Goal: Task Accomplishment & Management: Use online tool/utility

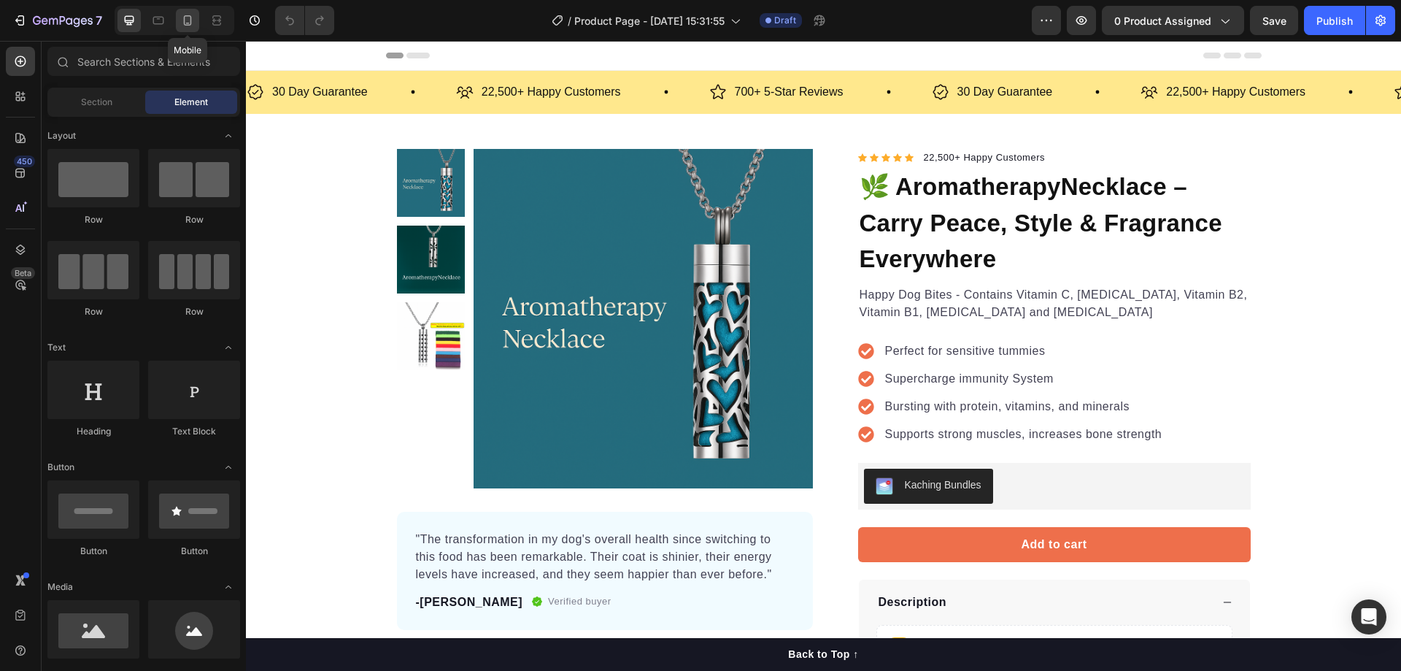
click at [188, 24] on icon at bounding box center [187, 20] width 15 height 15
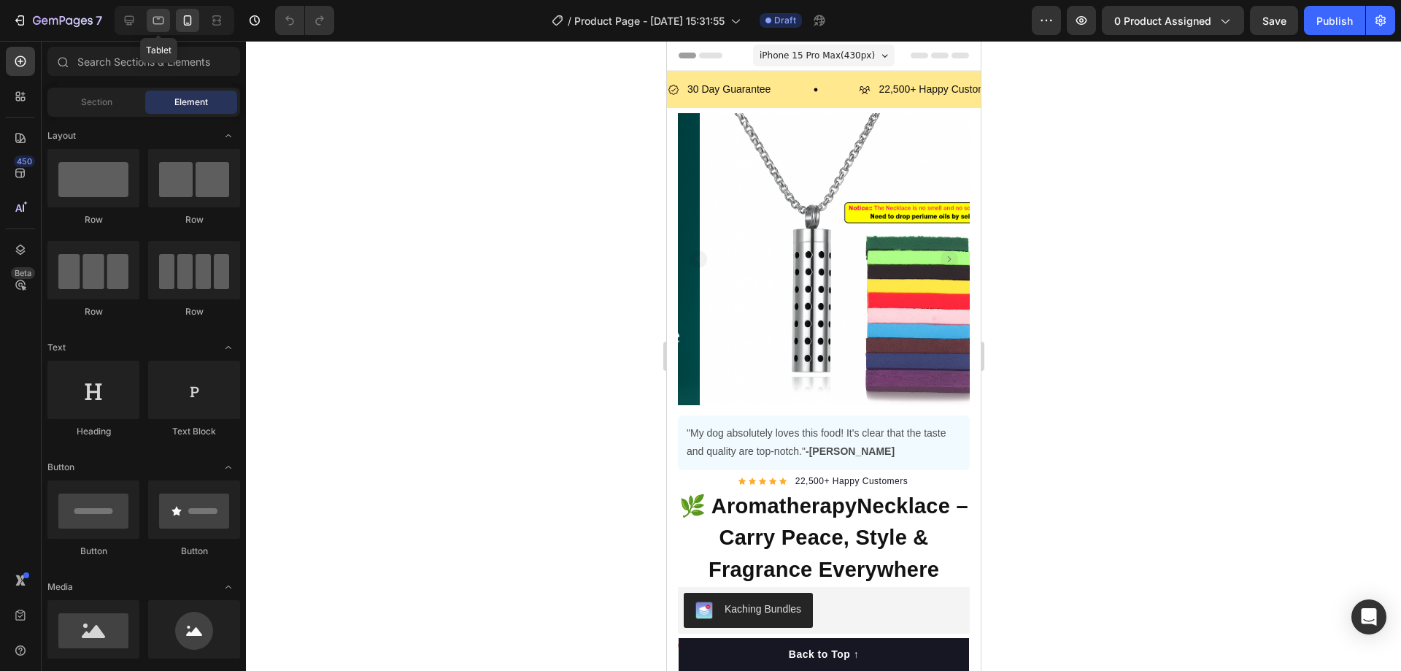
click at [156, 19] on icon at bounding box center [158, 20] width 15 height 15
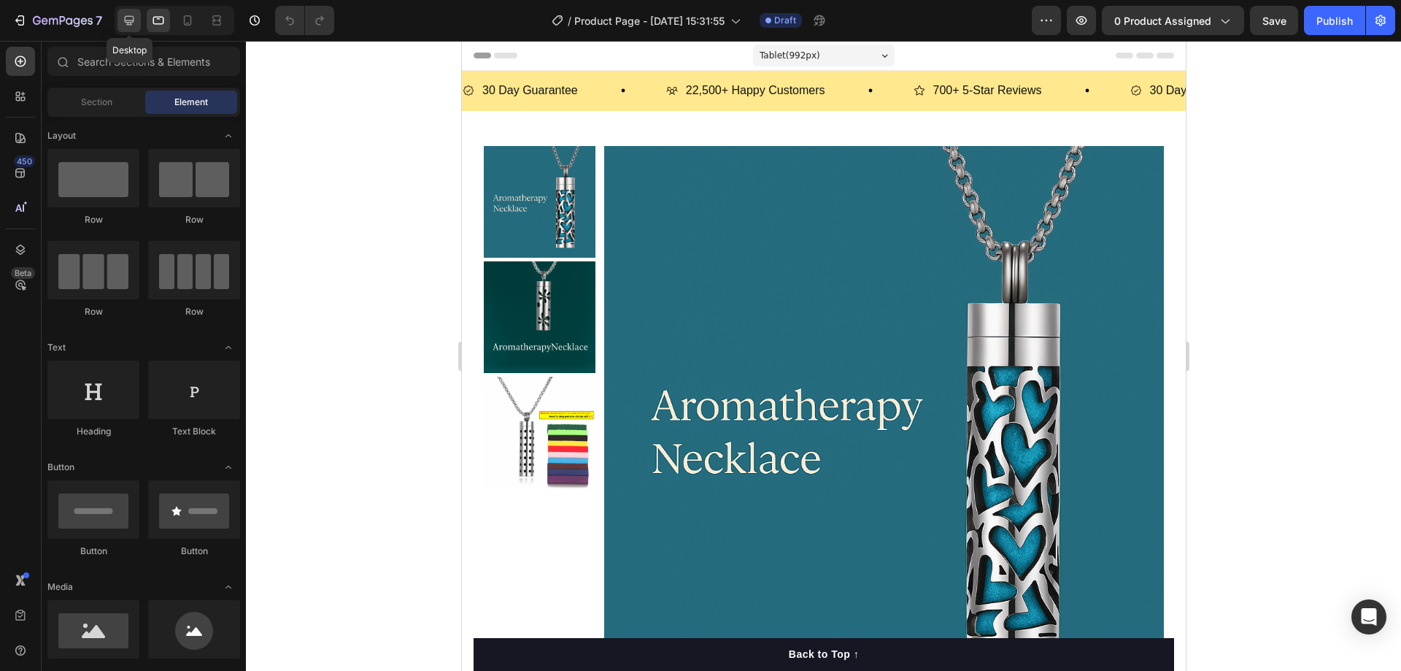
click at [129, 19] on icon at bounding box center [129, 20] width 15 height 15
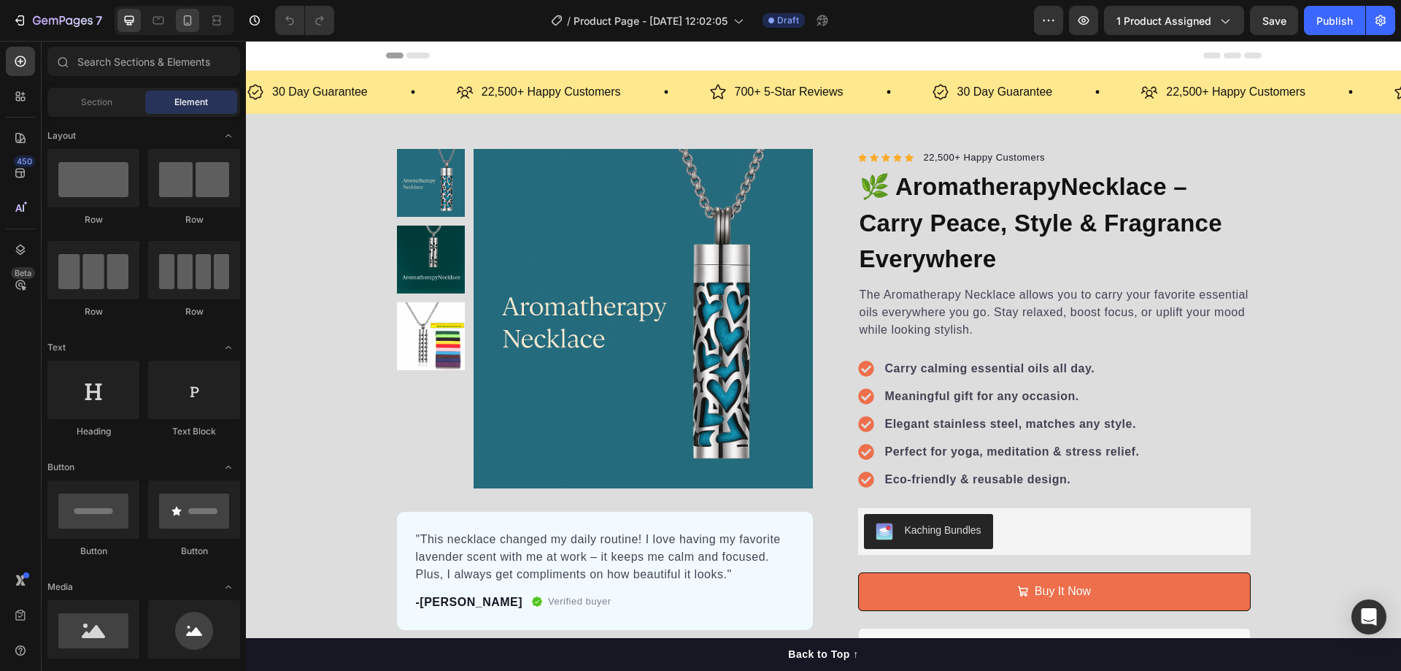
click at [188, 23] on icon at bounding box center [188, 23] width 4 height 1
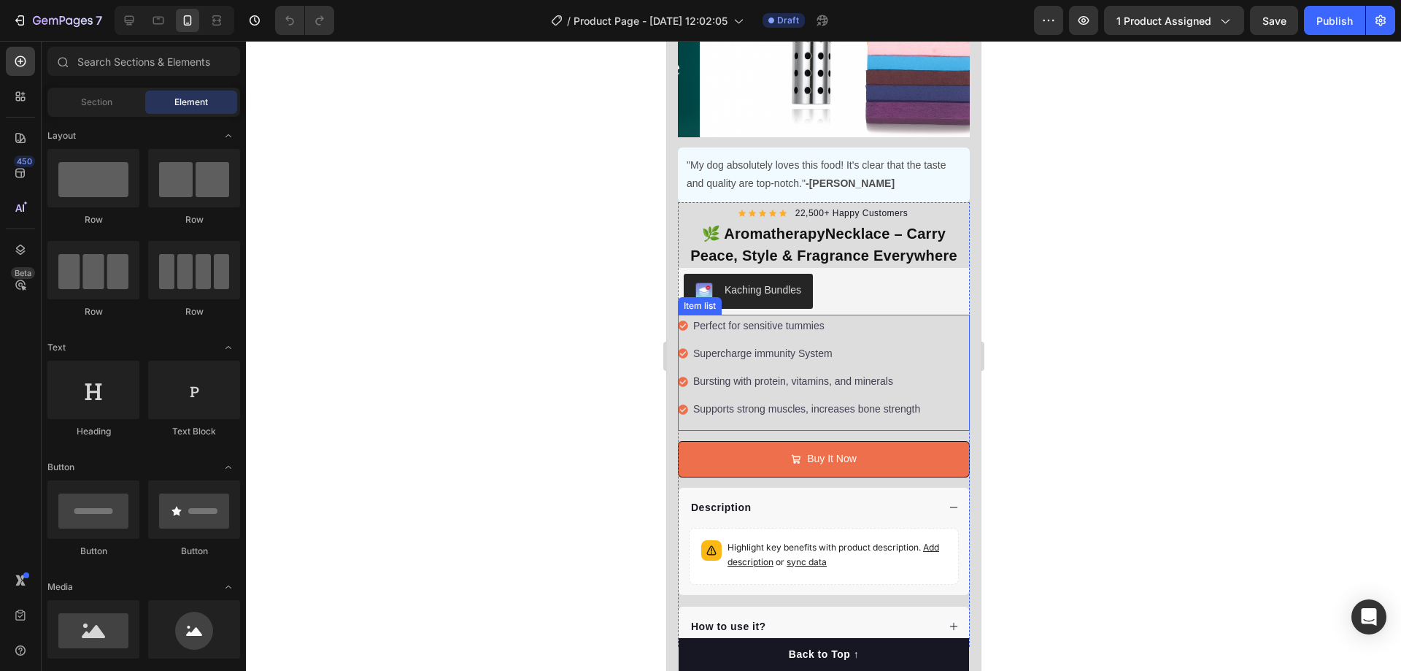
scroll to position [292, 0]
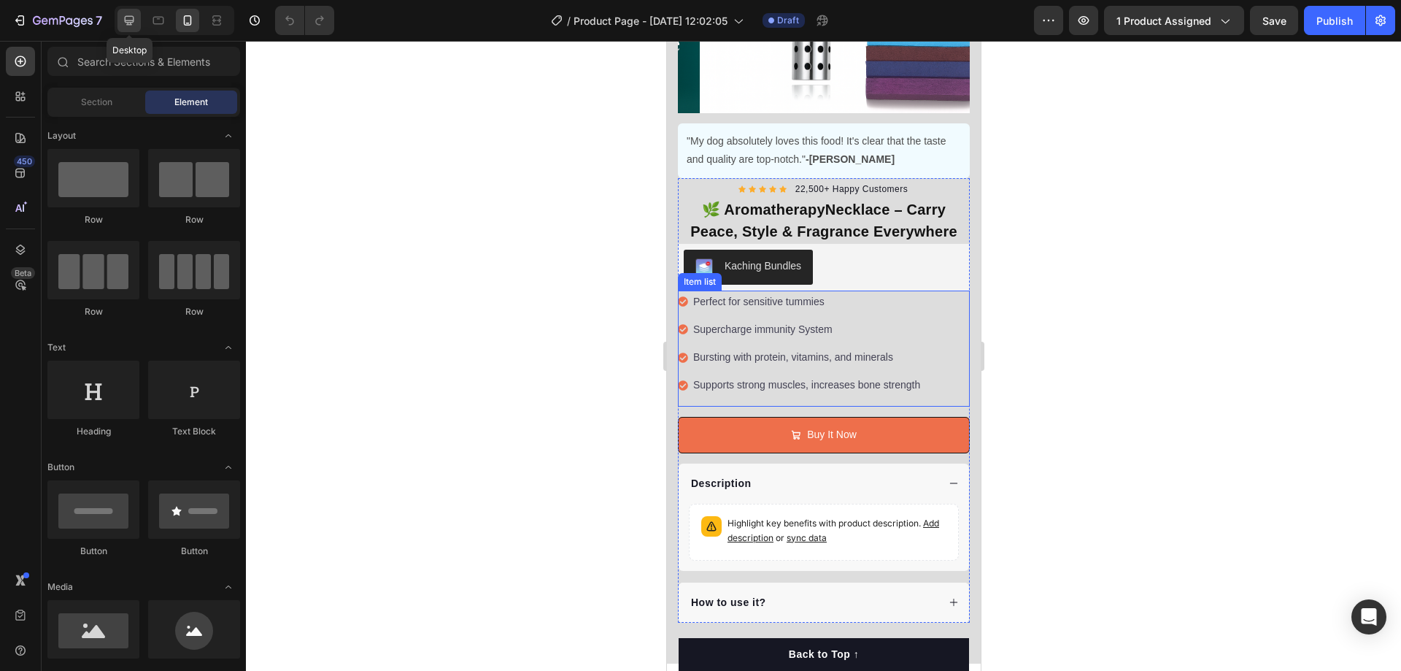
click at [124, 20] on icon at bounding box center [129, 20] width 15 height 15
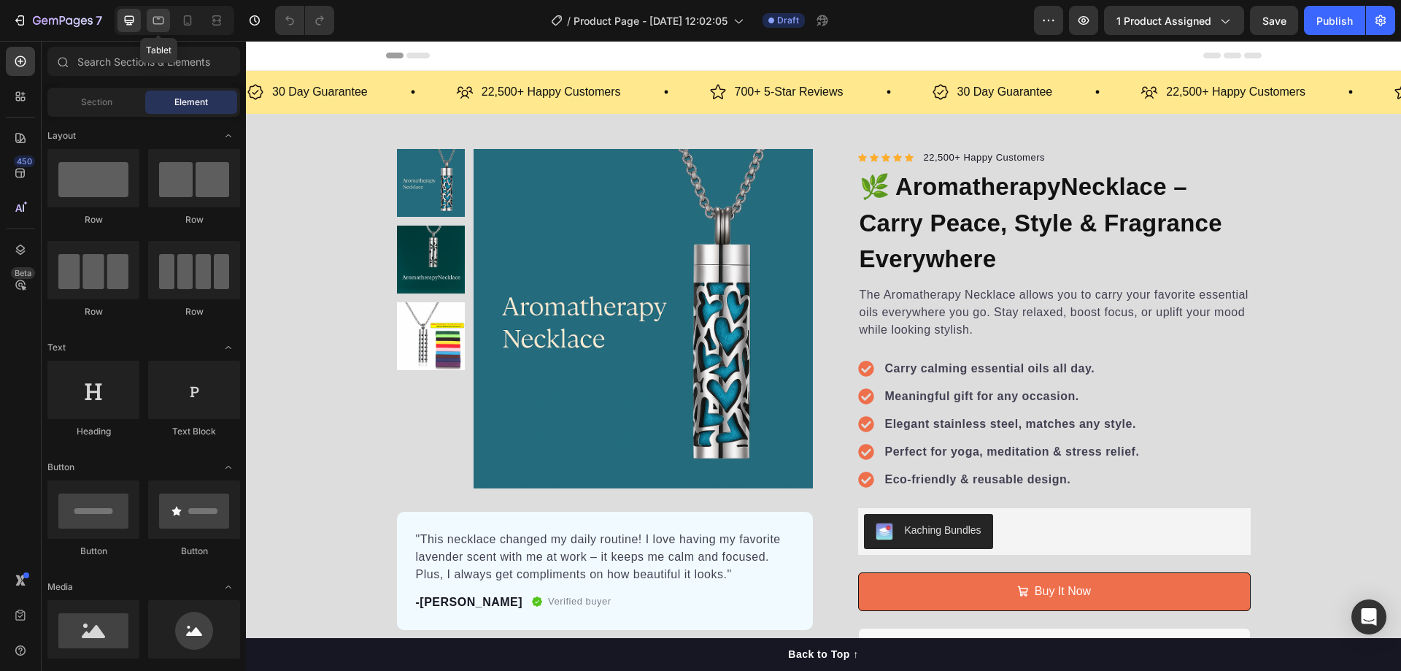
click at [162, 19] on icon at bounding box center [158, 20] width 15 height 15
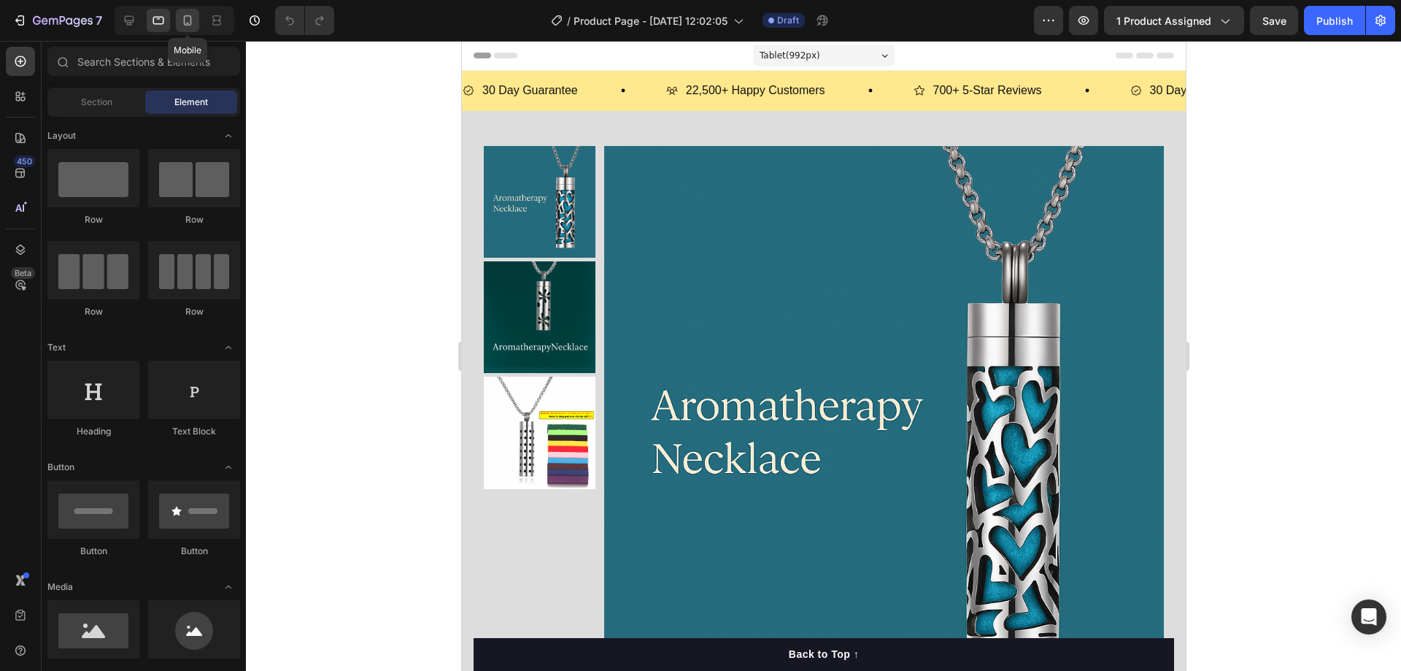
click at [187, 17] on icon at bounding box center [187, 20] width 15 height 15
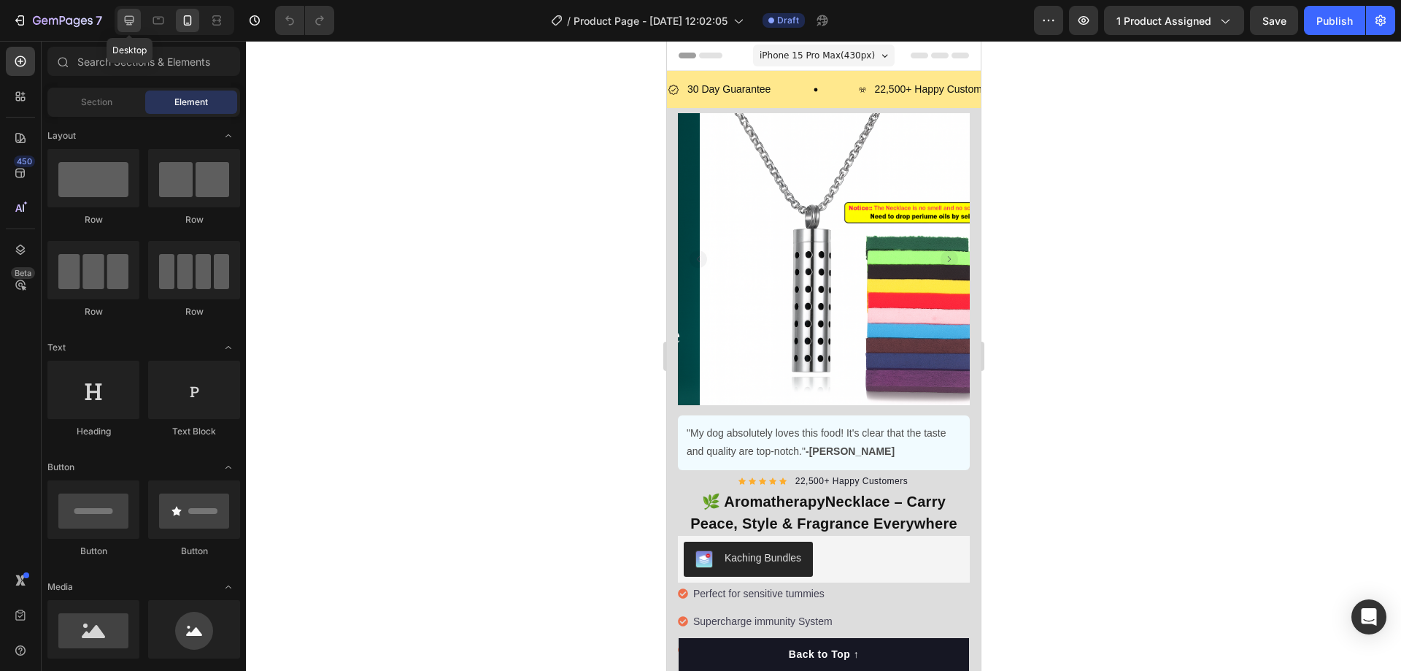
click at [125, 19] on icon at bounding box center [129, 20] width 9 height 9
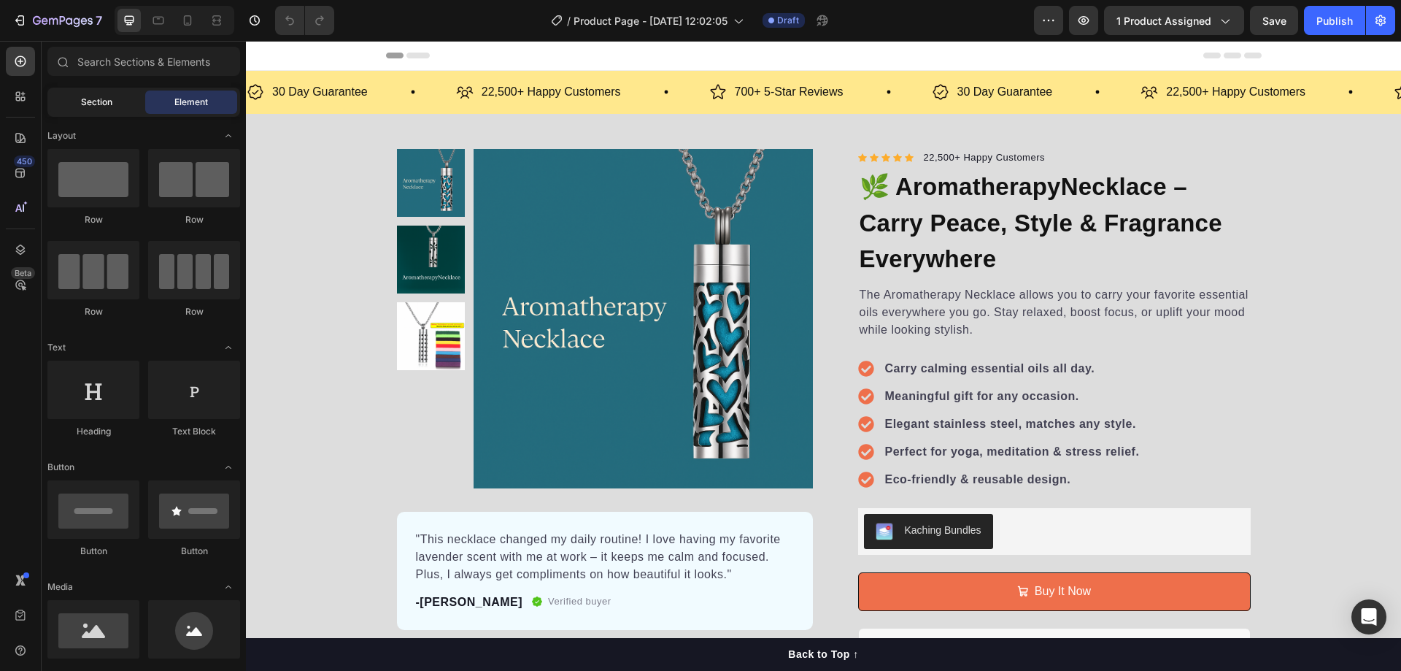
click at [102, 98] on span "Section" at bounding box center [96, 102] width 31 height 13
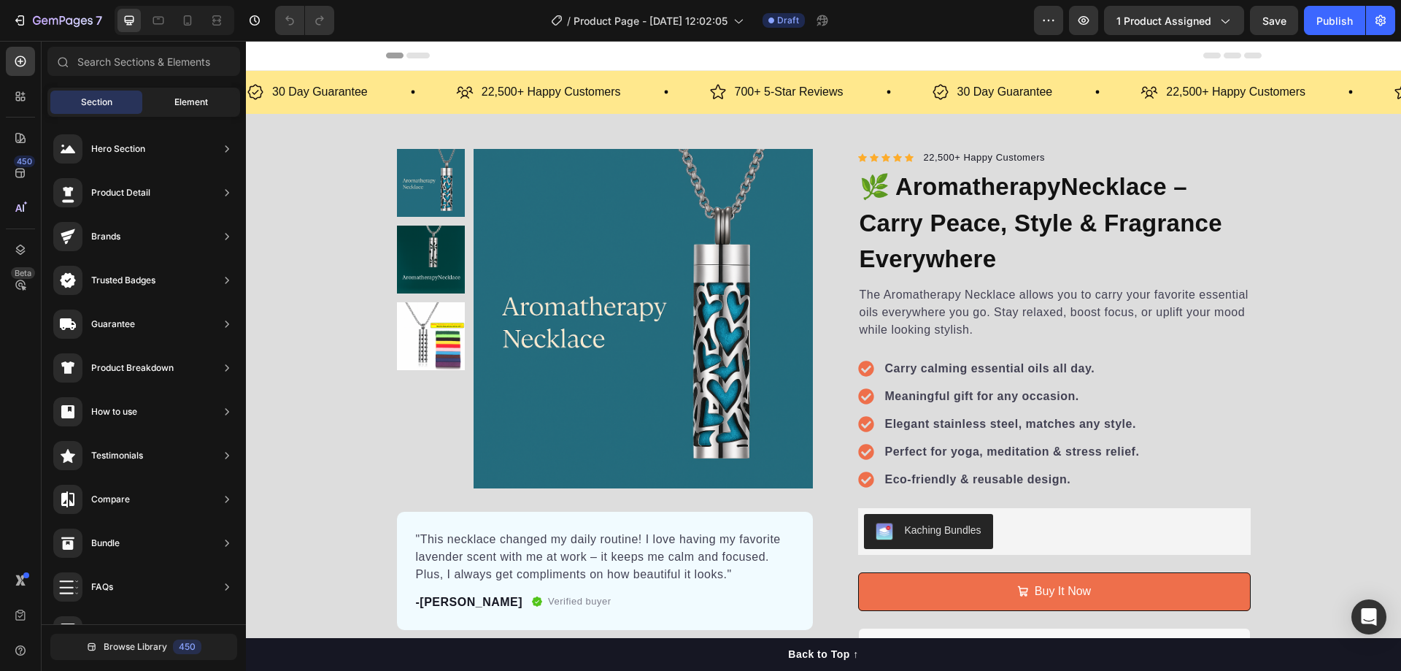
click at [193, 100] on span "Element" at bounding box center [191, 102] width 34 height 13
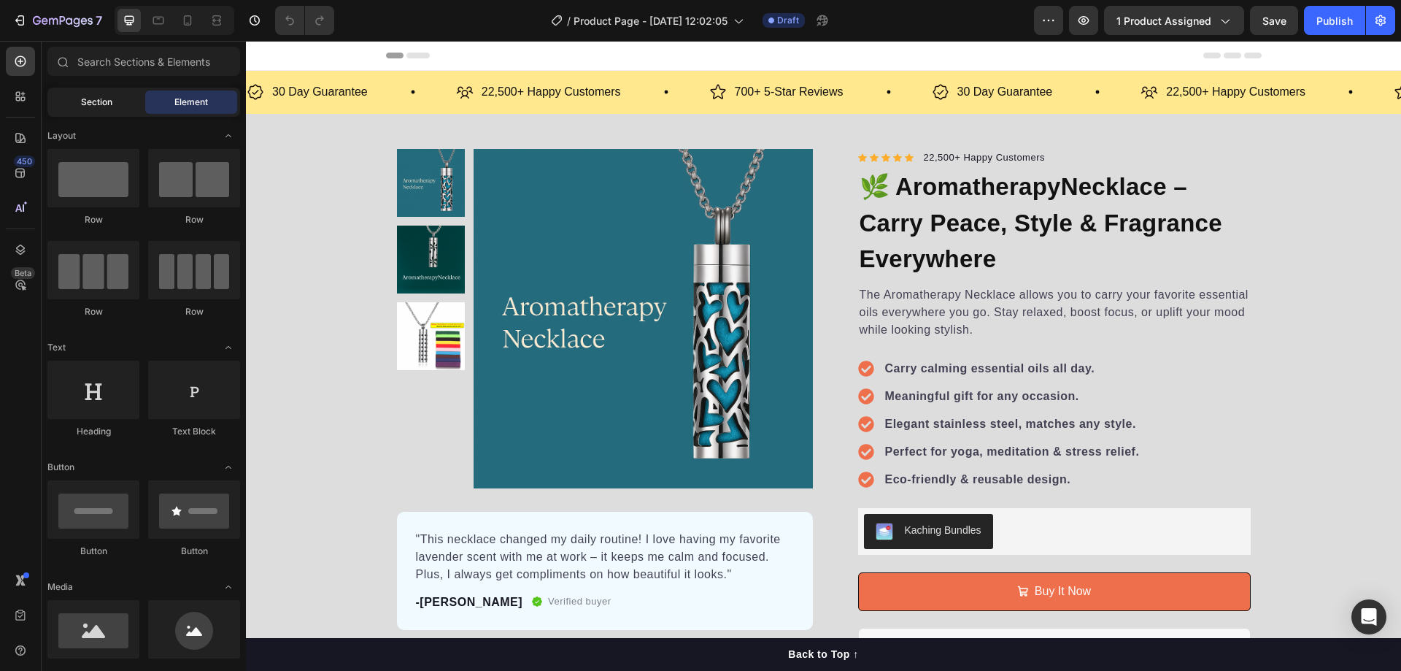
click at [116, 98] on div "Section" at bounding box center [96, 101] width 92 height 23
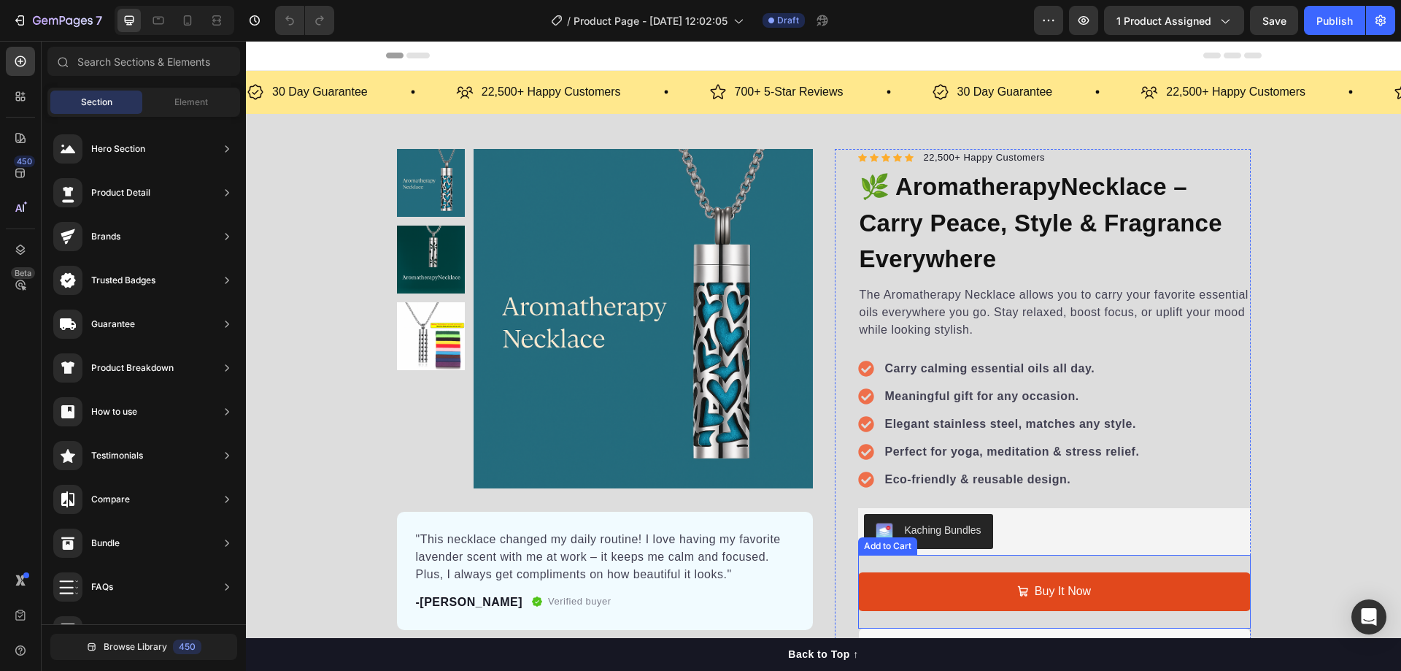
click at [1079, 608] on button "Buy It Now" at bounding box center [1054, 591] width 393 height 39
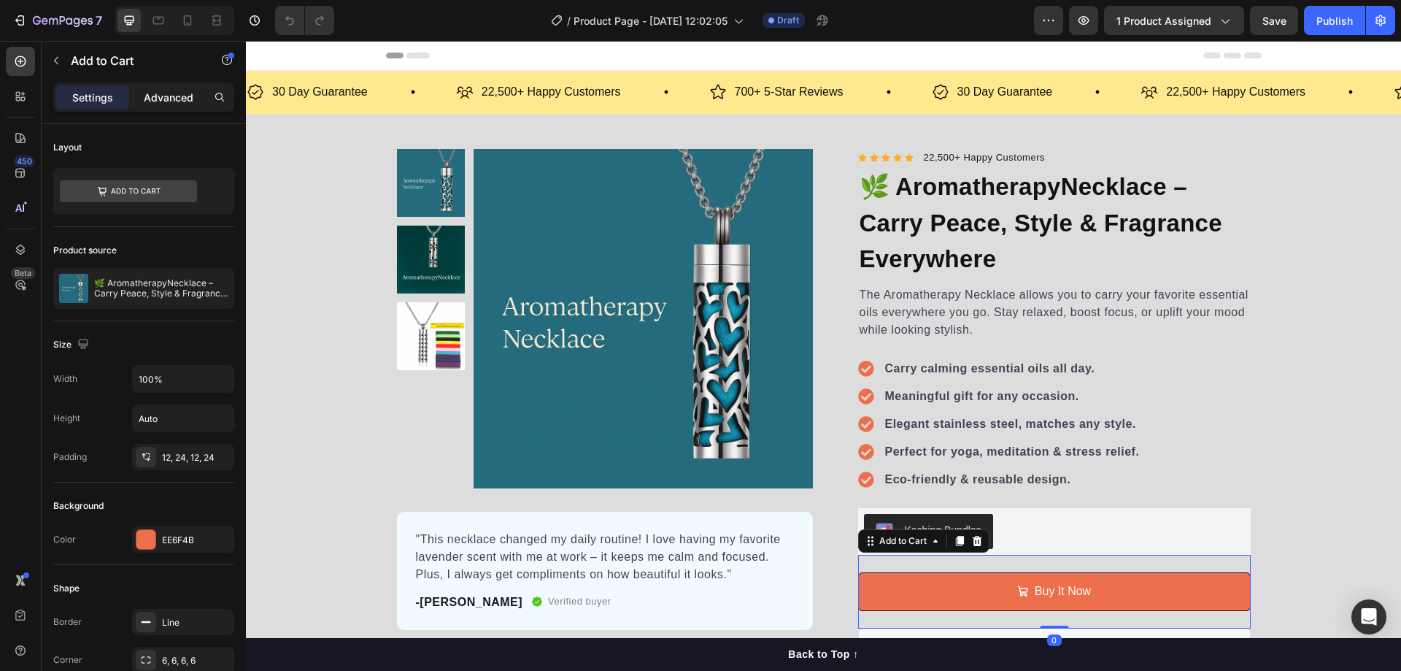
click at [182, 93] on p "Advanced" at bounding box center [169, 97] width 50 height 15
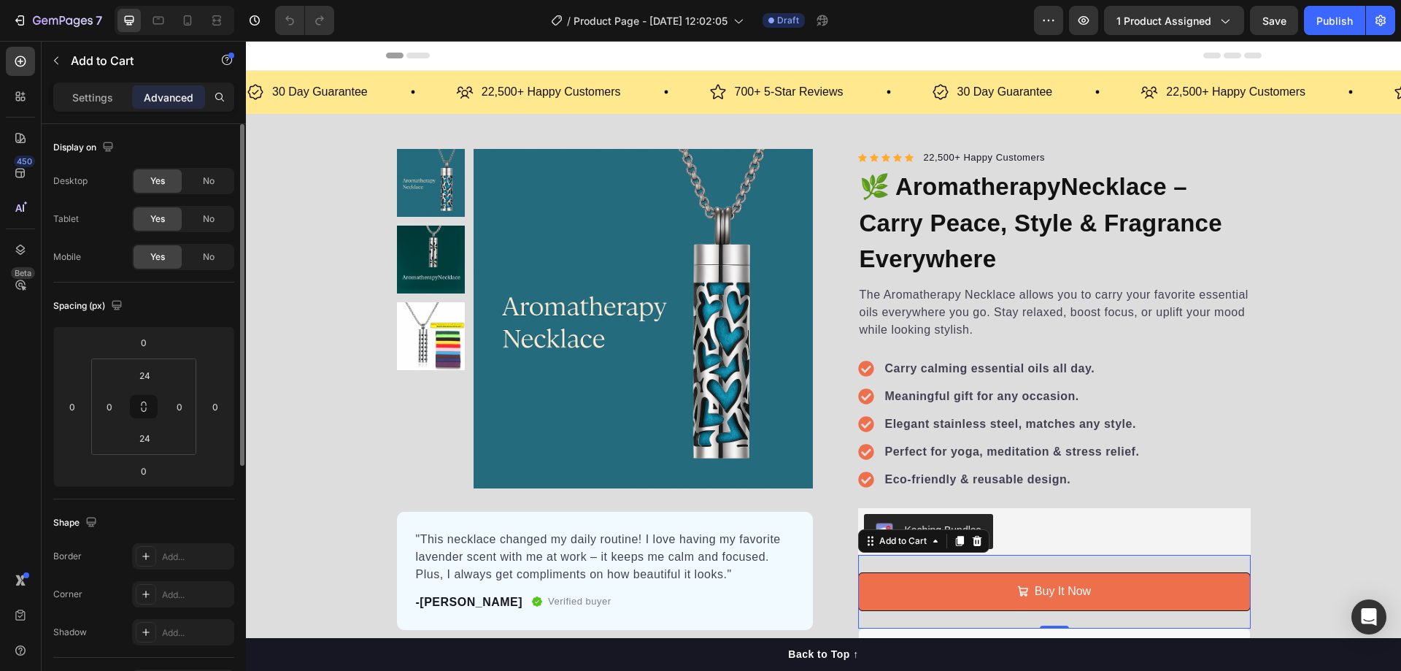
click at [169, 258] on div "Yes" at bounding box center [158, 256] width 48 height 23
click at [224, 255] on div "No" at bounding box center [209, 256] width 48 height 23
click at [180, 18] on div at bounding box center [187, 20] width 23 height 23
type input "14"
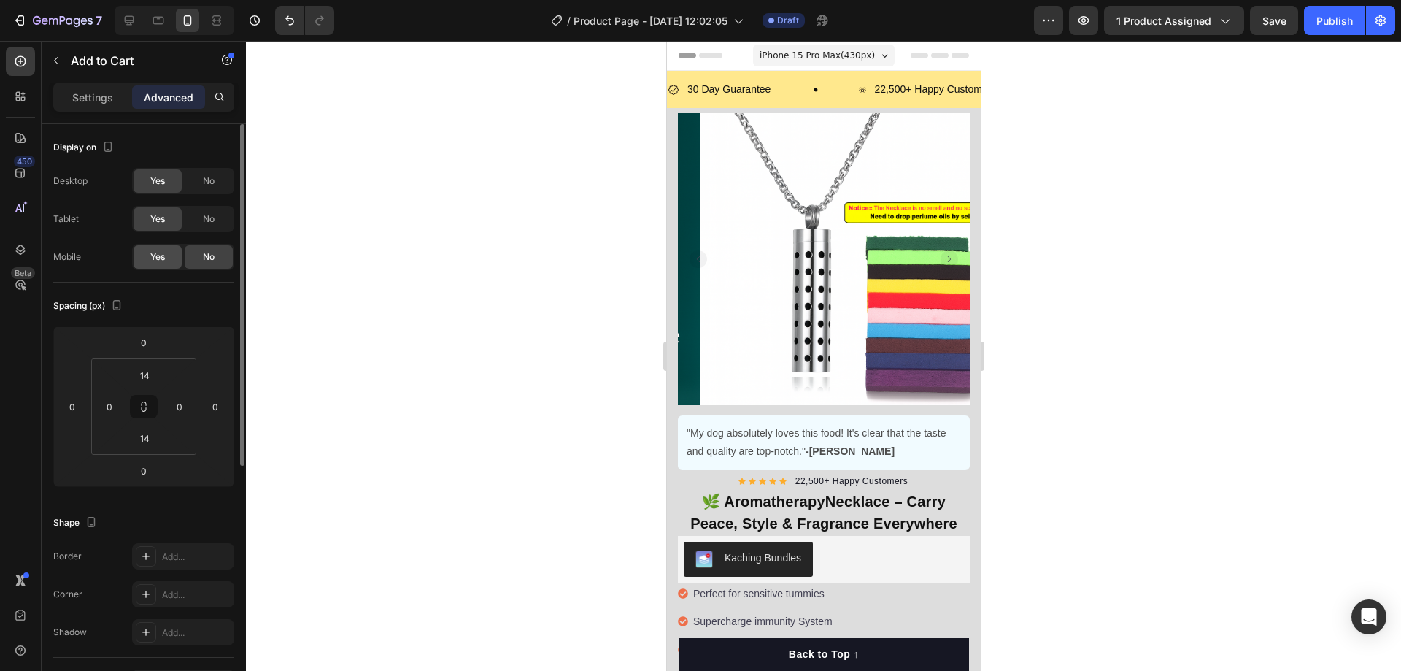
click at [171, 256] on div "Yes" at bounding box center [158, 256] width 48 height 23
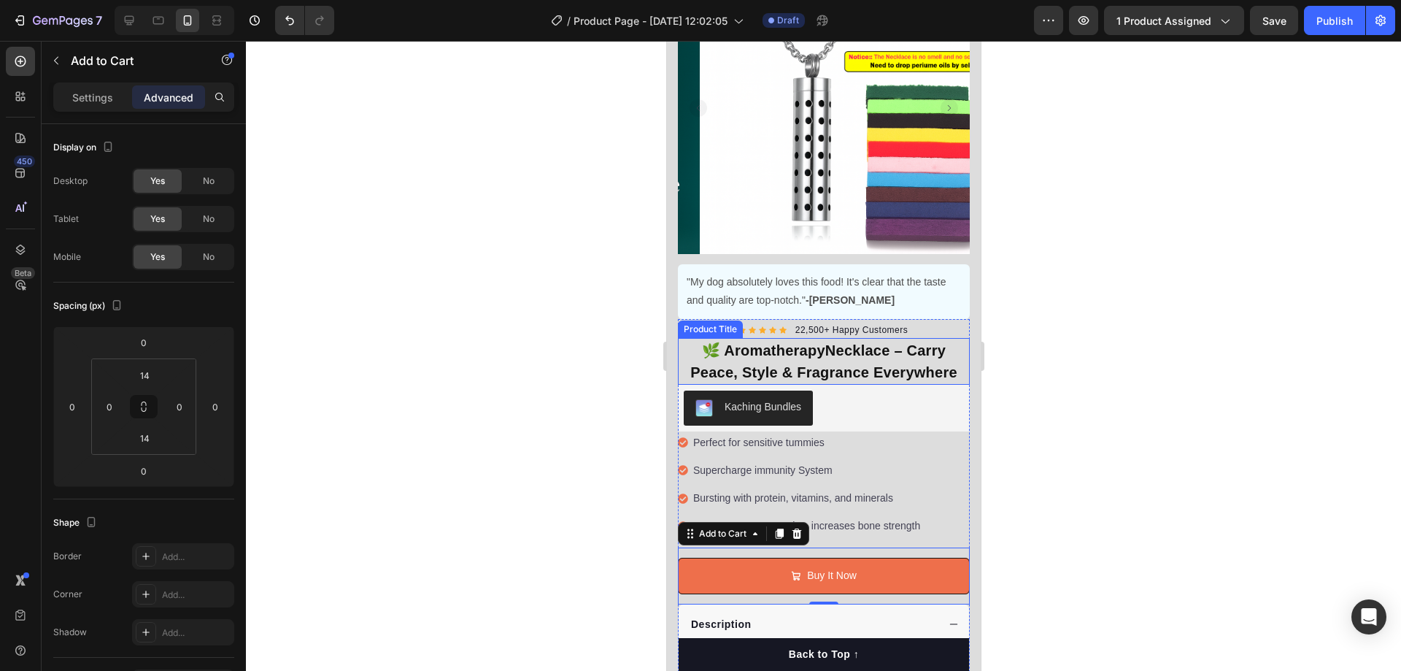
scroll to position [146, 0]
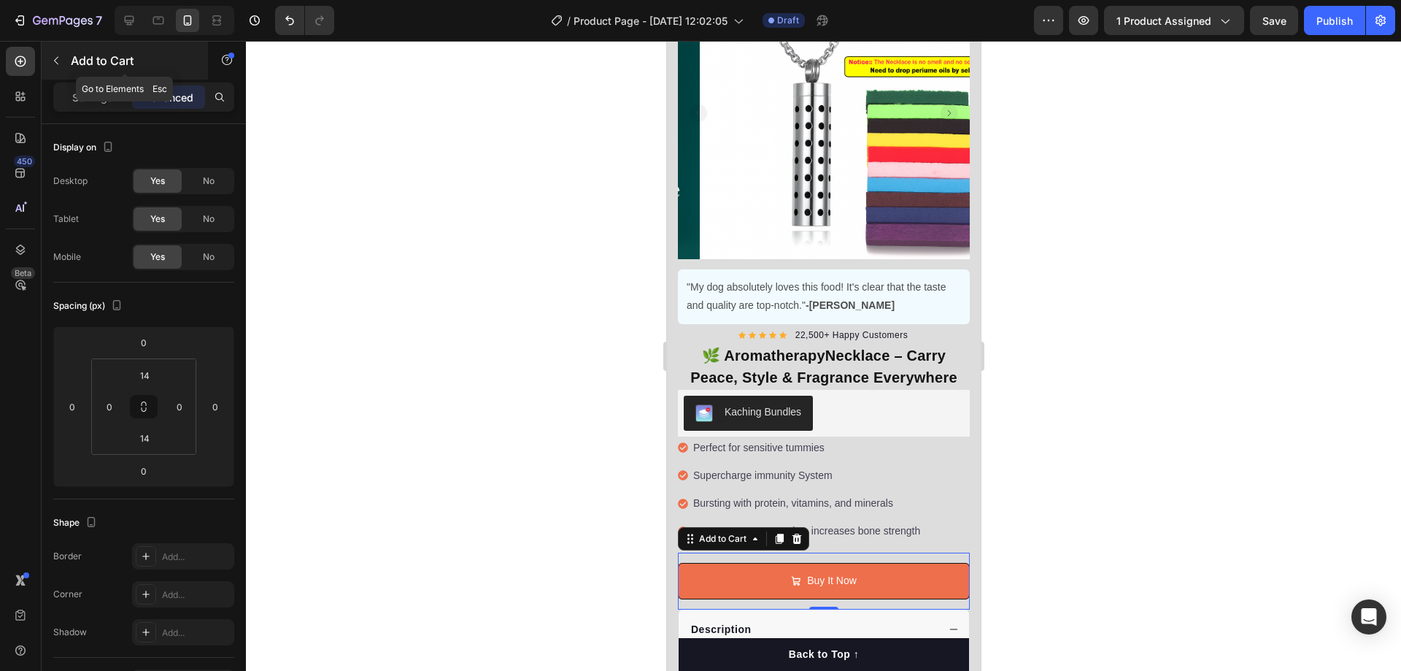
drag, startPoint x: 60, startPoint y: 59, endPoint x: 69, endPoint y: 59, distance: 9.5
click at [69, 59] on div "Add to Cart" at bounding box center [125, 61] width 166 height 38
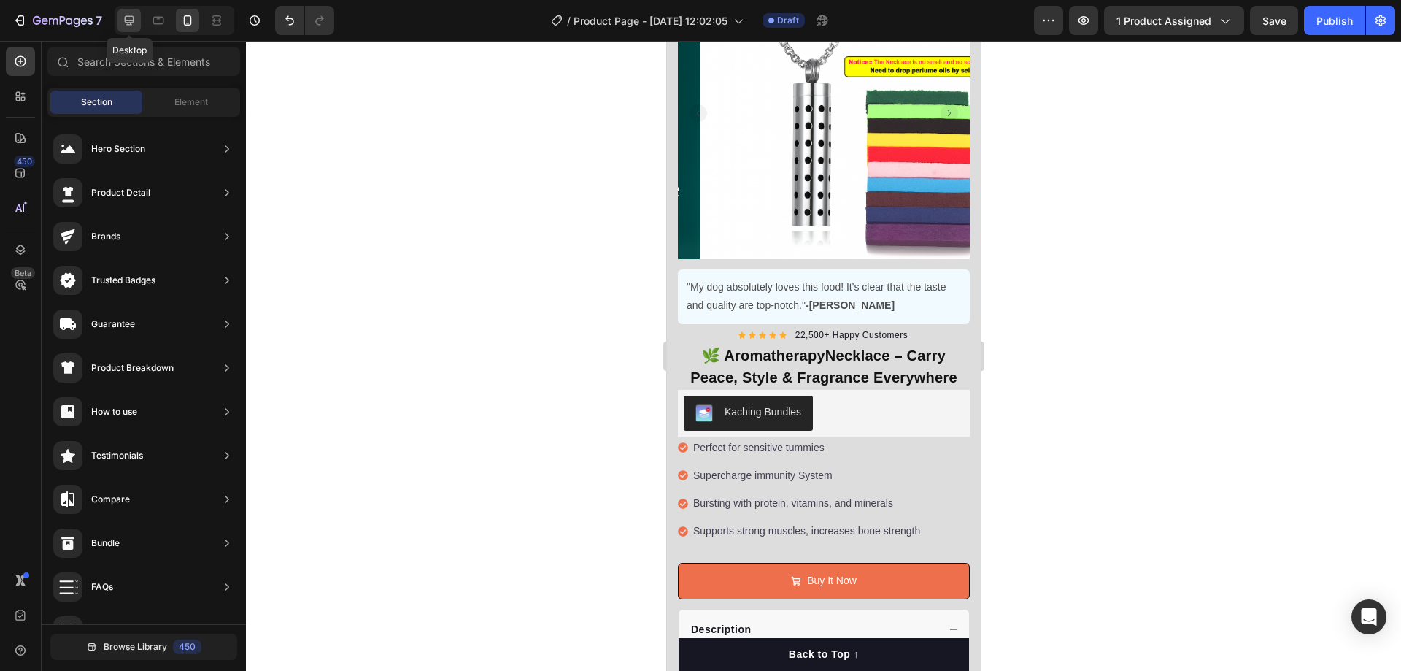
click at [131, 19] on icon at bounding box center [129, 20] width 15 height 15
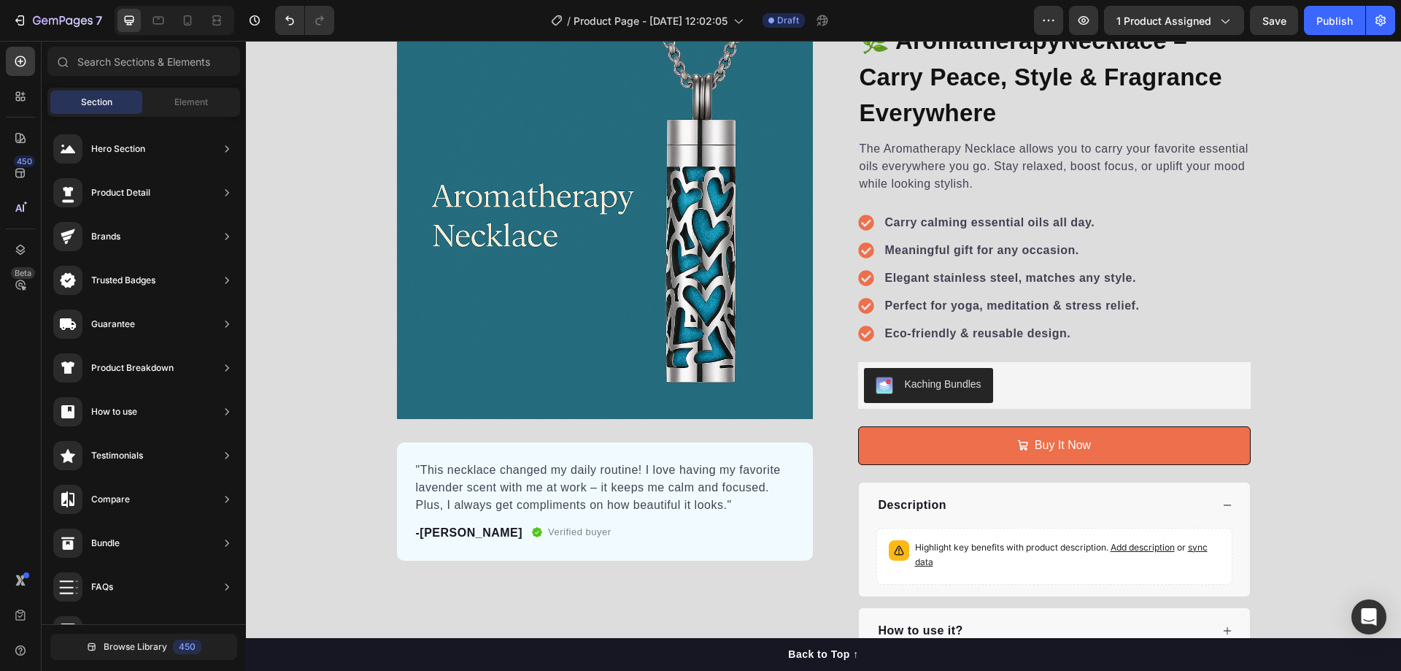
scroll to position [176, 0]
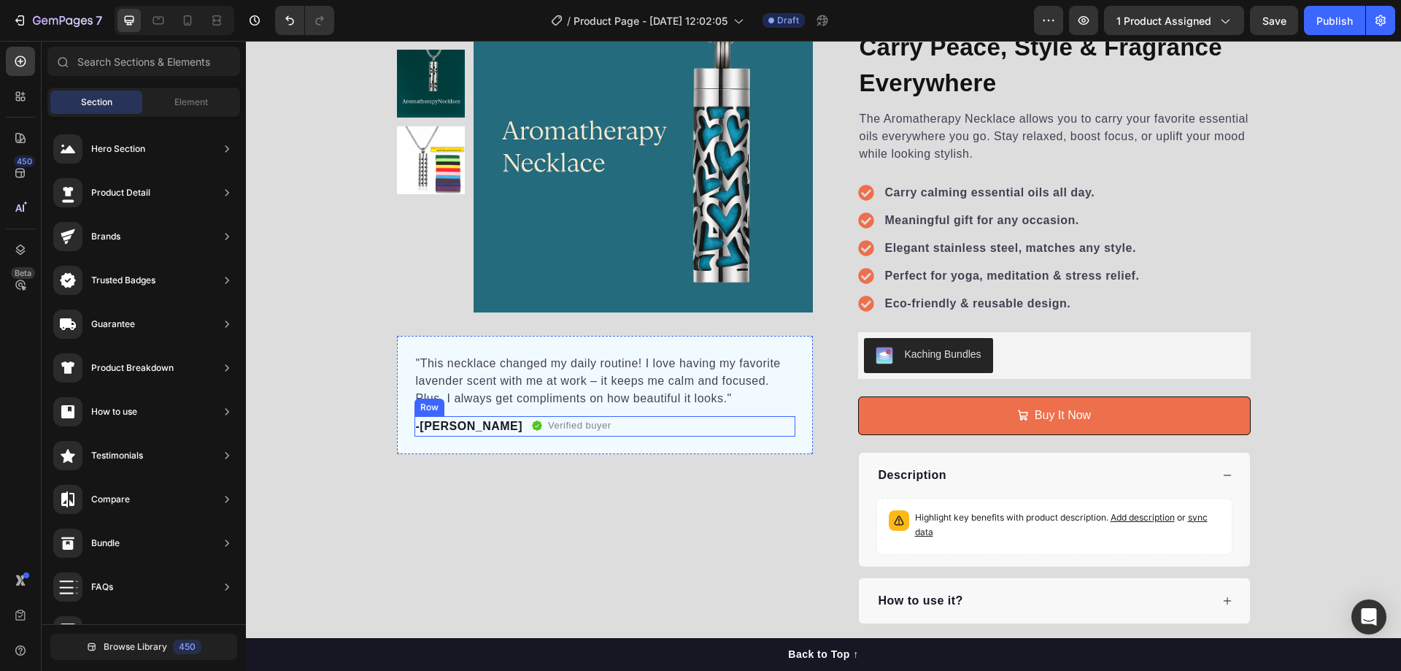
click at [552, 368] on p ""This necklace changed my daily routine! I love having my favorite lavender sce…" at bounding box center [605, 381] width 378 height 53
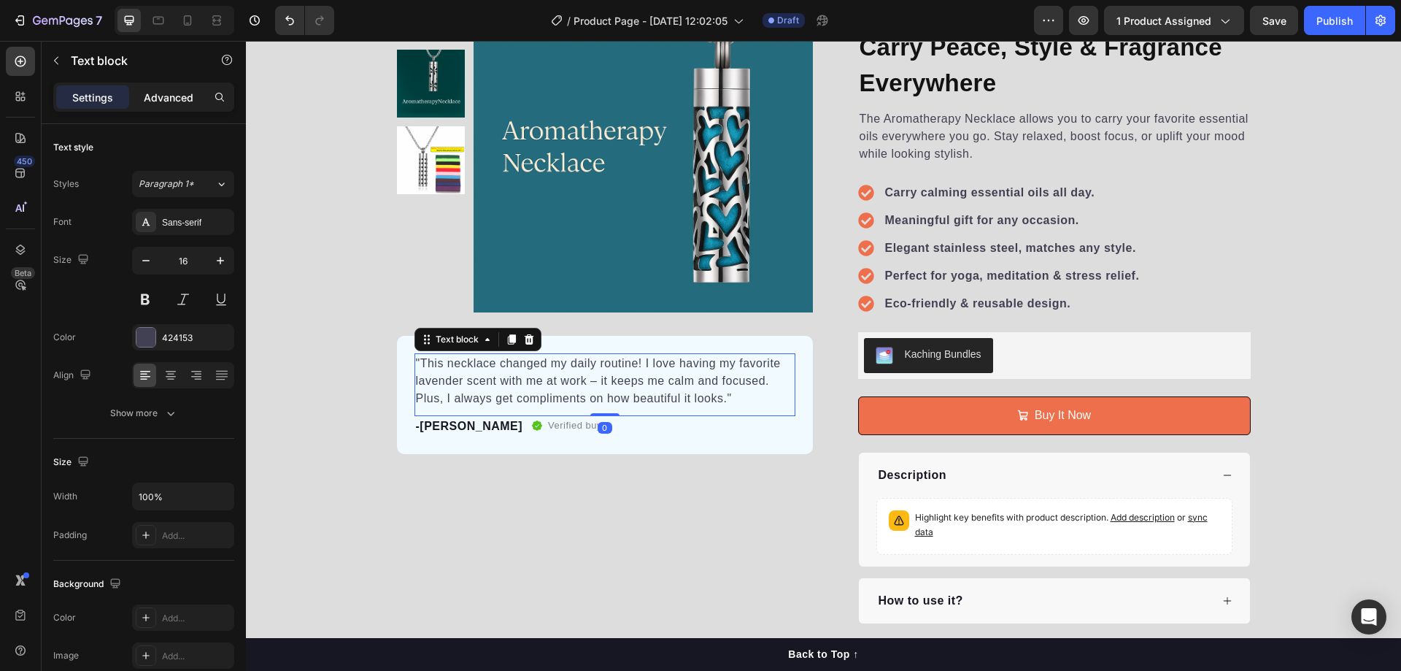
click at [164, 90] on p "Advanced" at bounding box center [169, 97] width 50 height 15
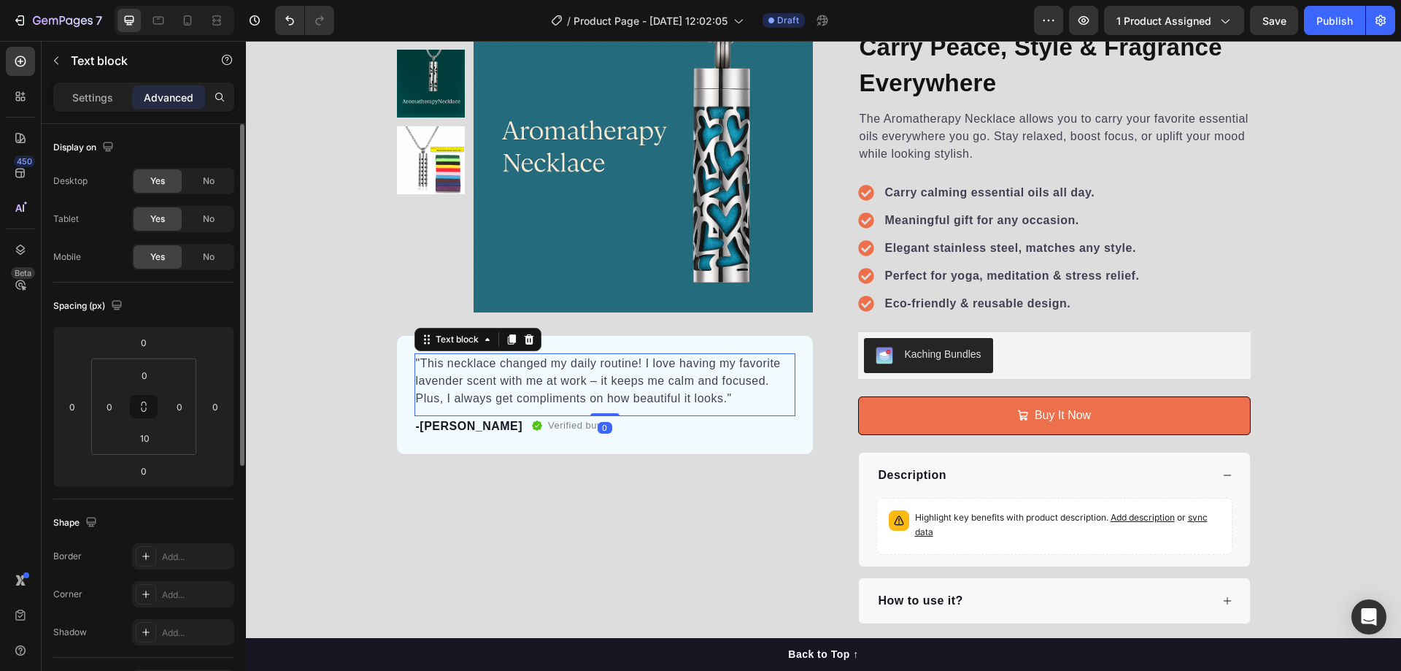
click at [149, 257] on div "Yes" at bounding box center [158, 256] width 48 height 23
click at [171, 256] on div "Yes" at bounding box center [158, 256] width 48 height 23
click at [193, 254] on div "No" at bounding box center [209, 256] width 48 height 23
click at [155, 256] on span "Yes" at bounding box center [157, 256] width 15 height 13
click at [173, 18] on div "Mobile" at bounding box center [175, 20] width 120 height 29
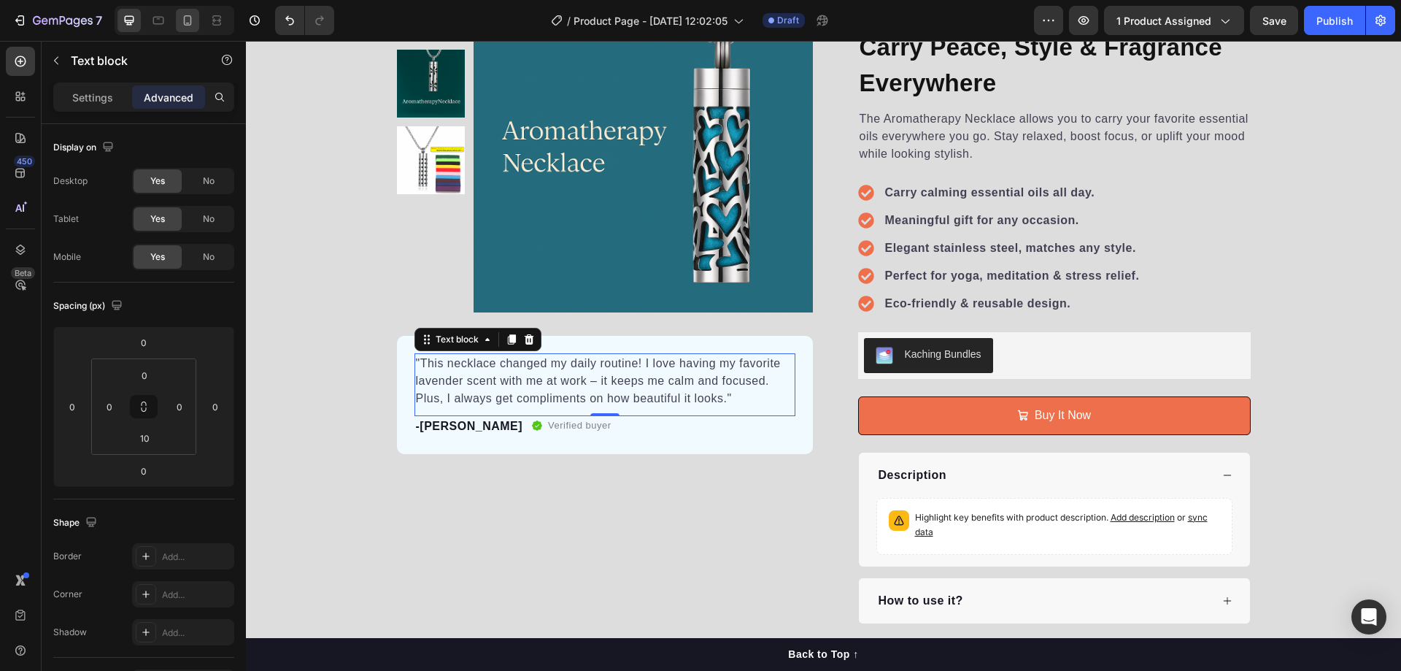
click at [184, 19] on icon at bounding box center [188, 20] width 8 height 10
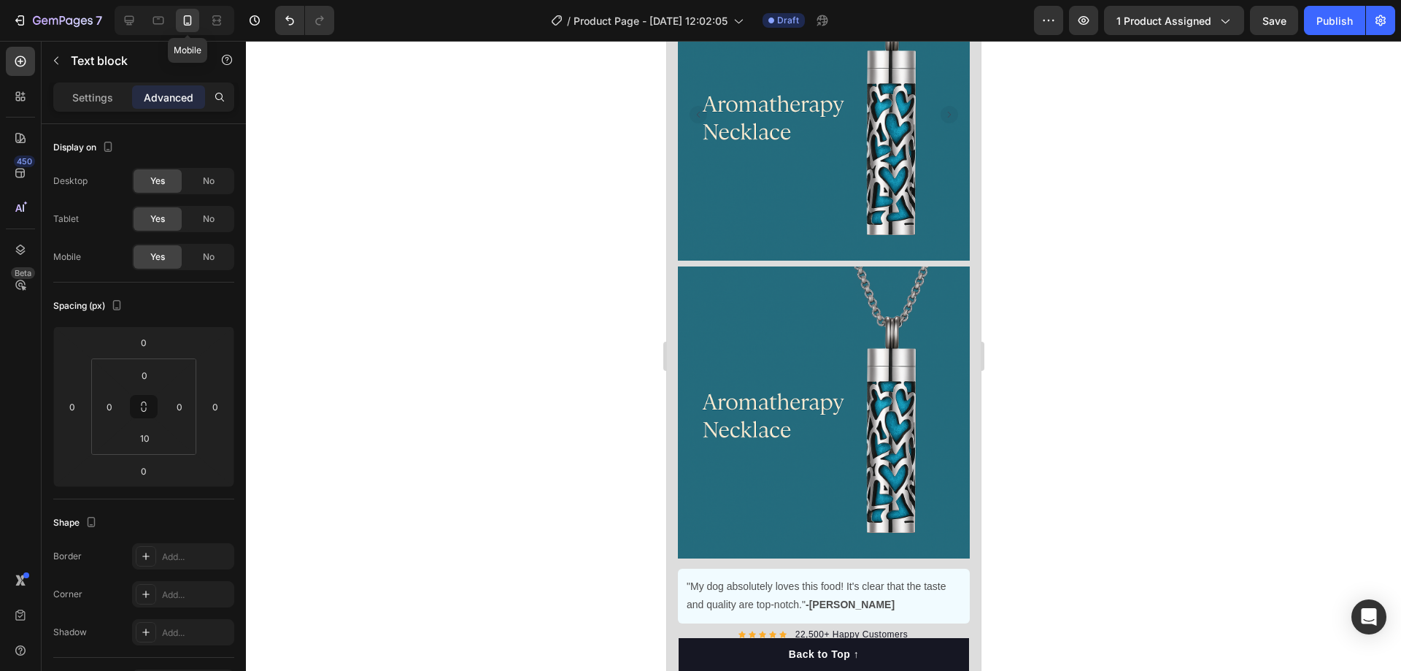
scroll to position [93, 0]
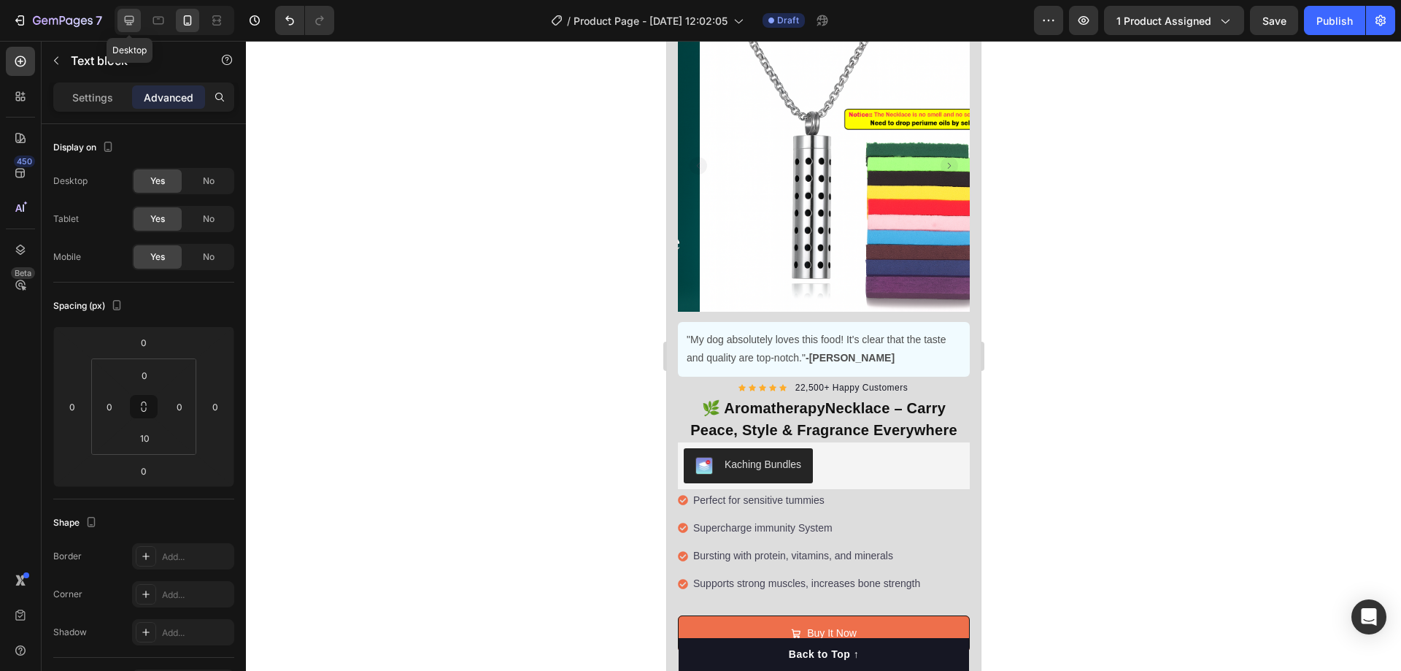
click at [123, 20] on icon at bounding box center [129, 20] width 15 height 15
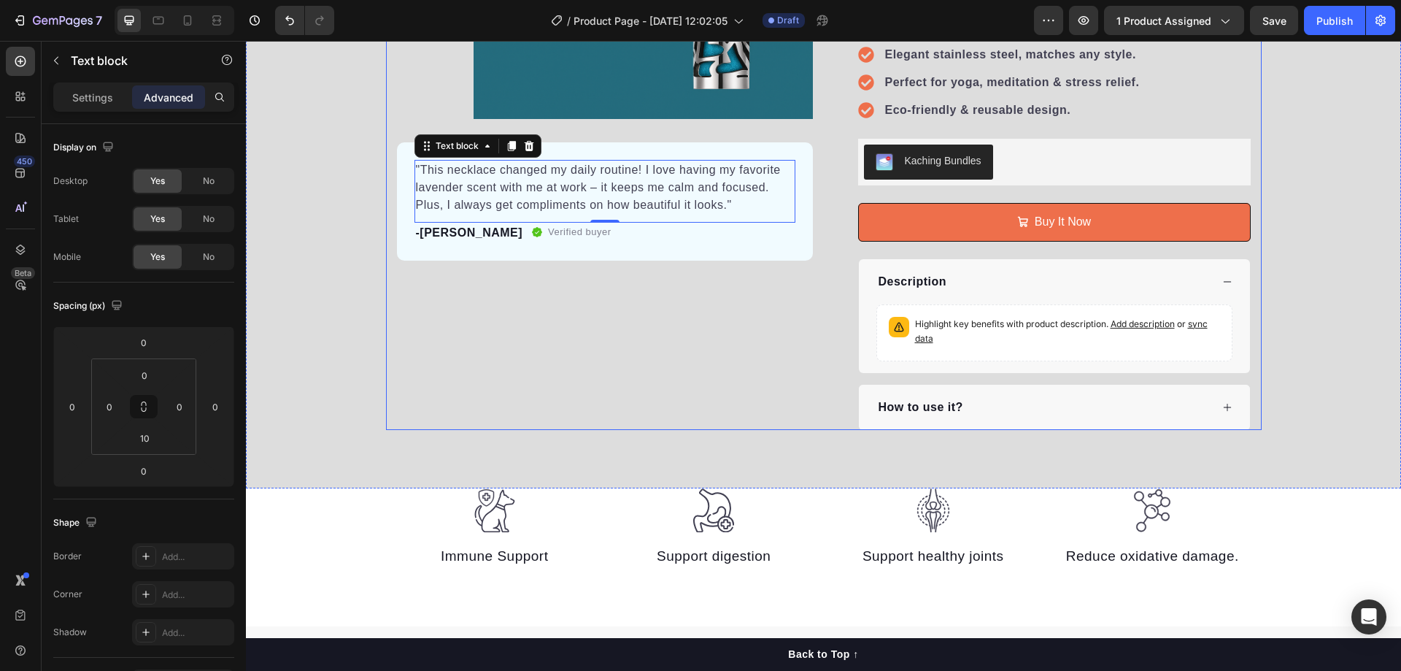
scroll to position [437, 0]
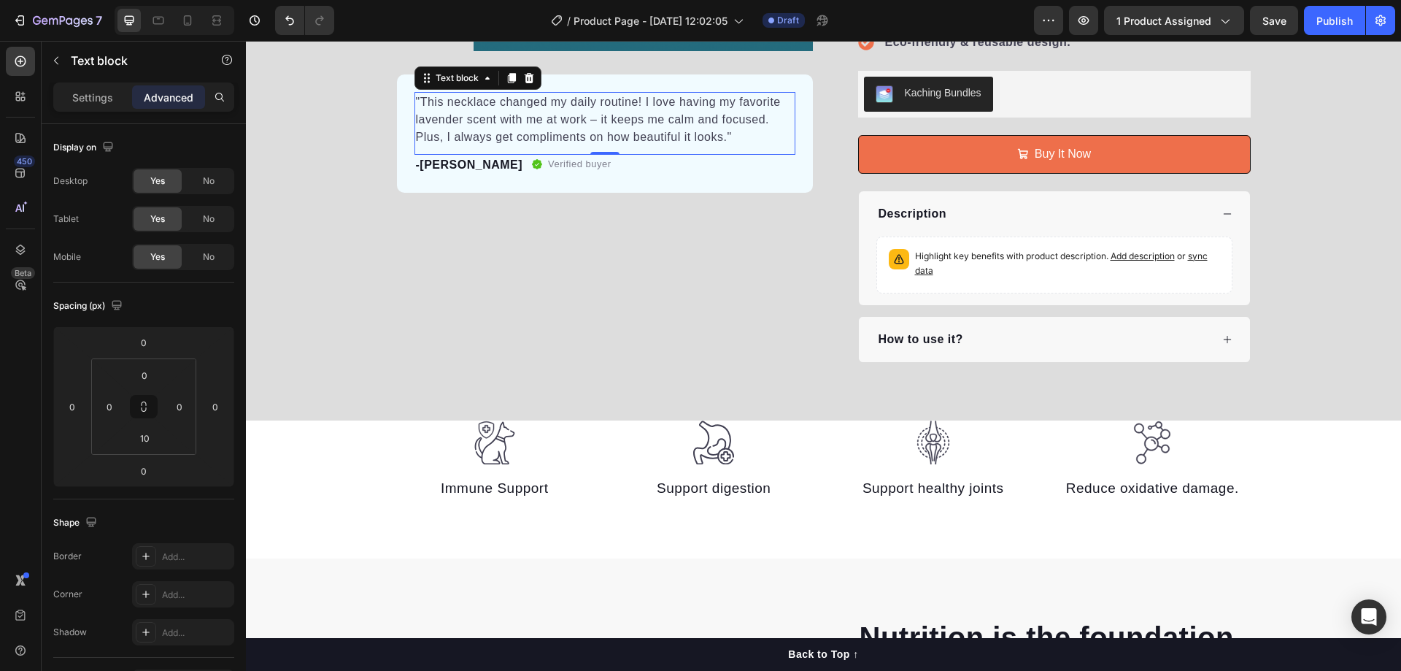
click at [617, 126] on p ""This necklace changed my daily routine! I love having my favorite lavender sce…" at bounding box center [605, 119] width 378 height 53
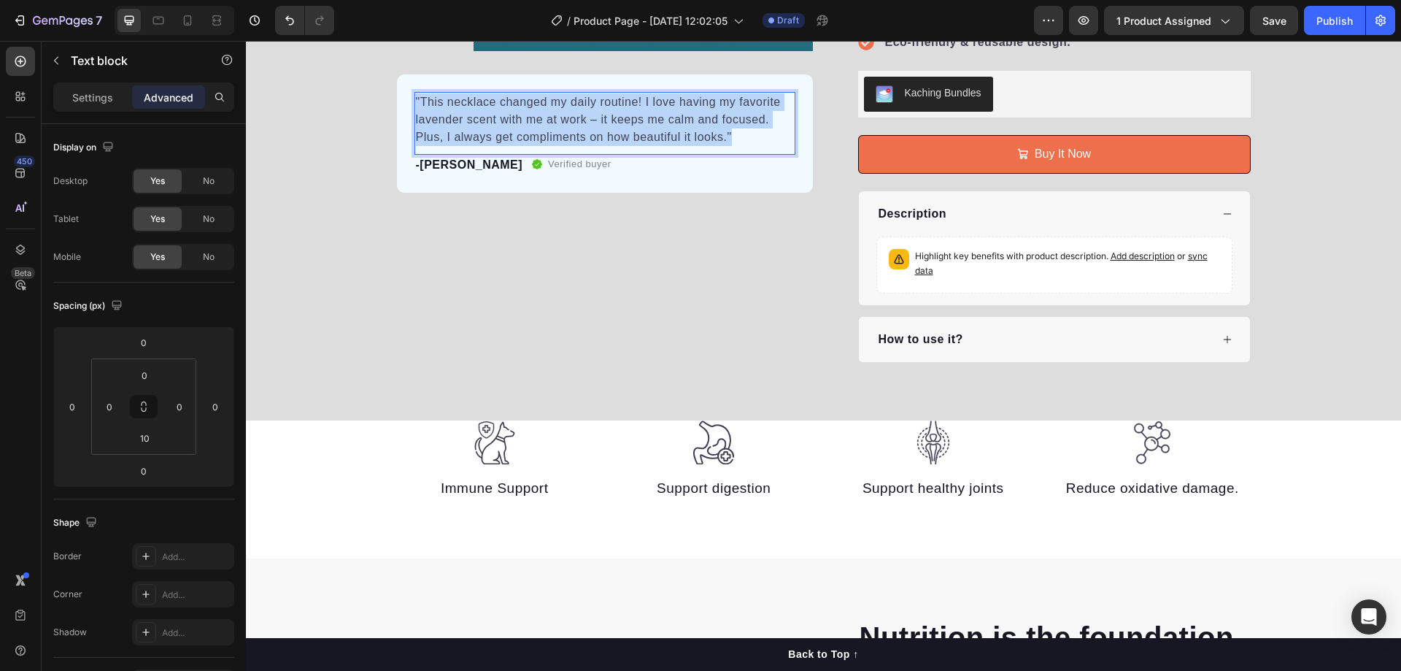
copy p ""This necklace changed my daily routine! I love having my favorite lavender sce…"
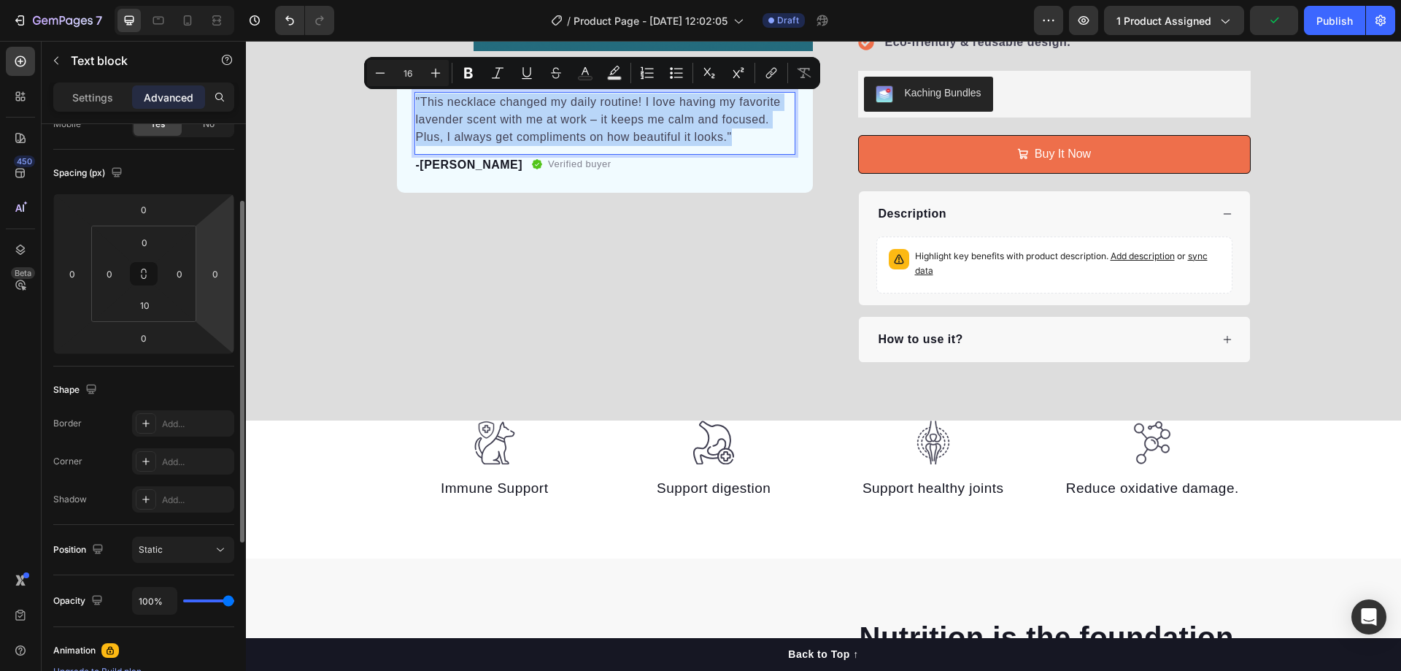
scroll to position [0, 0]
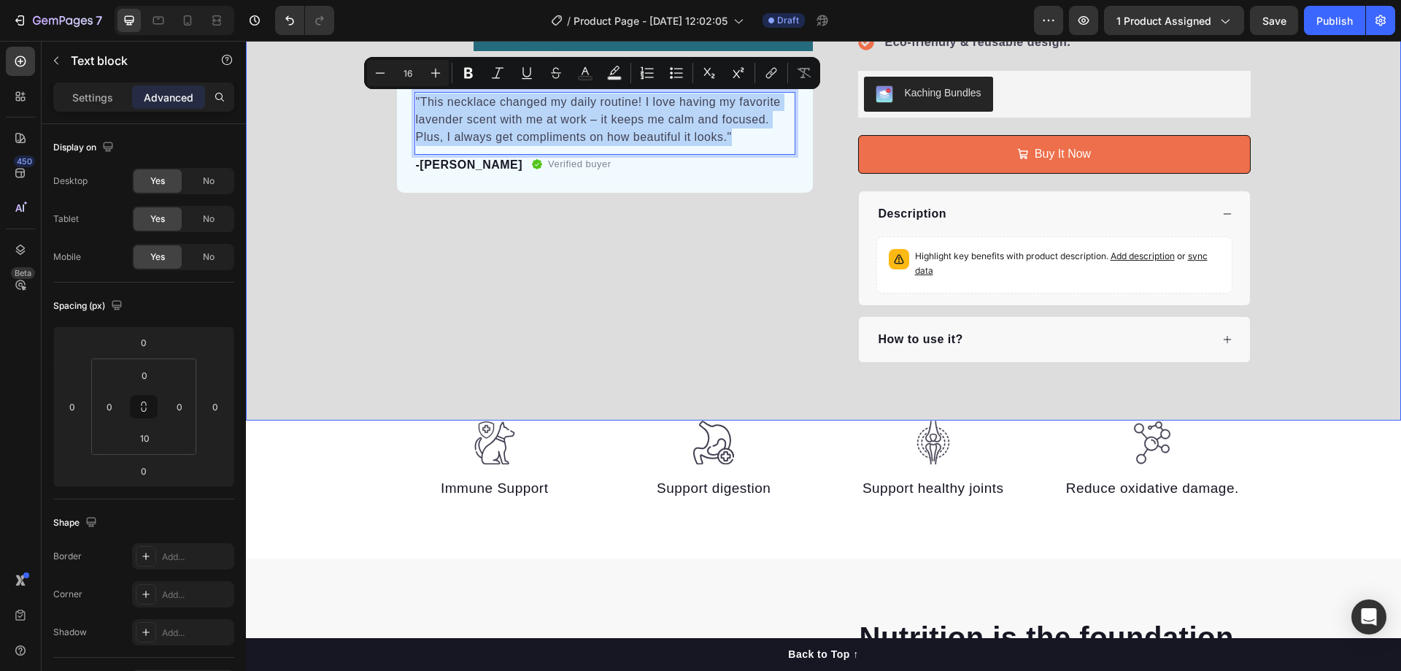
click at [320, 170] on div "Product Images "This necklace changed my daily routine! I love having my favori…" at bounding box center [823, 37] width 1155 height 650
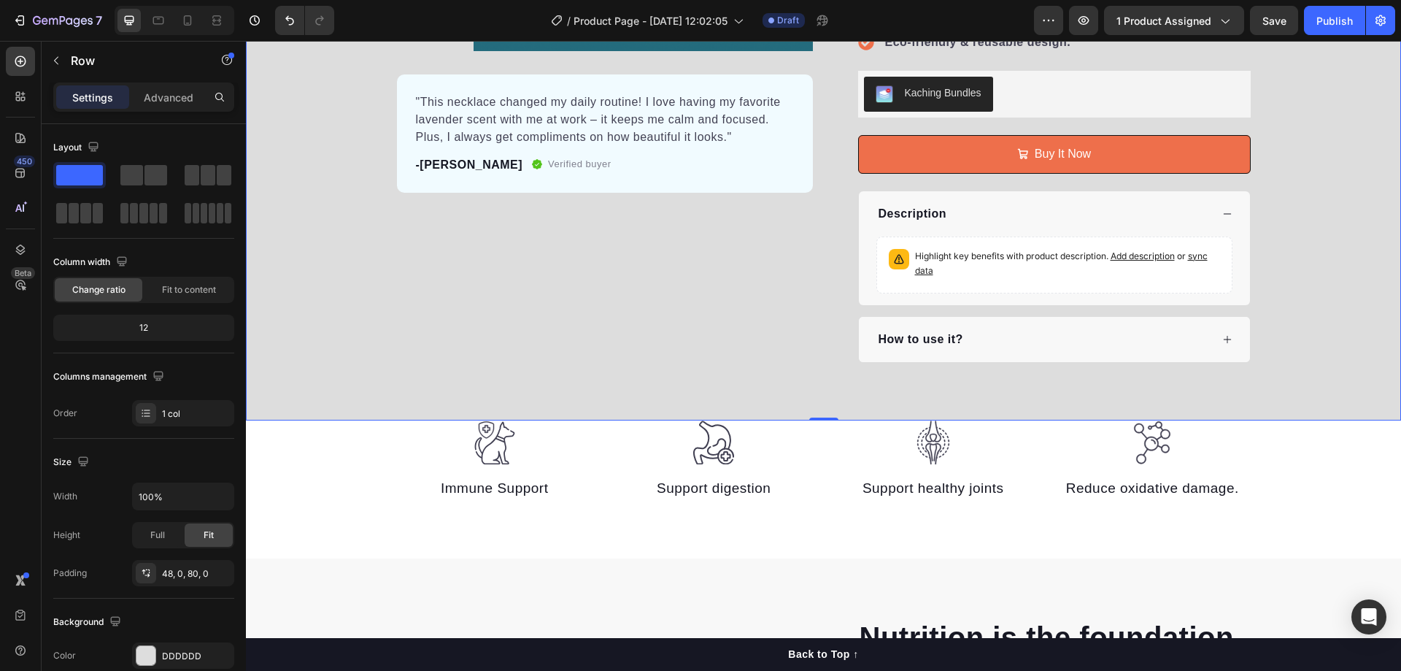
click at [524, 115] on p ""This necklace changed my daily routine! I love having my favorite lavender sce…" at bounding box center [605, 119] width 378 height 53
click at [374, 173] on div "Product Images "This necklace changed my daily routine! I love having my favori…" at bounding box center [823, 37] width 1155 height 650
click at [534, 109] on p ""This necklace changed my daily routine! I love having my favorite lavender sce…" at bounding box center [605, 119] width 378 height 53
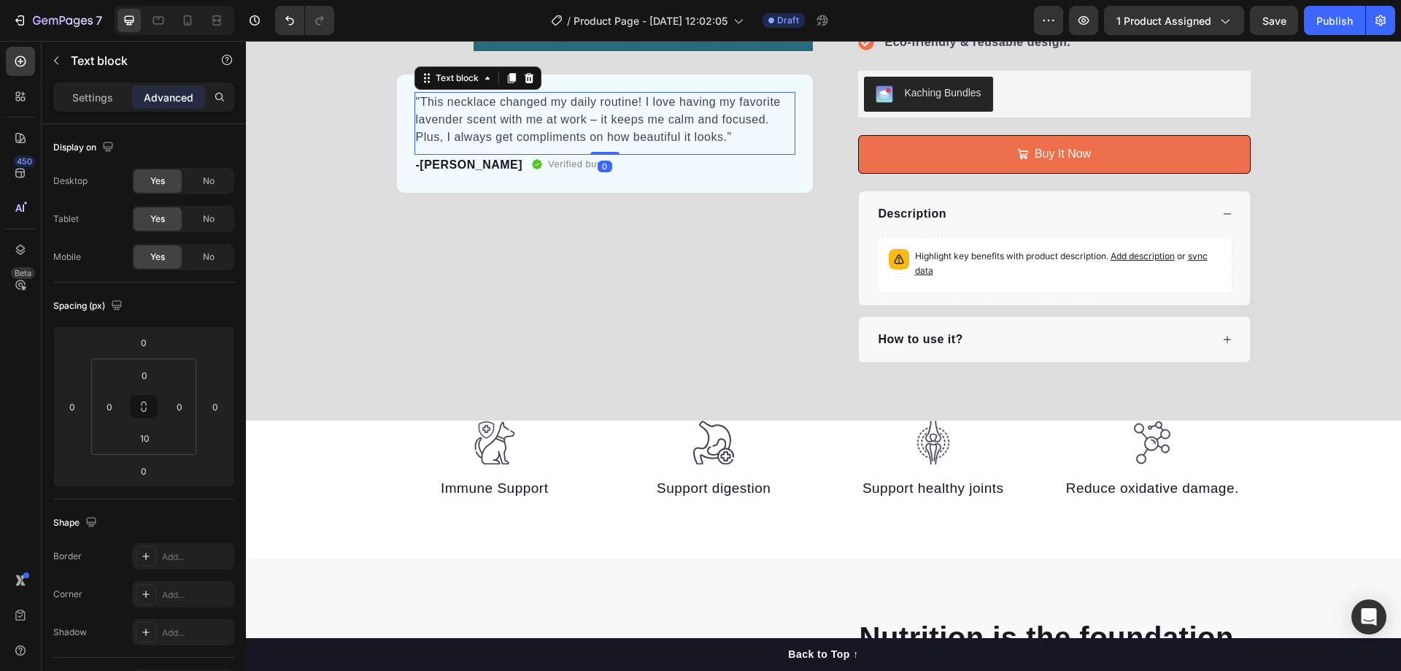
click at [352, 168] on div "Product Images "This necklace changed my daily routine! I love having my favori…" at bounding box center [823, 37] width 1155 height 650
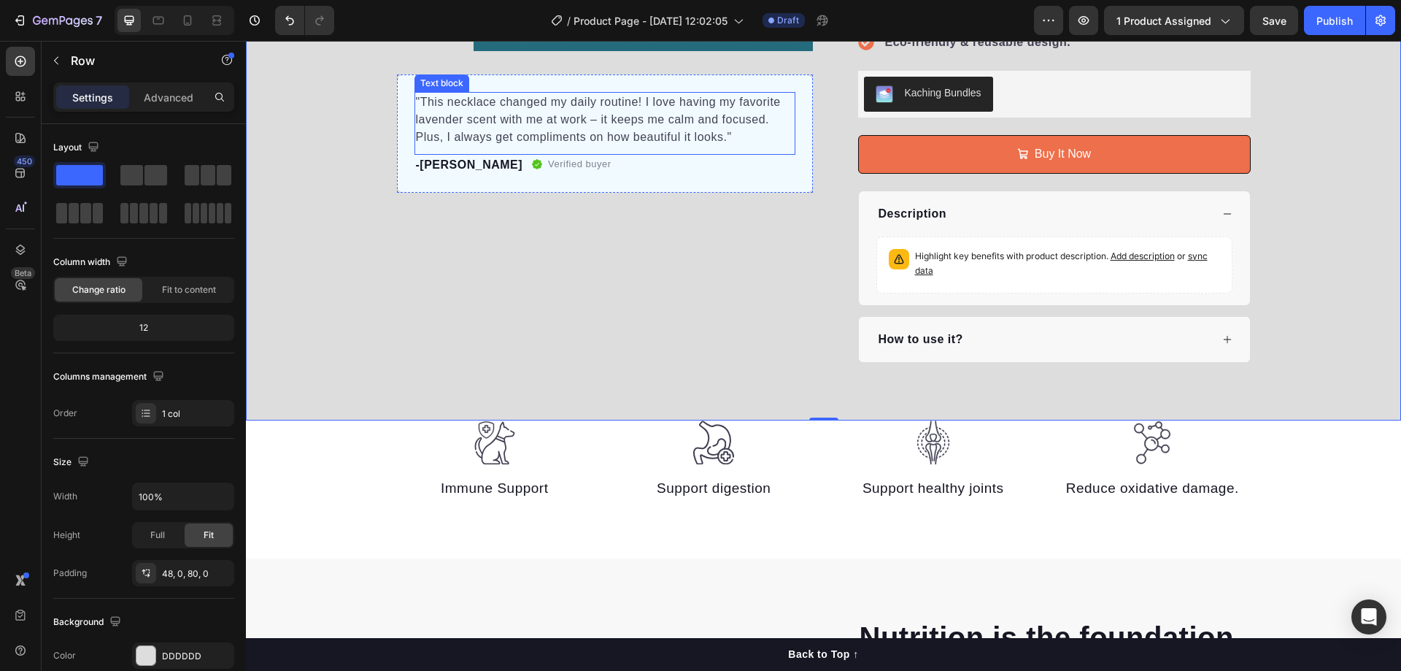
click at [511, 123] on p ""This necklace changed my daily routine! I love having my favorite lavender sce…" at bounding box center [605, 119] width 378 height 53
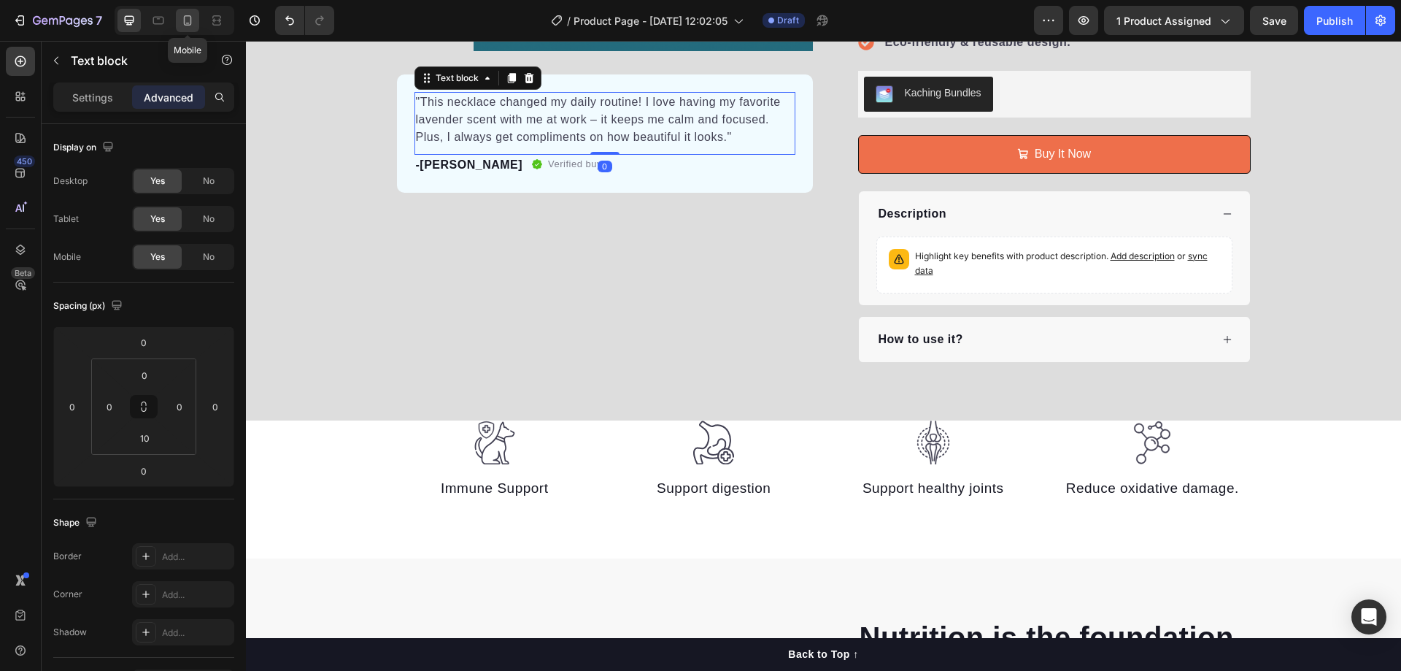
click at [188, 23] on icon at bounding box center [188, 23] width 4 height 1
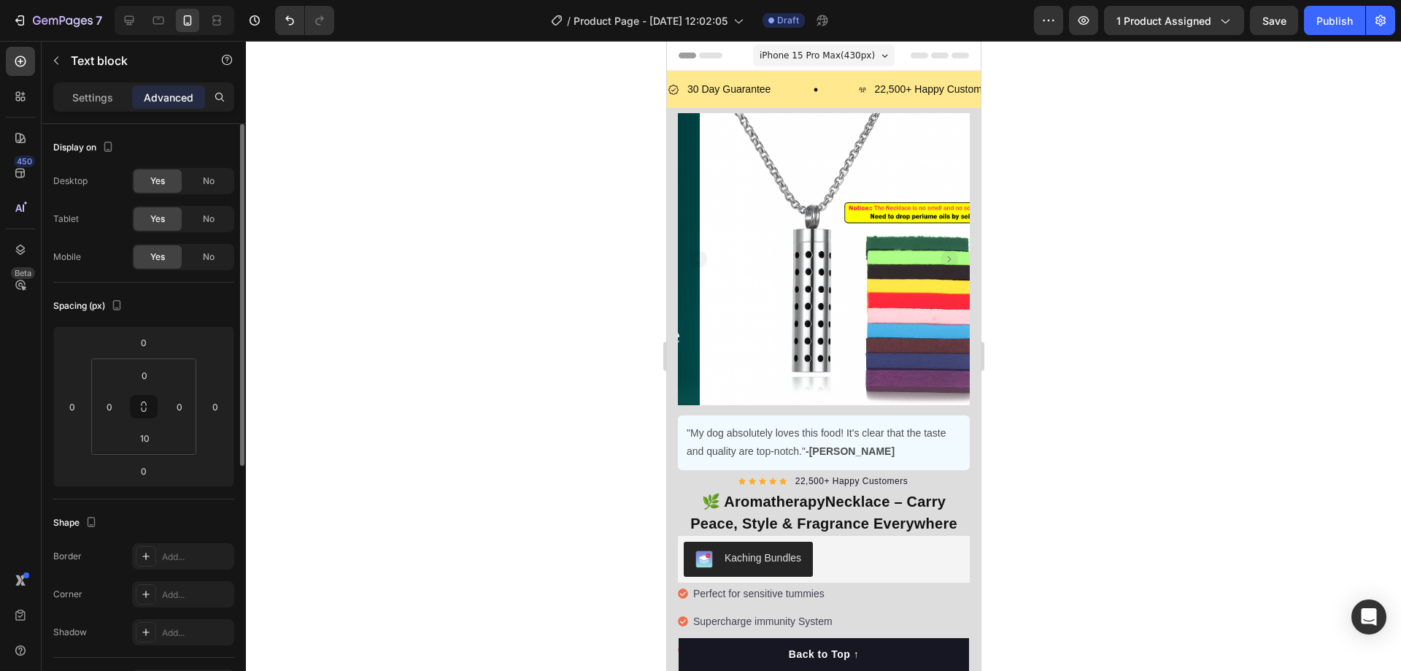
click at [168, 255] on div "Yes" at bounding box center [158, 256] width 48 height 23
click at [215, 253] on span "No" at bounding box center [209, 256] width 12 height 13
click at [156, 258] on span "Yes" at bounding box center [157, 256] width 15 height 13
click at [209, 253] on span "No" at bounding box center [209, 256] width 12 height 13
click at [159, 256] on span "Yes" at bounding box center [157, 256] width 15 height 13
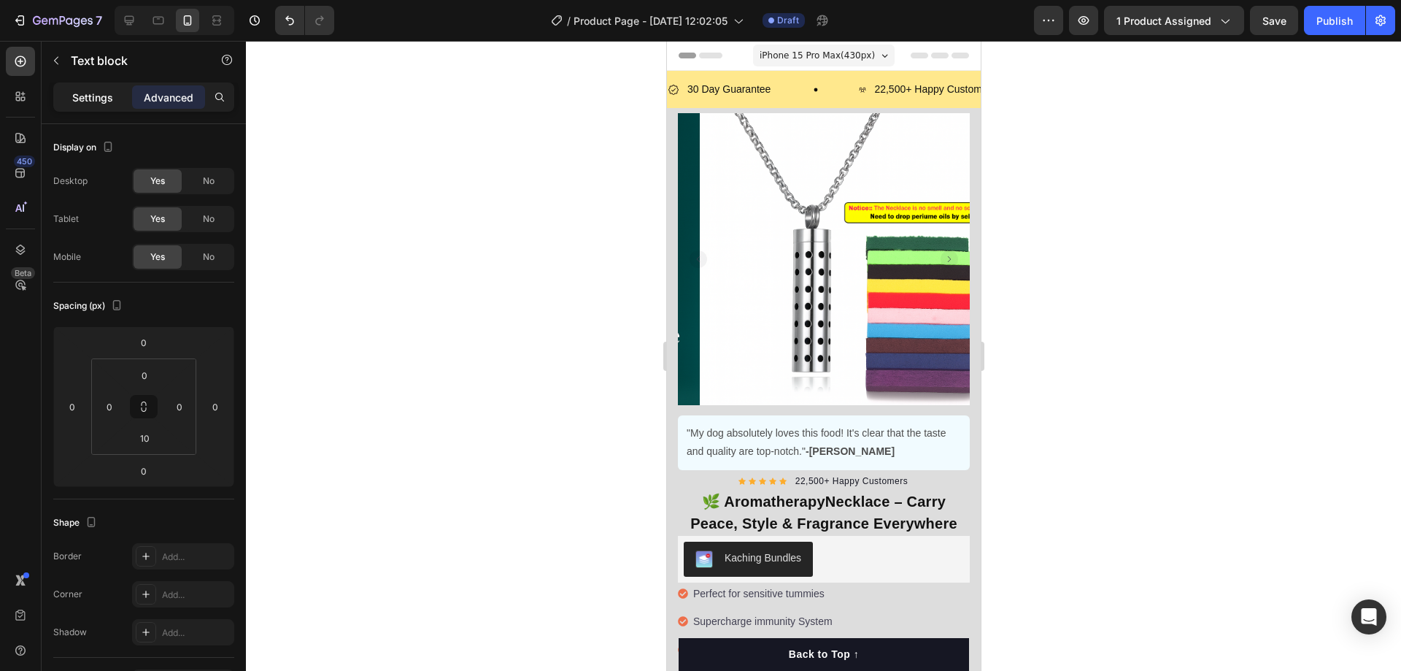
click at [93, 98] on p "Settings" at bounding box center [92, 97] width 41 height 15
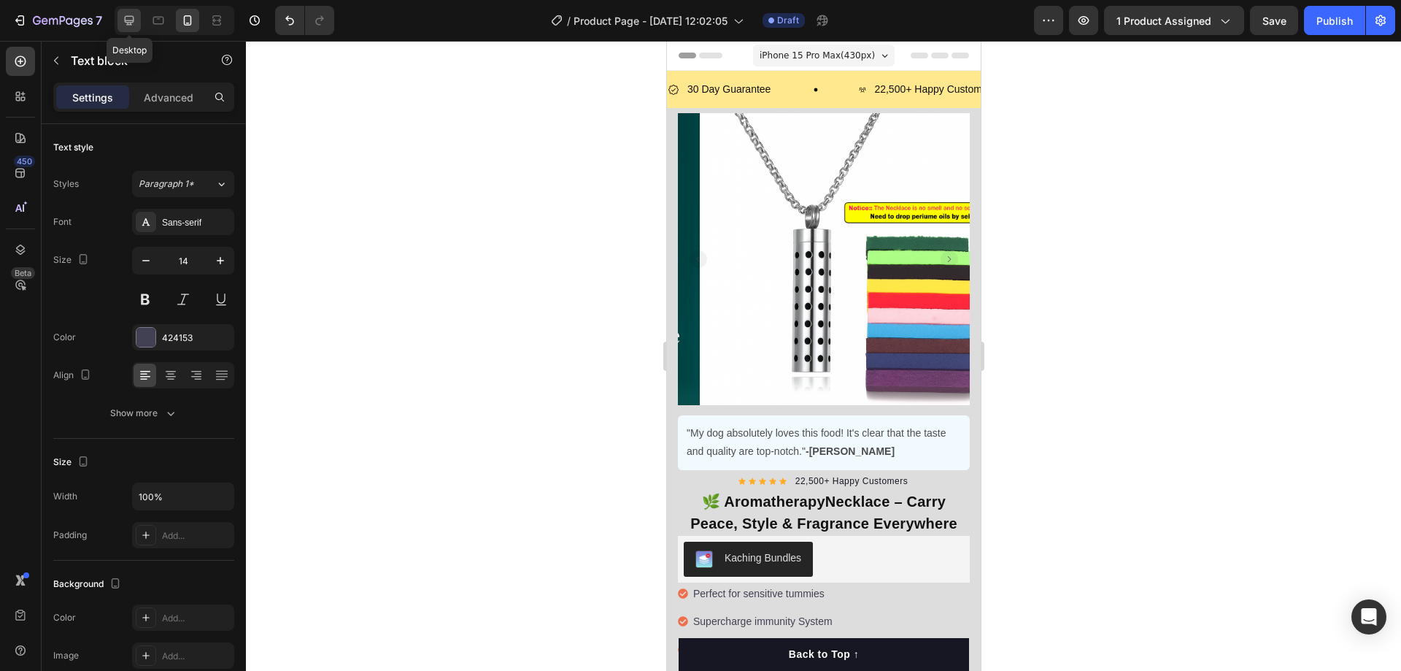
click at [140, 15] on div at bounding box center [128, 20] width 23 height 23
type input "16"
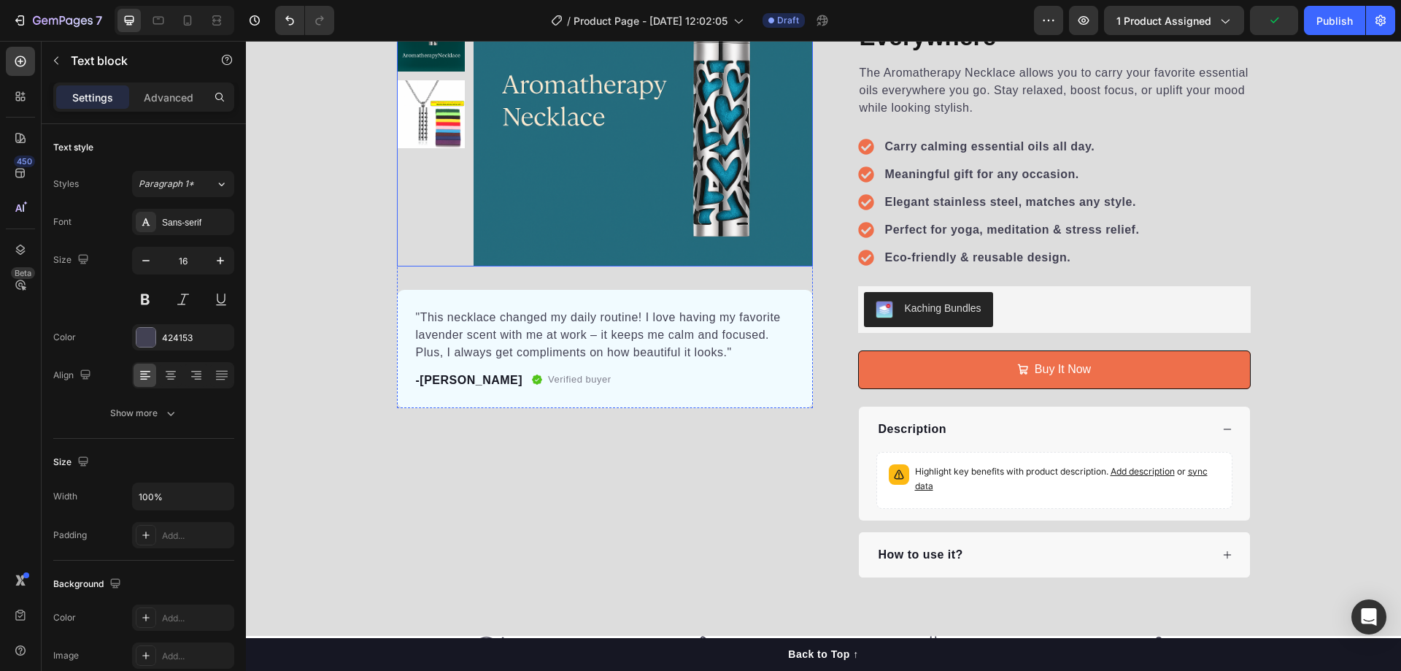
scroll to position [76, 0]
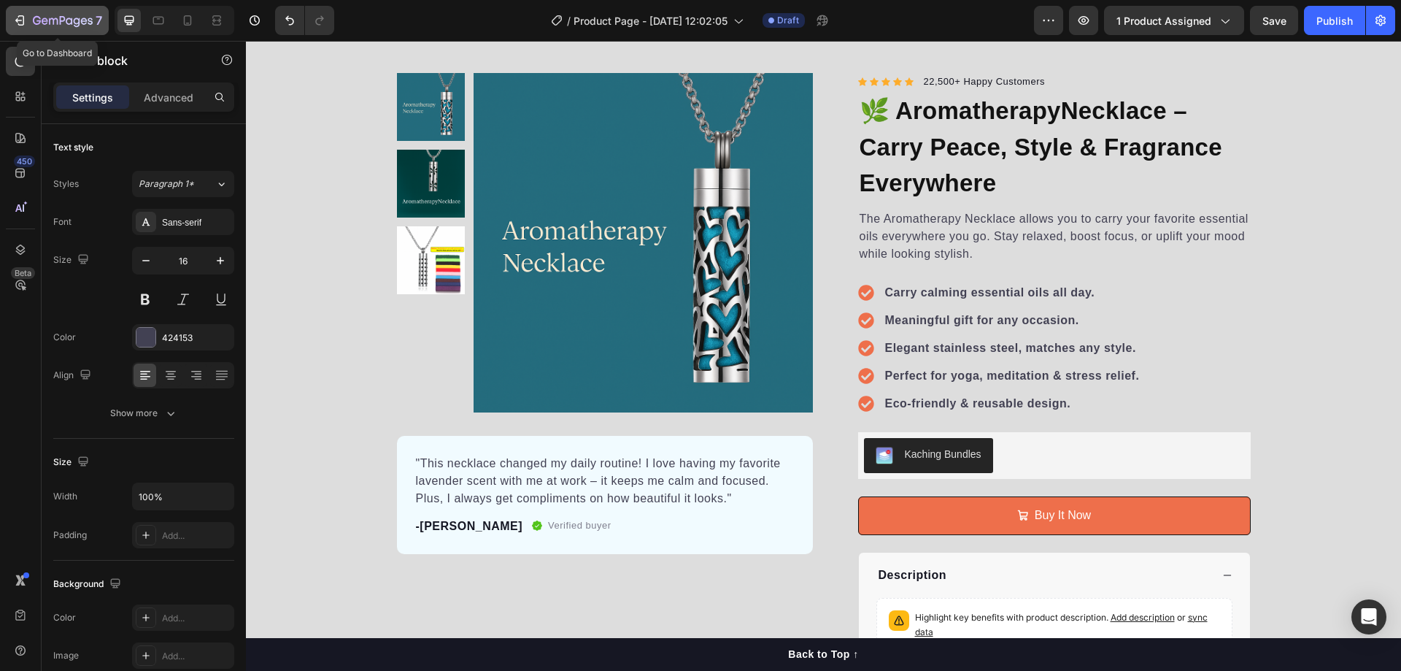
click at [72, 21] on icon "button" at bounding box center [69, 21] width 7 height 7
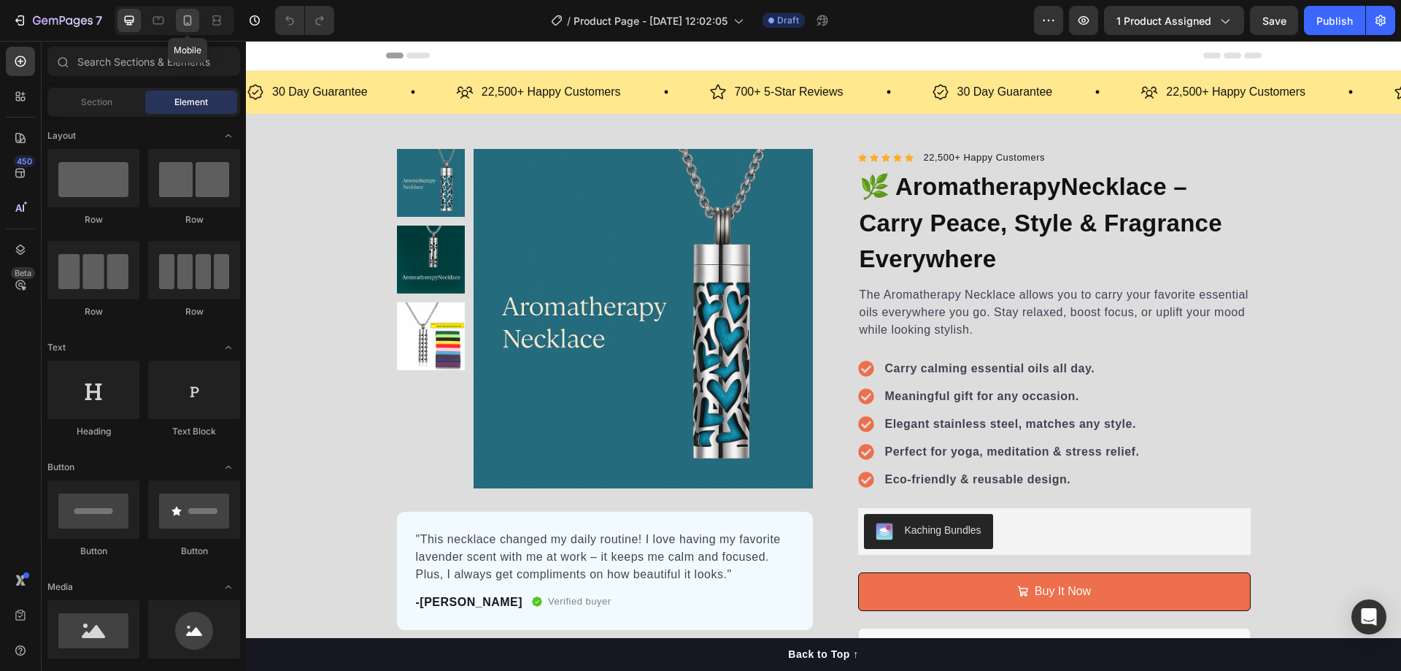
click at [177, 23] on div at bounding box center [187, 20] width 23 height 23
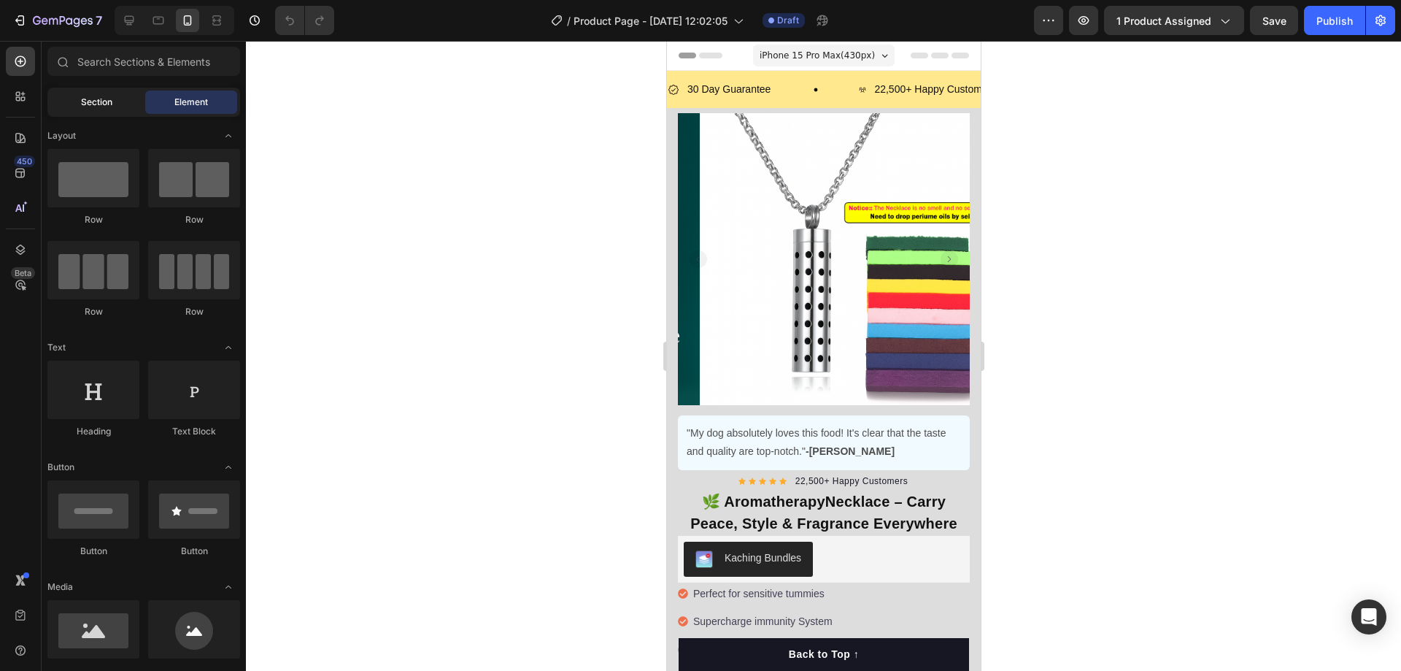
click at [105, 105] on span "Section" at bounding box center [96, 102] width 31 height 13
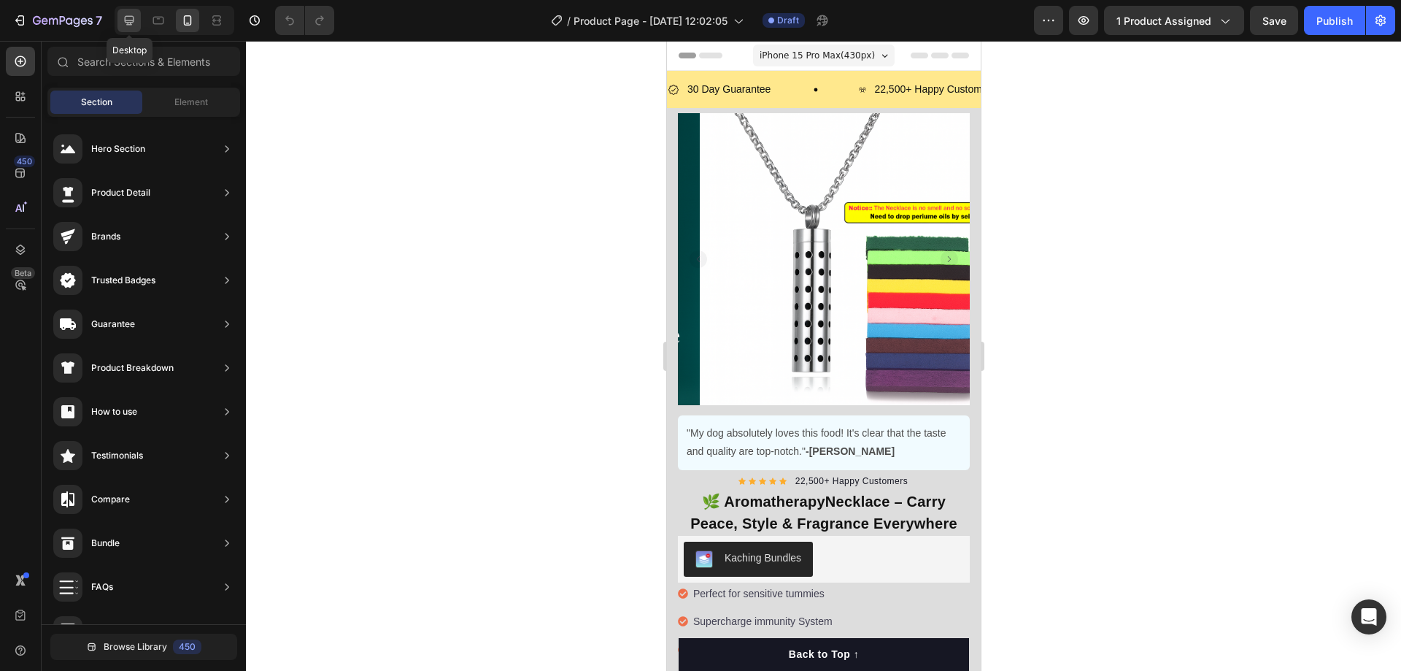
click at [126, 15] on icon at bounding box center [129, 20] width 15 height 15
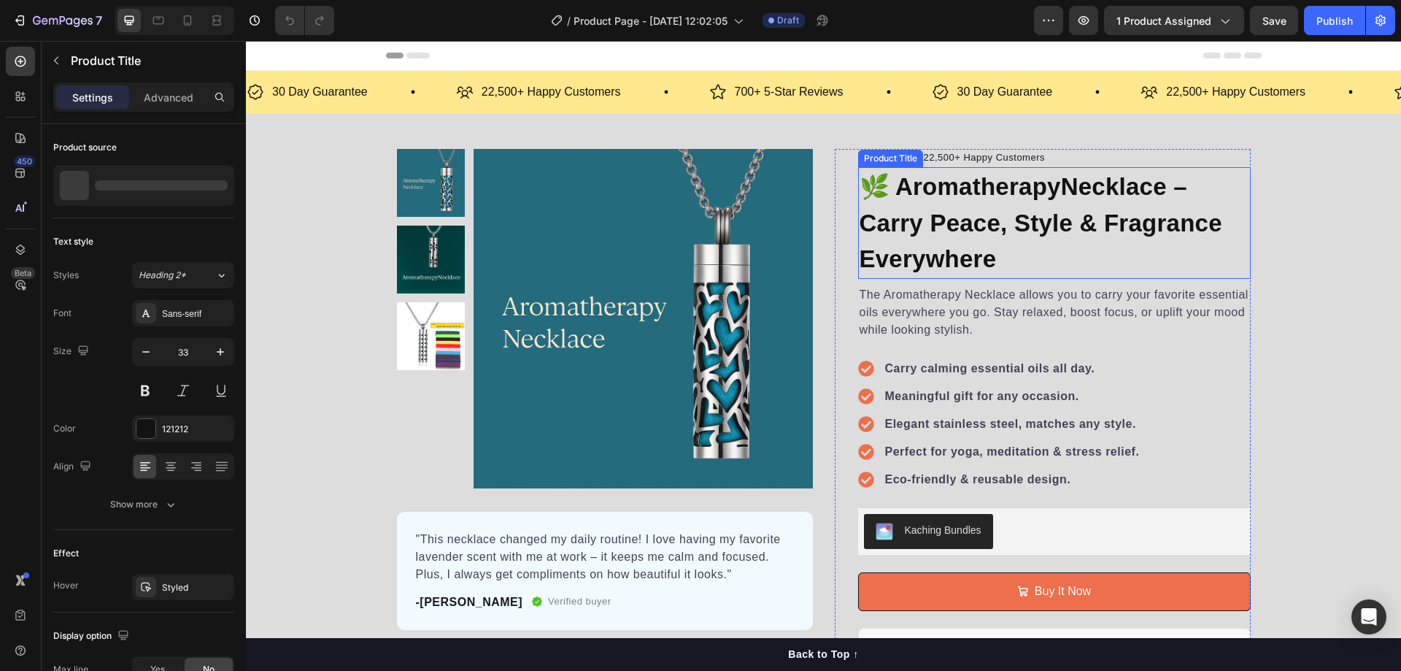
click at [942, 242] on h1 "🌿 AromatherapyNecklace – Carry Peace, Style & Fragrance Everywhere" at bounding box center [1054, 223] width 393 height 112
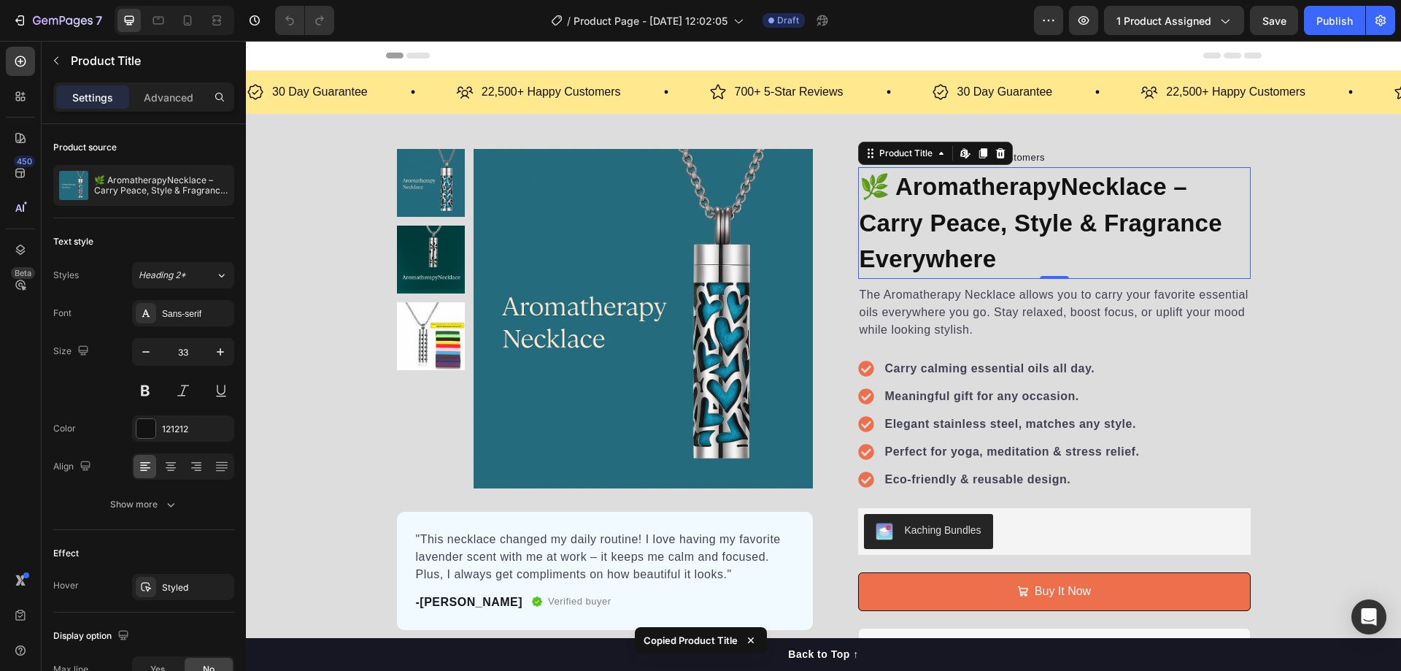
click at [1001, 306] on p "The Aromatherapy Necklace allows you to carry your favorite essential oils ever…" at bounding box center [1055, 312] width 390 height 53
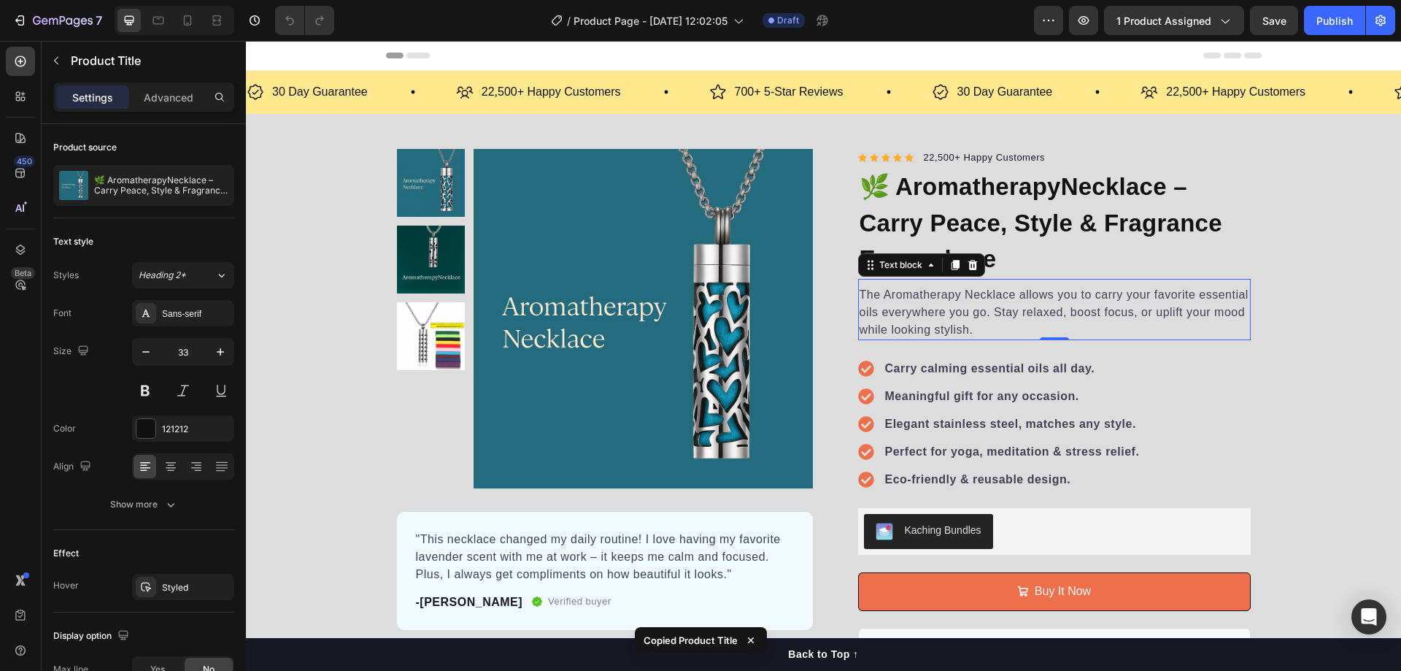
click at [1001, 306] on p "The Aromatherapy Necklace allows you to carry your favorite essential oils ever…" at bounding box center [1055, 312] width 390 height 53
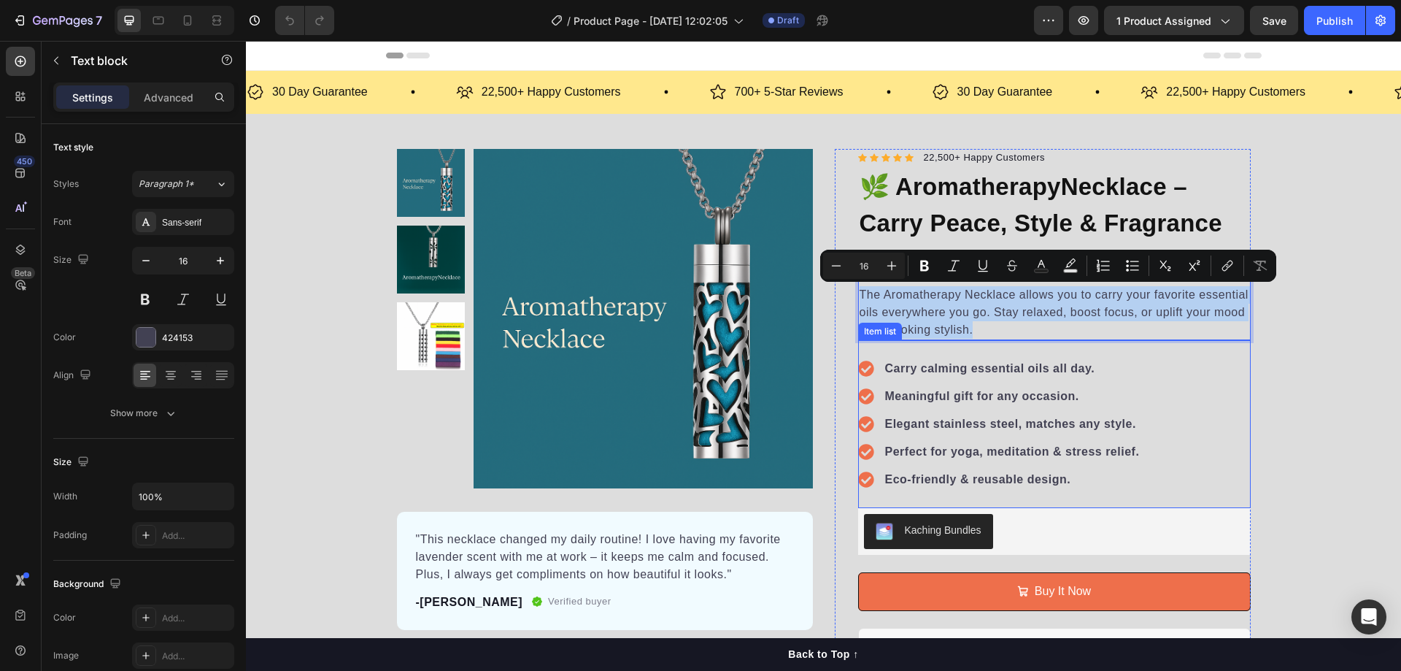
click at [946, 364] on strong "Carry calming essential oils all day." at bounding box center [990, 368] width 210 height 12
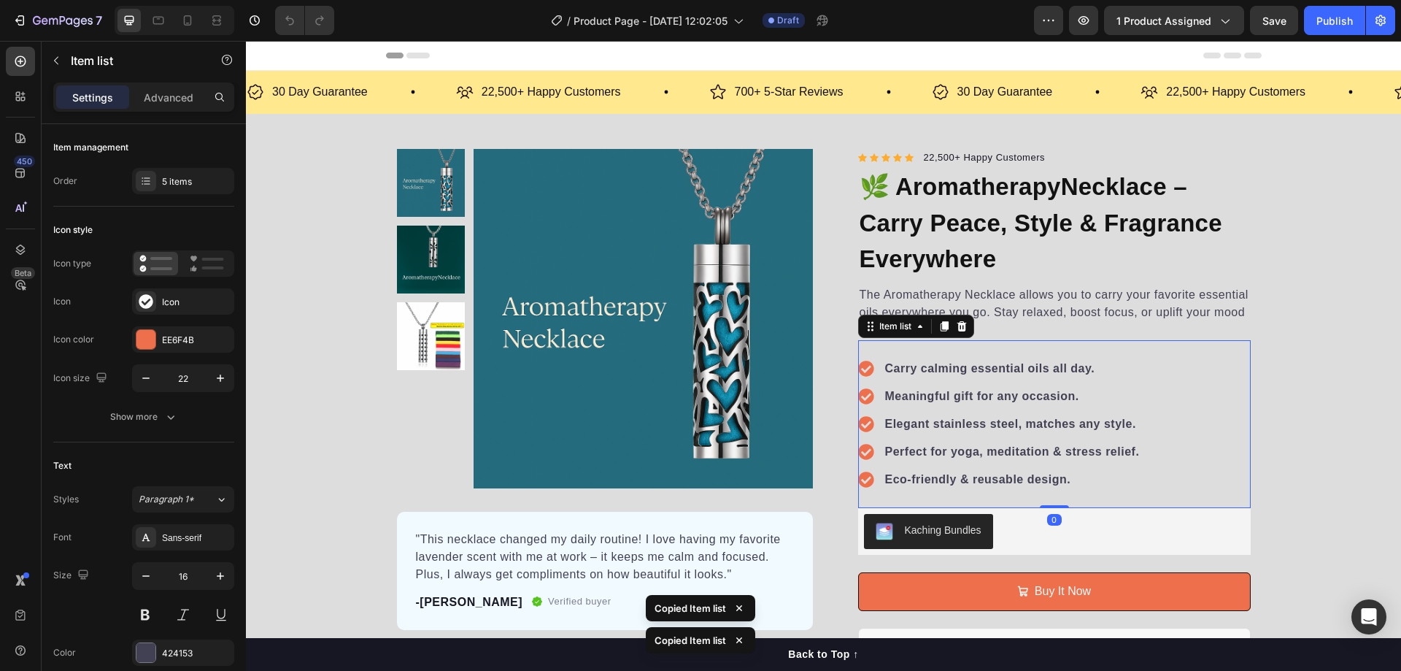
click at [978, 369] on strong "Carry calming essential oils all day." at bounding box center [990, 368] width 210 height 12
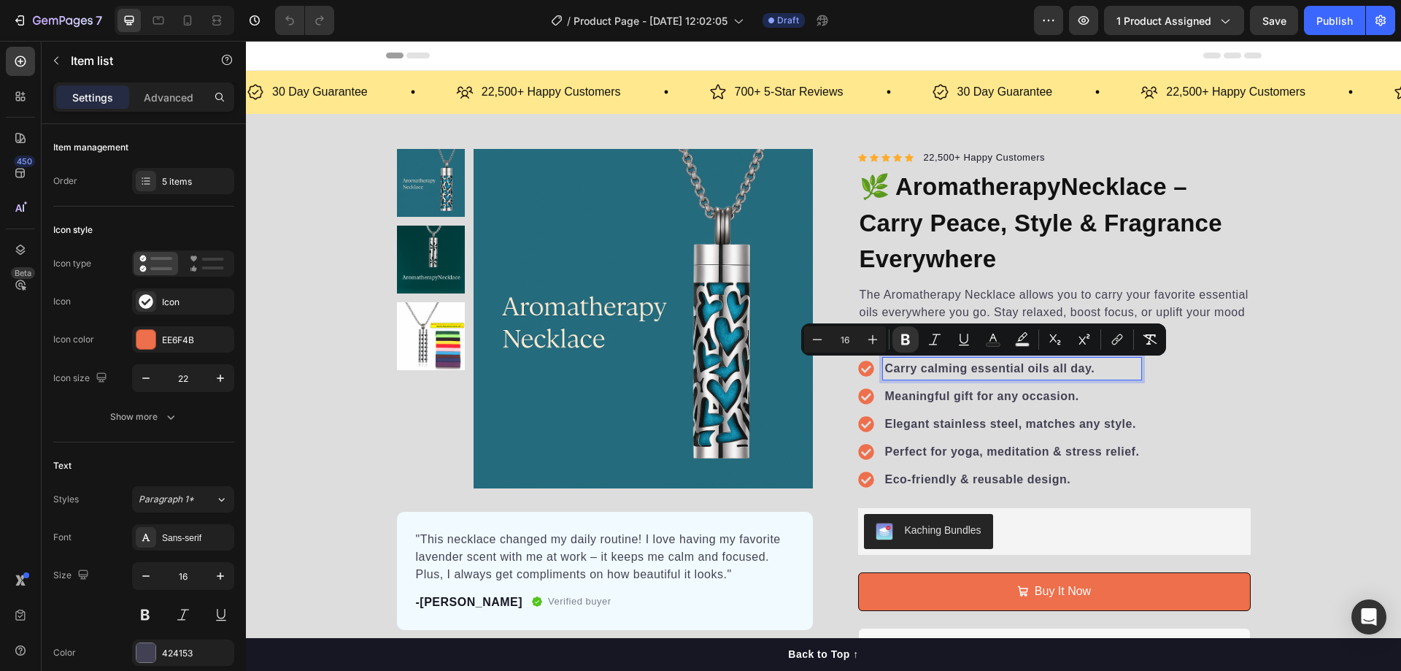
click at [980, 372] on strong "Carry calming essential oils all day." at bounding box center [990, 368] width 210 height 12
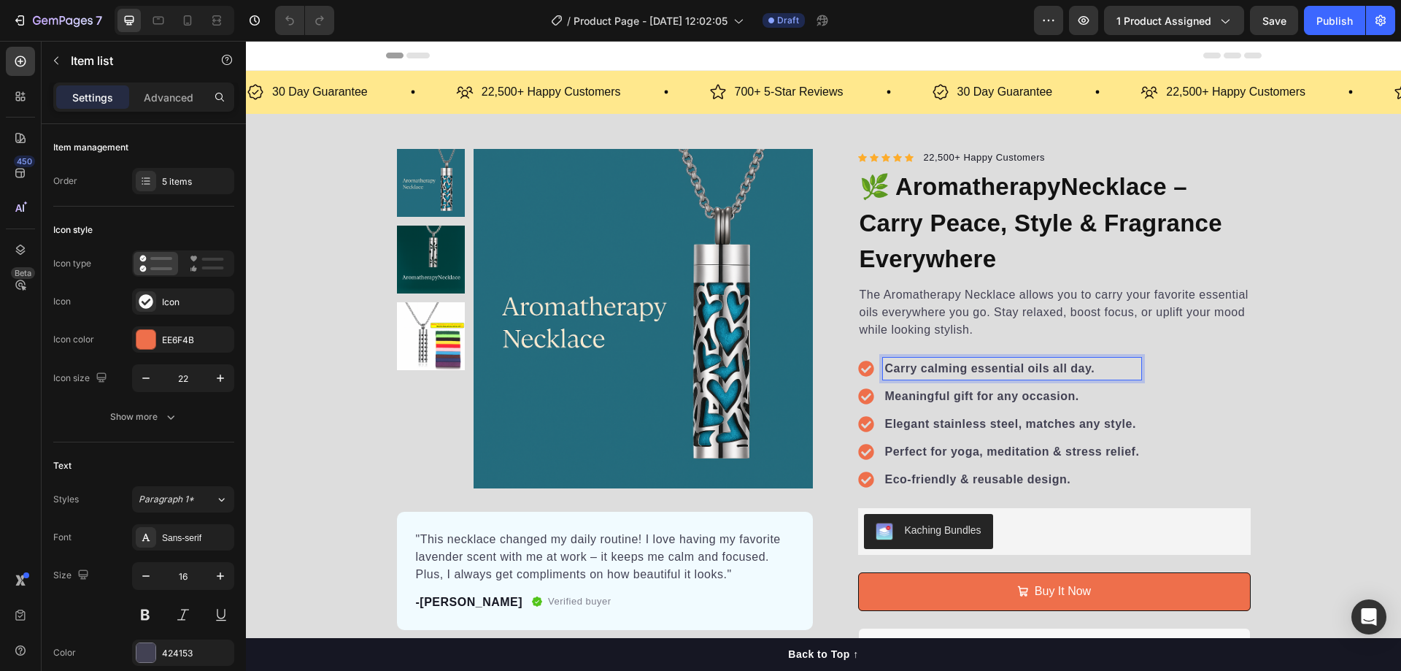
click at [1030, 395] on strong "Meaningful gift for any occasion." at bounding box center [982, 396] width 194 height 12
click at [989, 362] on strong "Carry calming essential oils all day." at bounding box center [990, 368] width 210 height 12
click at [174, 99] on p "Advanced" at bounding box center [169, 97] width 50 height 15
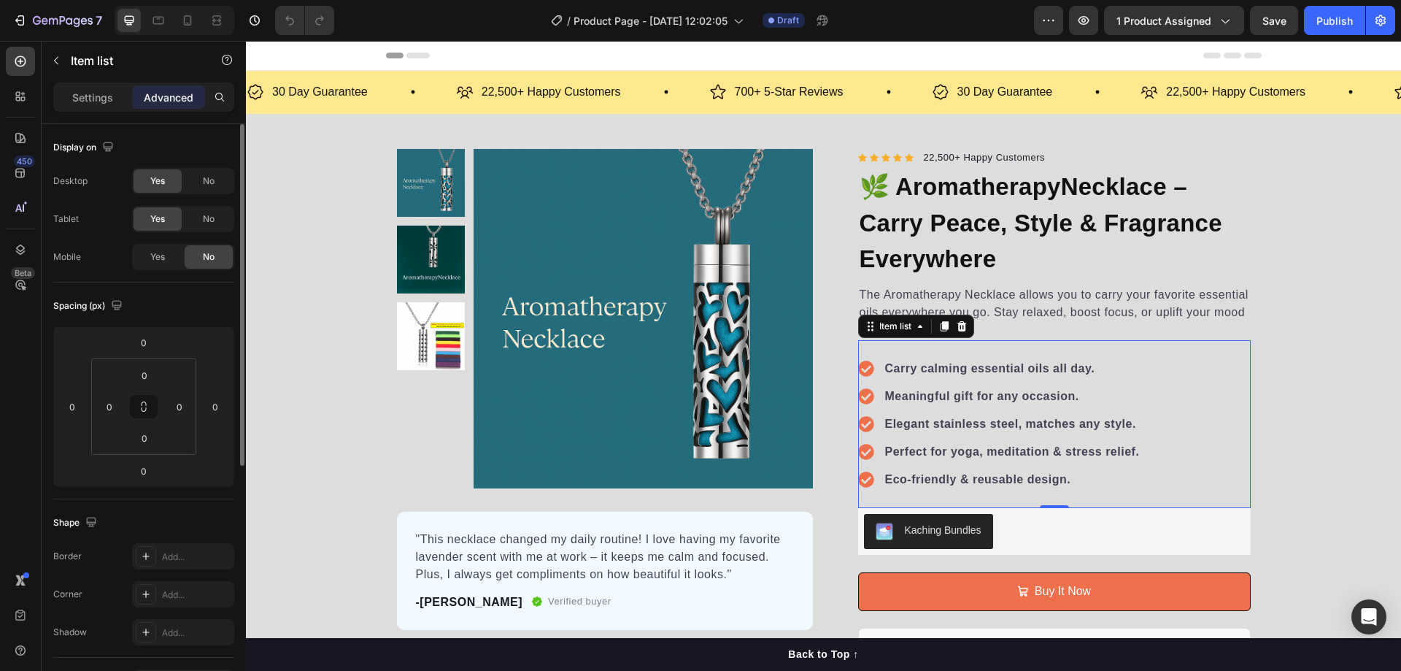
click at [168, 258] on div "Yes" at bounding box center [158, 256] width 48 height 23
click at [96, 95] on p "Settings" at bounding box center [92, 97] width 41 height 15
type input "12"
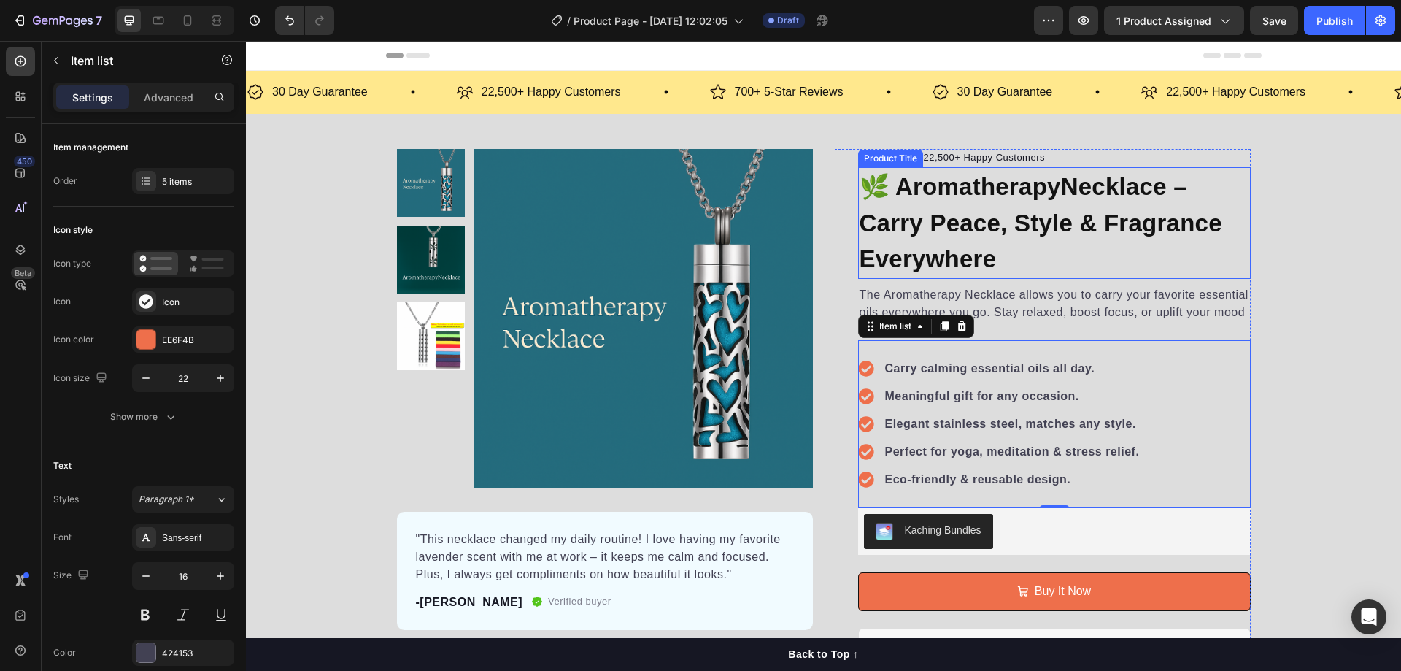
click at [992, 210] on h1 "🌿 AromatherapyNecklace – Carry Peace, Style & Fragrance Everywhere" at bounding box center [1054, 223] width 393 height 112
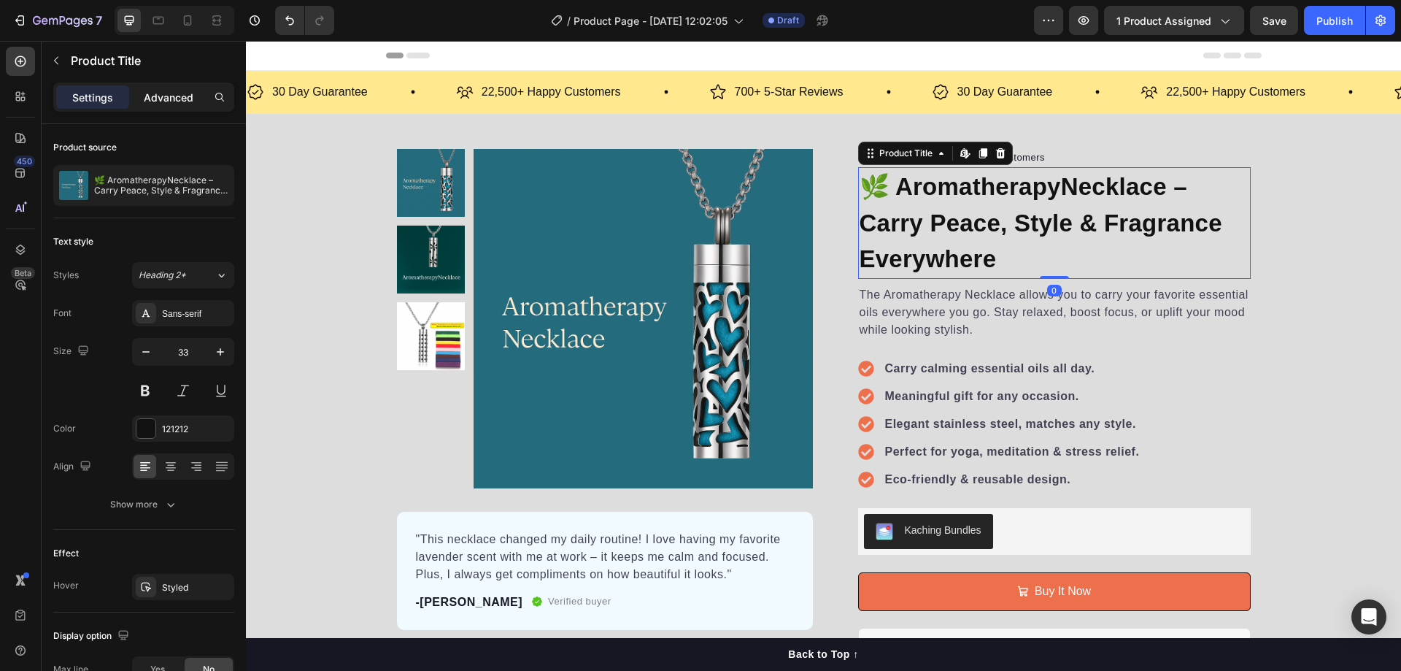
click at [153, 104] on p "Advanced" at bounding box center [169, 97] width 50 height 15
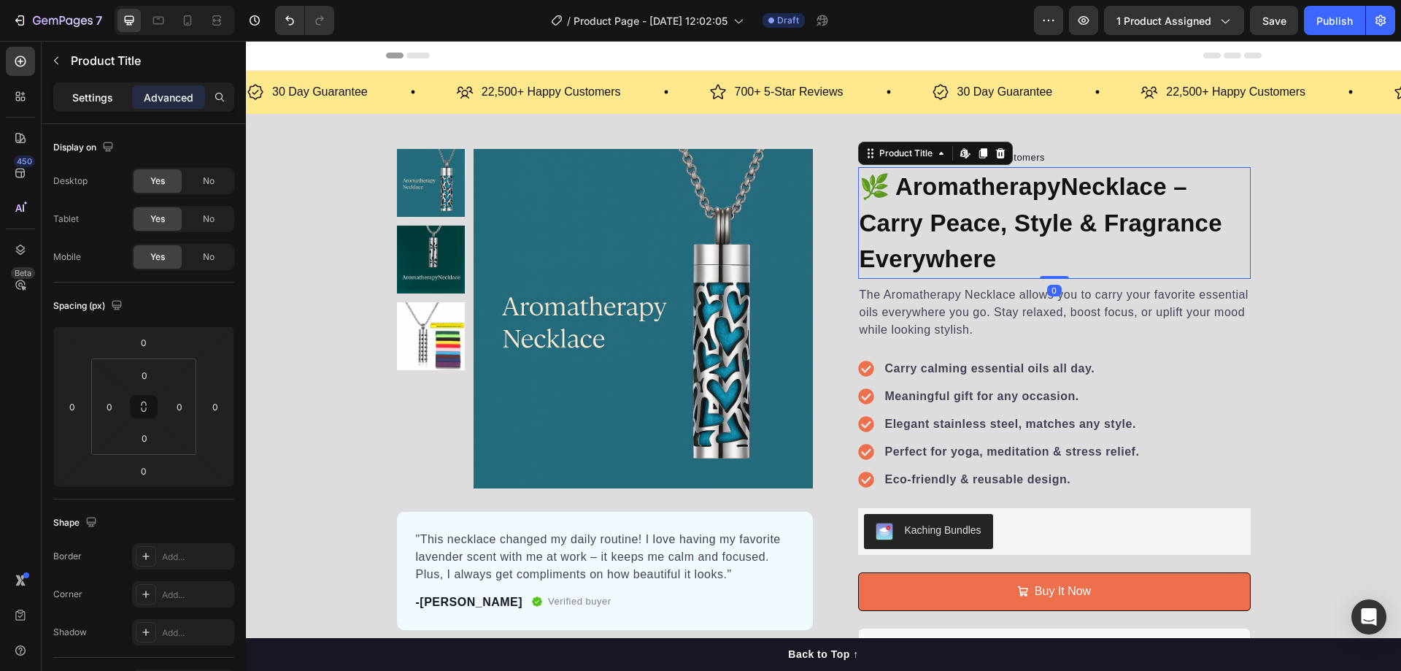
click at [100, 98] on p "Settings" at bounding box center [92, 97] width 41 height 15
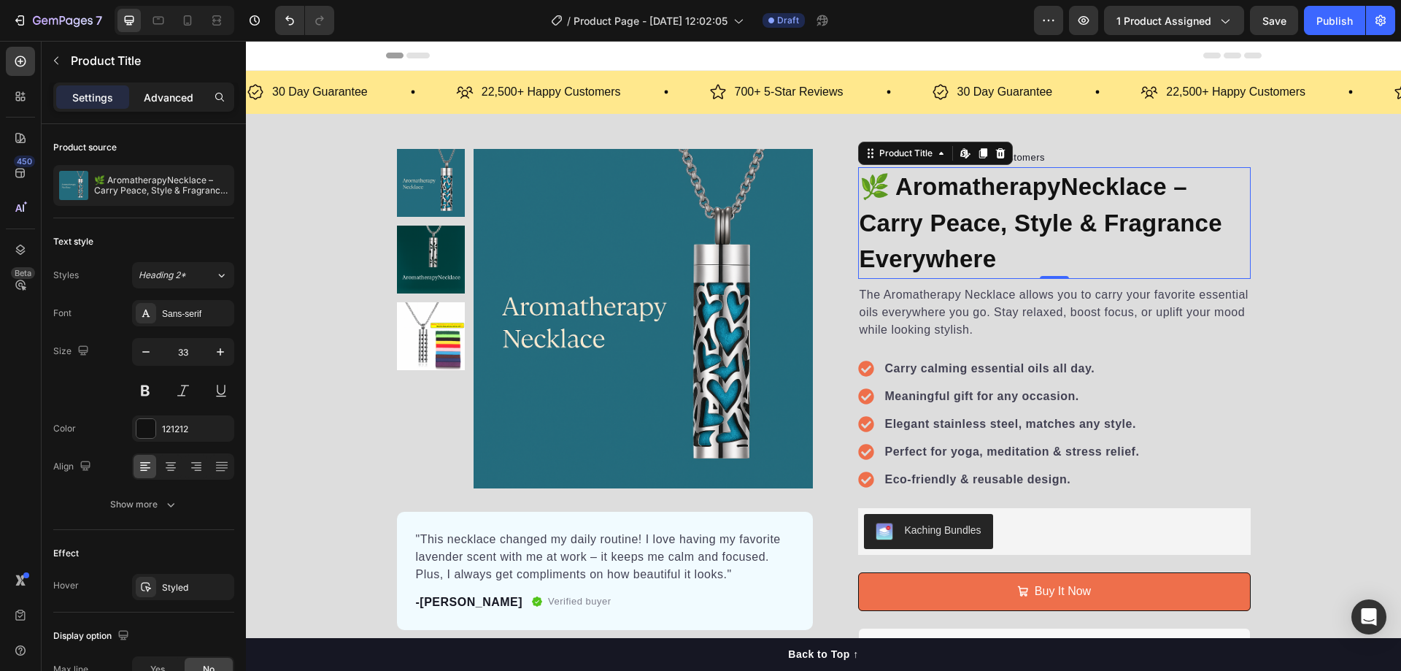
click at [180, 98] on p "Advanced" at bounding box center [169, 97] width 50 height 15
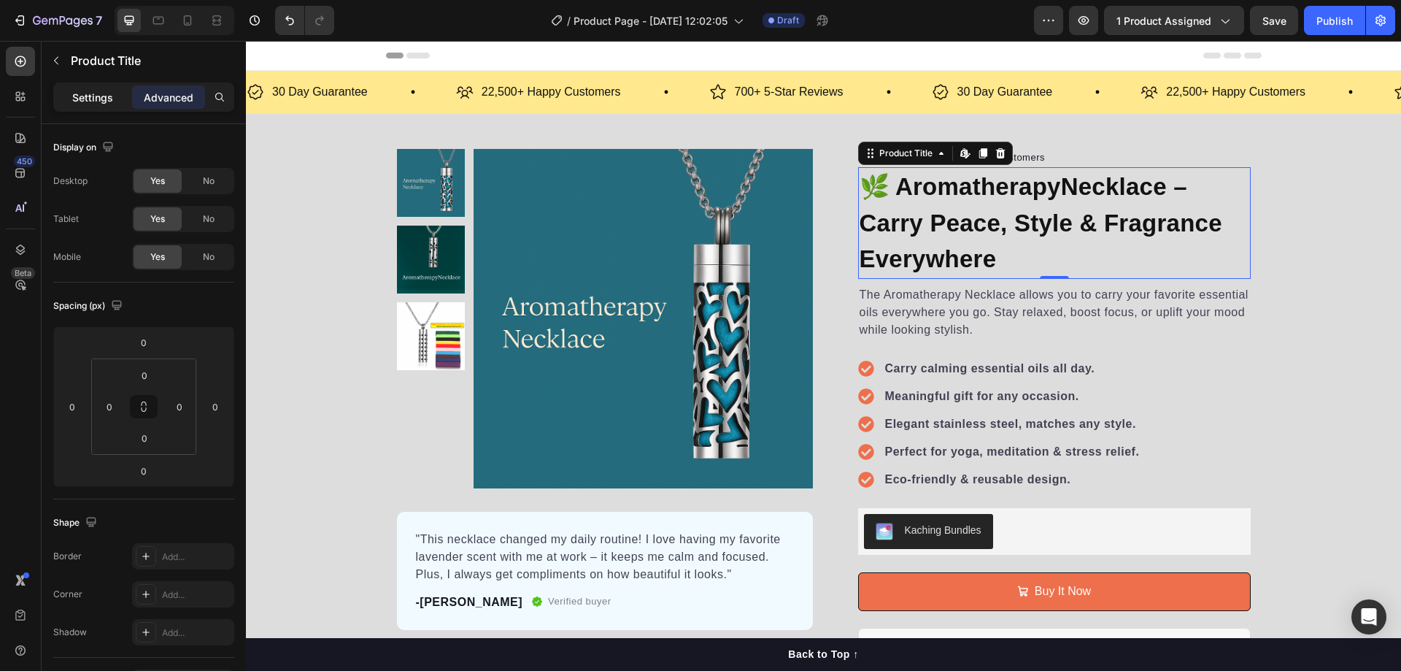
click at [99, 92] on p "Settings" at bounding box center [92, 97] width 41 height 15
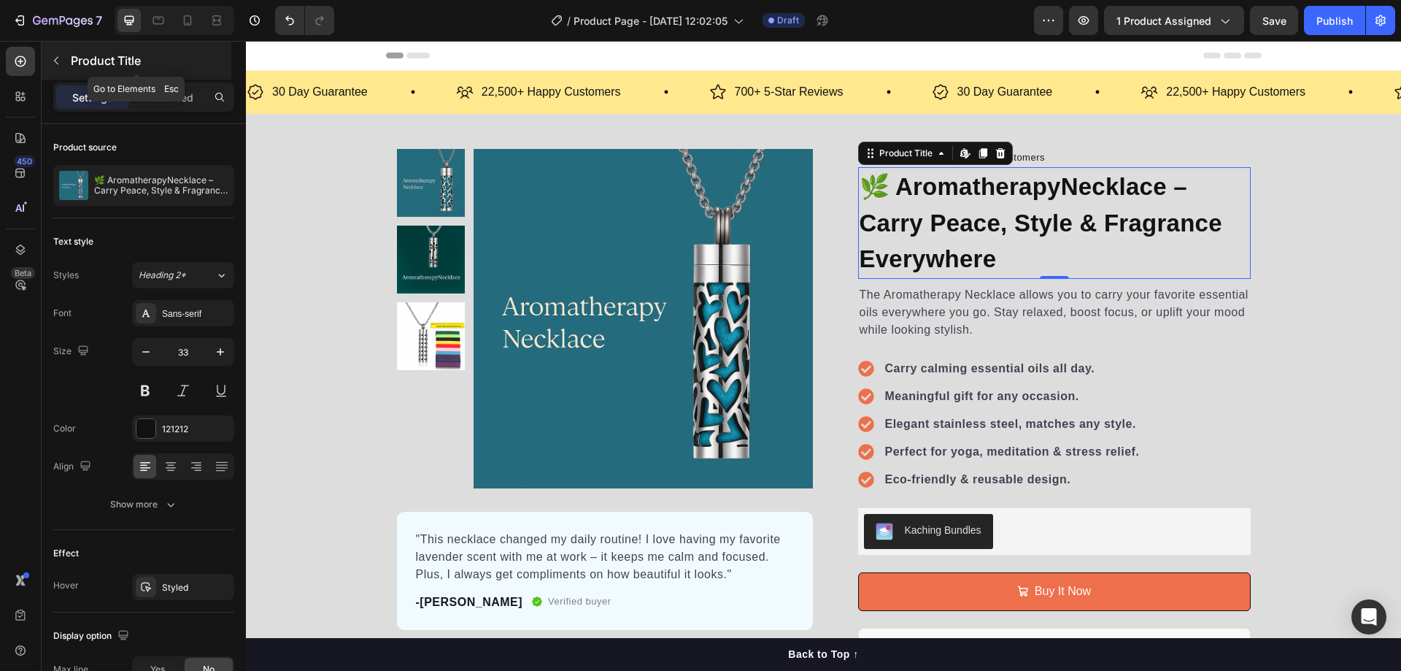
click at [64, 54] on button "button" at bounding box center [56, 60] width 23 height 23
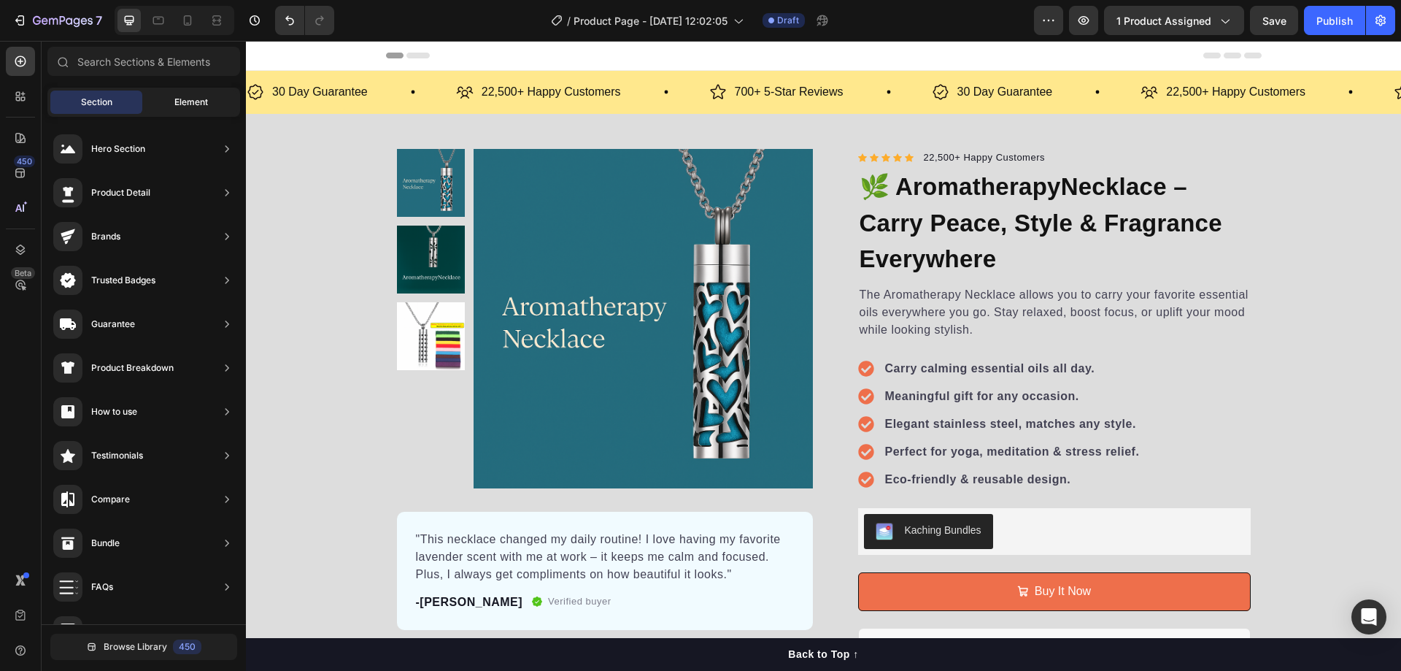
click at [184, 107] on span "Element" at bounding box center [191, 102] width 34 height 13
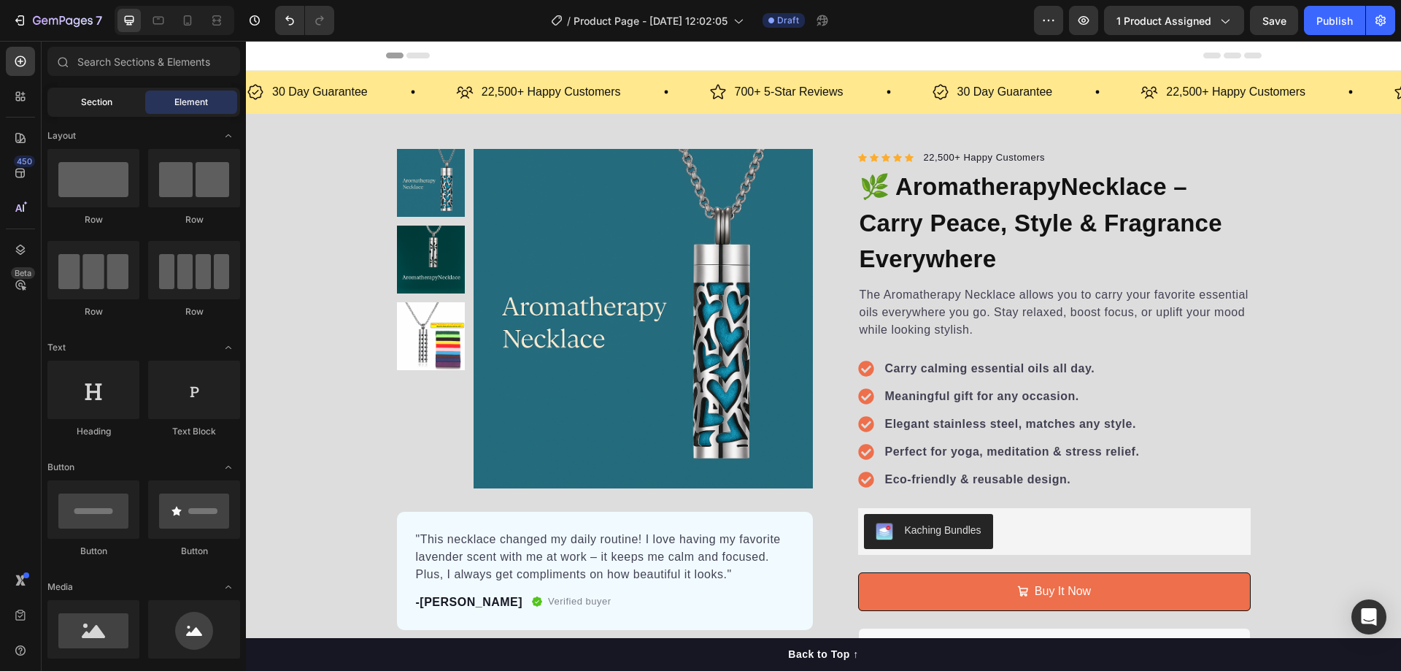
click at [101, 93] on div "Section" at bounding box center [96, 101] width 92 height 23
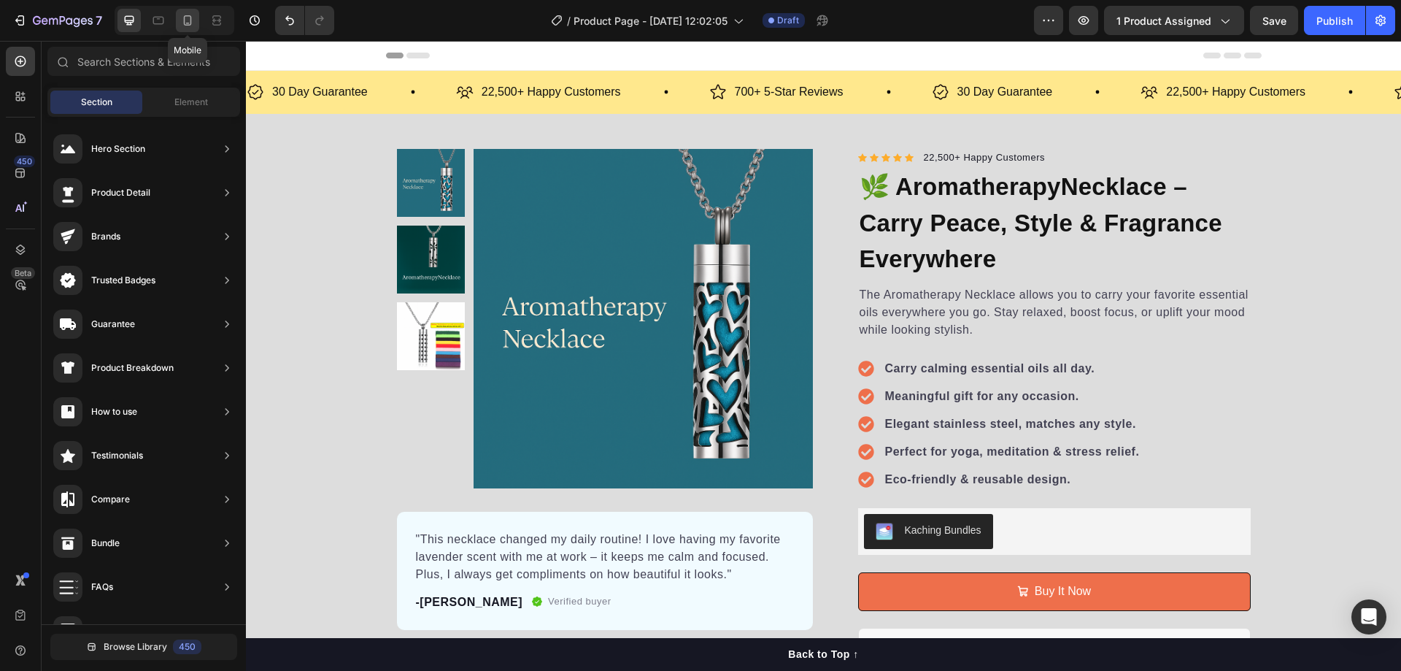
click at [193, 23] on icon at bounding box center [187, 20] width 15 height 15
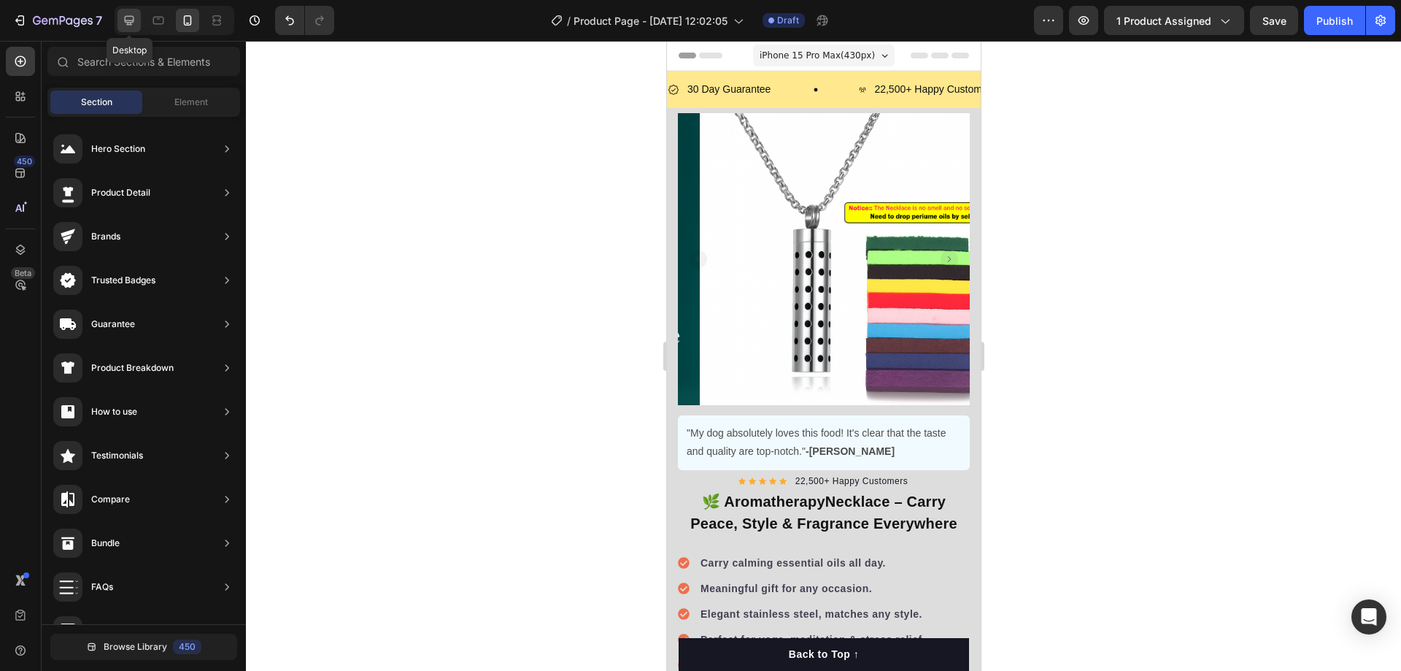
click at [128, 20] on icon at bounding box center [129, 20] width 15 height 15
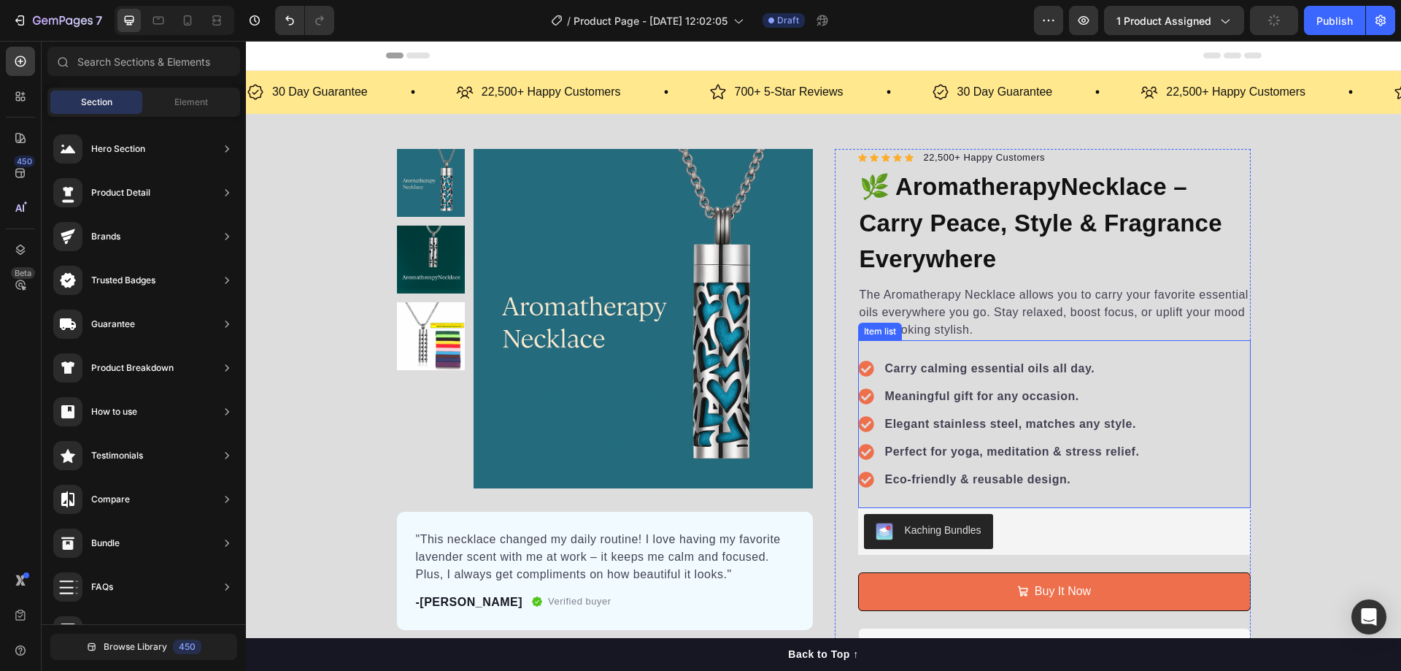
click at [961, 391] on strong "Meaningful gift for any occasion." at bounding box center [982, 396] width 194 height 12
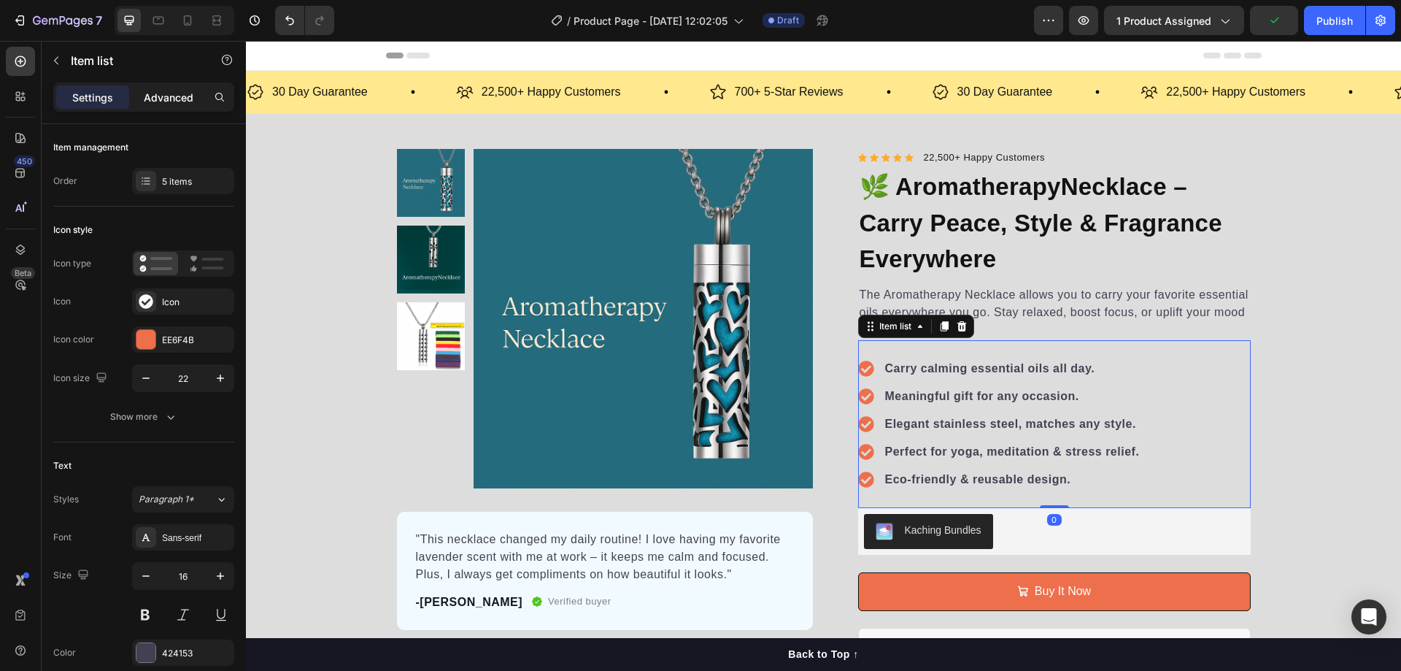
click at [155, 90] on p "Advanced" at bounding box center [169, 97] width 50 height 15
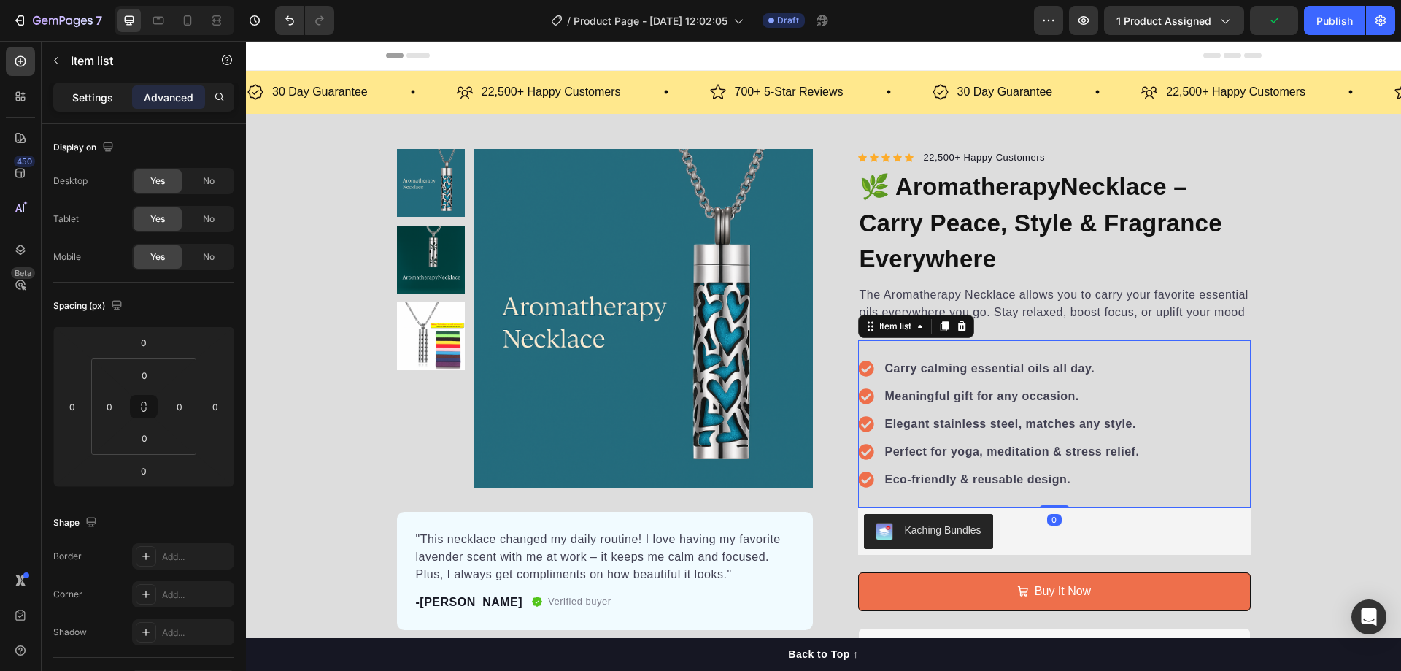
click at [88, 90] on p "Settings" at bounding box center [92, 97] width 41 height 15
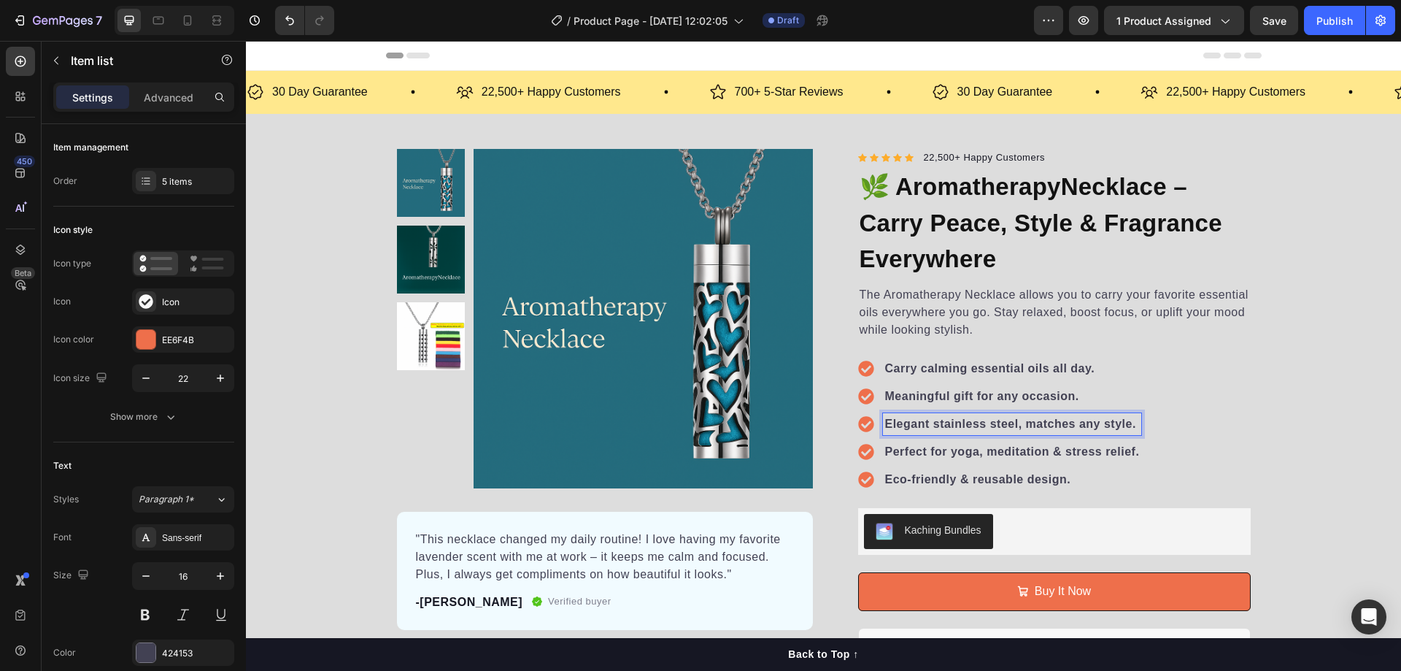
click at [953, 421] on strong "Elegant stainless steel, matches any style." at bounding box center [1010, 423] width 251 height 12
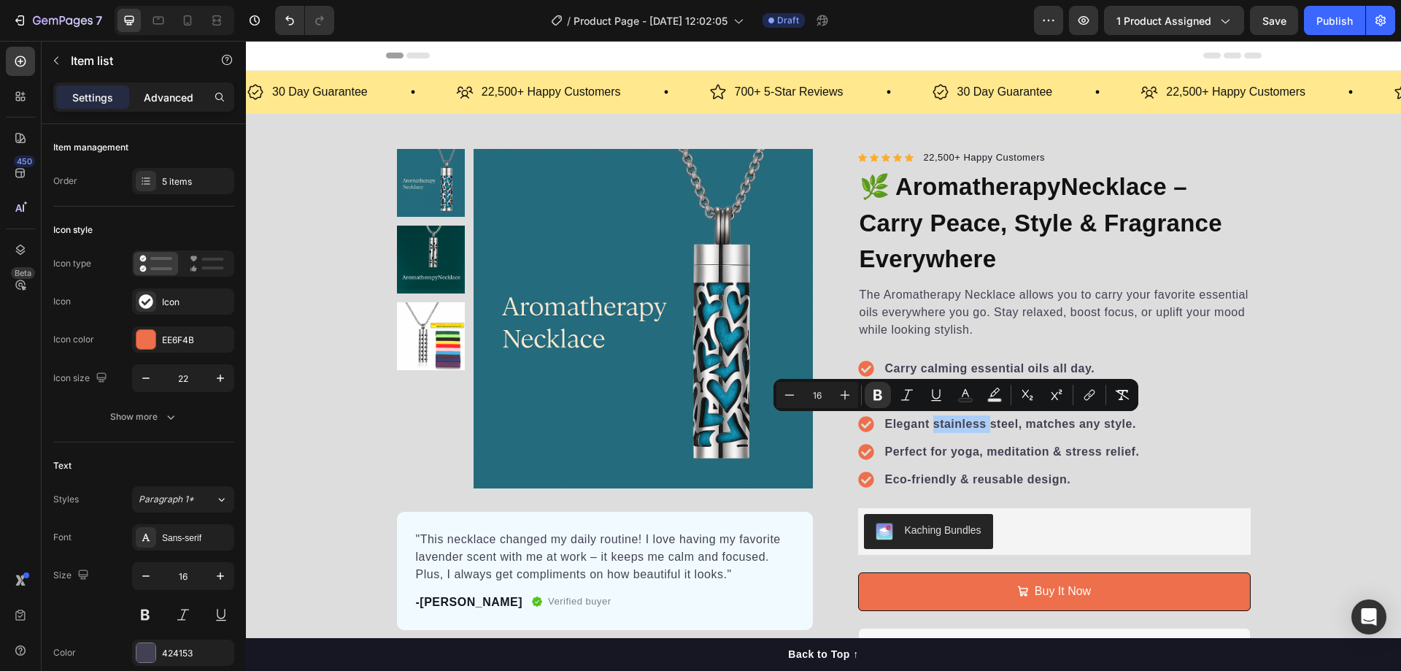
click at [170, 99] on p "Advanced" at bounding box center [169, 97] width 50 height 15
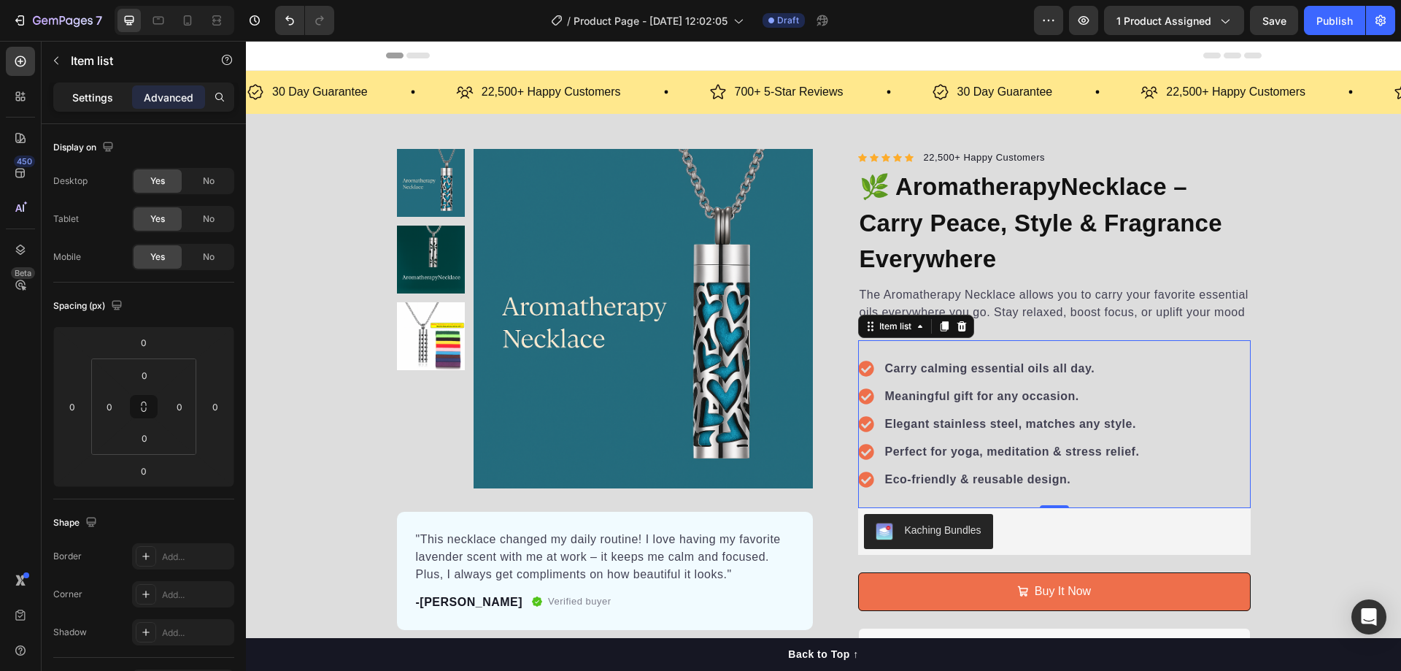
click at [91, 96] on p "Settings" at bounding box center [92, 97] width 41 height 15
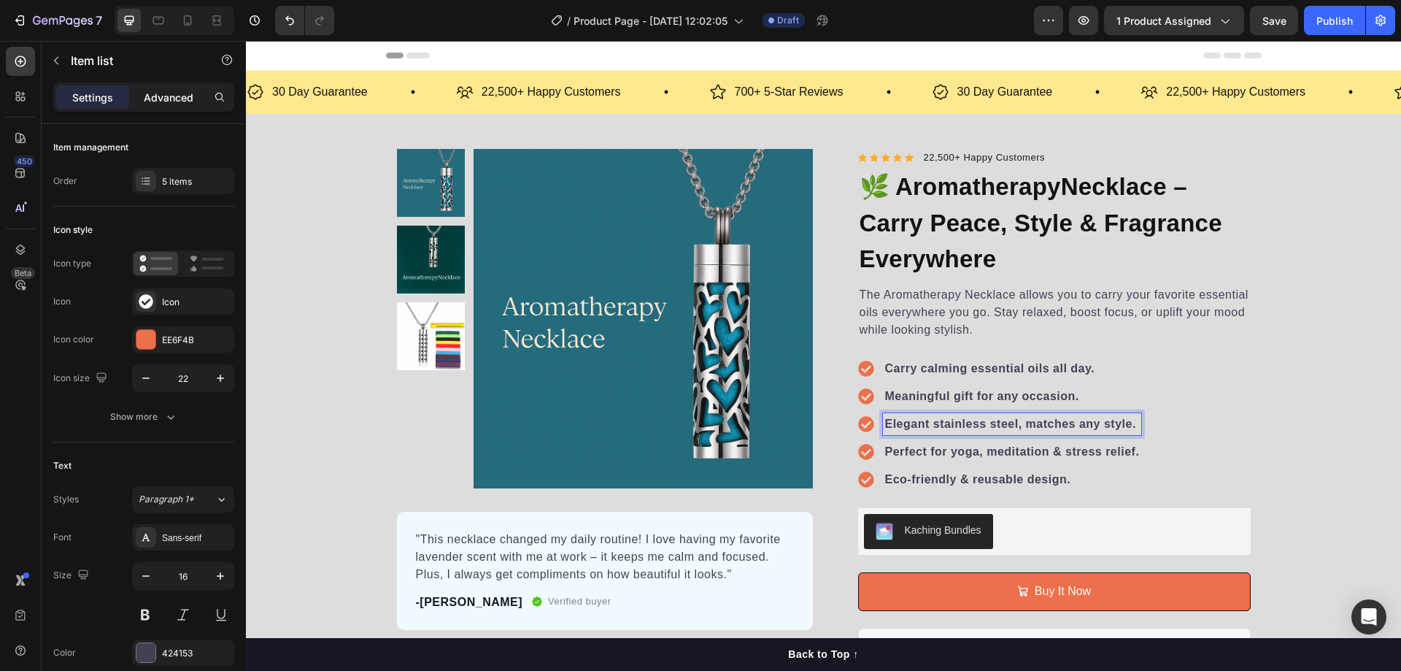
click at [170, 104] on p "Advanced" at bounding box center [169, 97] width 50 height 15
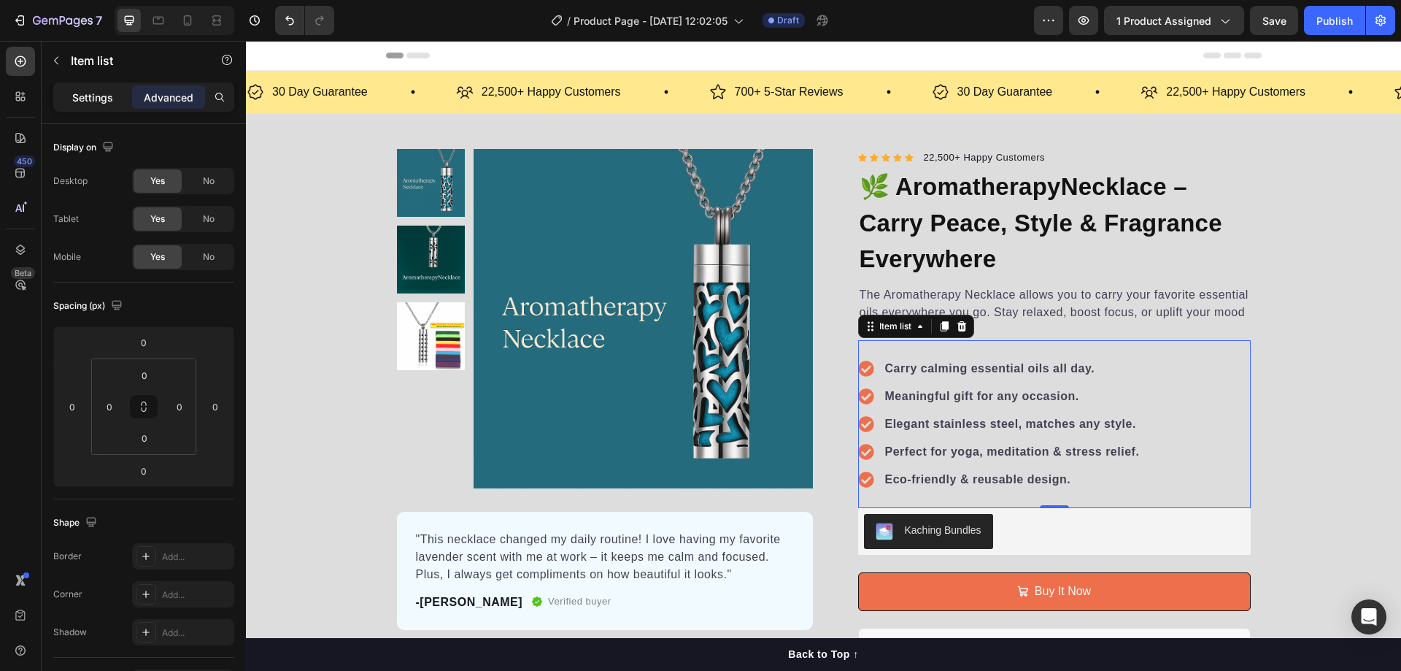
click at [94, 101] on p "Settings" at bounding box center [92, 97] width 41 height 15
type input "12"
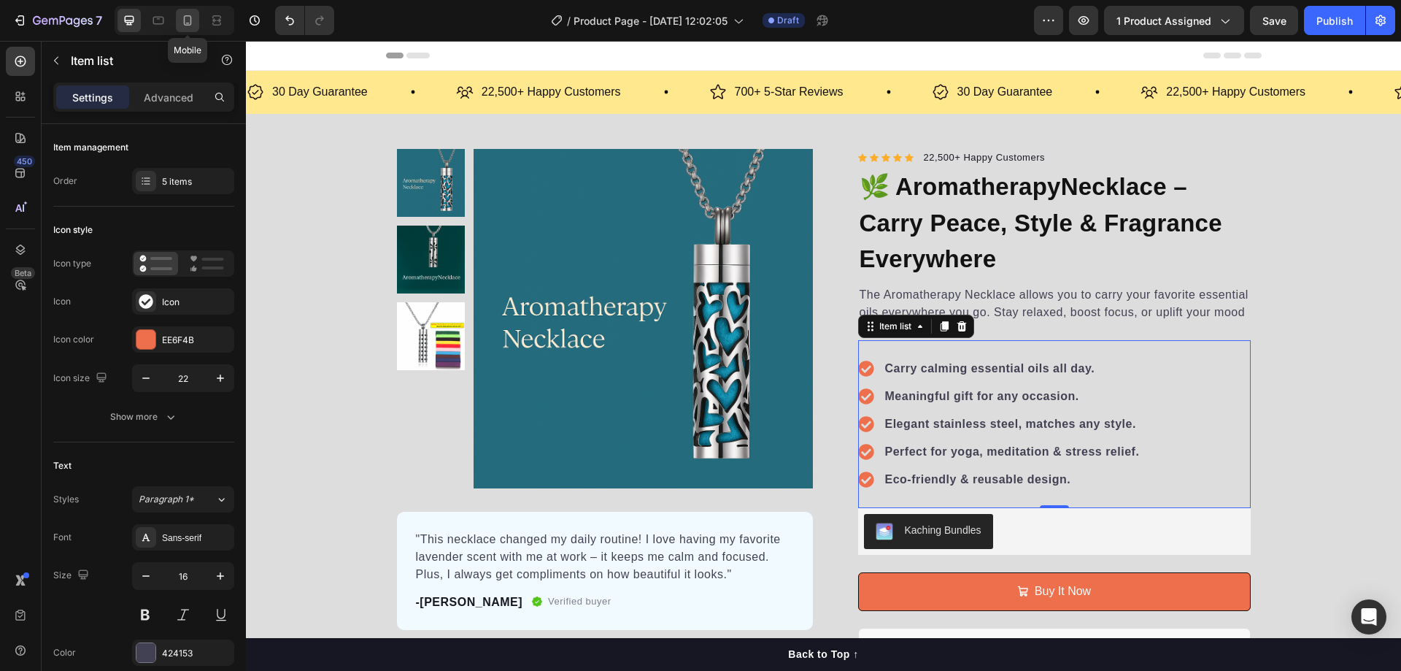
click at [183, 18] on icon at bounding box center [187, 20] width 15 height 15
type input "16"
type input "14"
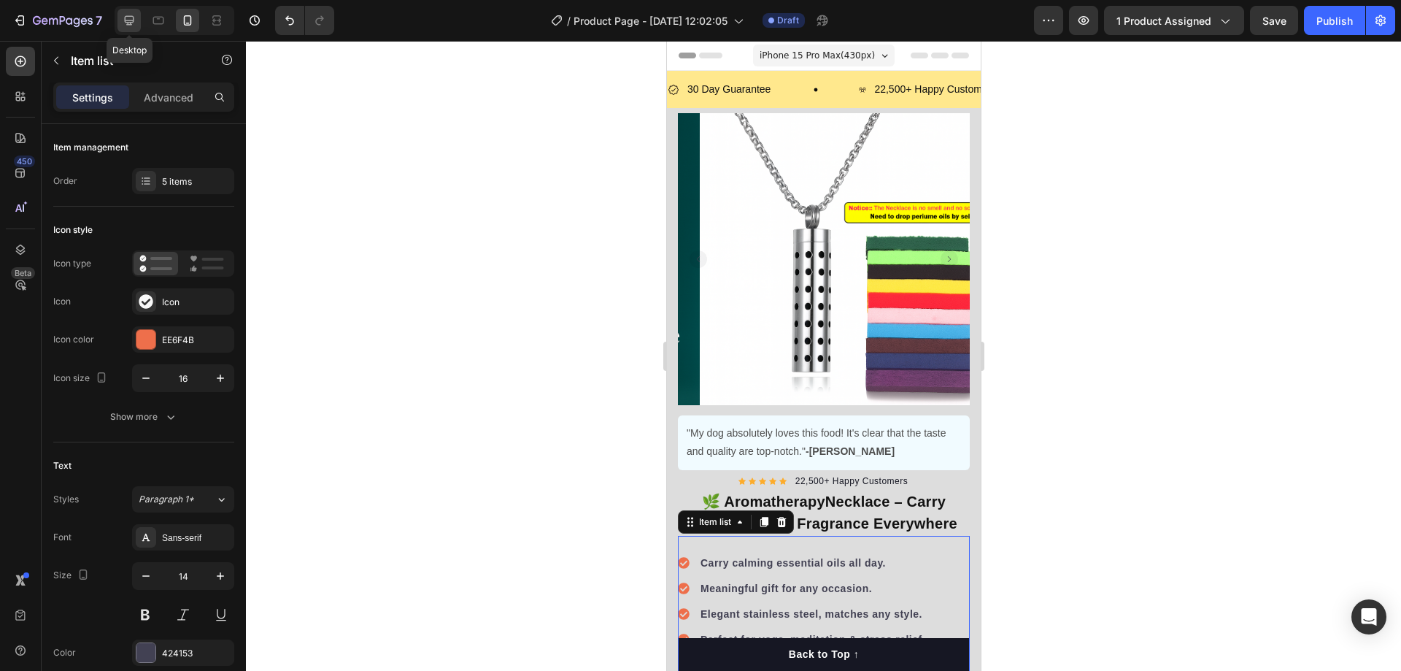
click at [123, 20] on icon at bounding box center [129, 20] width 15 height 15
type input "22"
type input "16"
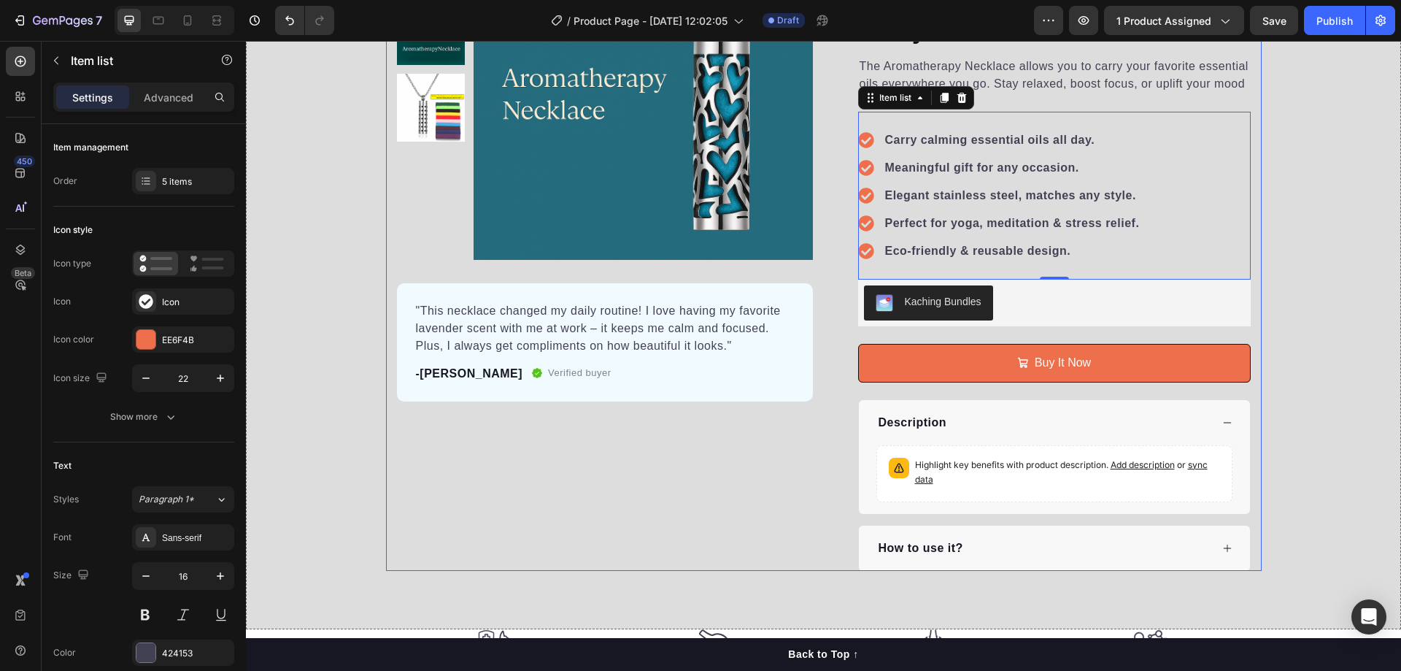
scroll to position [248, 0]
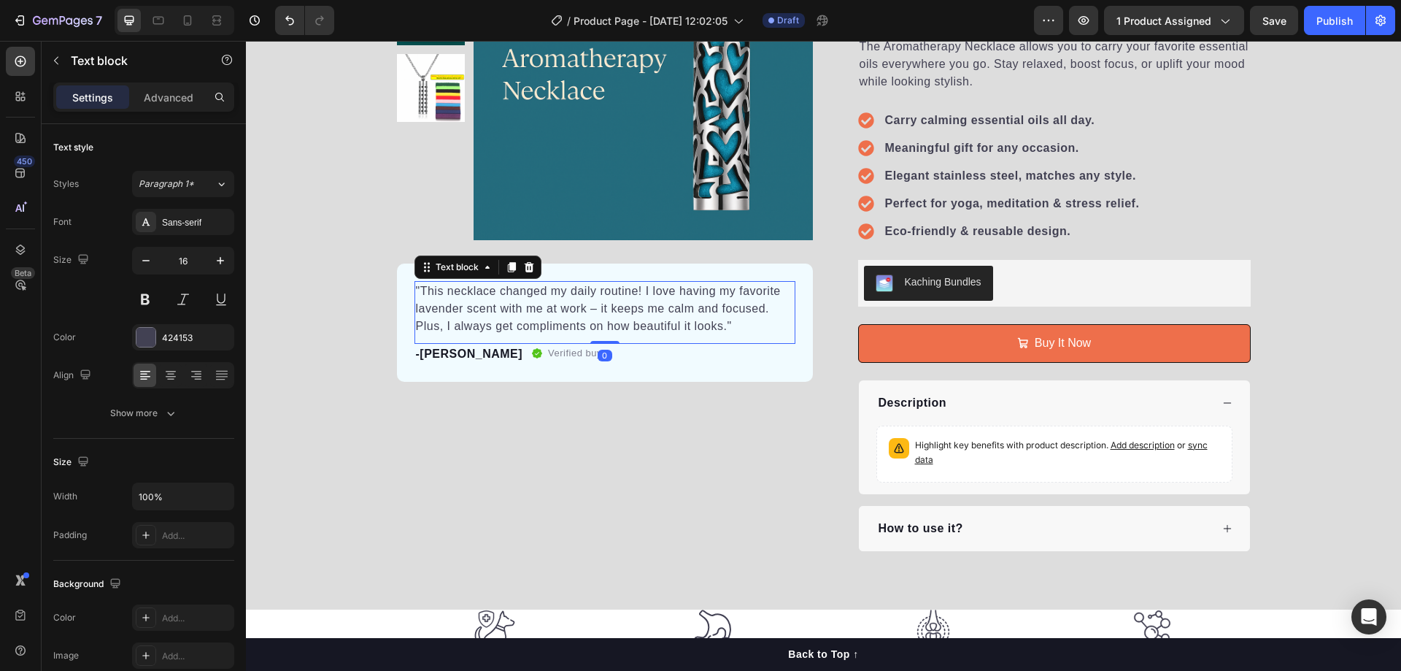
click at [565, 316] on p ""This necklace changed my daily routine! I love having my favorite lavender sce…" at bounding box center [605, 308] width 378 height 53
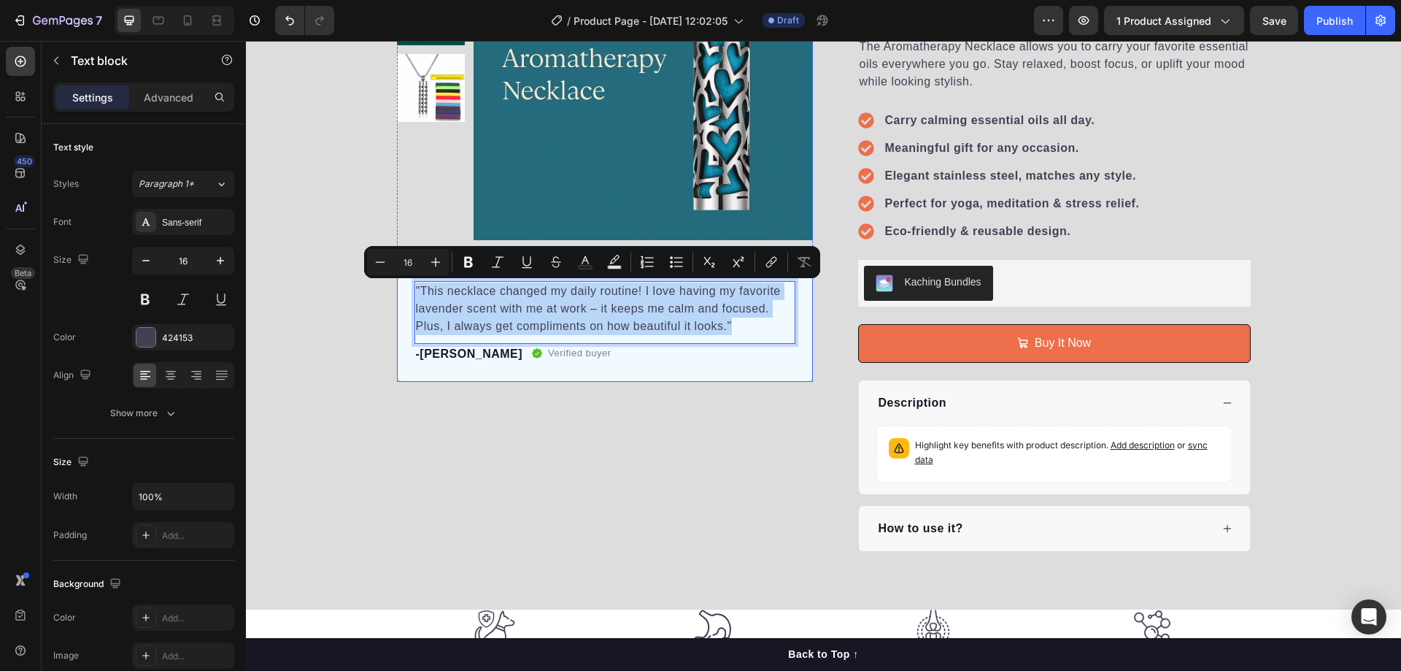
click at [601, 382] on div "Product Images "This necklace changed my daily routine! I love having my favori…" at bounding box center [605, 226] width 416 height 650
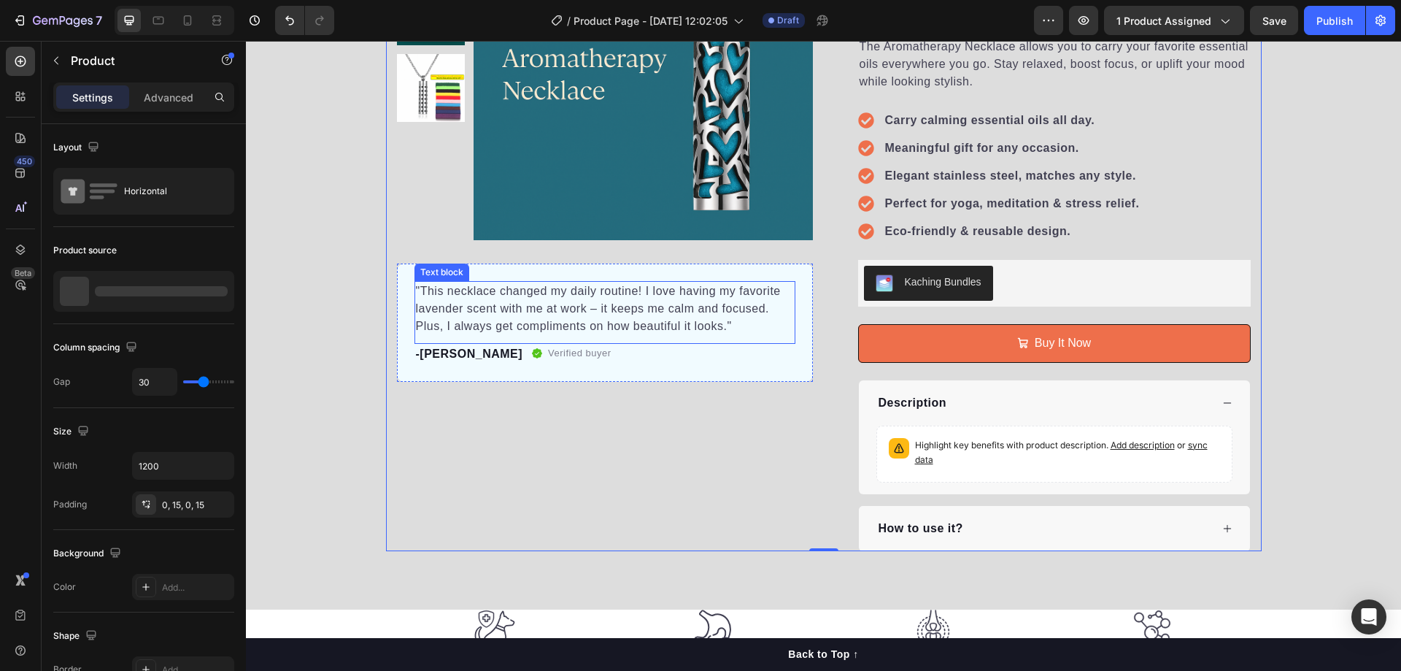
click at [581, 286] on p ""This necklace changed my daily routine! I love having my favorite lavender sce…" at bounding box center [605, 308] width 378 height 53
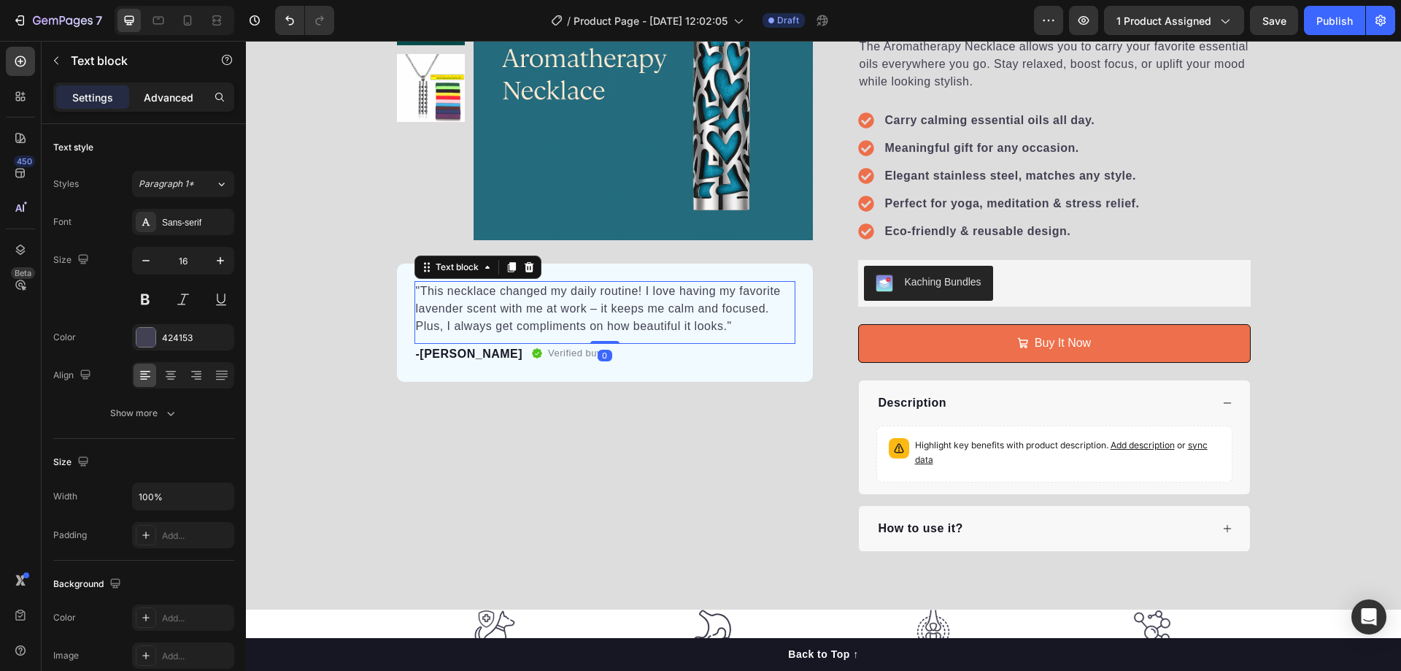
click at [172, 102] on p "Advanced" at bounding box center [169, 97] width 50 height 15
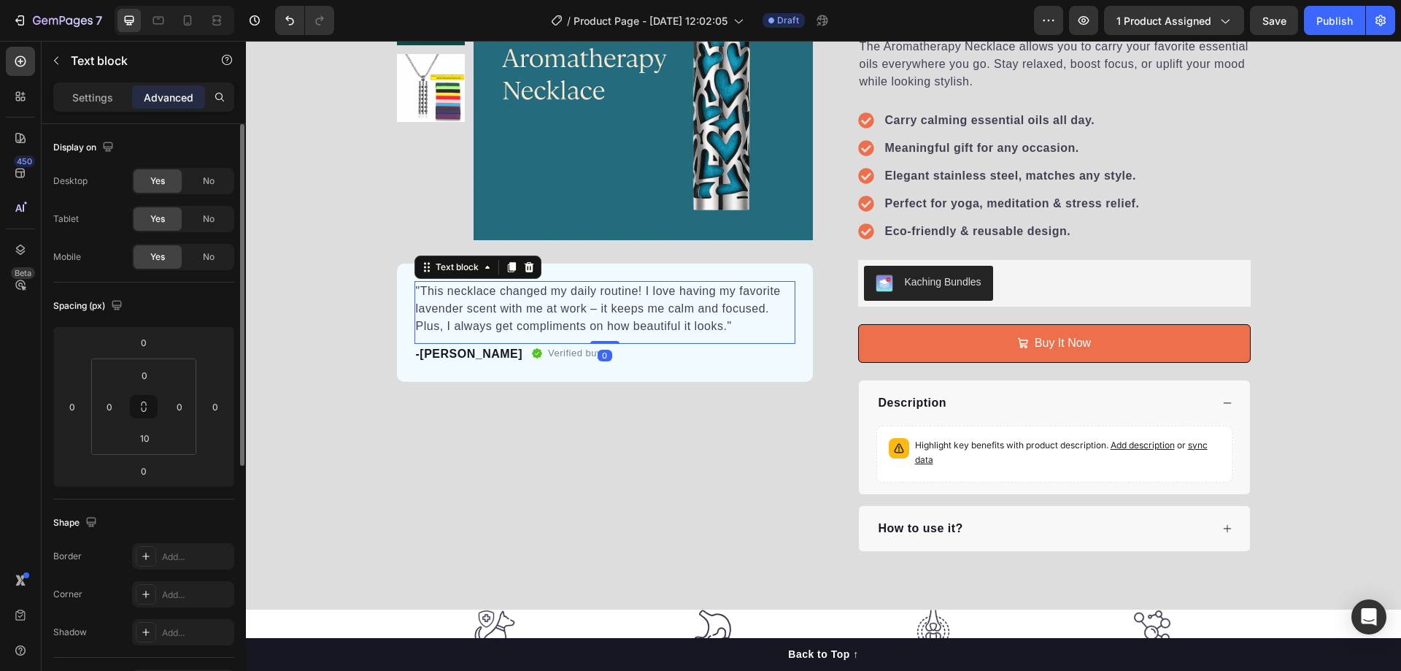
click at [152, 260] on span "Yes" at bounding box center [157, 256] width 15 height 13
click at [206, 257] on span "No" at bounding box center [209, 256] width 12 height 13
click at [178, 258] on div "Yes" at bounding box center [158, 256] width 48 height 23
click at [107, 92] on p "Settings" at bounding box center [92, 97] width 41 height 15
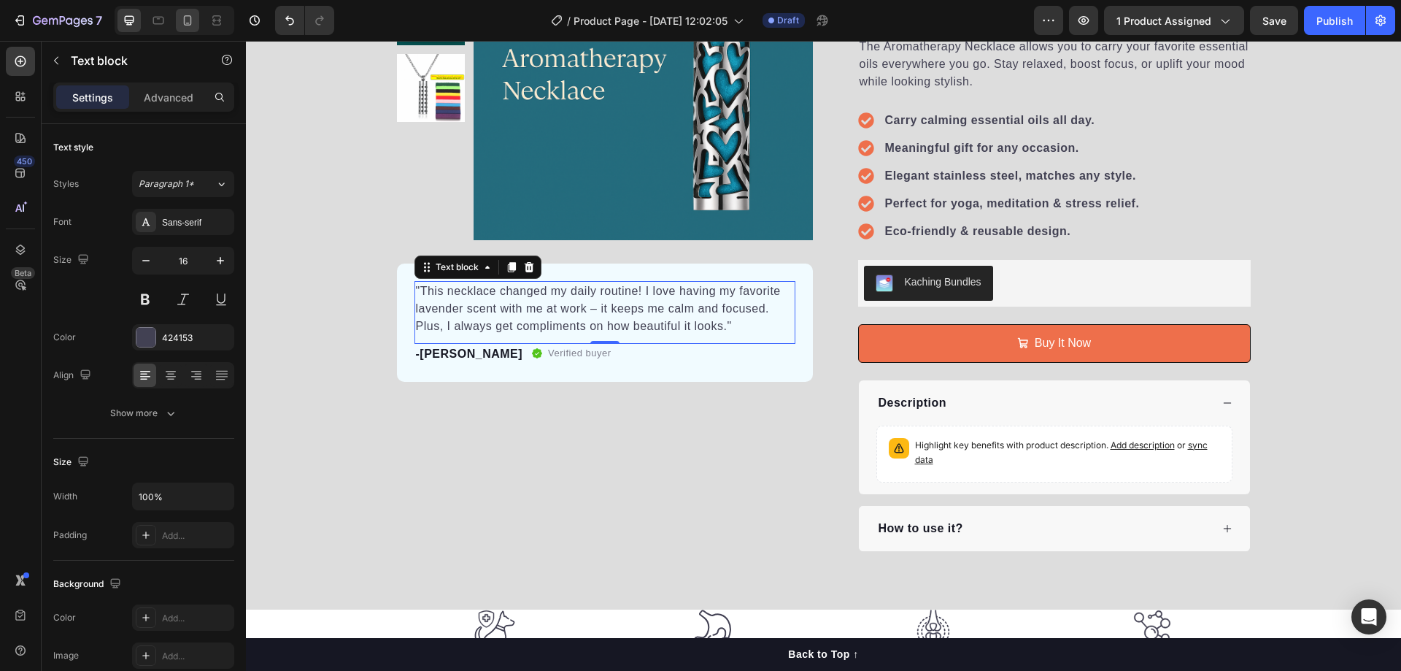
click at [187, 23] on icon at bounding box center [188, 23] width 4 height 1
type input "14"
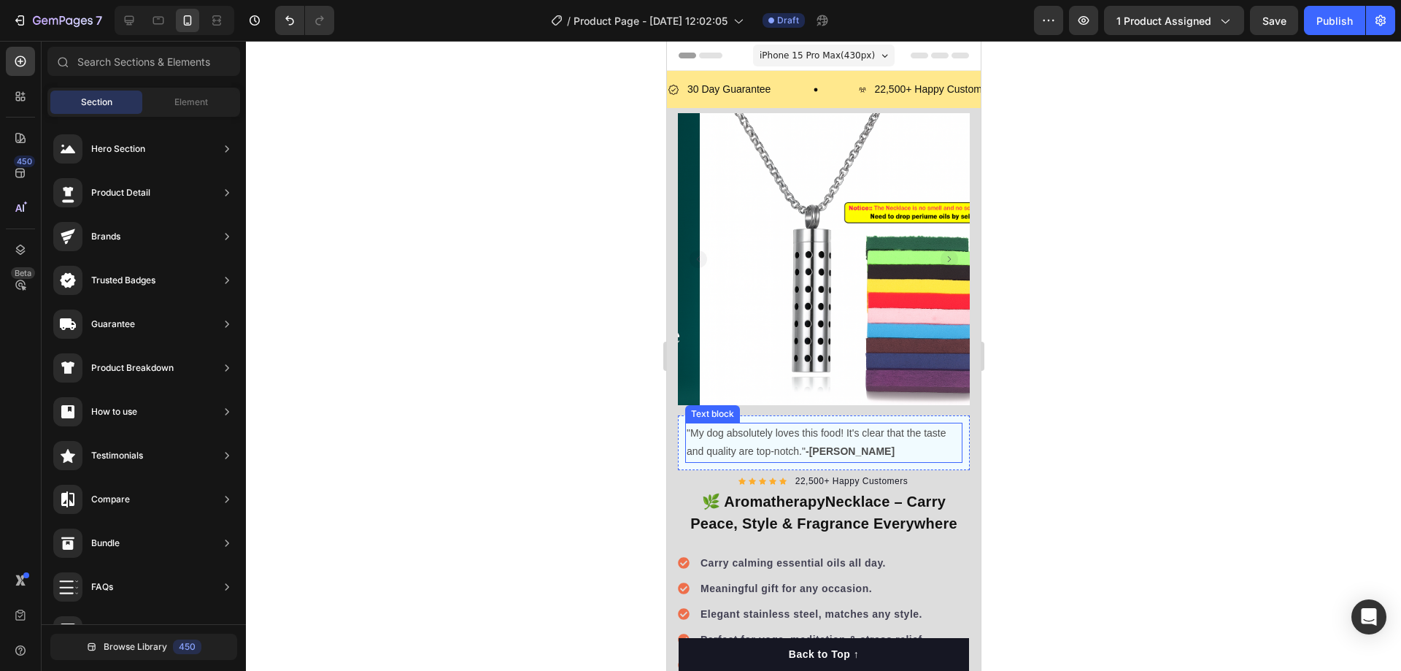
click at [858, 433] on p ""My dog absolutely loves this food! It's clear that the taste and quality are t…" at bounding box center [823, 442] width 274 height 36
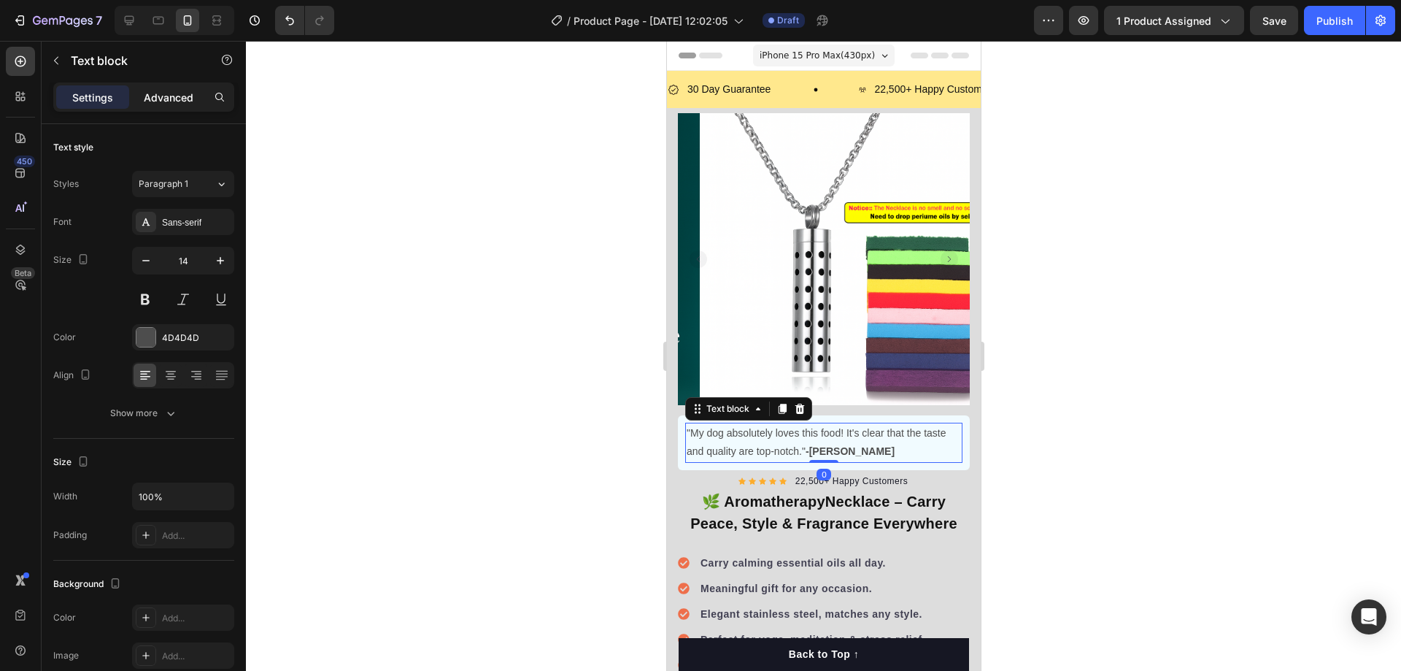
click at [168, 93] on p "Advanced" at bounding box center [169, 97] width 50 height 15
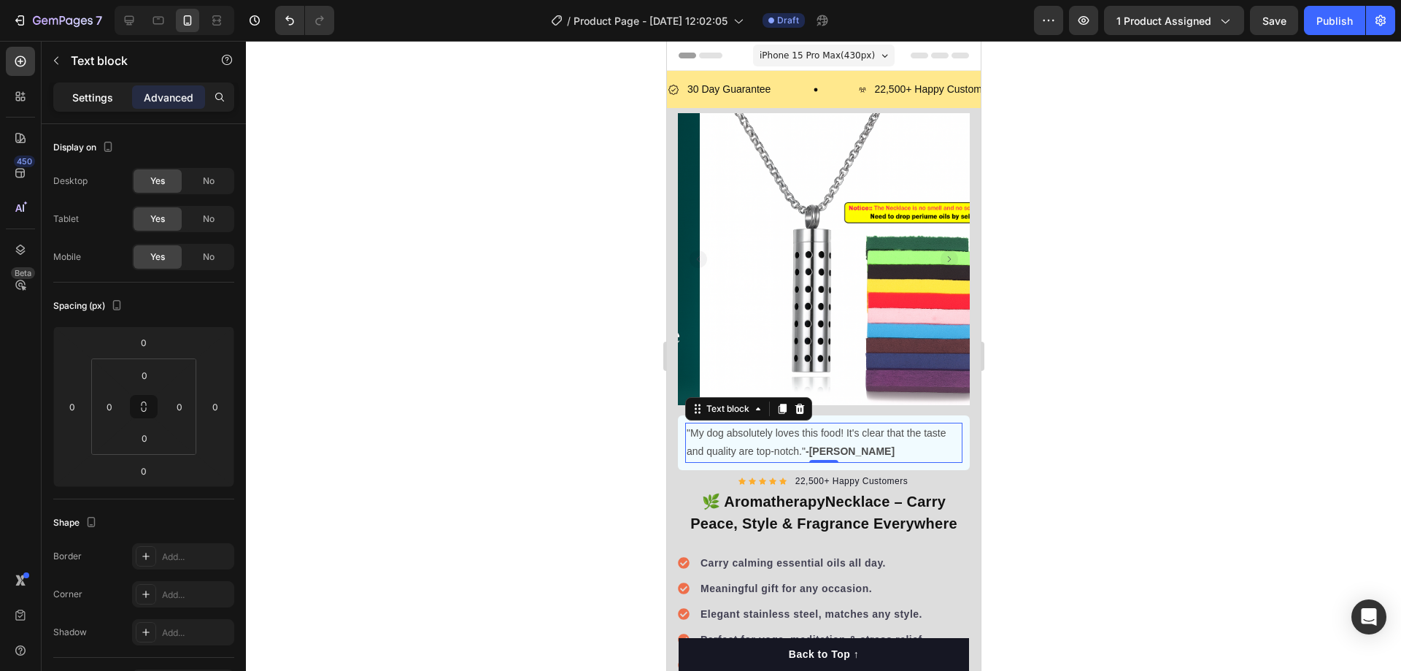
click at [82, 93] on p "Settings" at bounding box center [92, 97] width 41 height 15
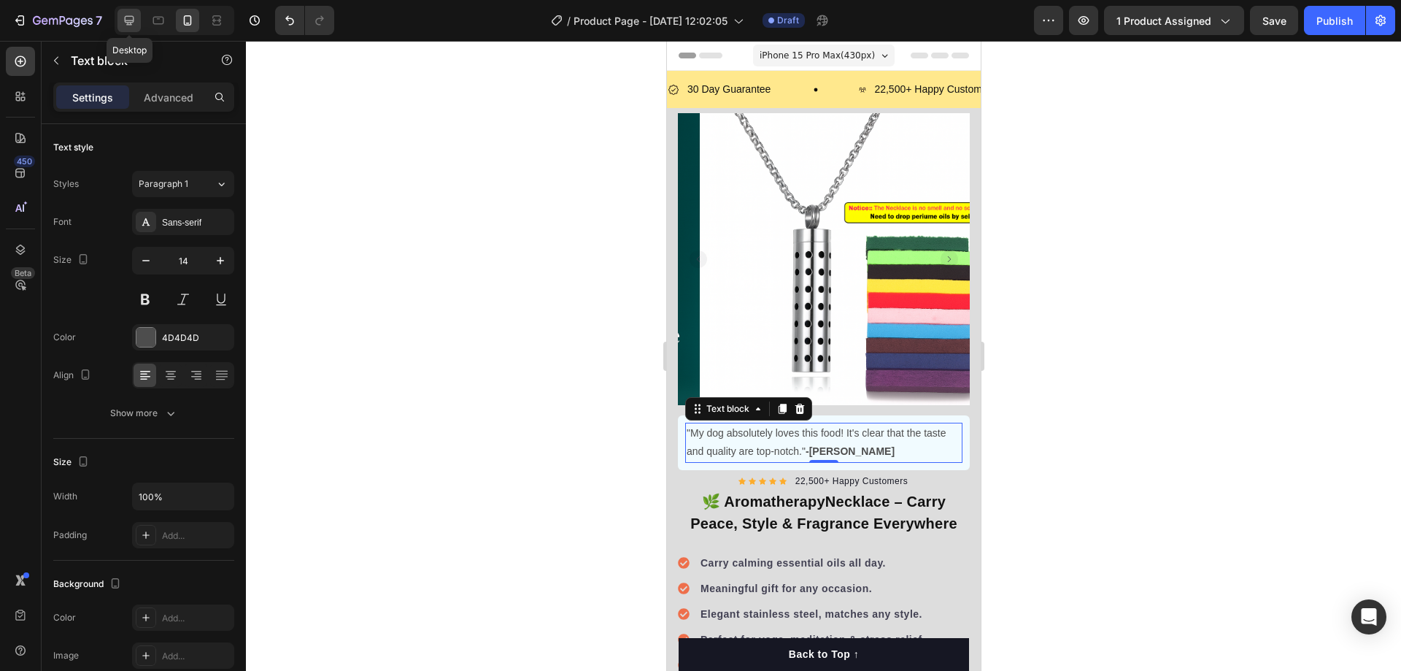
click at [127, 18] on icon at bounding box center [129, 20] width 15 height 15
type input "16"
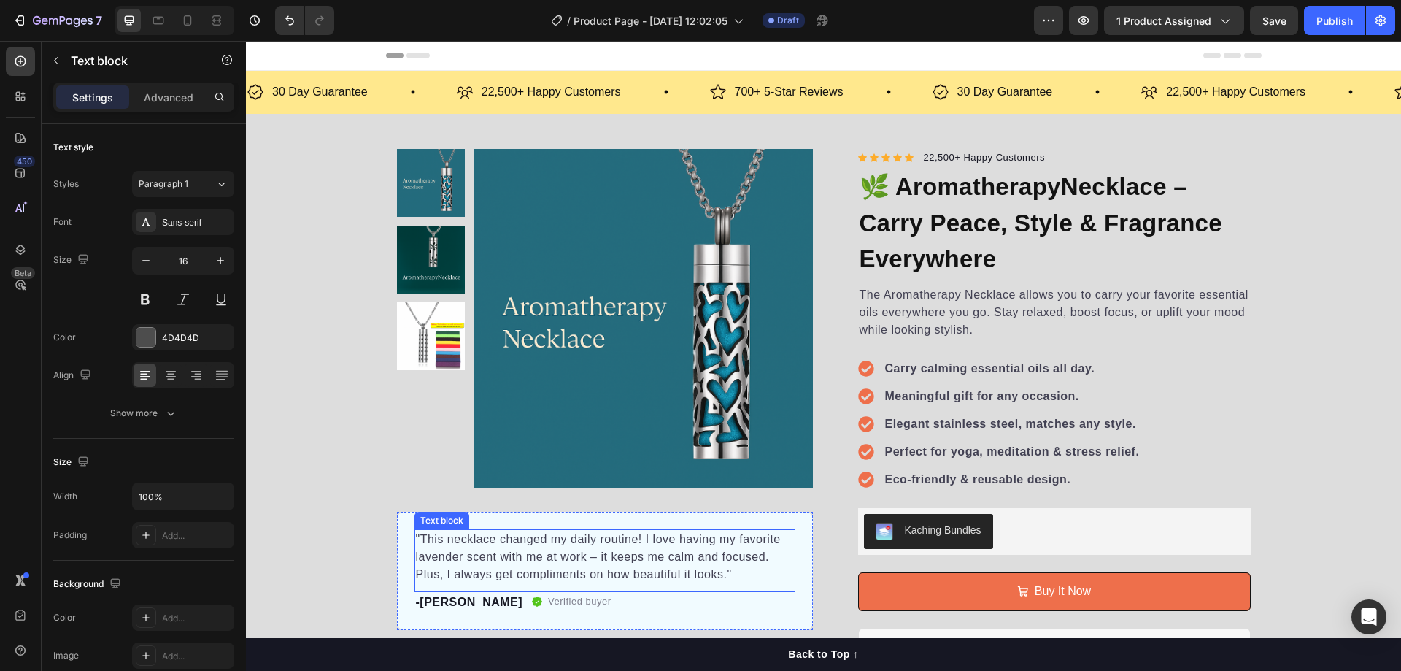
click at [594, 554] on p ""This necklace changed my daily routine! I love having my favorite lavender sce…" at bounding box center [605, 557] width 378 height 53
click at [180, 95] on p "Advanced" at bounding box center [169, 97] width 50 height 15
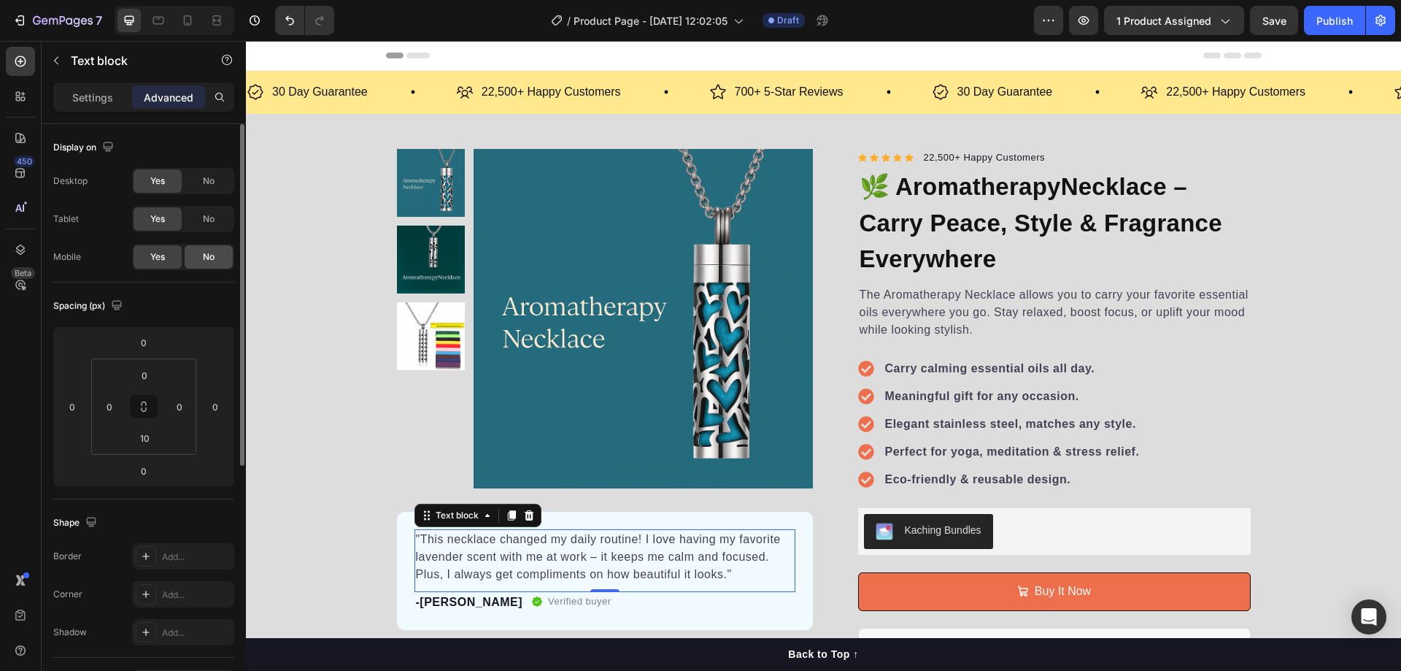
click at [206, 256] on span "No" at bounding box center [209, 256] width 12 height 13
click at [164, 255] on span "Yes" at bounding box center [157, 256] width 15 height 13
click at [144, 436] on input "10" at bounding box center [144, 438] width 29 height 22
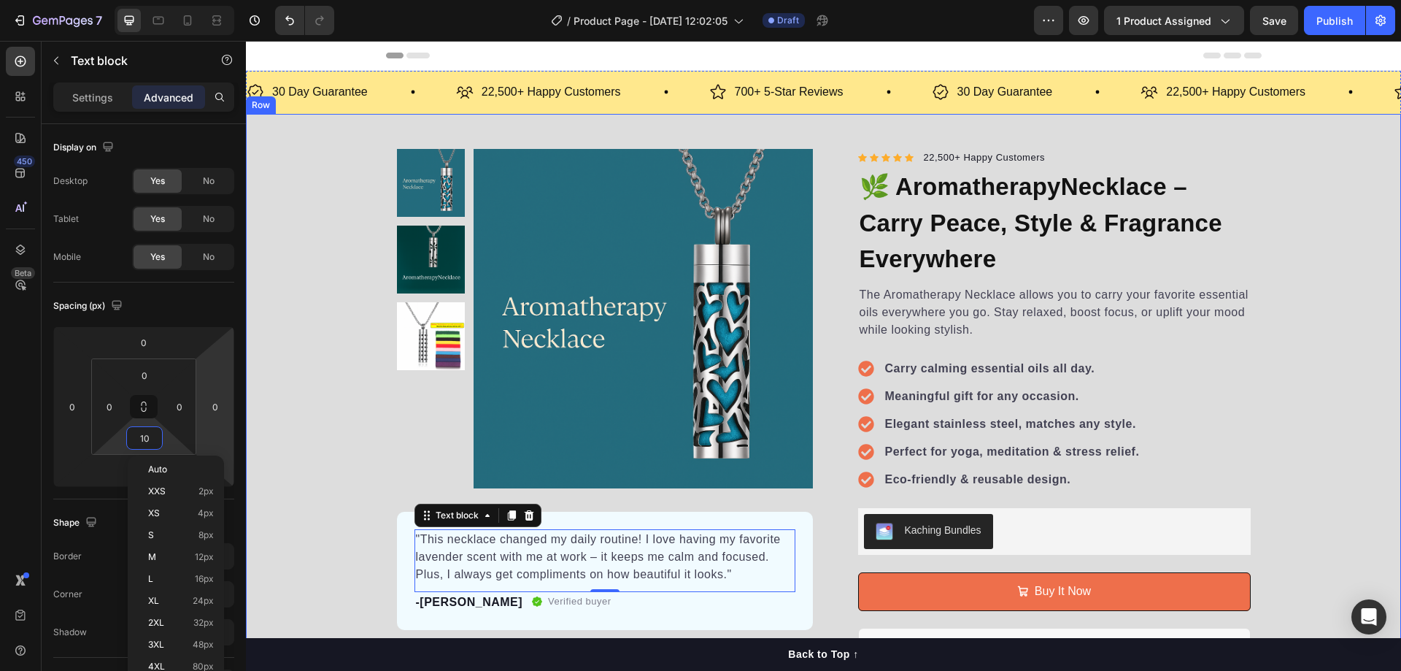
click at [323, 364] on div "Product Images "This necklace changed my daily routine! I love having my favori…" at bounding box center [823, 474] width 1155 height 650
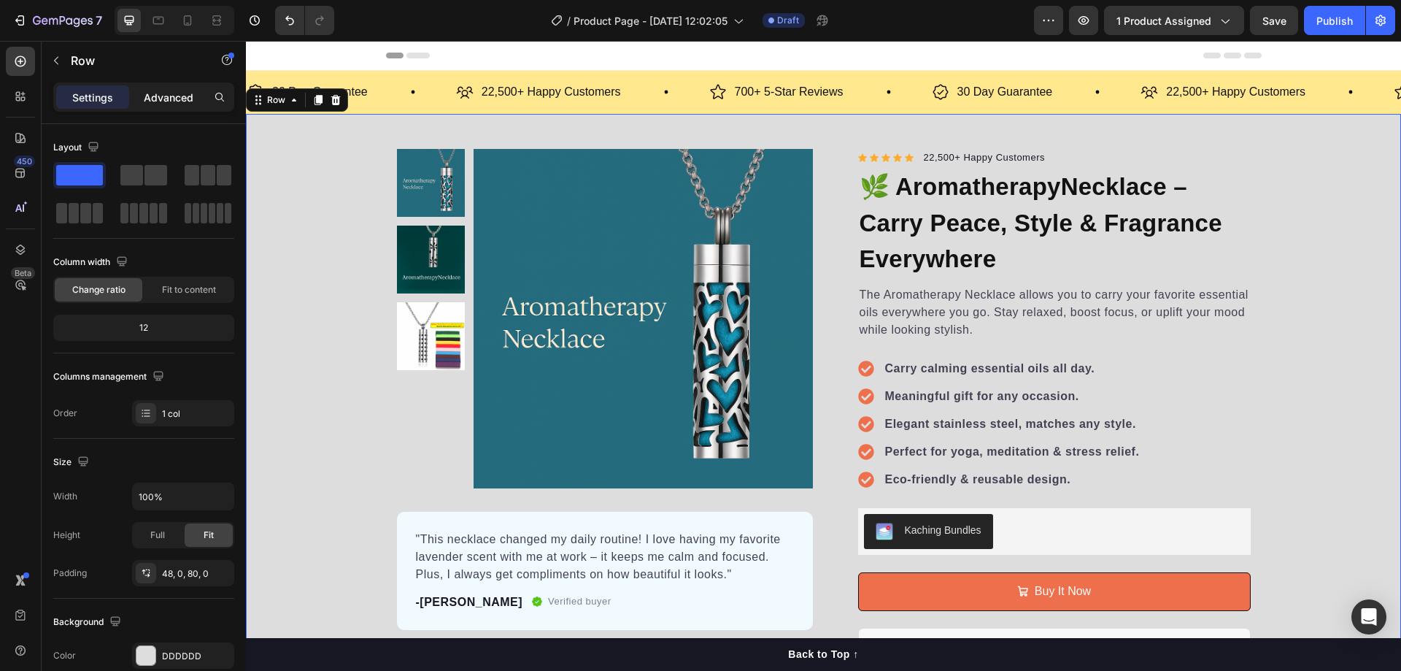
click at [166, 98] on p "Advanced" at bounding box center [169, 97] width 50 height 15
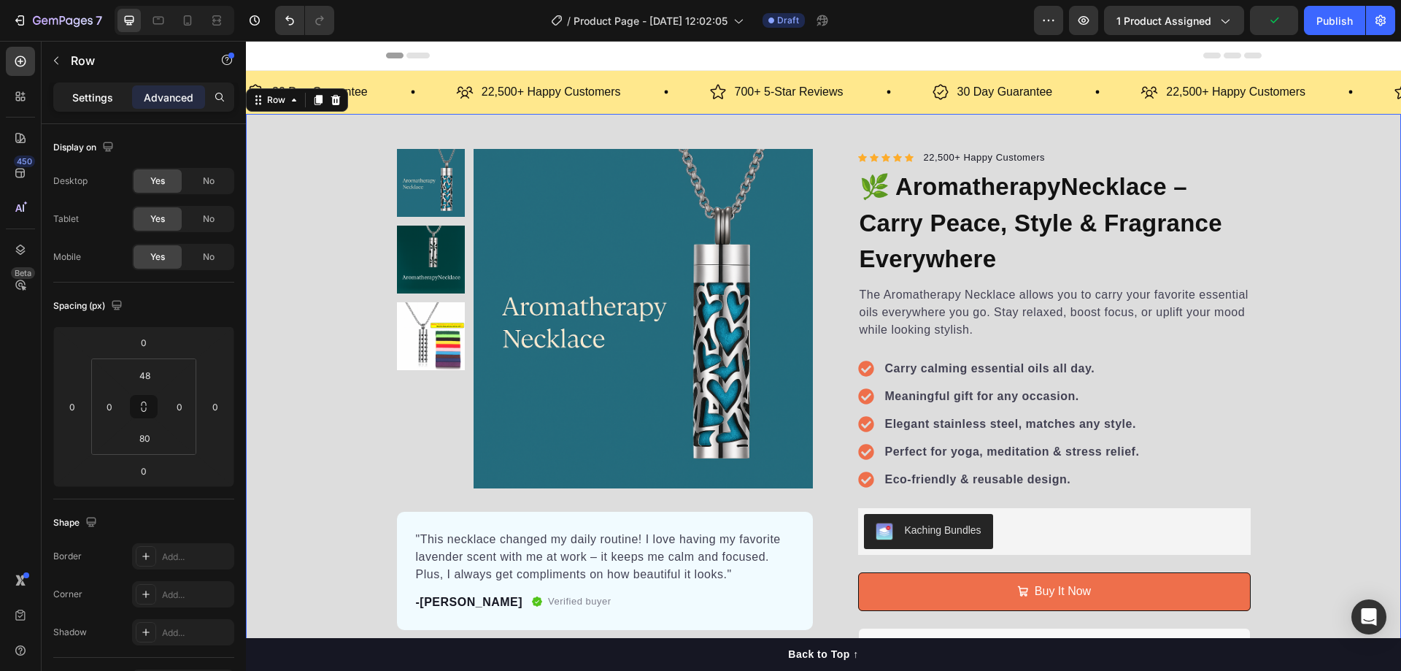
click at [99, 101] on p "Settings" at bounding box center [92, 97] width 41 height 15
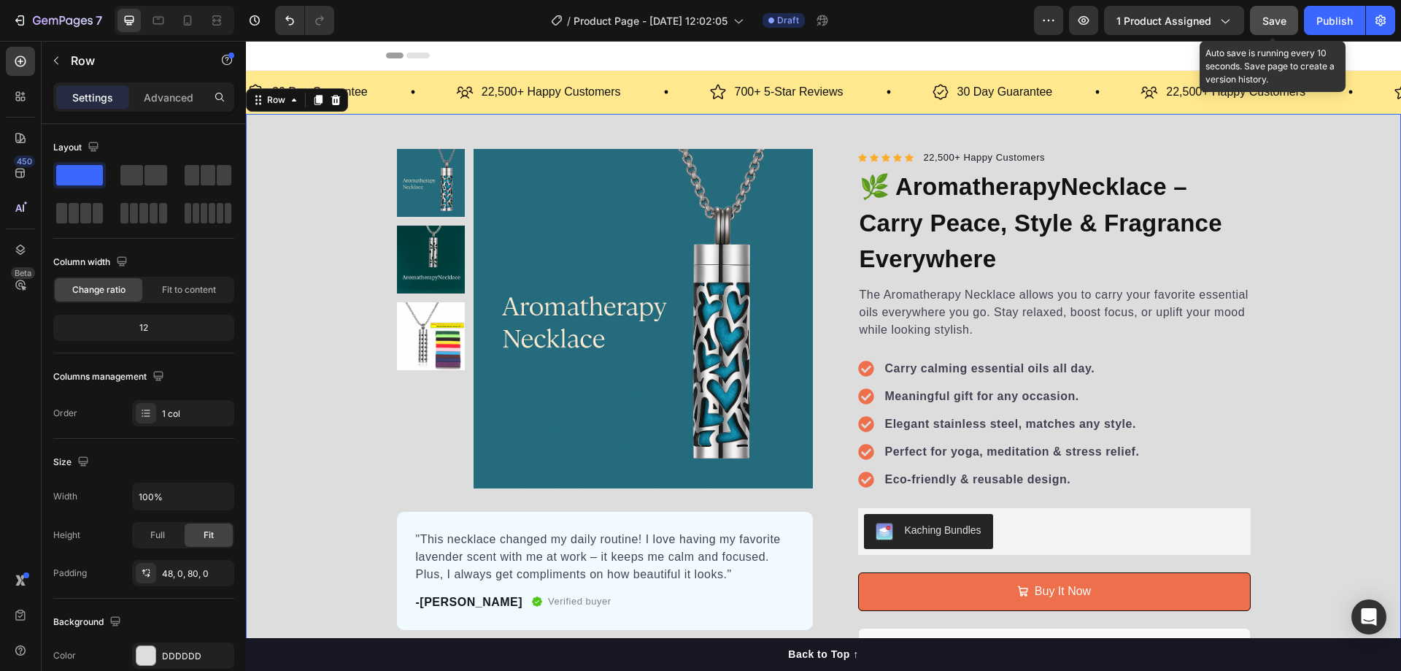
click at [1277, 23] on span "Save" at bounding box center [1274, 21] width 24 height 12
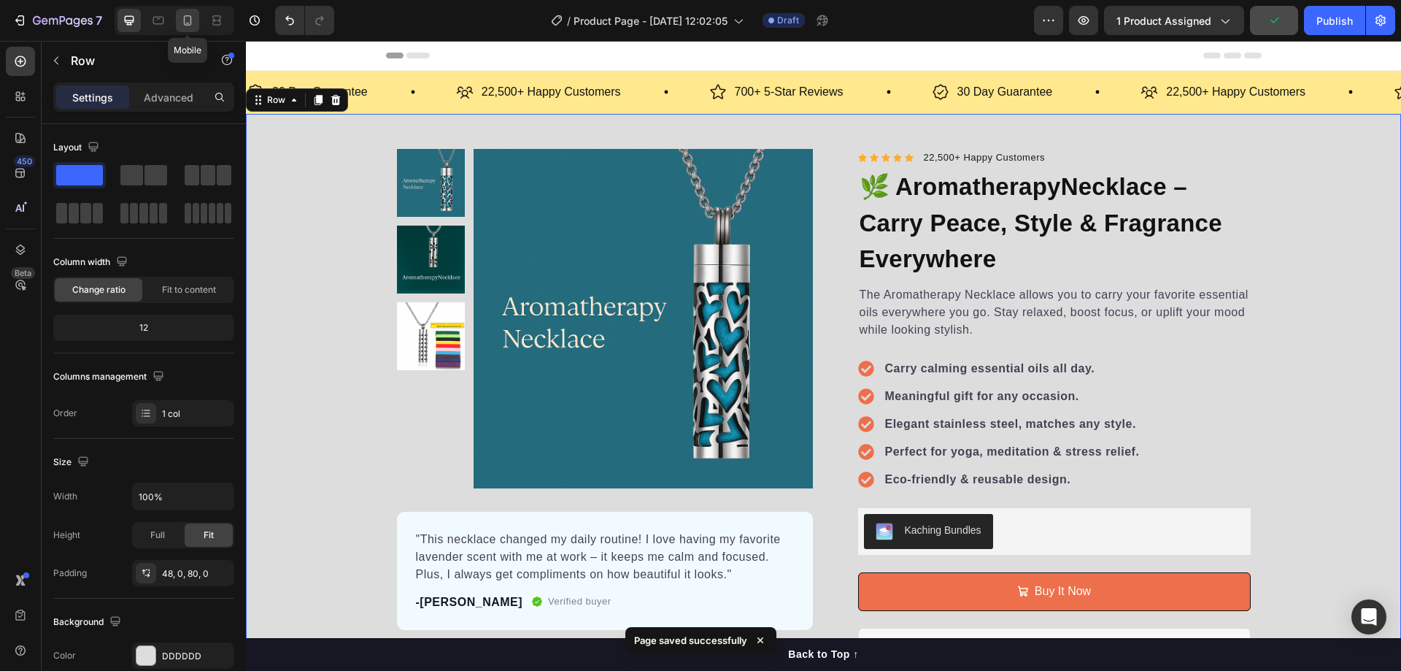
click at [188, 15] on icon at bounding box center [188, 20] width 8 height 10
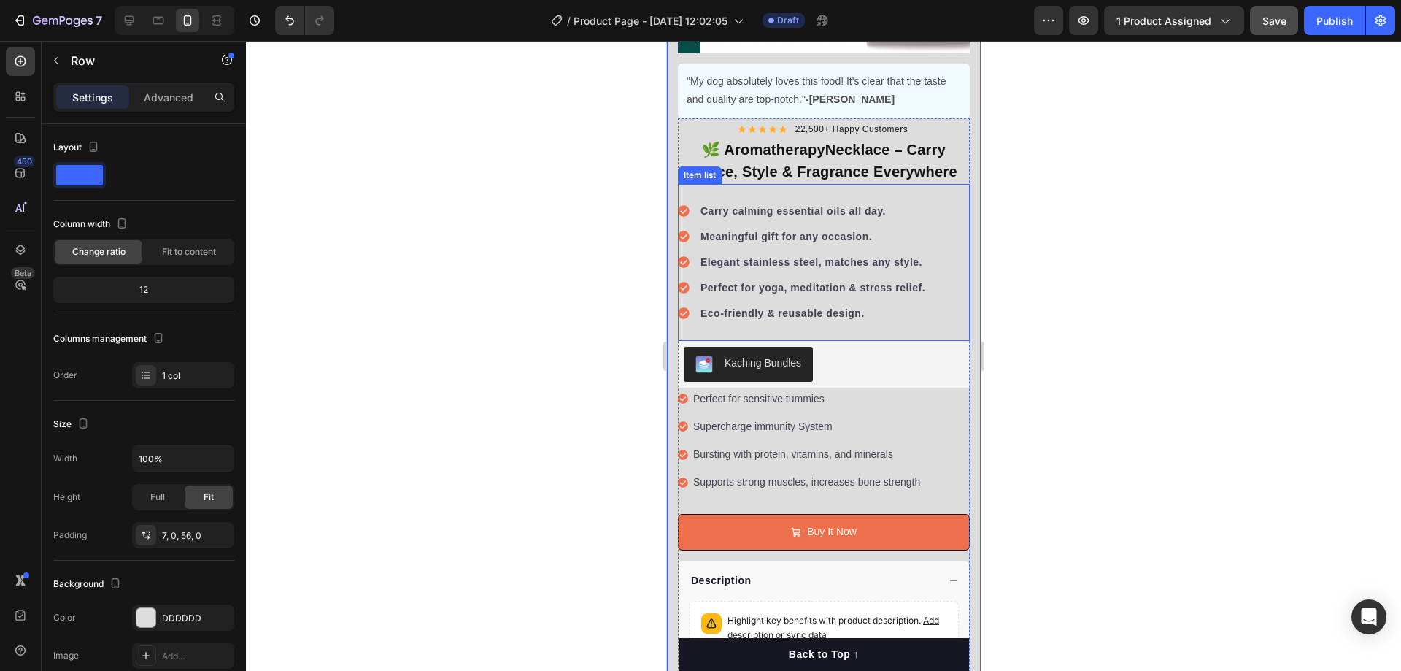
scroll to position [381, 0]
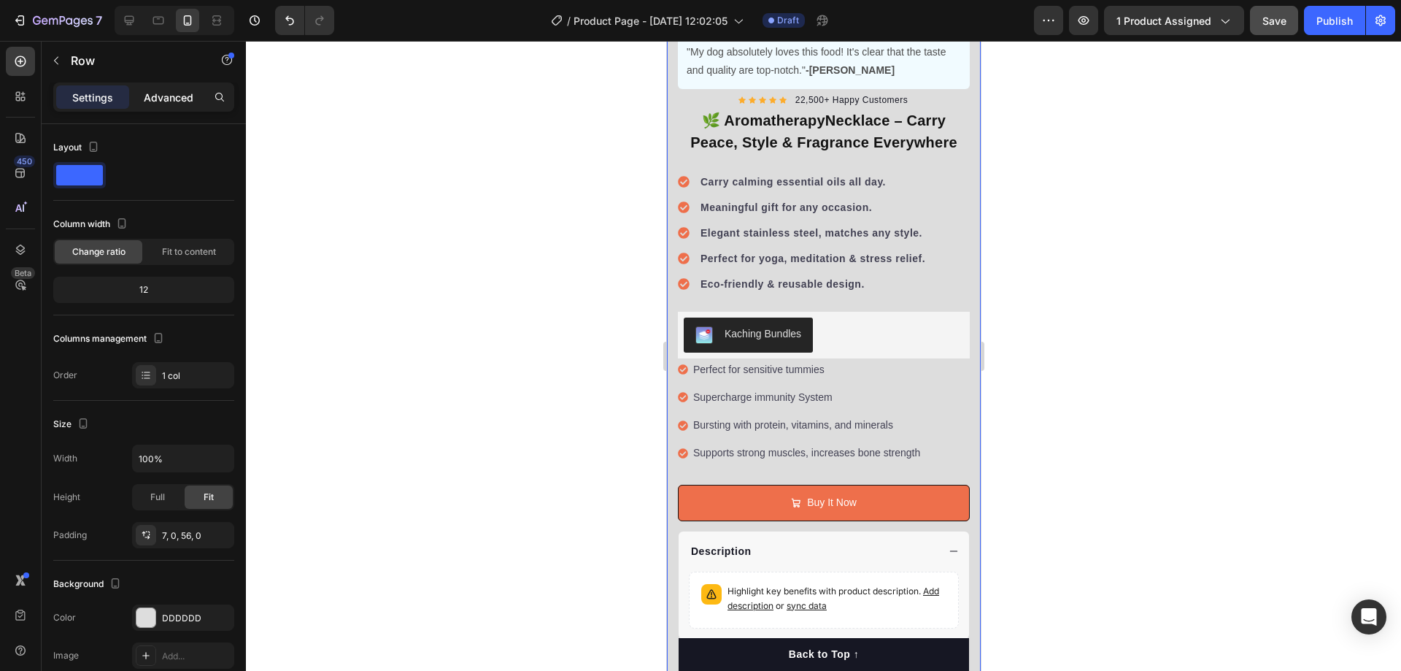
click at [182, 96] on p "Advanced" at bounding box center [169, 97] width 50 height 15
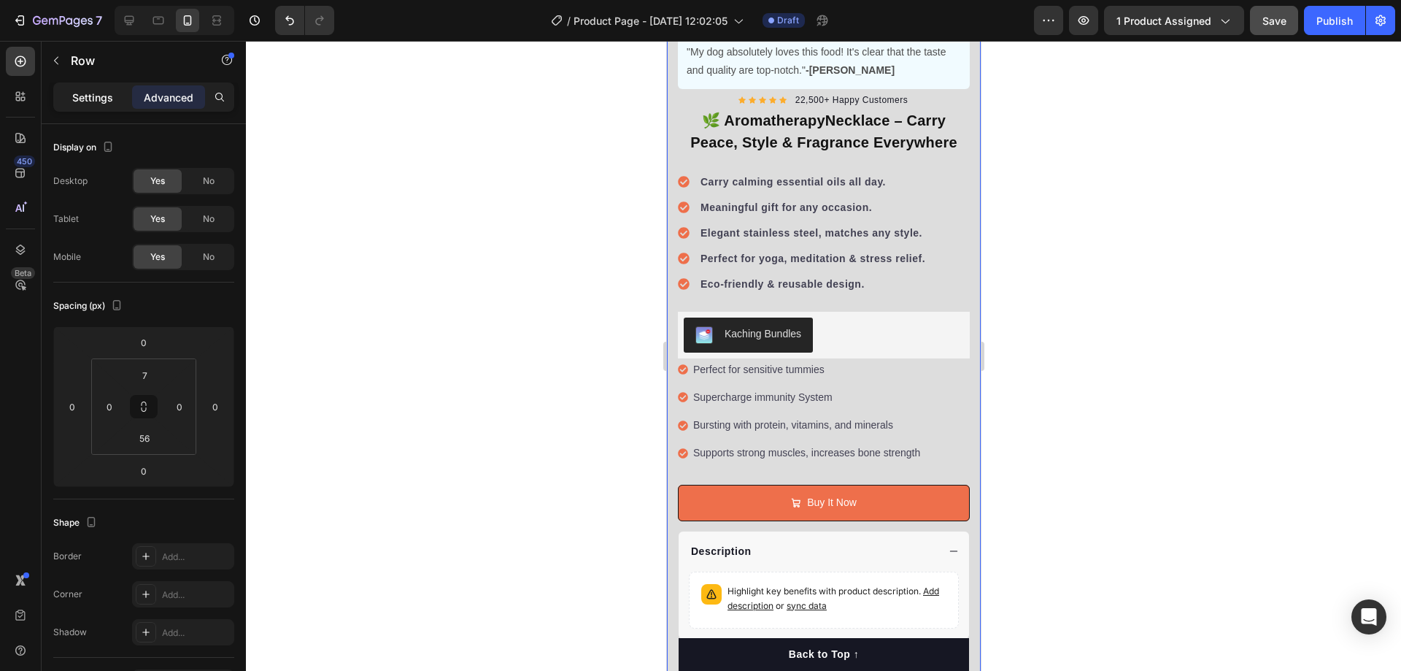
click at [126, 105] on div "Settings" at bounding box center [92, 96] width 73 height 23
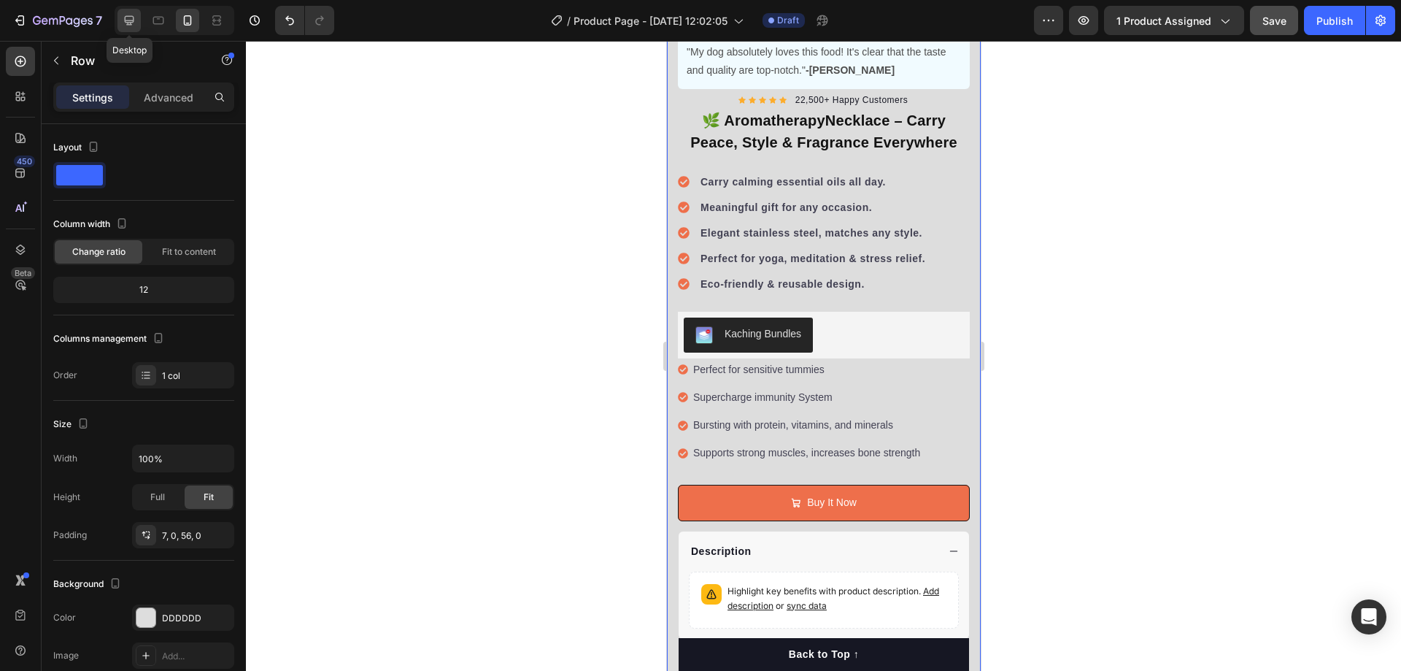
click at [134, 21] on icon at bounding box center [129, 20] width 9 height 9
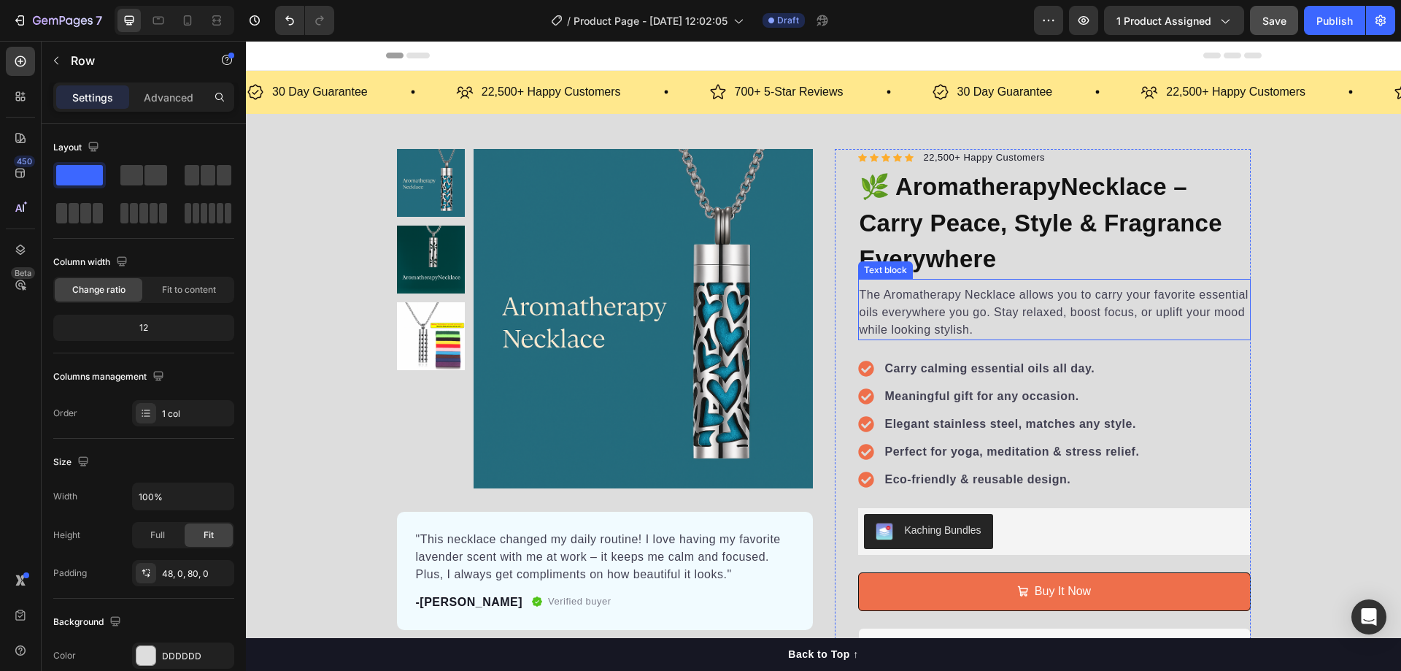
click at [975, 308] on p "The Aromatherapy Necklace allows you to carry your favorite essential oils ever…" at bounding box center [1055, 312] width 390 height 53
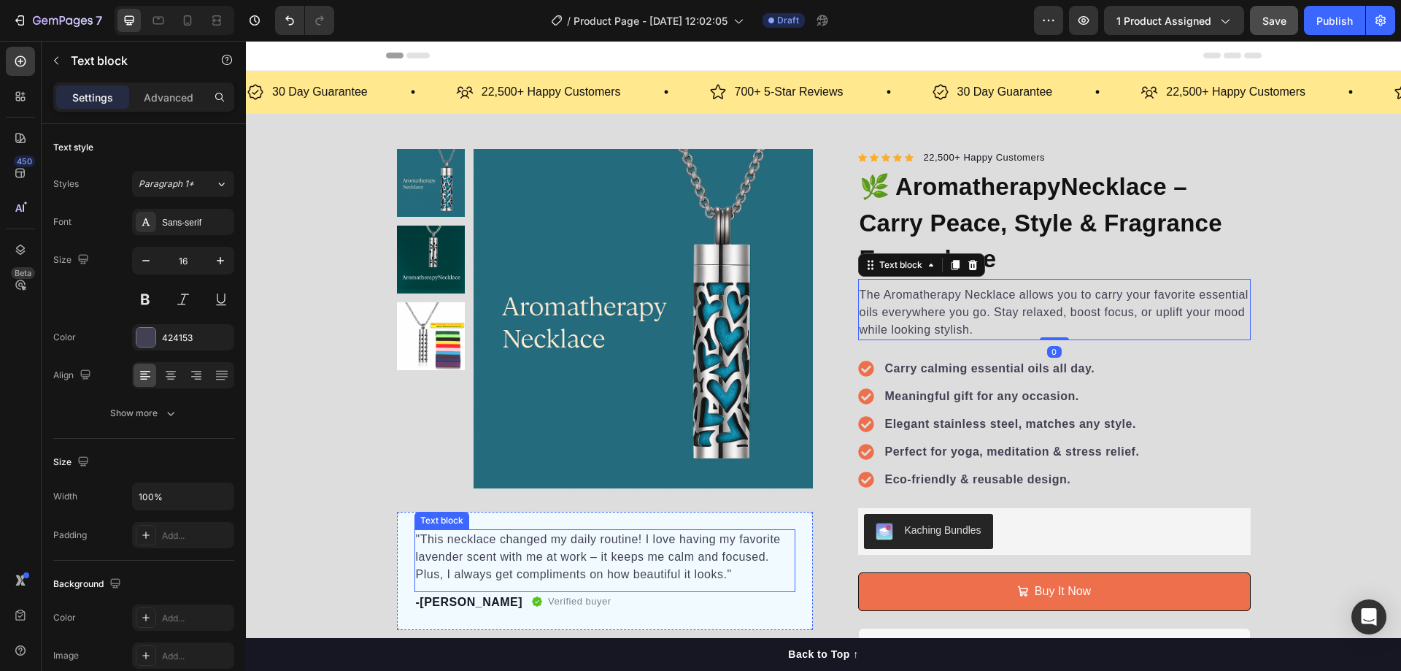
click at [589, 561] on p ""This necklace changed my daily routine! I love having my favorite lavender sce…" at bounding box center [605, 557] width 378 height 53
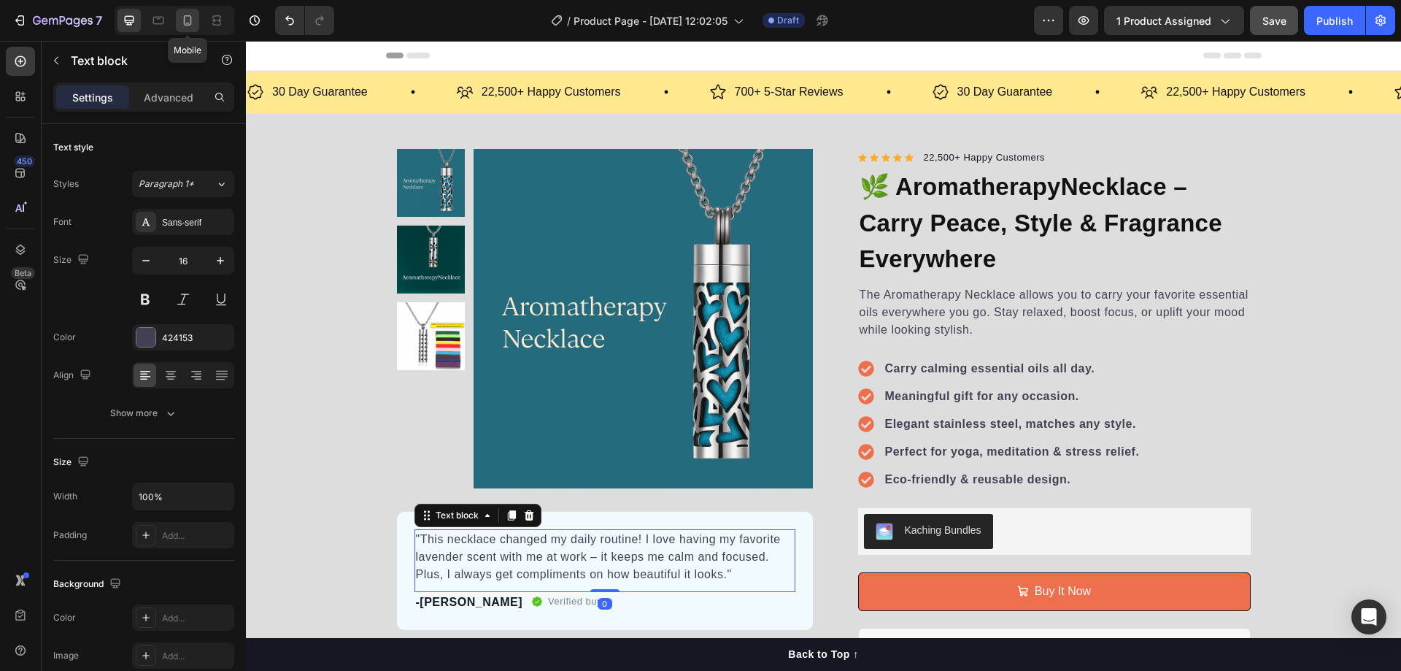
click at [185, 21] on icon at bounding box center [187, 20] width 15 height 15
type input "14"
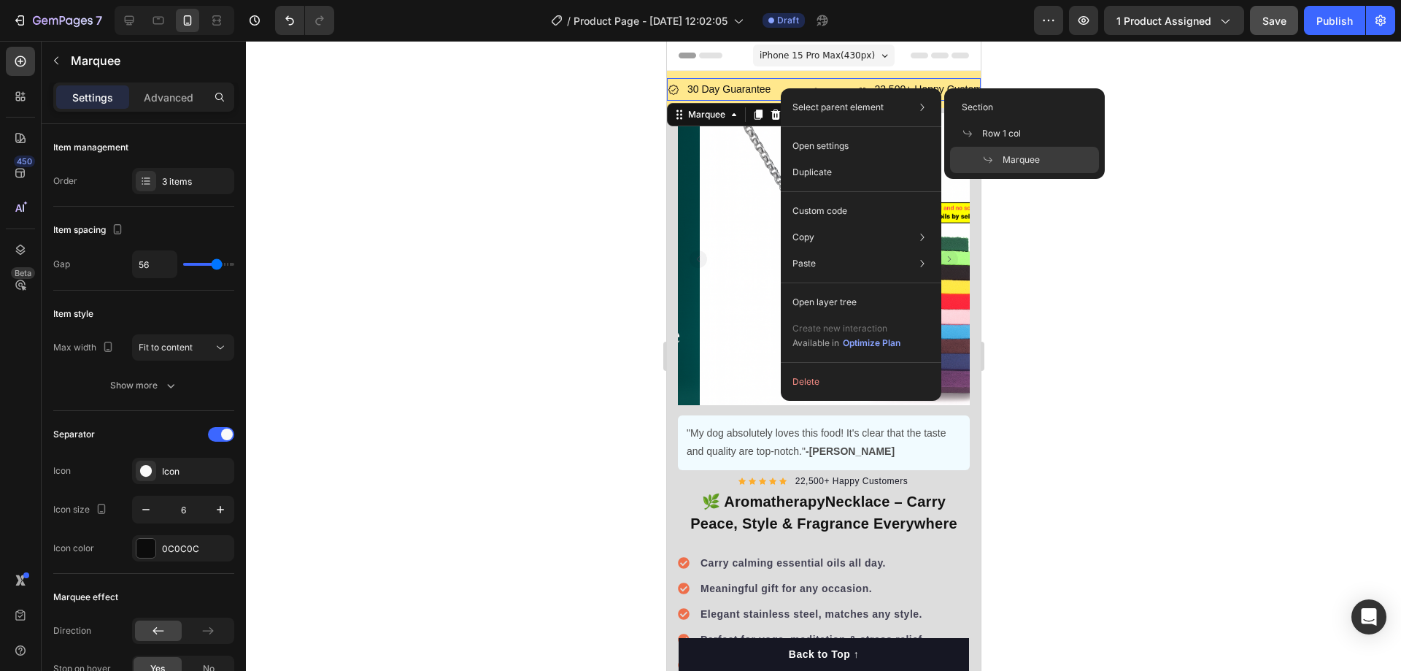
click at [1191, 346] on div at bounding box center [823, 356] width 1155 height 630
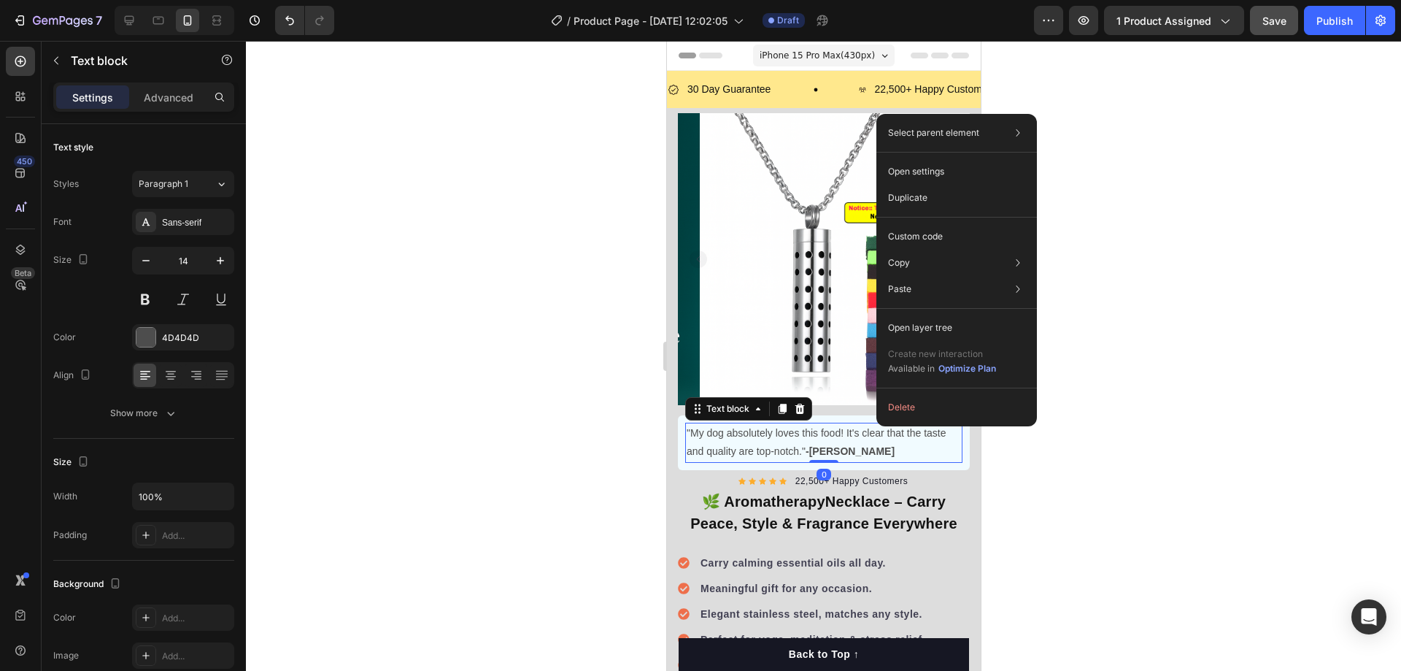
click at [712, 424] on p ""My dog absolutely loves this food! It's clear that the taste and quality are t…" at bounding box center [823, 442] width 274 height 36
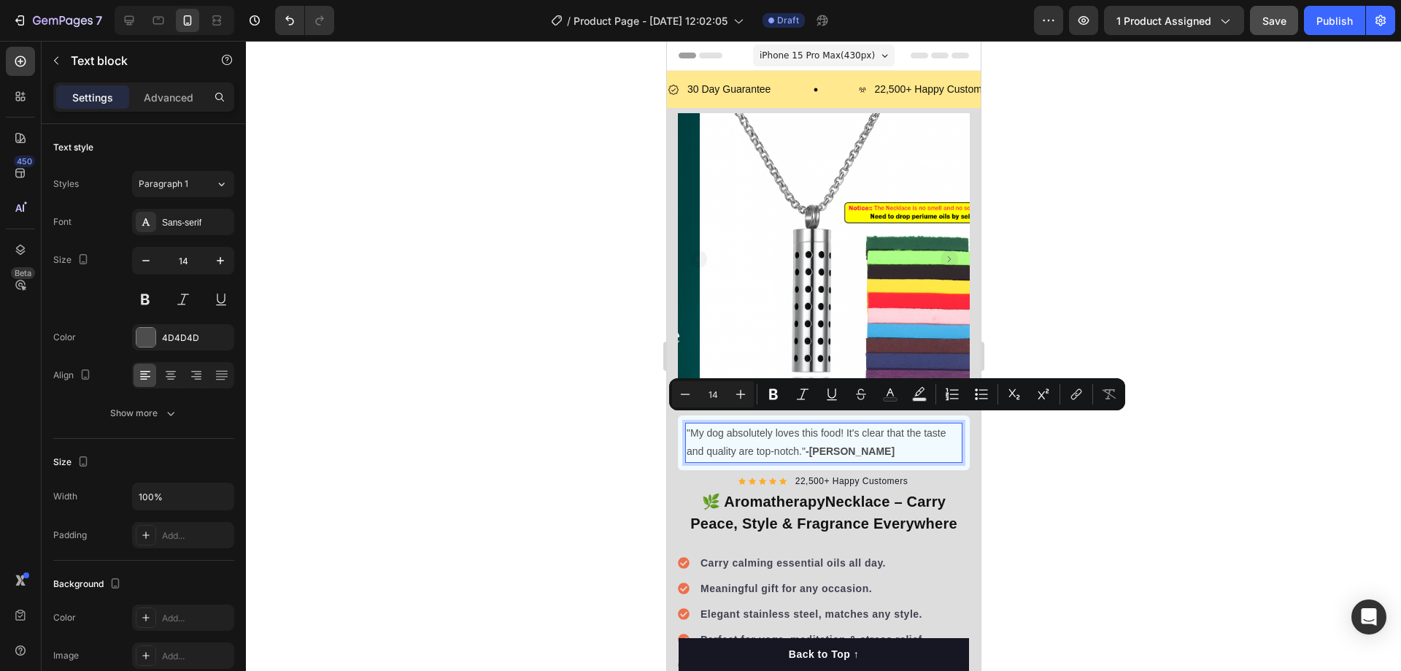
drag, startPoint x: 929, startPoint y: 429, endPoint x: 918, endPoint y: 451, distance: 24.5
click at [918, 451] on div ""My dog absolutely loves this food! It's clear that the taste and quality are t…" at bounding box center [823, 442] width 277 height 39
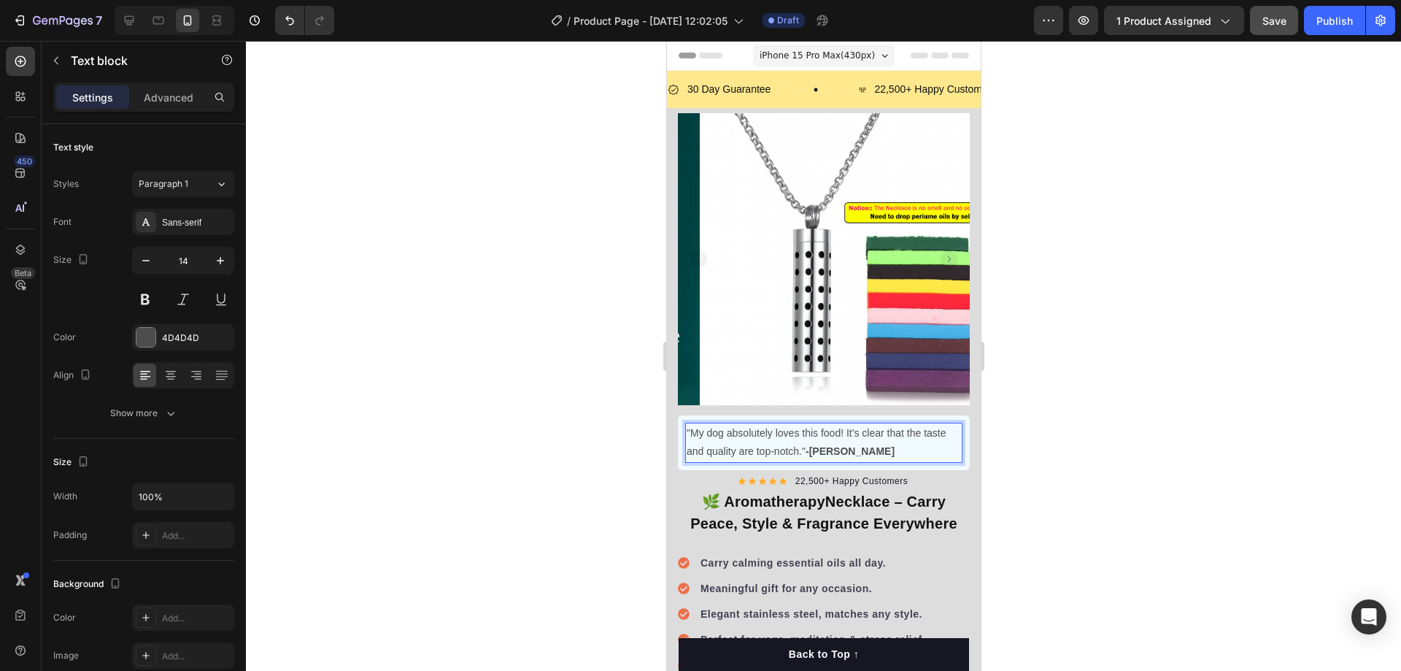
click at [904, 429] on p ""My dog absolutely loves this food! It's clear that the taste and quality are t…" at bounding box center [823, 442] width 274 height 36
click at [954, 489] on h1 "🌿 AromatherapyNecklace – Carry Peace, Style & Fragrance Everywhere" at bounding box center [823, 512] width 292 height 47
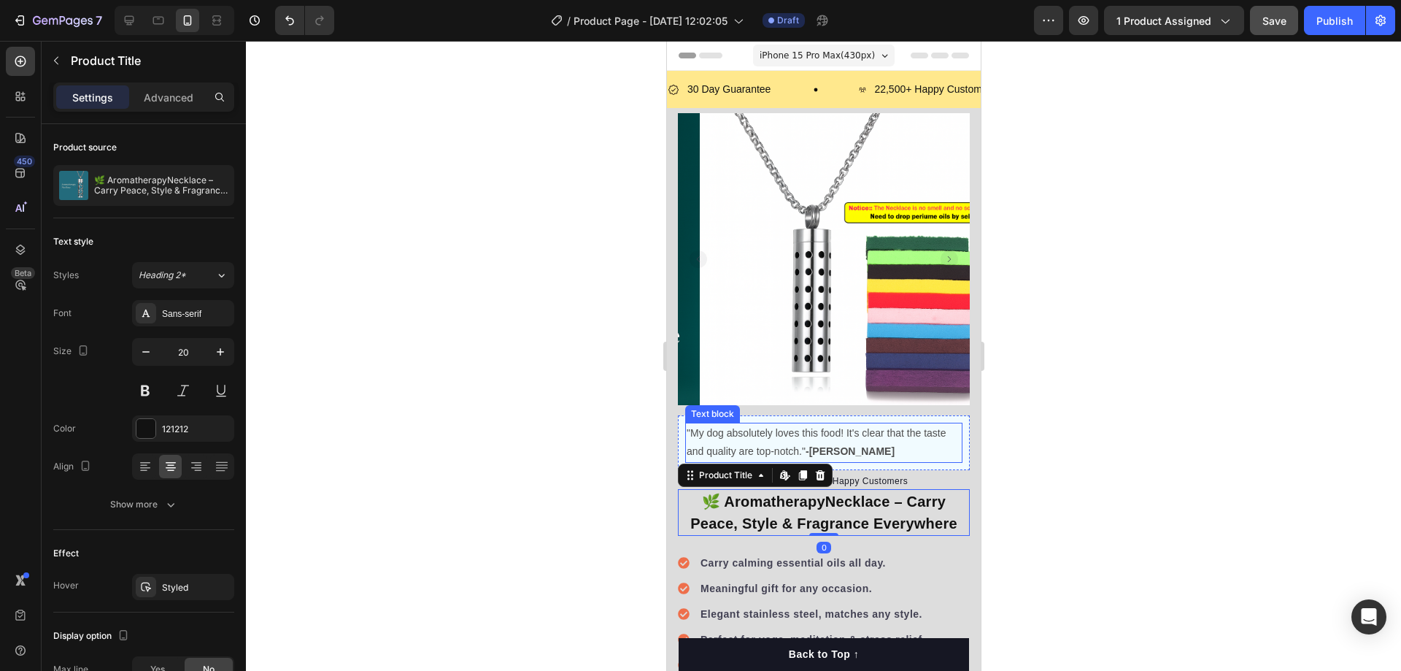
click at [924, 441] on p ""My dog absolutely loves this food! It's clear that the taste and quality are t…" at bounding box center [823, 442] width 274 height 36
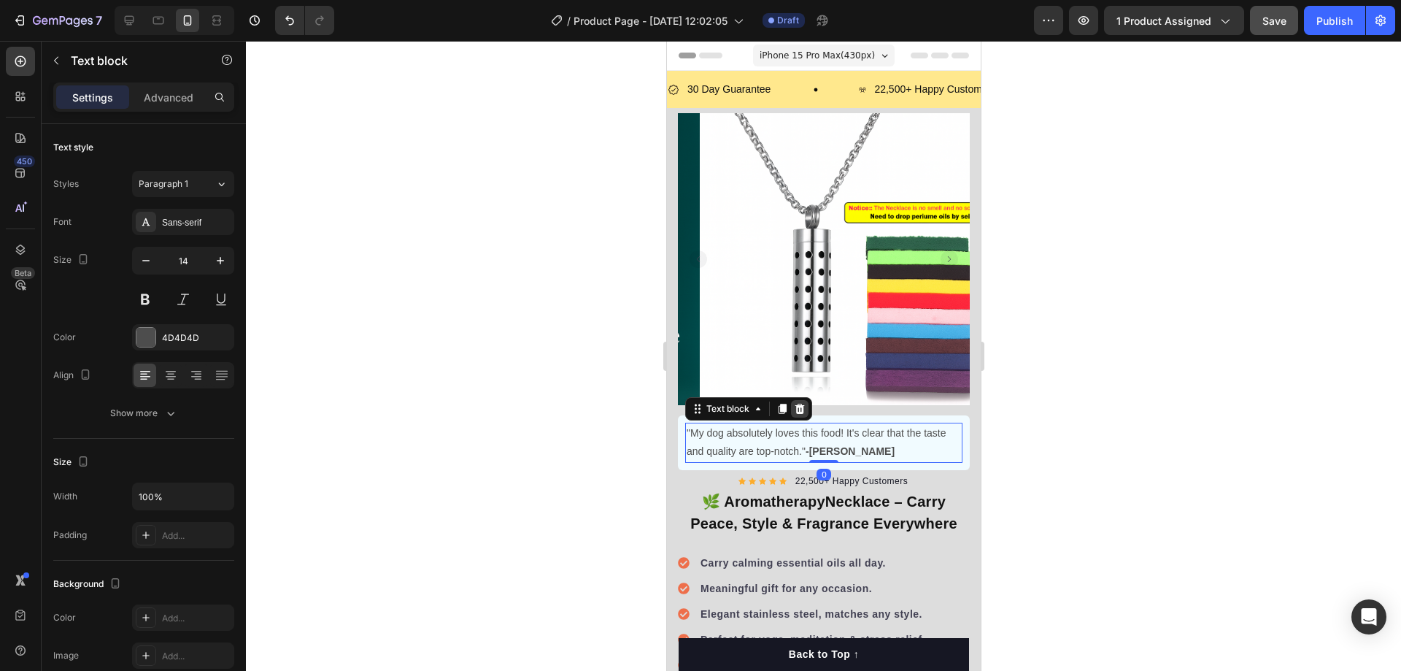
click at [803, 403] on icon at bounding box center [799, 409] width 12 height 12
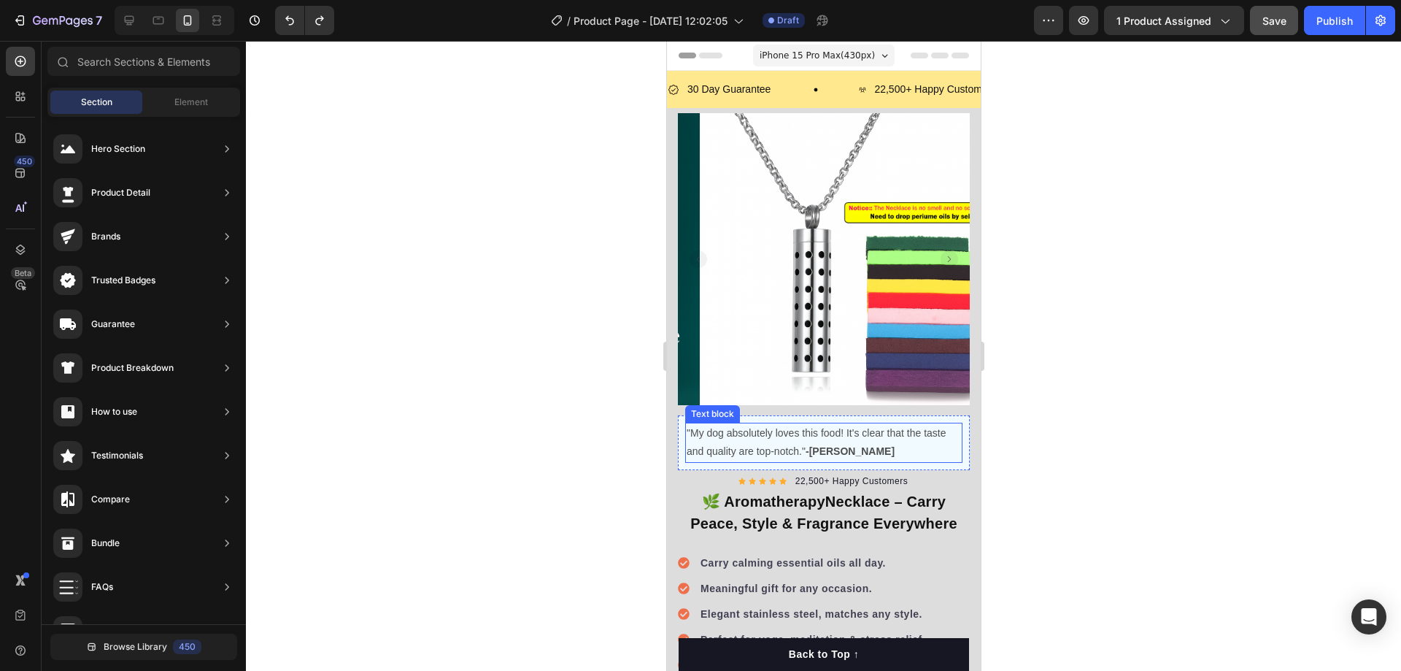
click at [763, 435] on p ""My dog absolutely loves this food! It's clear that the taste and quality are t…" at bounding box center [823, 442] width 274 height 36
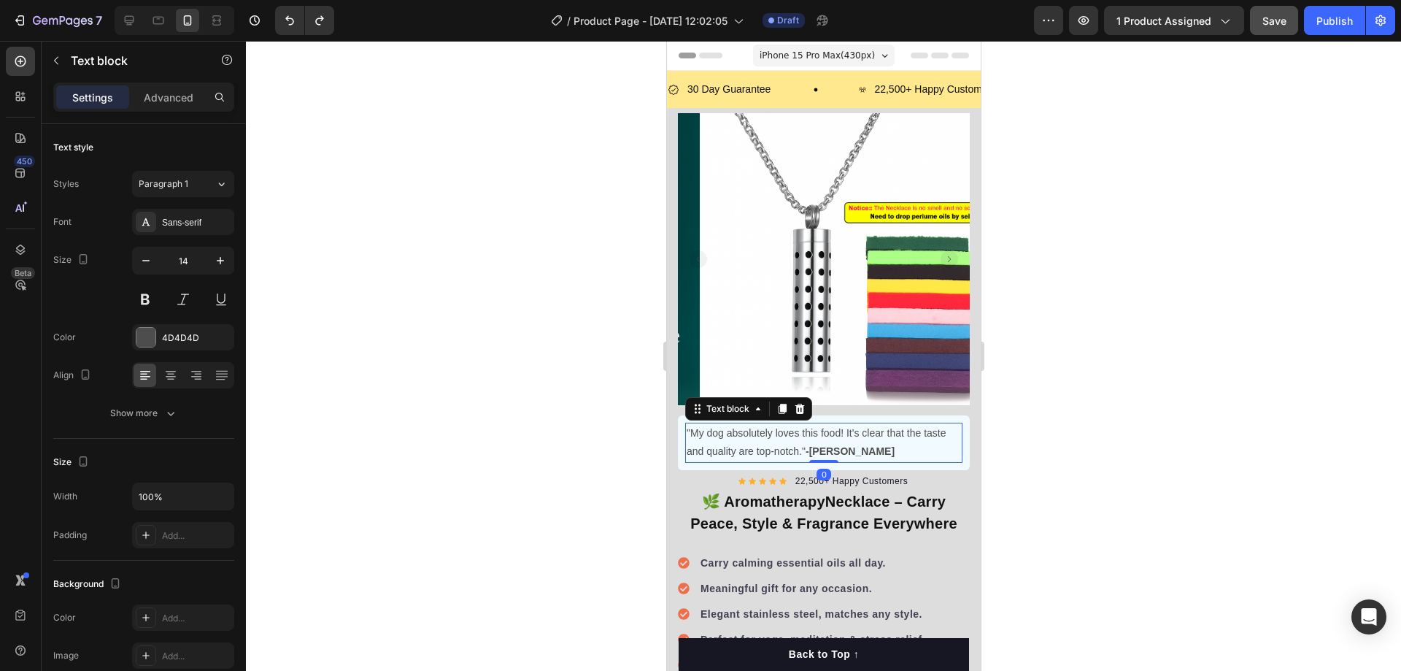
click at [497, 421] on div at bounding box center [823, 356] width 1155 height 630
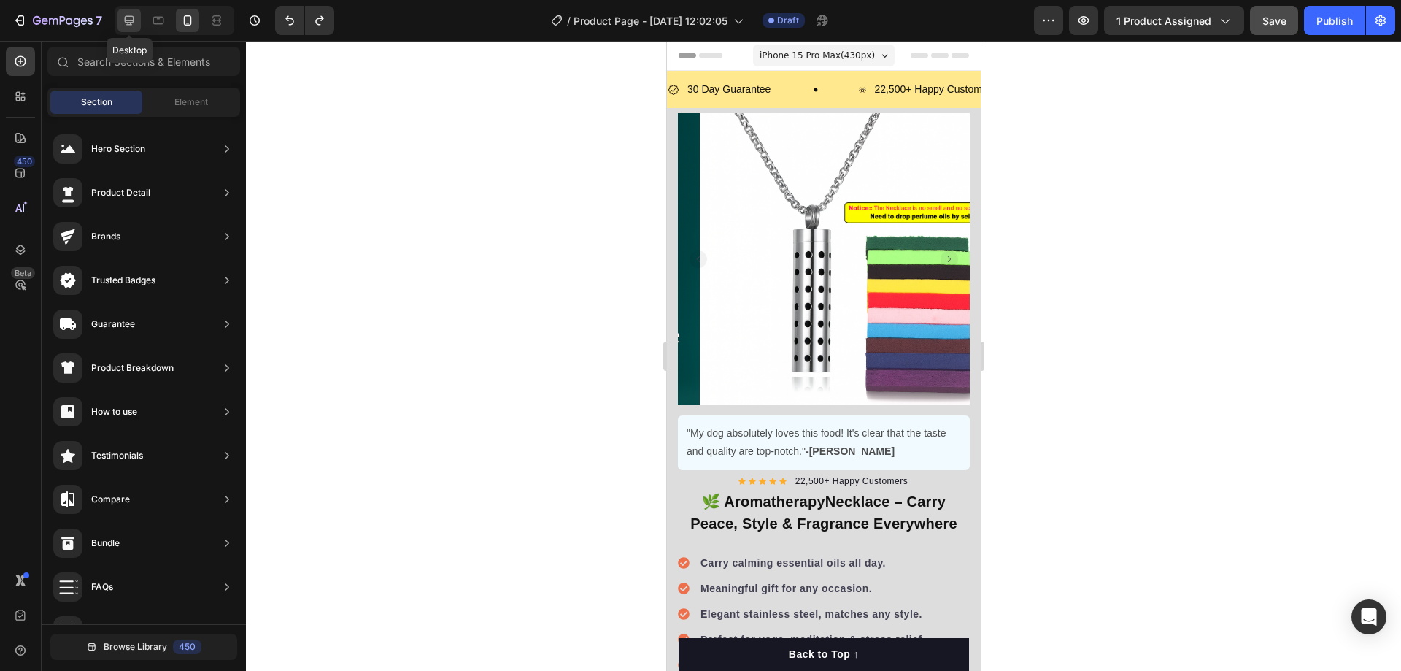
click at [127, 21] on icon at bounding box center [129, 20] width 9 height 9
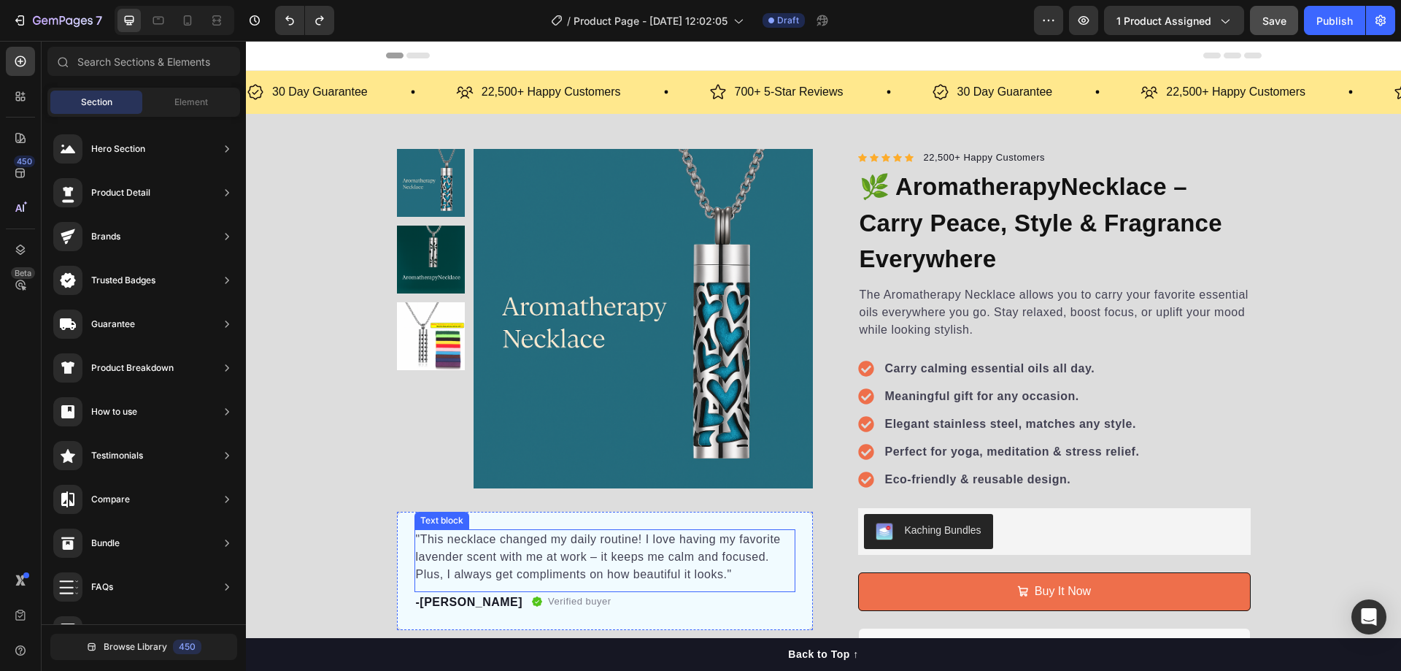
click at [633, 563] on p ""This necklace changed my daily routine! I love having my favorite lavender sce…" at bounding box center [605, 557] width 378 height 53
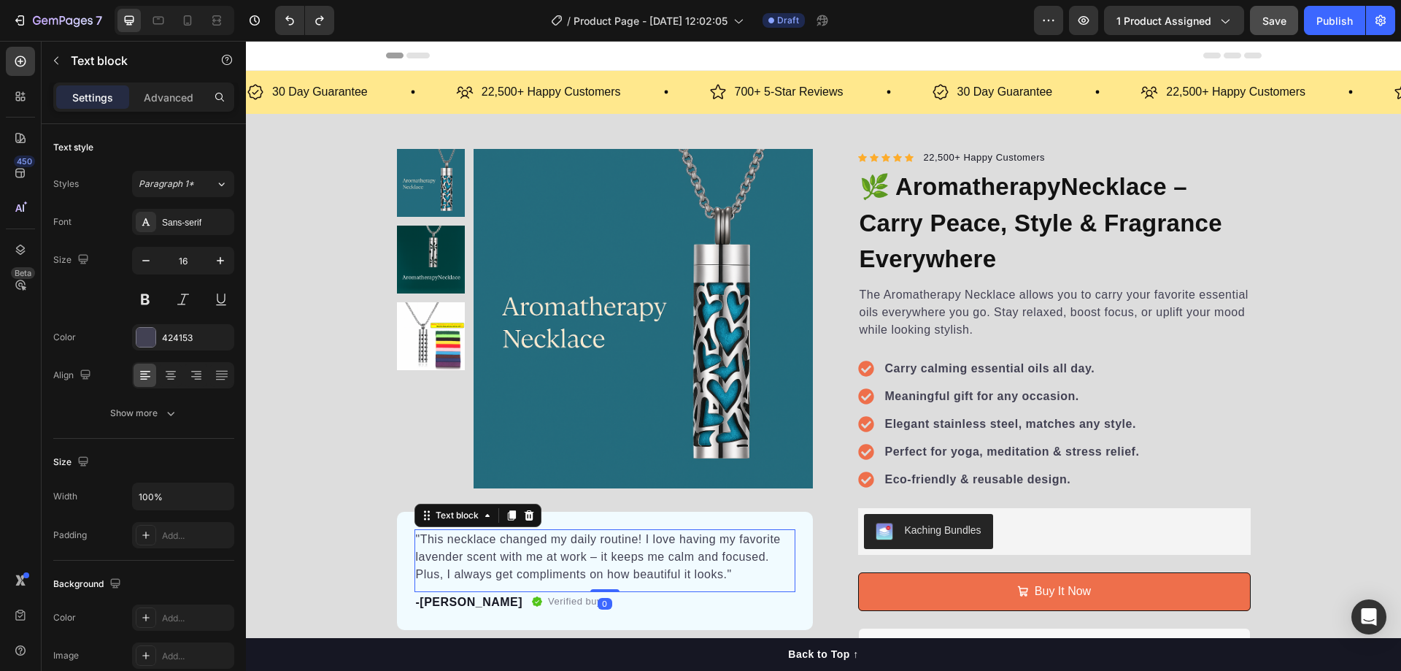
click at [631, 562] on p ""This necklace changed my daily routine! I love having my favorite lavender sce…" at bounding box center [605, 557] width 378 height 53
click at [666, 593] on div "-Daisy Text block Verified buyer Item list Row" at bounding box center [604, 602] width 381 height 20
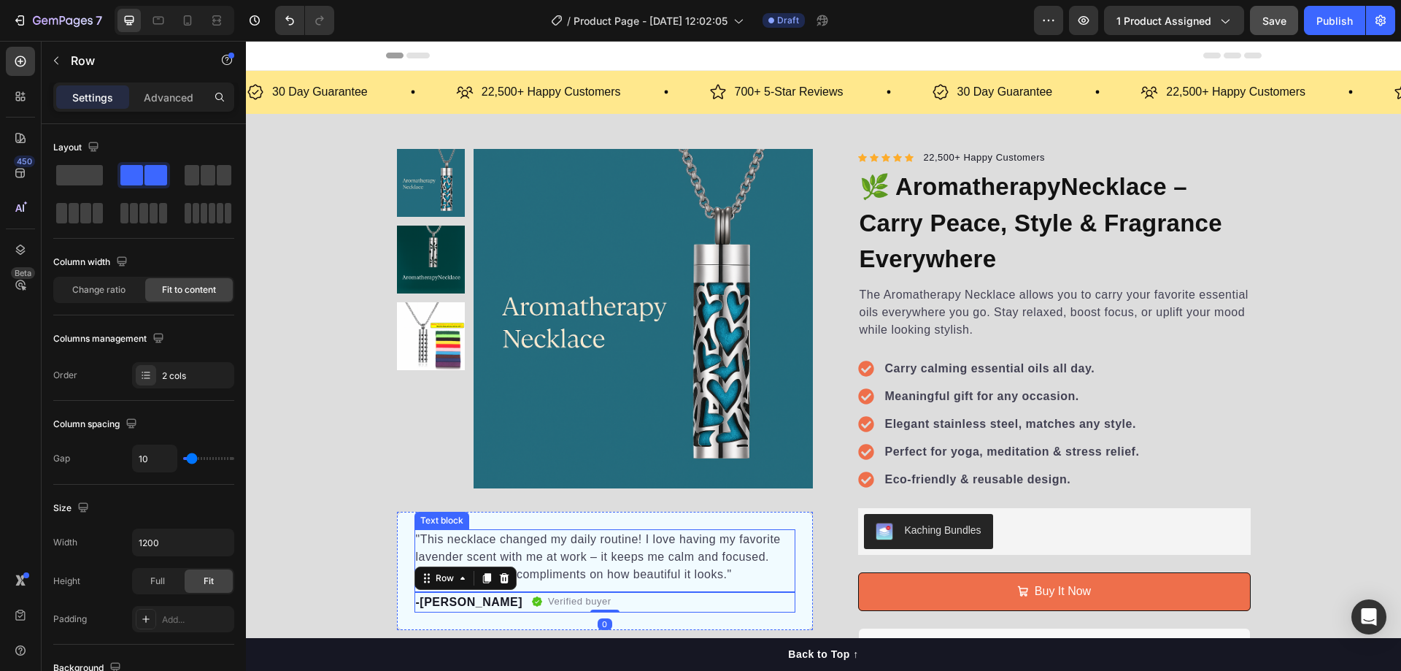
click at [656, 568] on p ""This necklace changed my daily routine! I love having my favorite lavender sce…" at bounding box center [605, 557] width 378 height 53
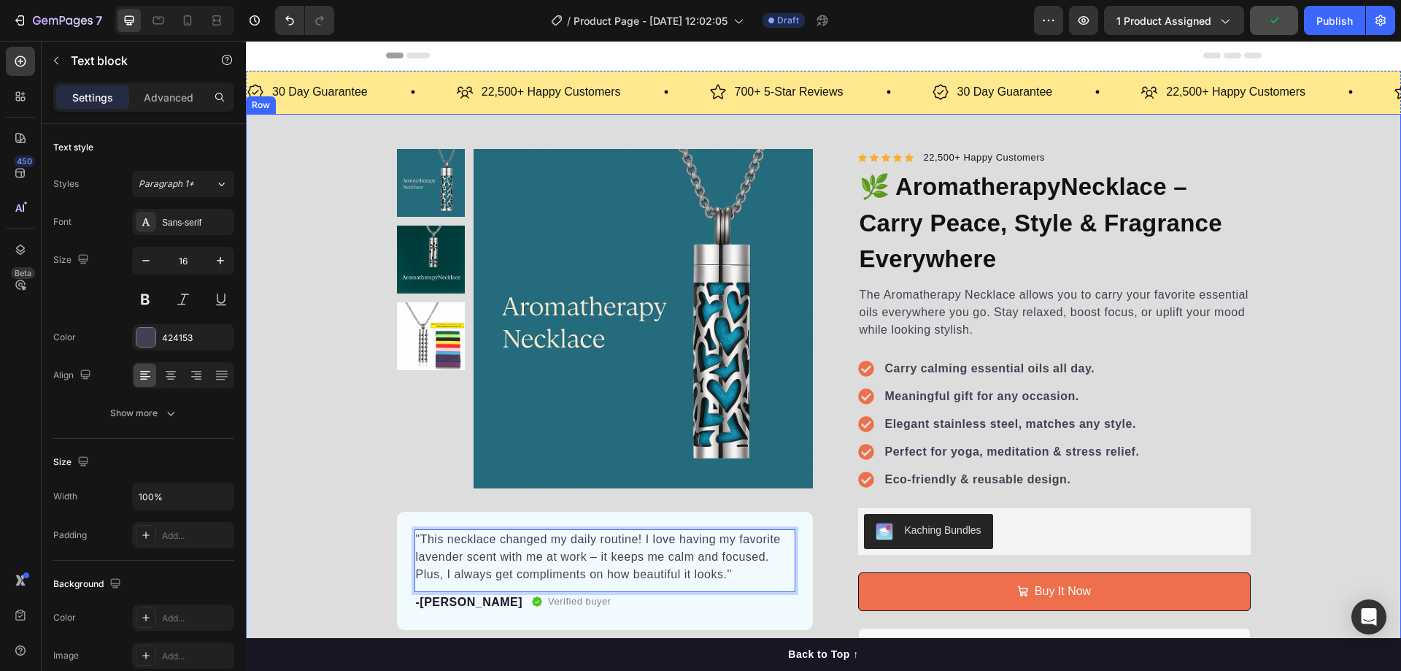
click at [368, 441] on div "Product Images "This necklace changed my daily routine! I love having my favori…" at bounding box center [823, 474] width 1155 height 650
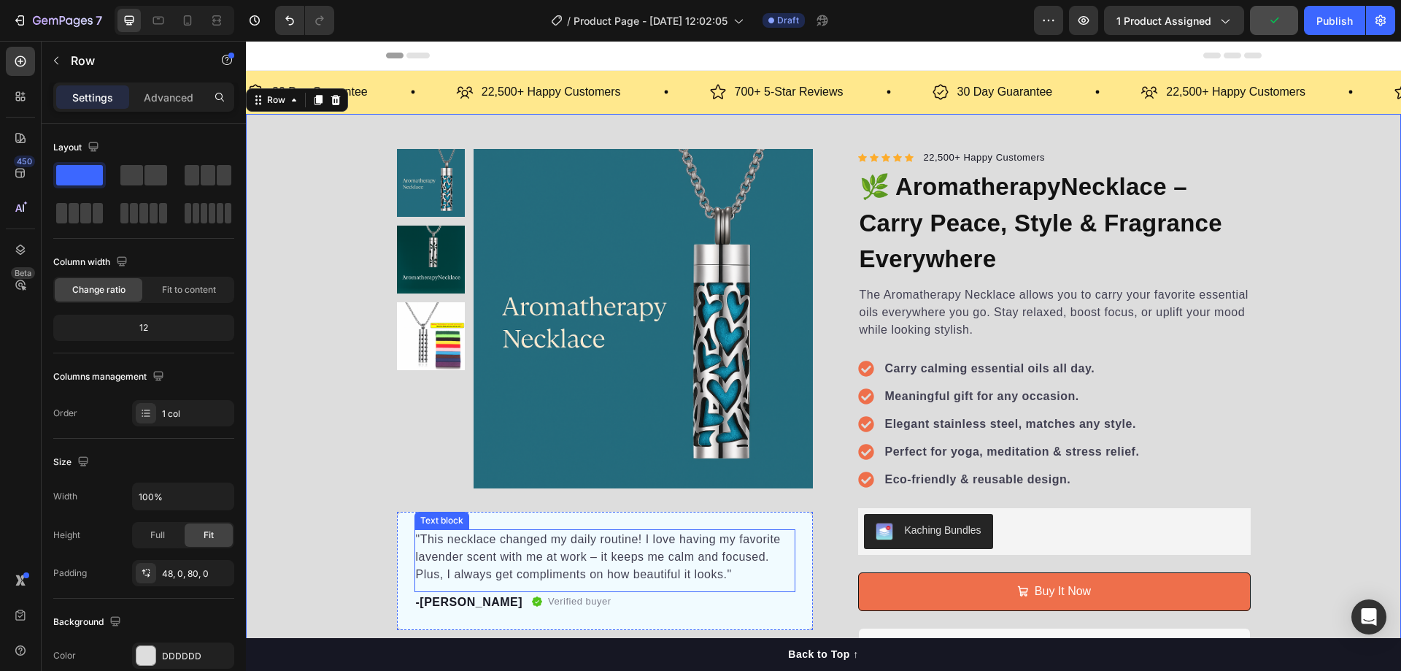
click at [608, 549] on p ""This necklace changed my daily routine! I love having my favorite lavender sce…" at bounding box center [605, 557] width 378 height 53
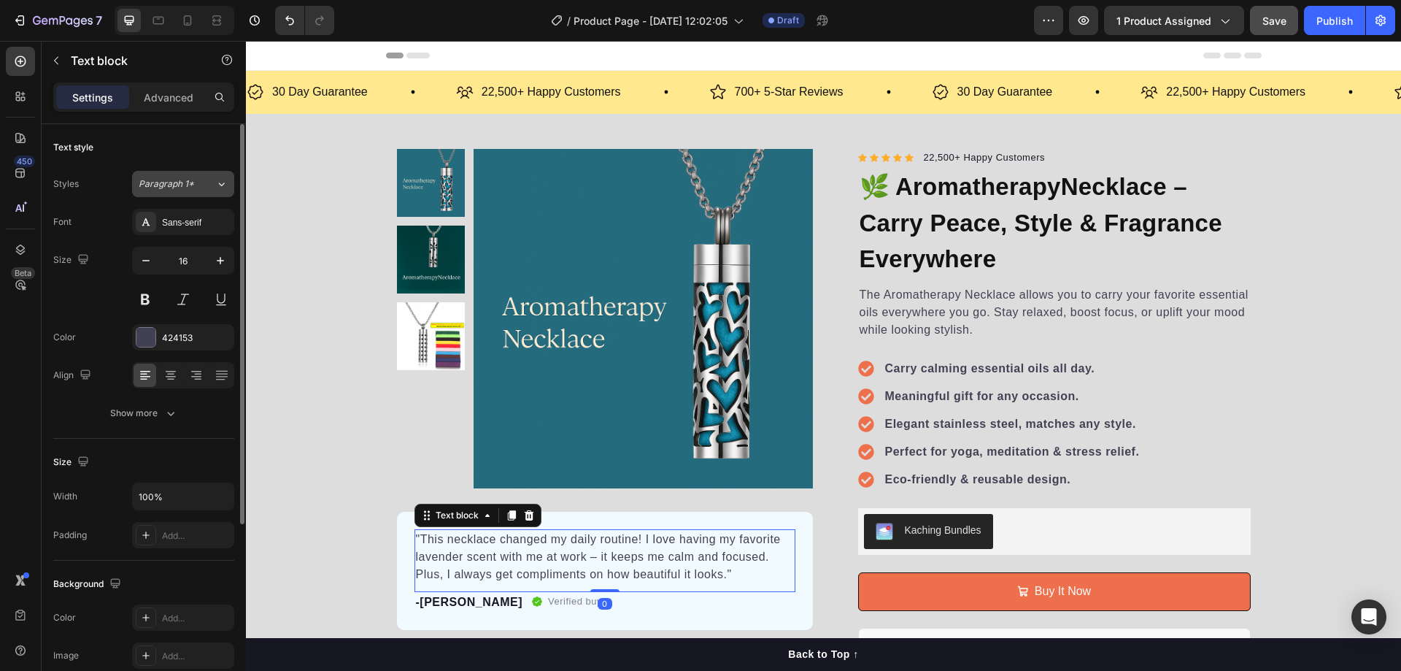
click at [201, 180] on div "Paragraph 1*" at bounding box center [177, 183] width 77 height 13
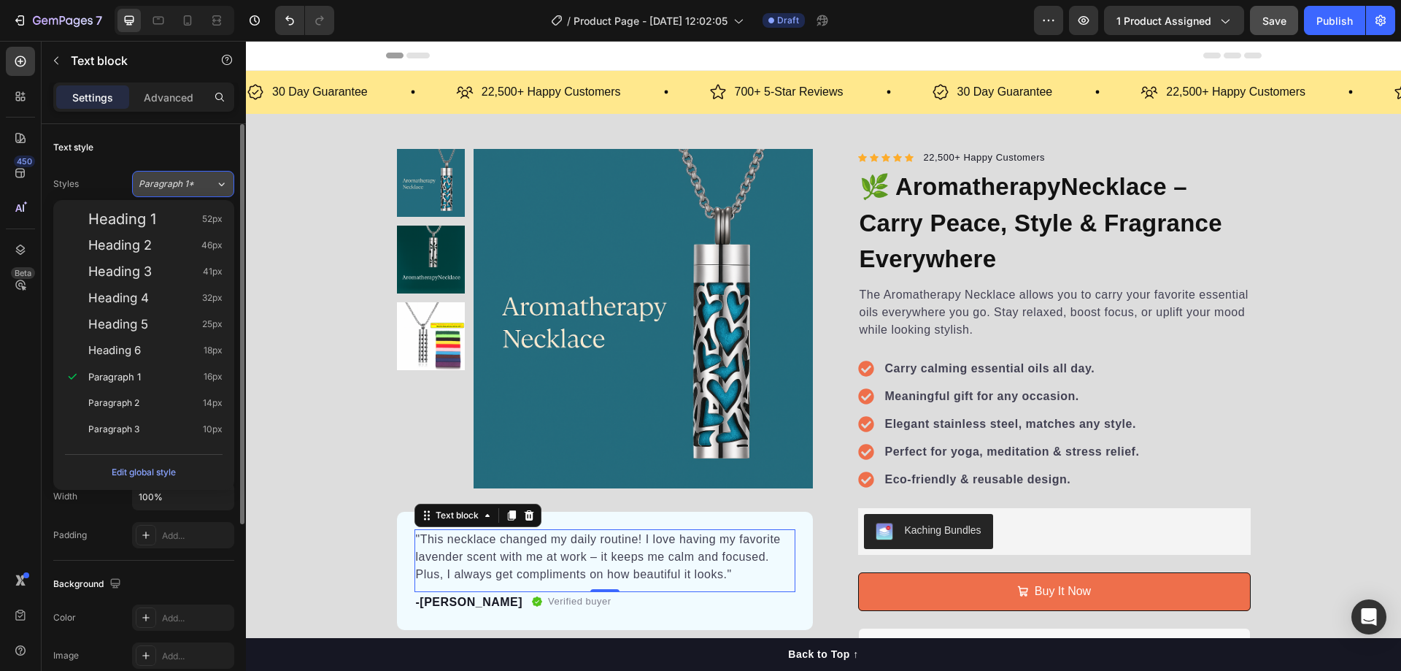
click at [212, 177] on button "Paragraph 1*" at bounding box center [183, 184] width 102 height 26
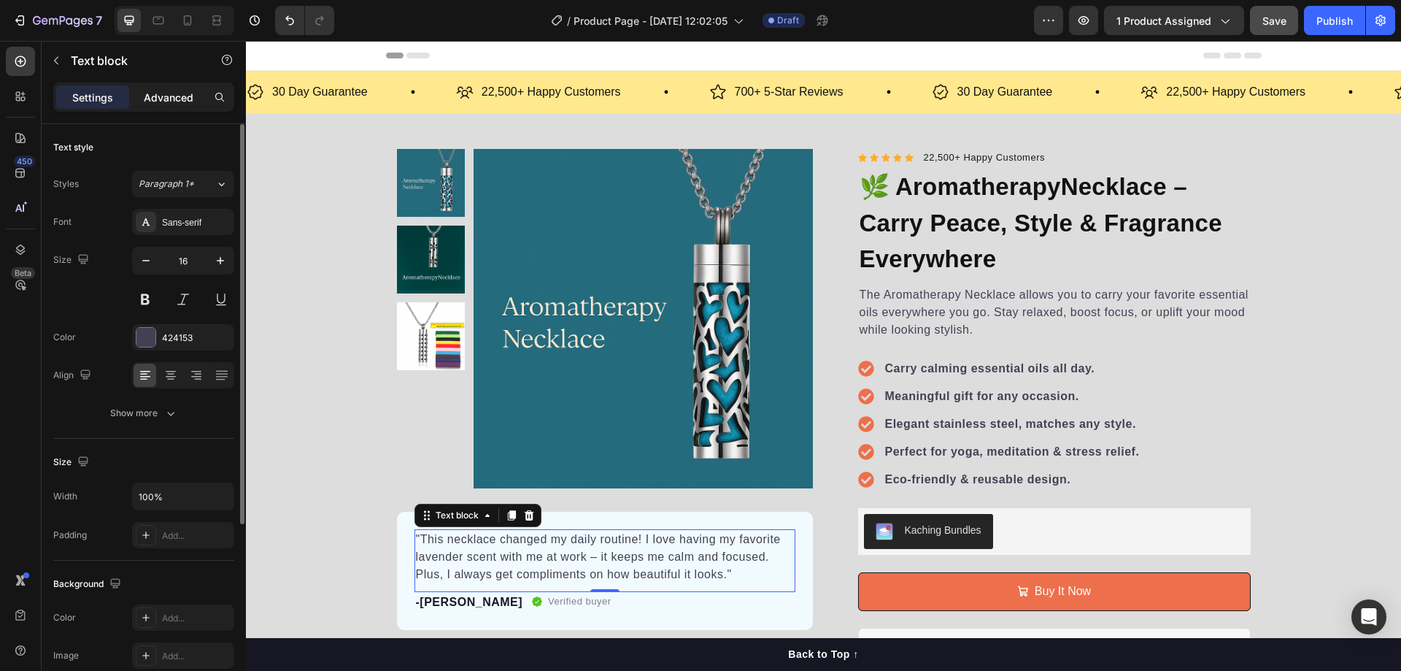
click at [179, 96] on p "Advanced" at bounding box center [169, 97] width 50 height 15
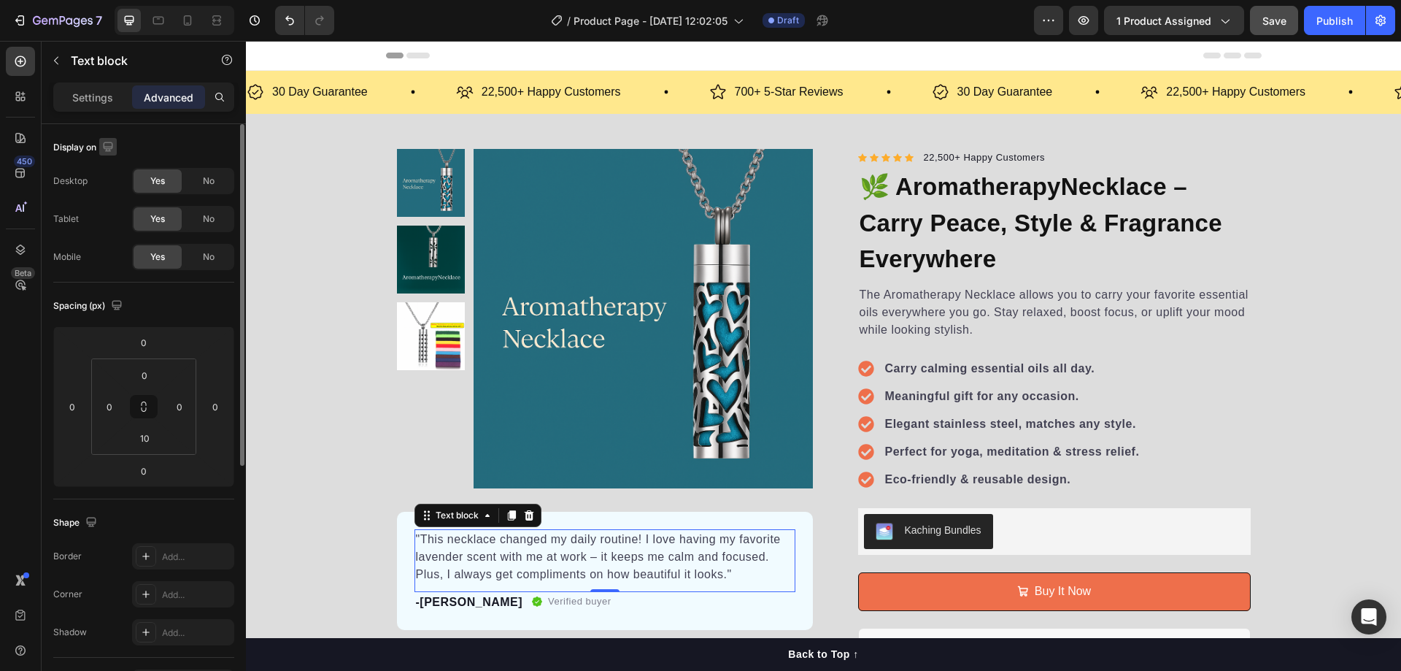
click at [117, 147] on button "button" at bounding box center [108, 147] width 18 height 18
click at [112, 196] on icon "button" at bounding box center [111, 196] width 15 height 15
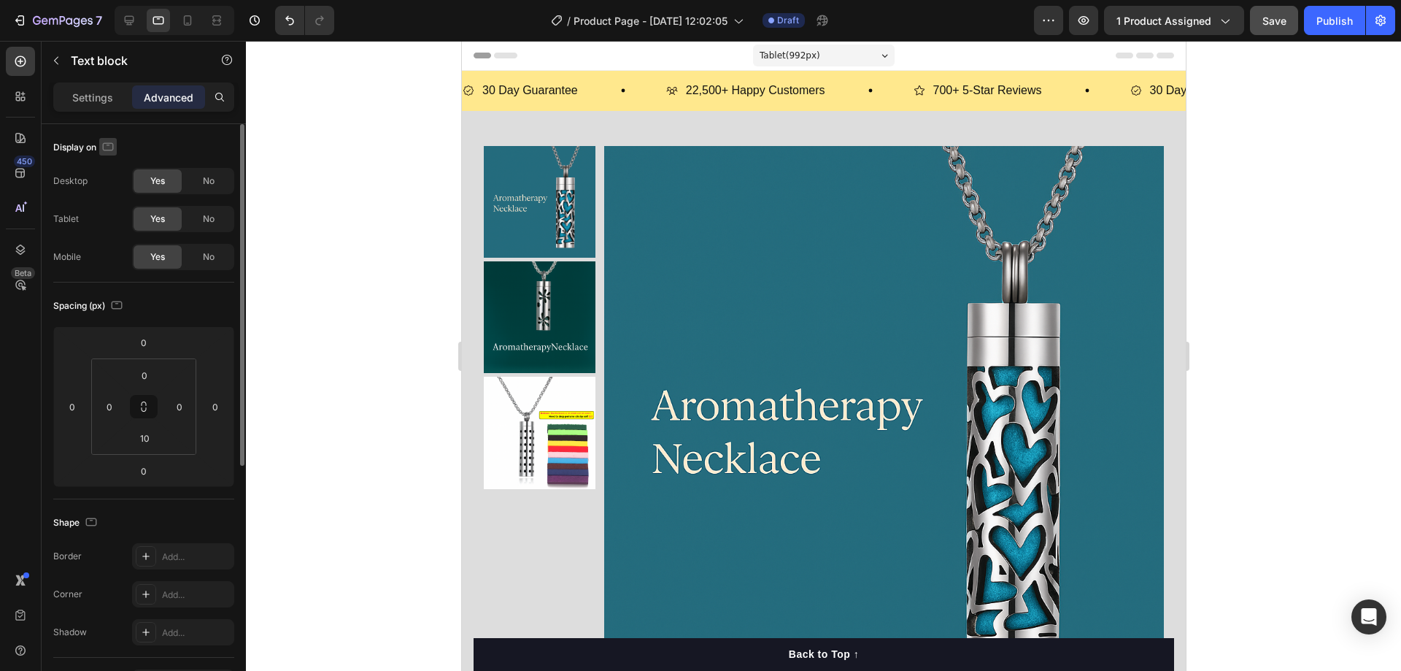
click at [113, 146] on icon "button" at bounding box center [108, 146] width 11 height 8
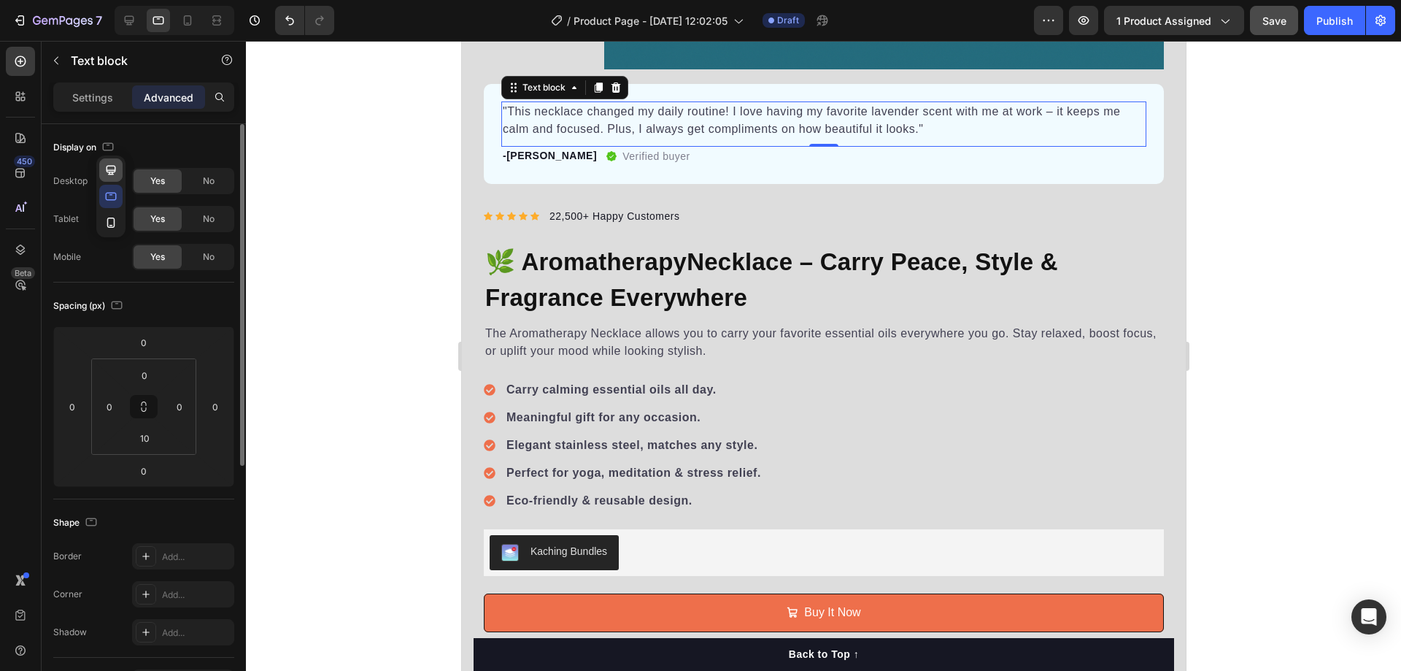
scroll to position [645, 0]
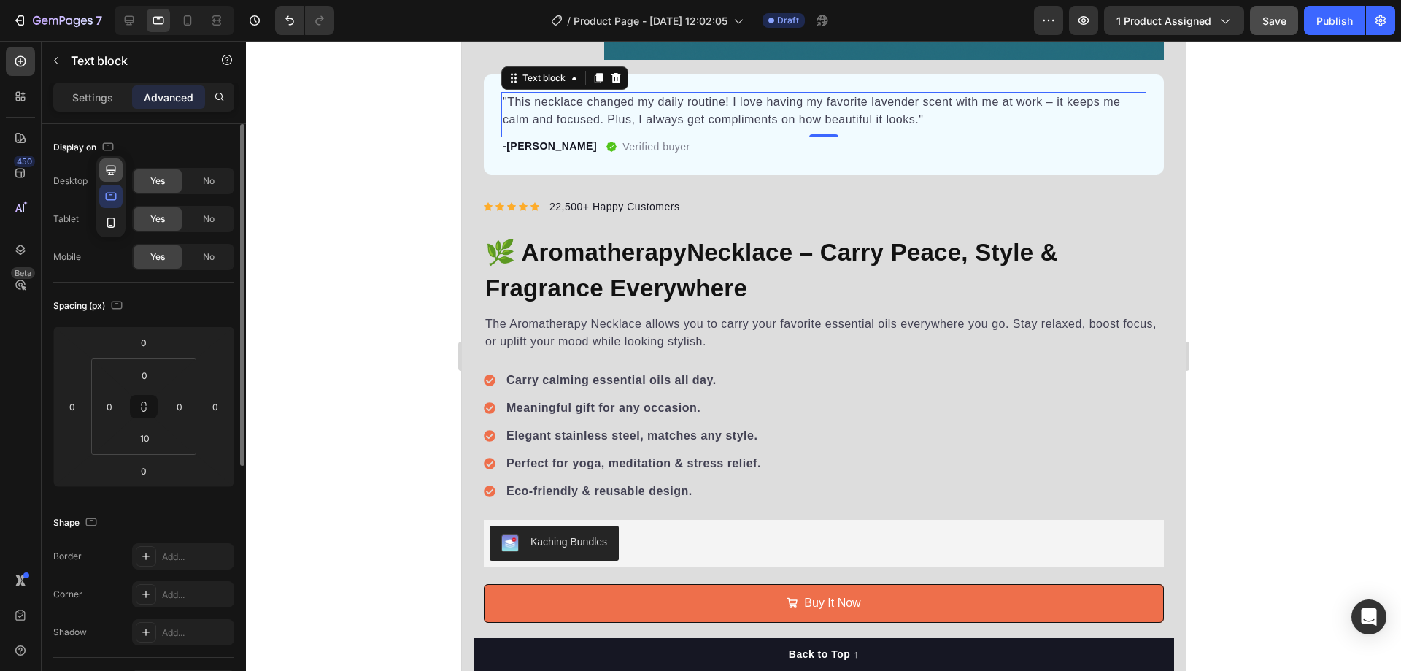
click at [110, 174] on icon "button" at bounding box center [111, 169] width 9 height 9
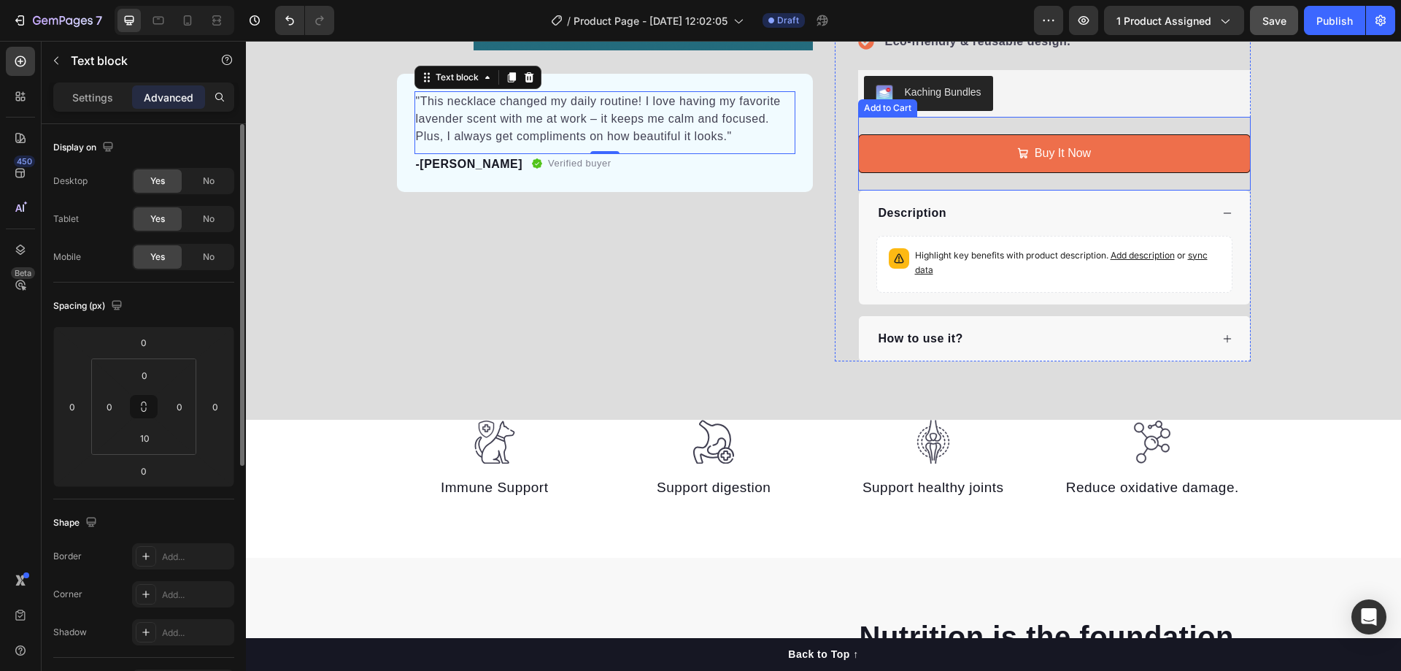
scroll to position [0, 0]
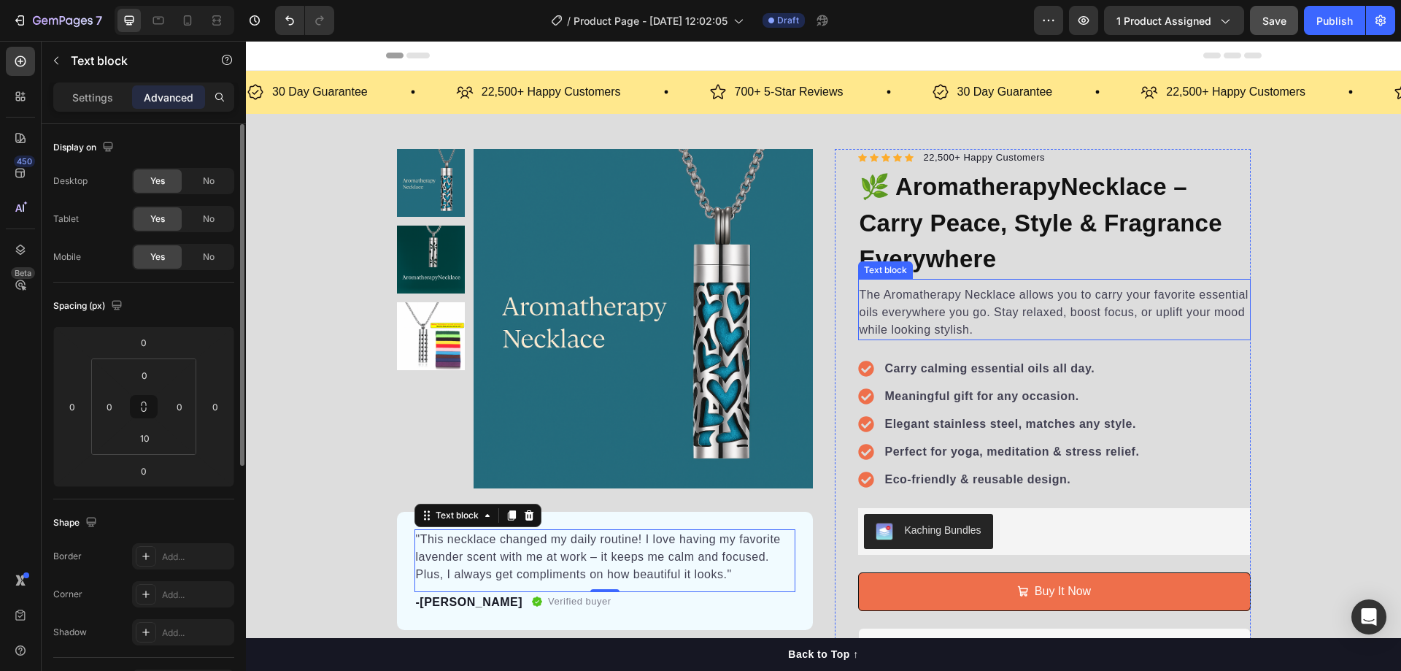
click at [1324, 263] on div "Product Images "This necklace changed my daily routine! I love having my favori…" at bounding box center [823, 474] width 1155 height 650
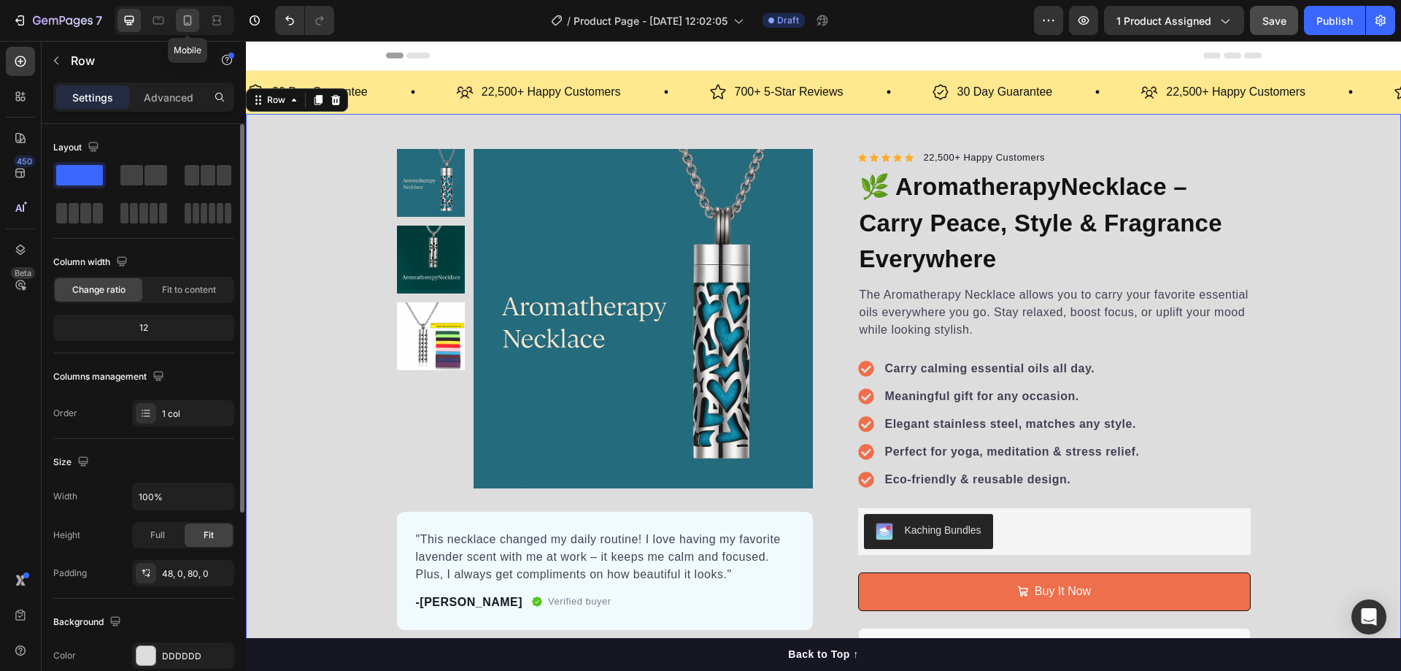
click at [179, 27] on div at bounding box center [187, 20] width 23 height 23
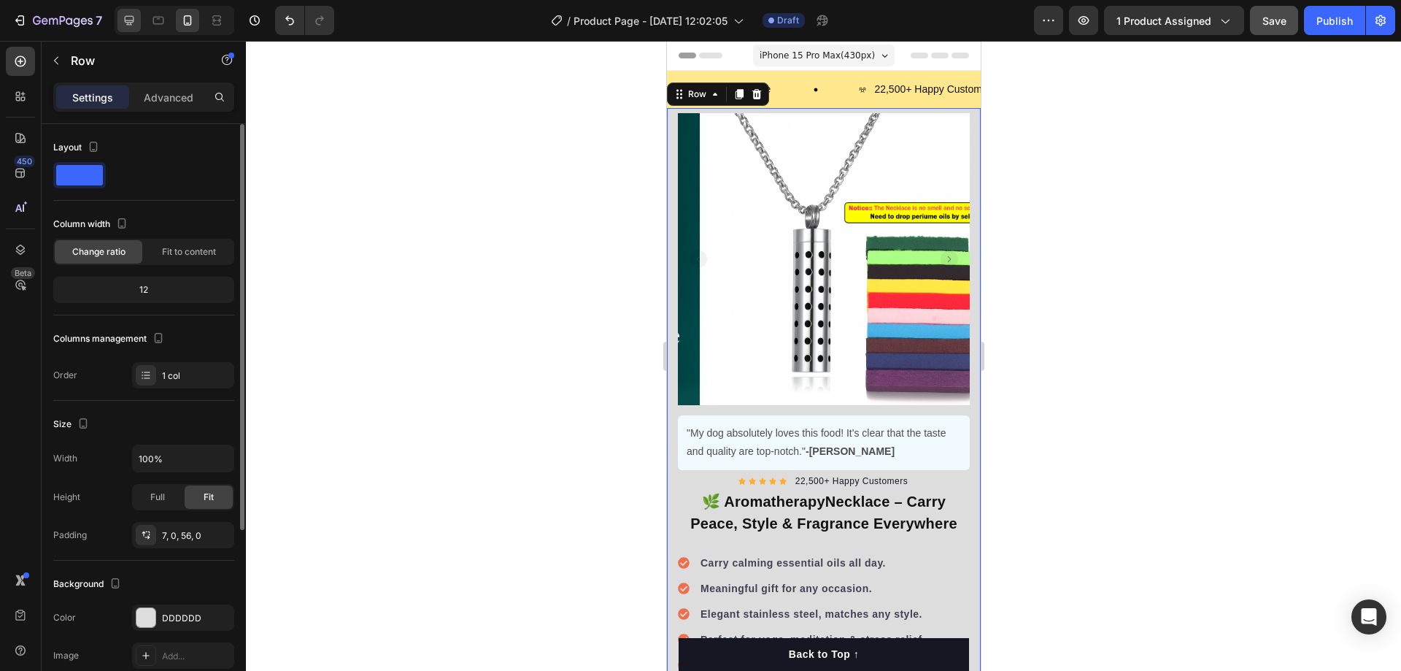
click at [136, 20] on icon at bounding box center [129, 20] width 15 height 15
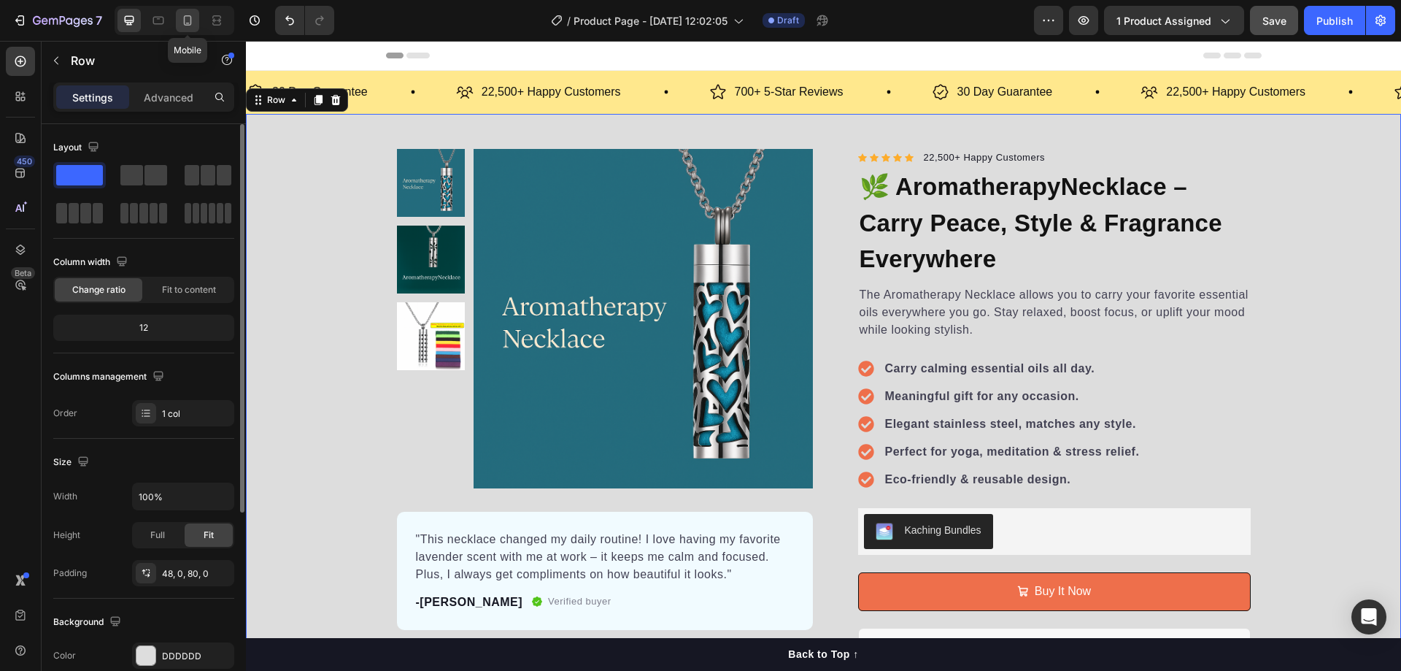
scroll to position [22, 0]
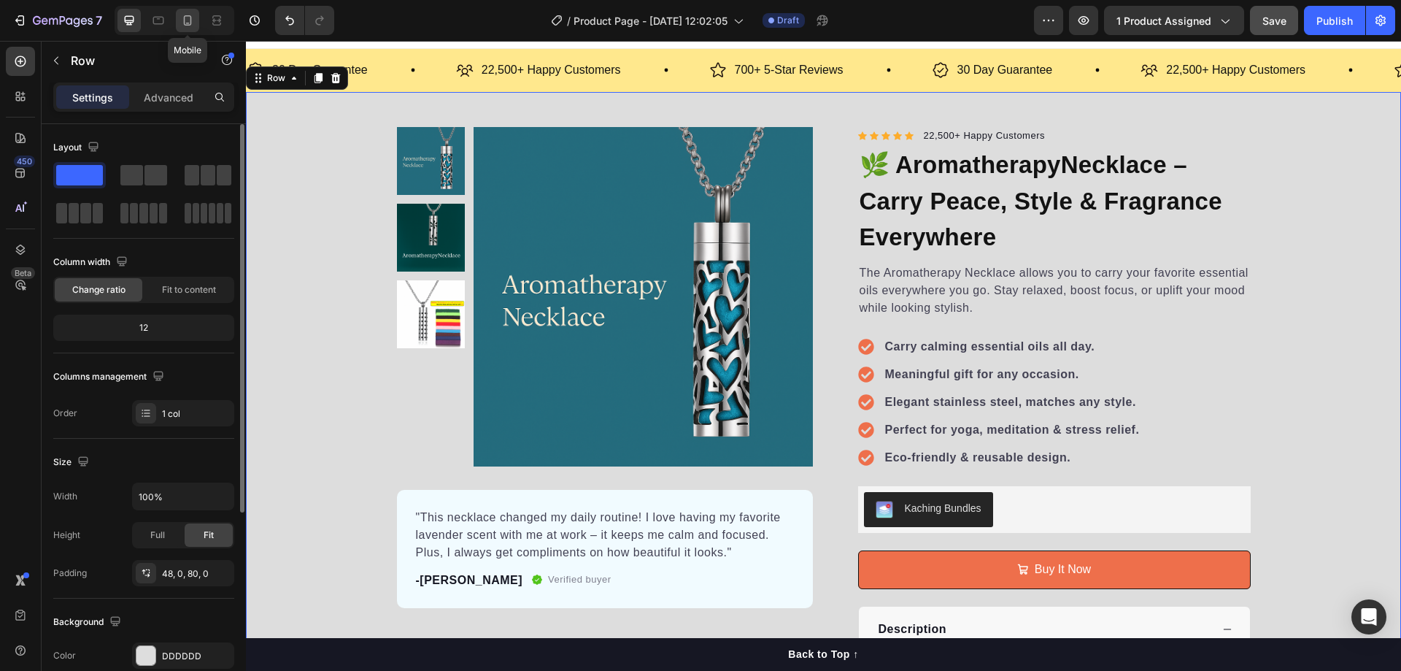
click at [193, 20] on icon at bounding box center [187, 20] width 15 height 15
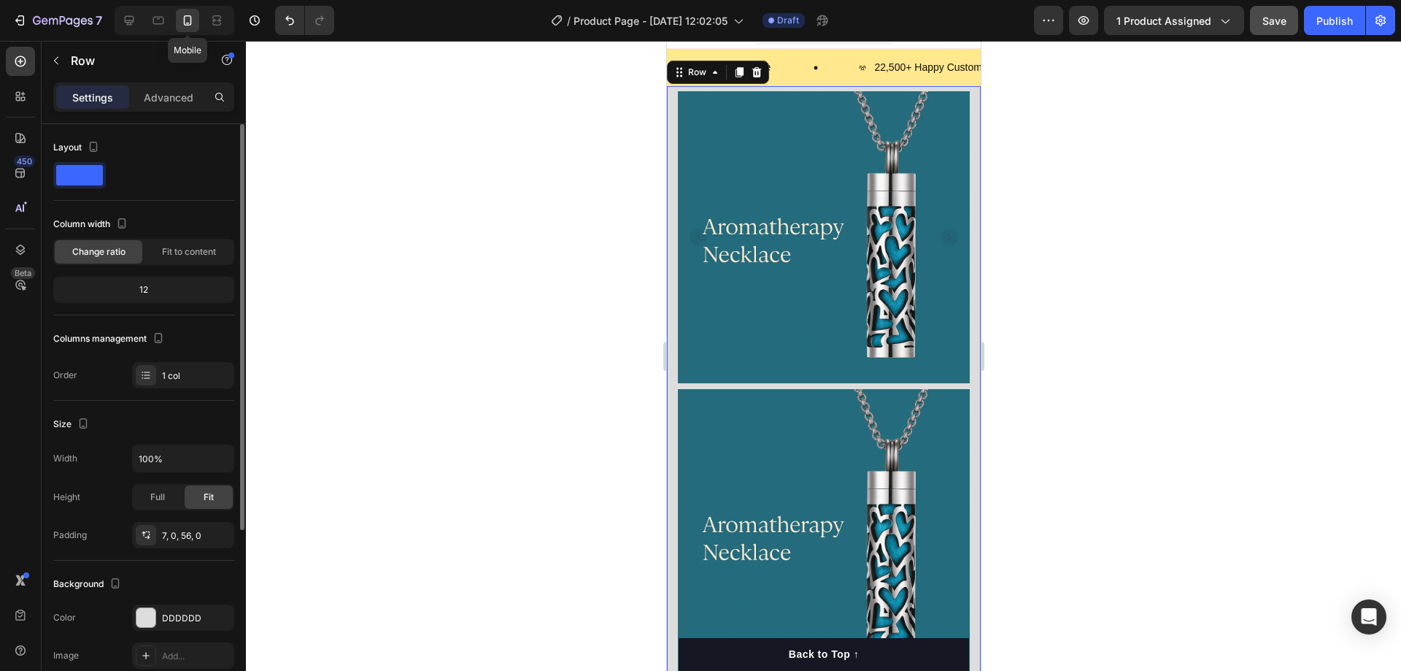
scroll to position [16, 0]
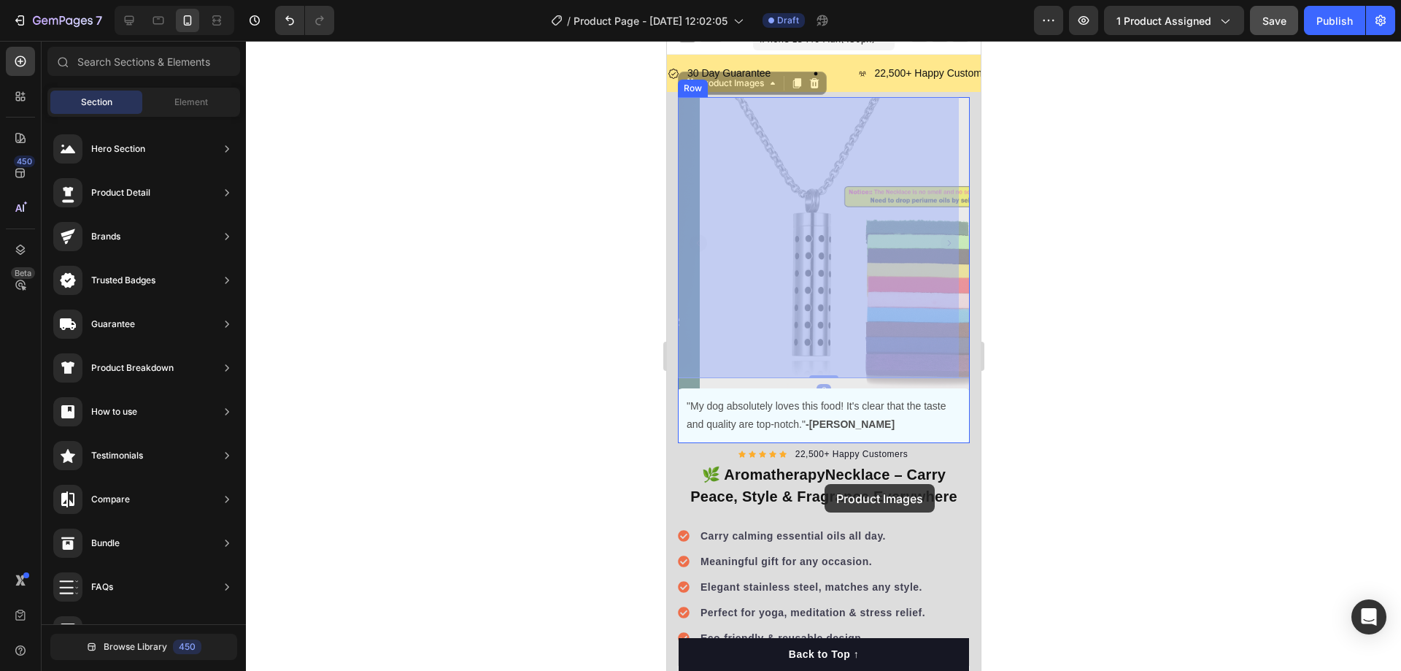
drag, startPoint x: 811, startPoint y: 235, endPoint x: 829, endPoint y: 506, distance: 272.1
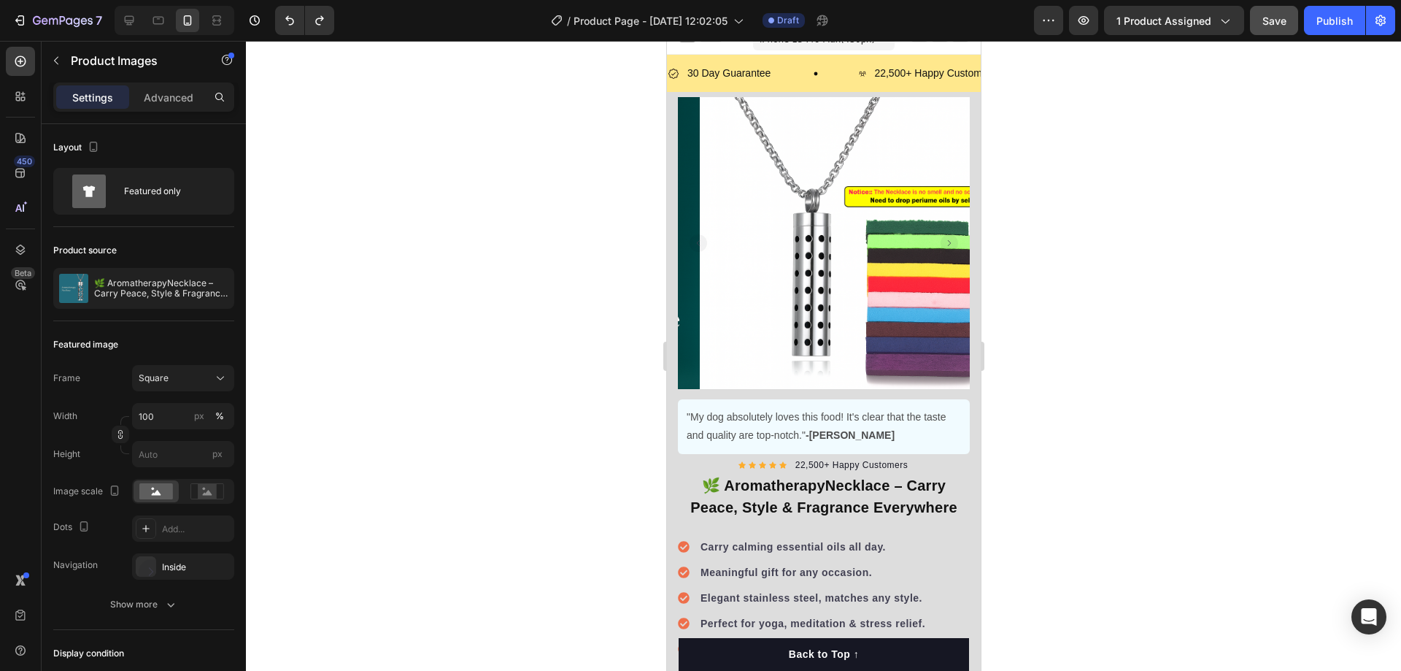
click at [864, 215] on img at bounding box center [845, 243] width 292 height 292
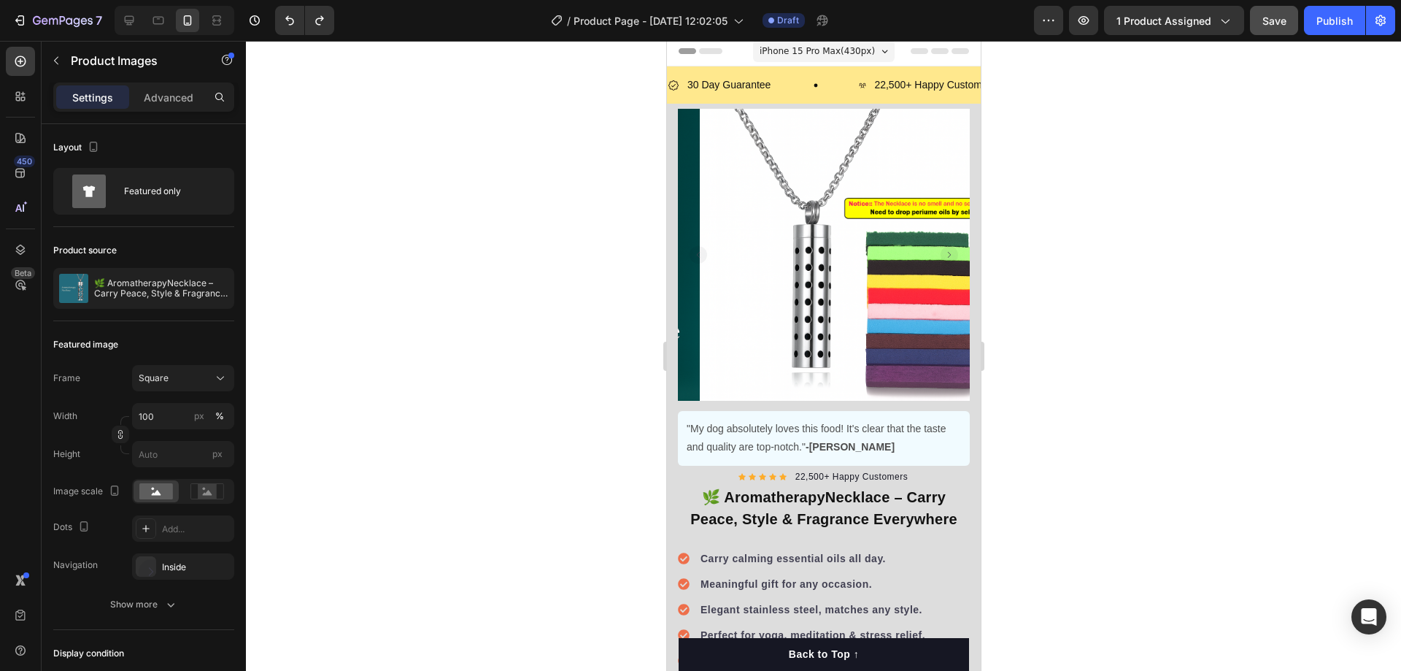
scroll to position [0, 0]
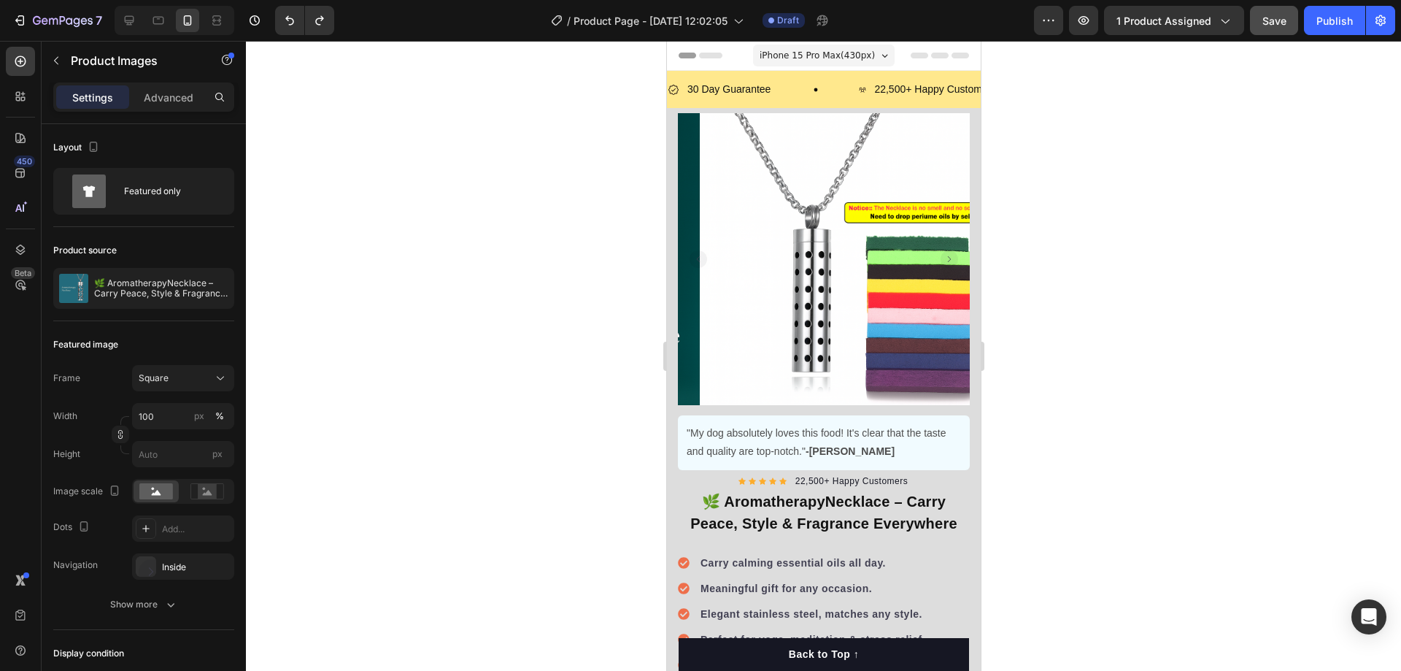
click at [695, 252] on rect "Carousel Back Arrow" at bounding box center [698, 259] width 18 height 18
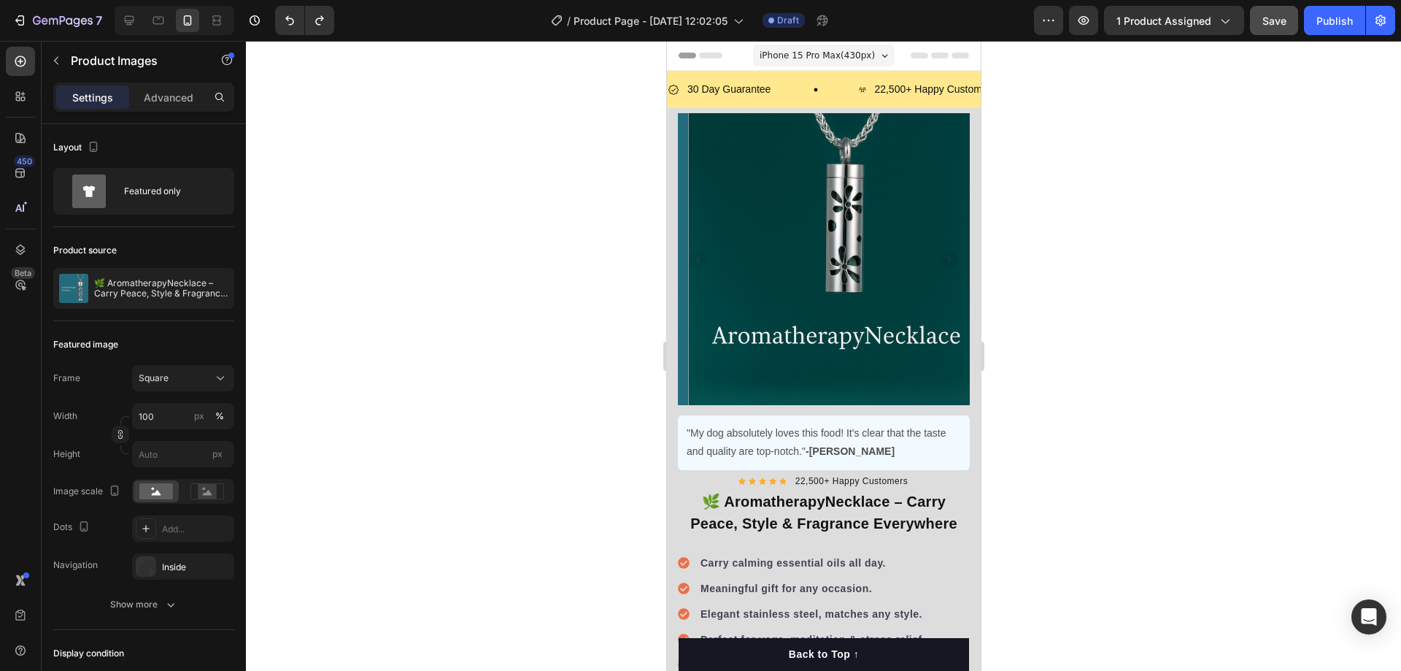
click at [695, 252] on rect "Carousel Back Arrow" at bounding box center [698, 259] width 18 height 18
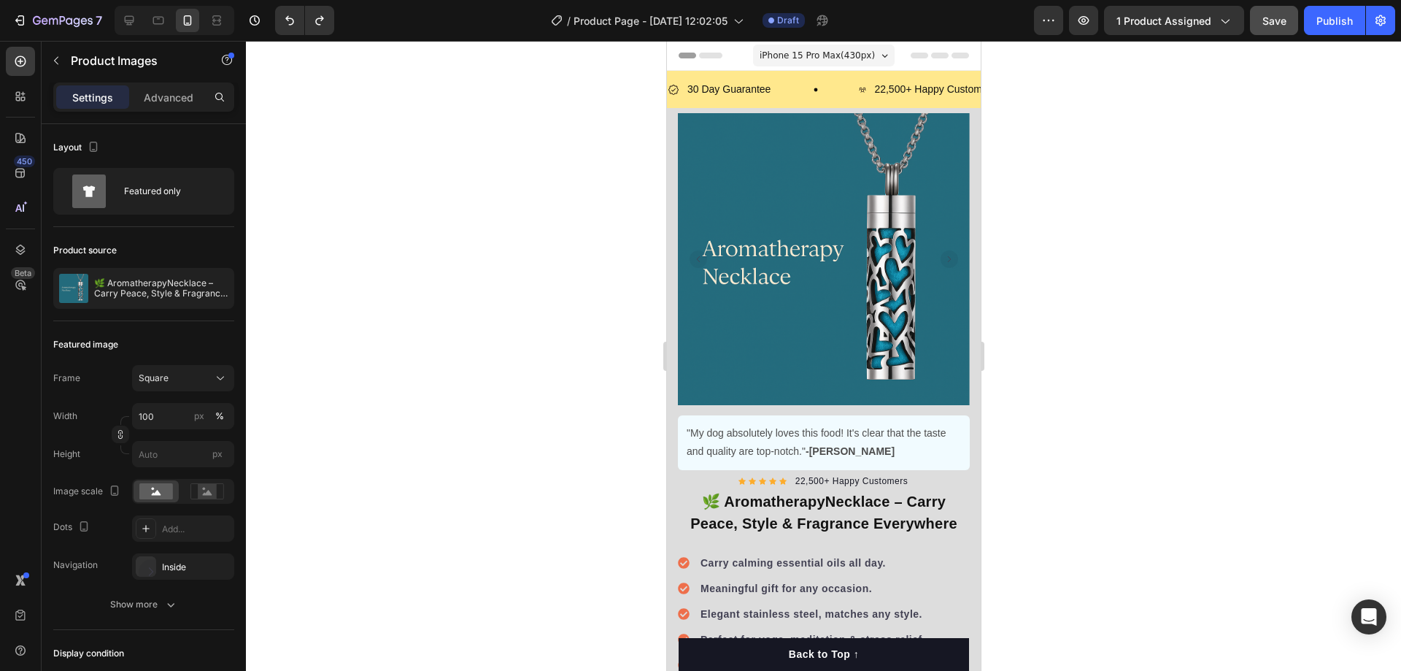
click at [695, 250] on rect "Carousel Back Arrow" at bounding box center [698, 259] width 18 height 18
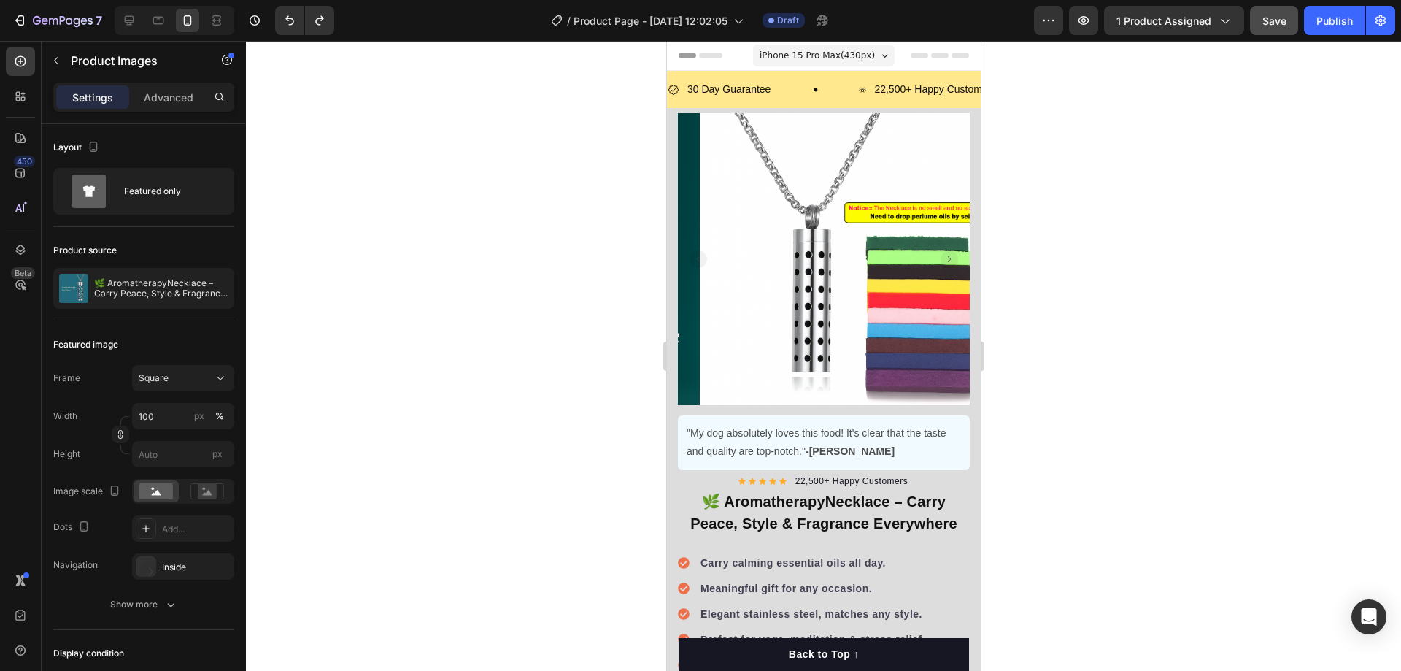
click at [695, 250] on rect "Carousel Back Arrow" at bounding box center [698, 259] width 18 height 18
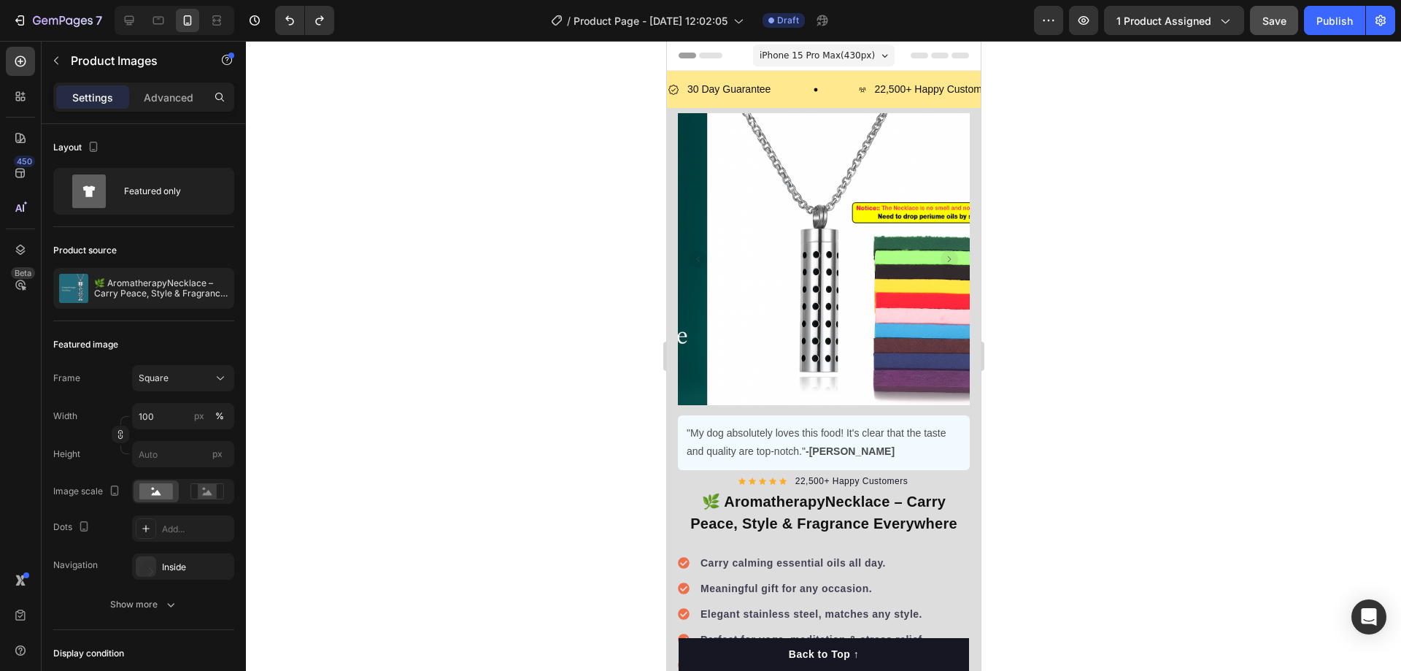
click at [695, 250] on rect "Carousel Back Arrow" at bounding box center [698, 259] width 18 height 18
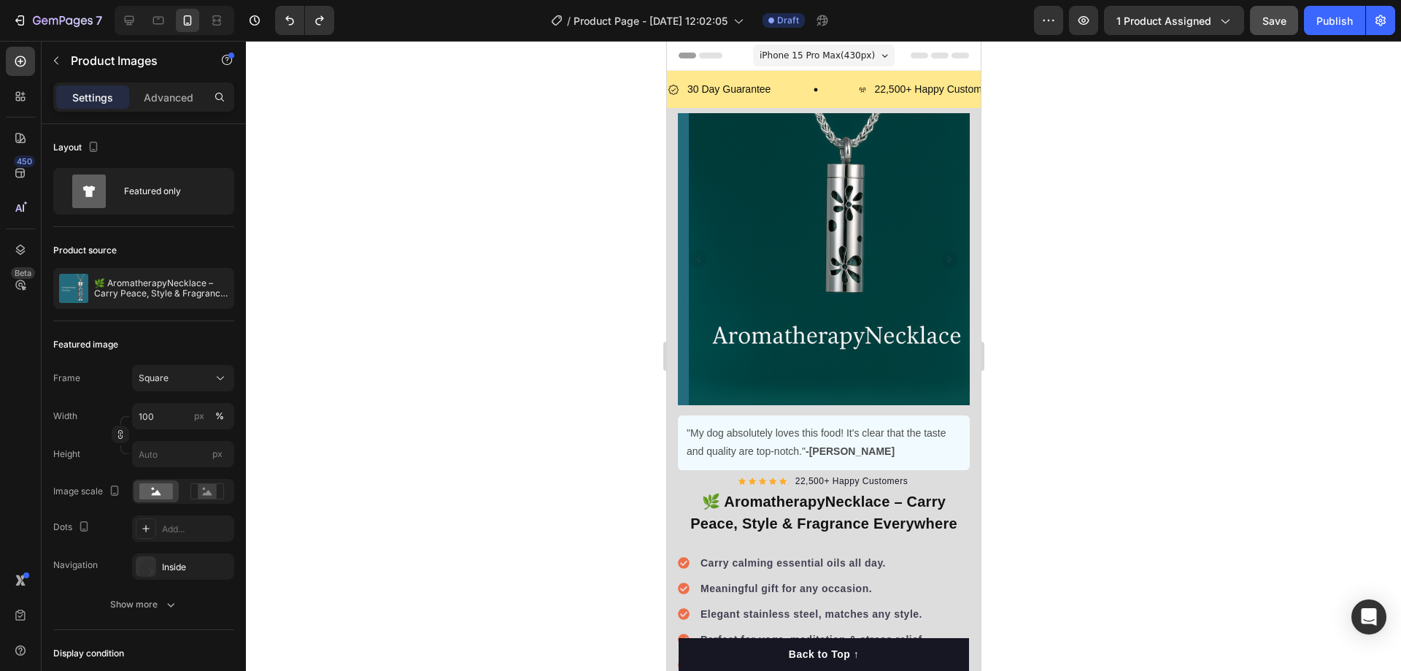
click at [695, 250] on rect "Carousel Back Arrow" at bounding box center [698, 259] width 18 height 18
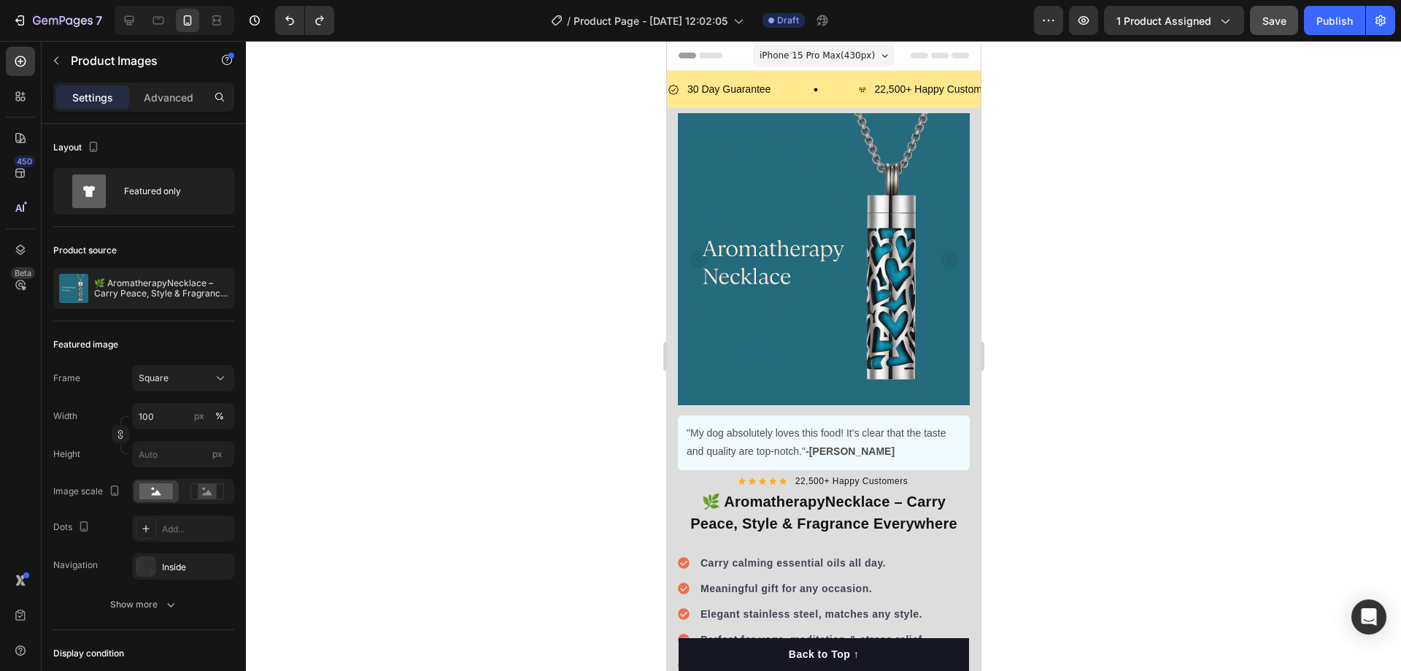
click at [1076, 355] on div at bounding box center [823, 356] width 1155 height 630
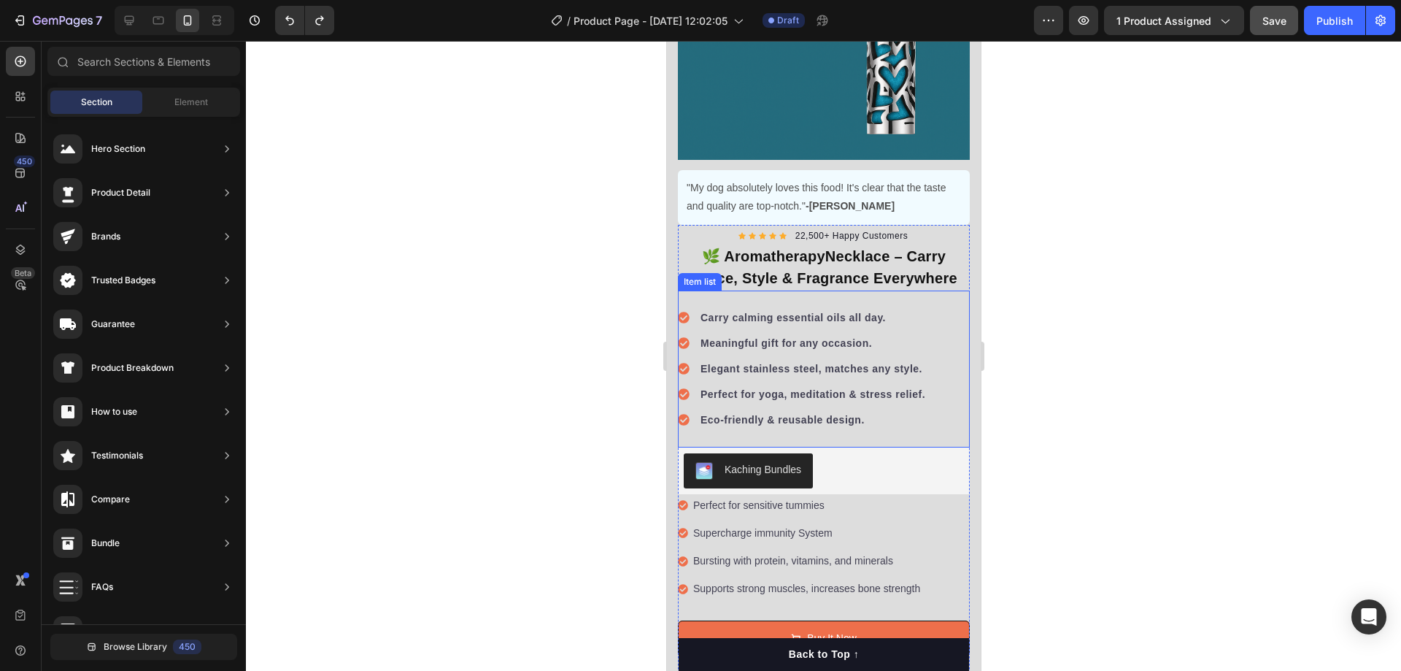
scroll to position [365, 0]
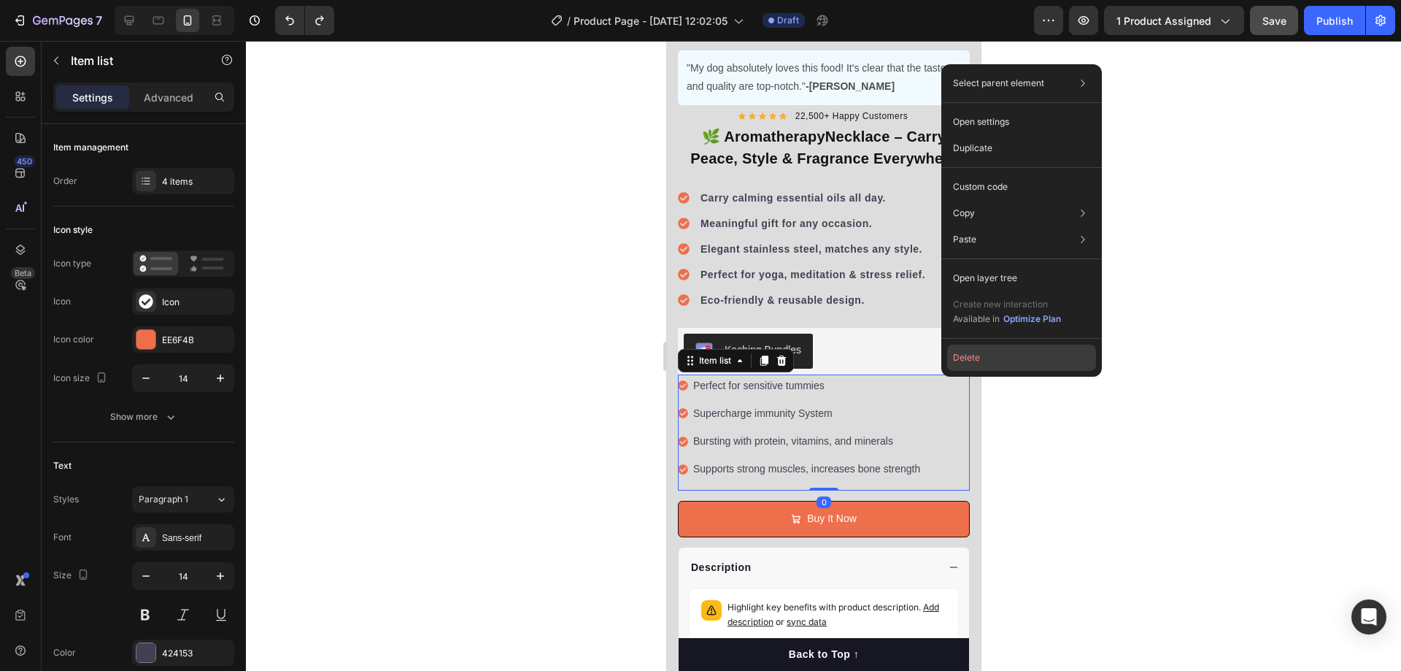
click at [972, 362] on button "Delete" at bounding box center [1021, 357] width 149 height 26
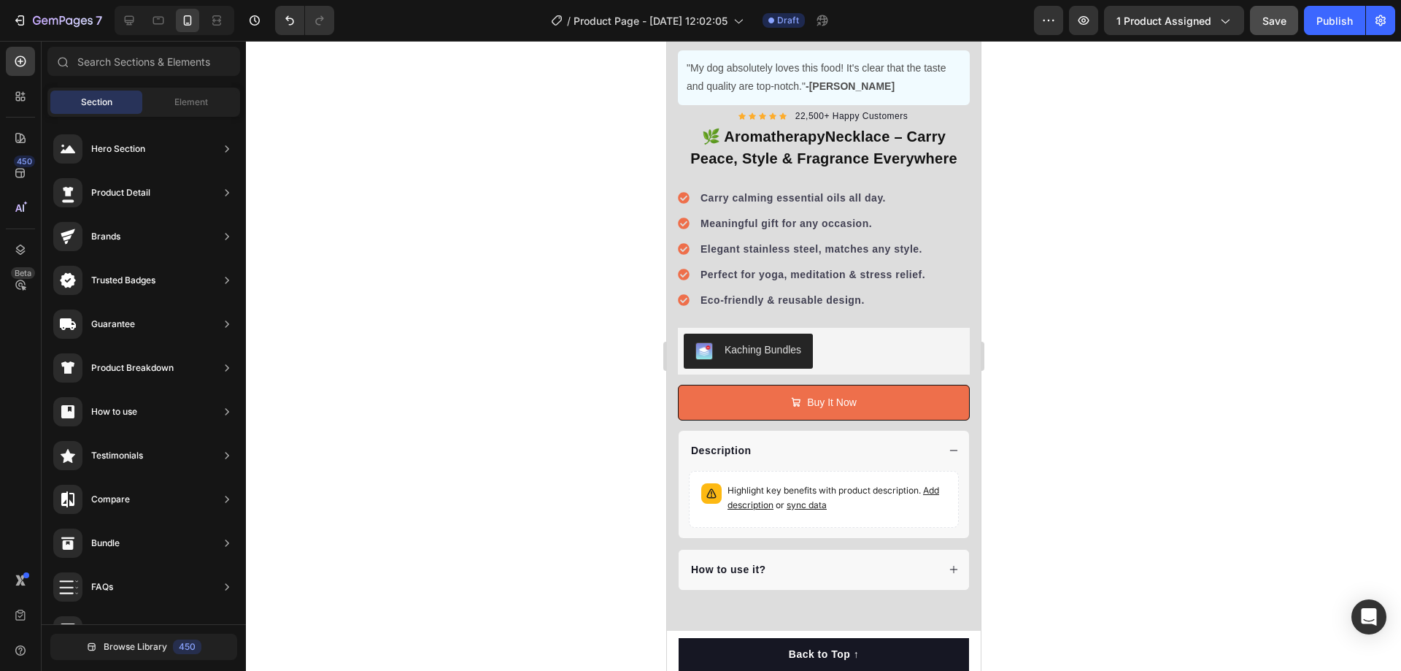
click at [495, 292] on div at bounding box center [823, 356] width 1155 height 630
click at [117, 15] on div "Tablet" at bounding box center [175, 20] width 120 height 29
click at [126, 16] on icon at bounding box center [129, 20] width 9 height 9
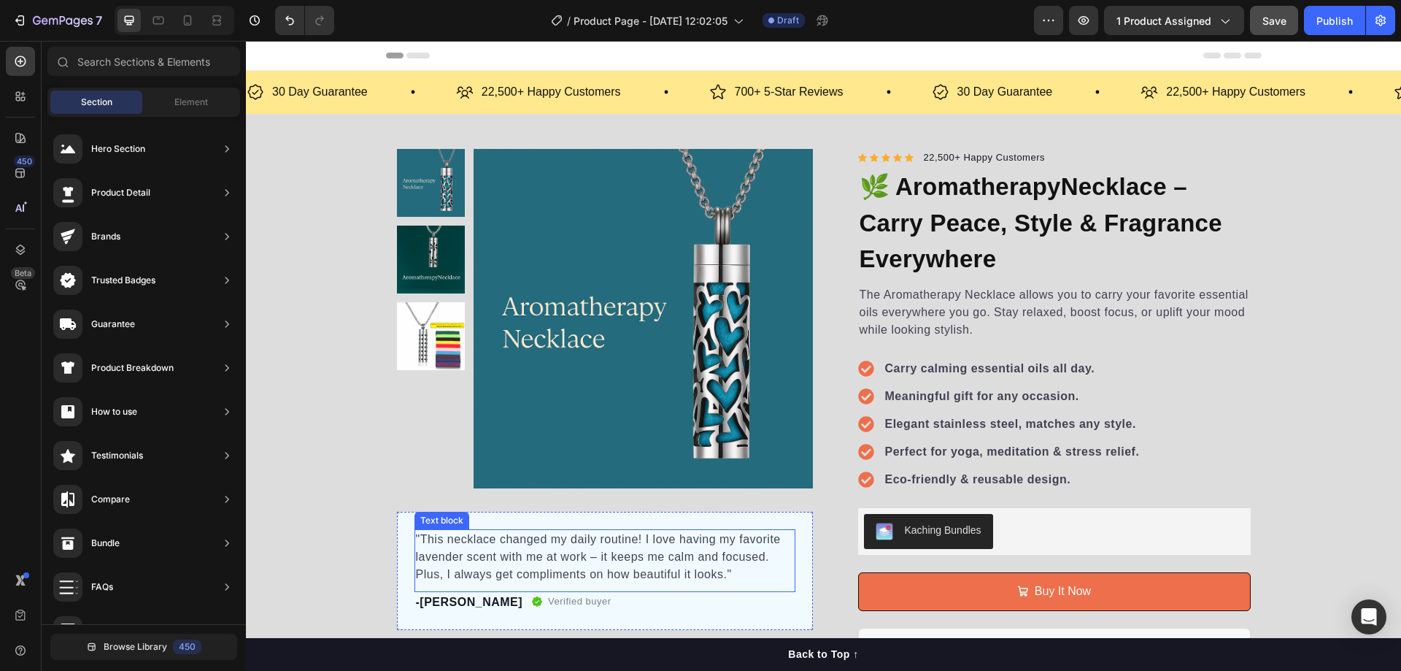
click at [555, 544] on p ""This necklace changed my daily routine! I love having my favorite lavender sce…" at bounding box center [605, 557] width 378 height 53
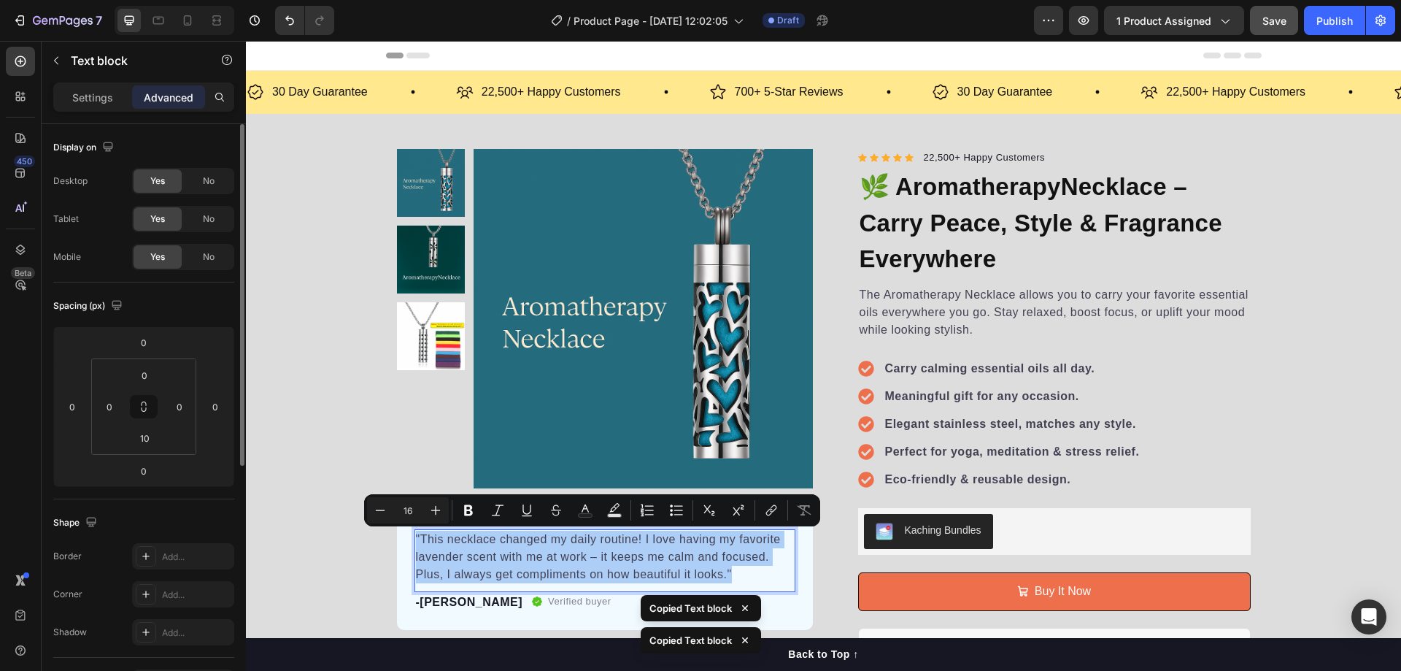
click at [150, 244] on div "Yes No" at bounding box center [183, 257] width 102 height 26
click at [161, 255] on span "Yes" at bounding box center [157, 256] width 15 height 13
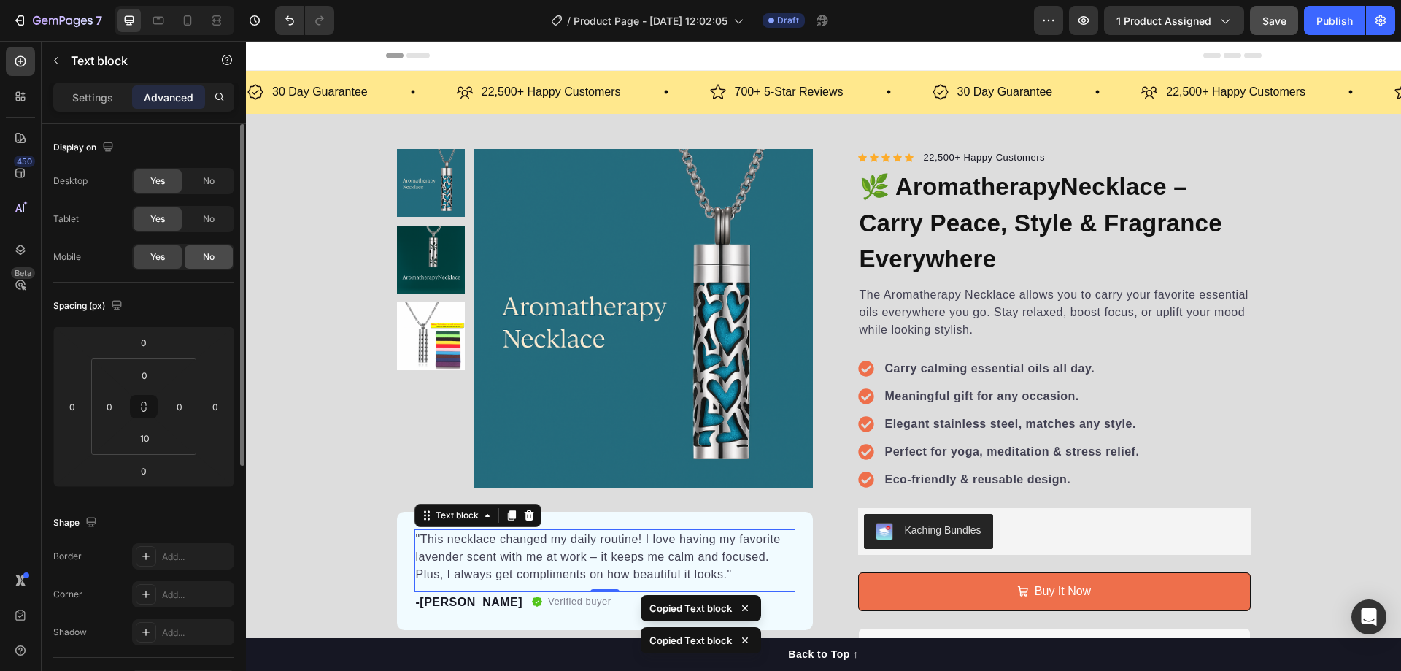
click at [185, 258] on div "No" at bounding box center [209, 256] width 48 height 23
click at [161, 256] on span "Yes" at bounding box center [157, 256] width 15 height 13
click at [209, 264] on div "No" at bounding box center [209, 256] width 48 height 23
click at [162, 249] on div "Yes" at bounding box center [158, 256] width 48 height 23
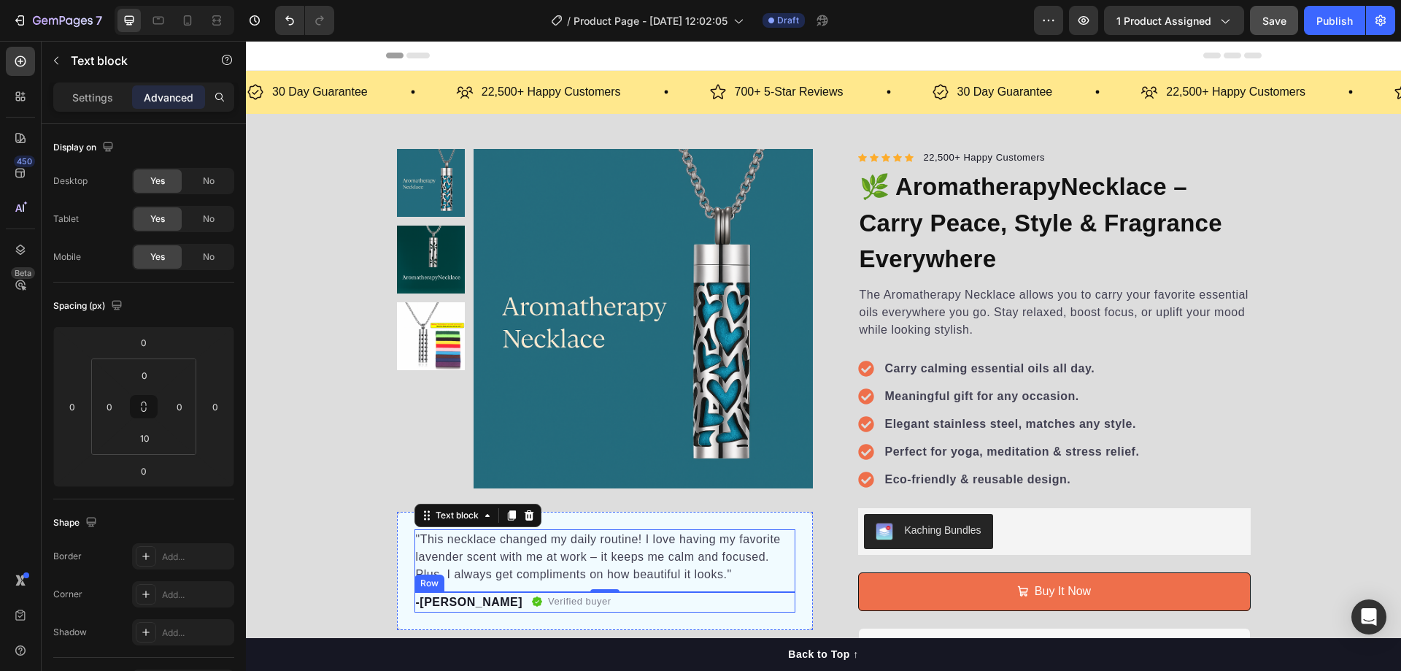
click at [641, 615] on div ""This necklace changed my daily routine! I love having my favorite lavender sce…" at bounding box center [605, 571] width 416 height 118
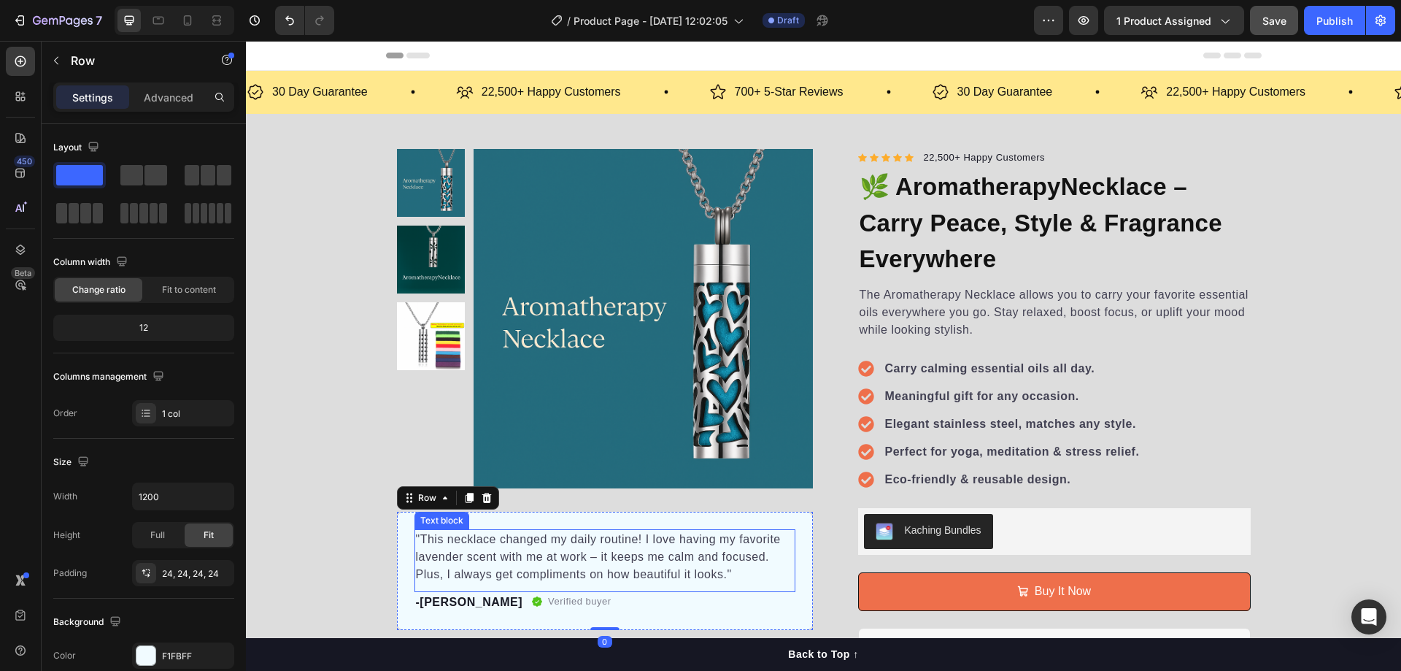
click at [617, 563] on p ""This necklace changed my daily routine! I love having my favorite lavender sce…" at bounding box center [605, 557] width 378 height 53
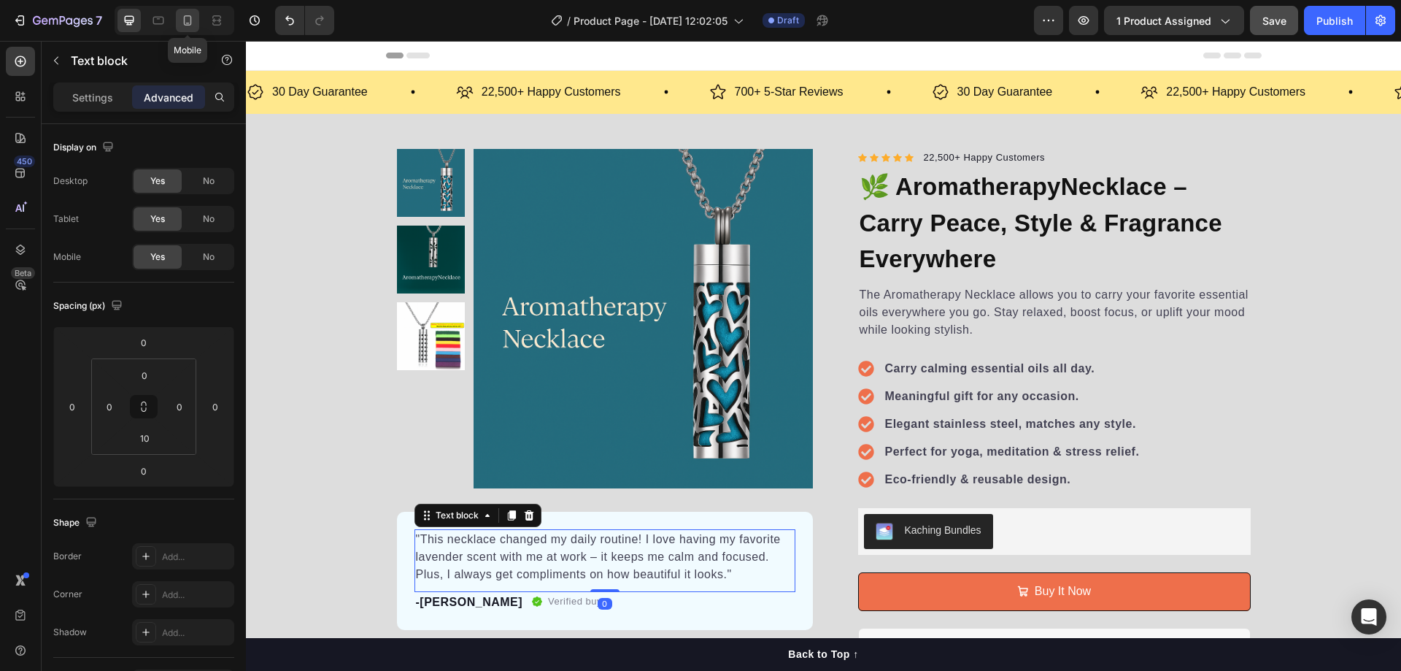
click at [177, 15] on div at bounding box center [187, 20] width 23 height 23
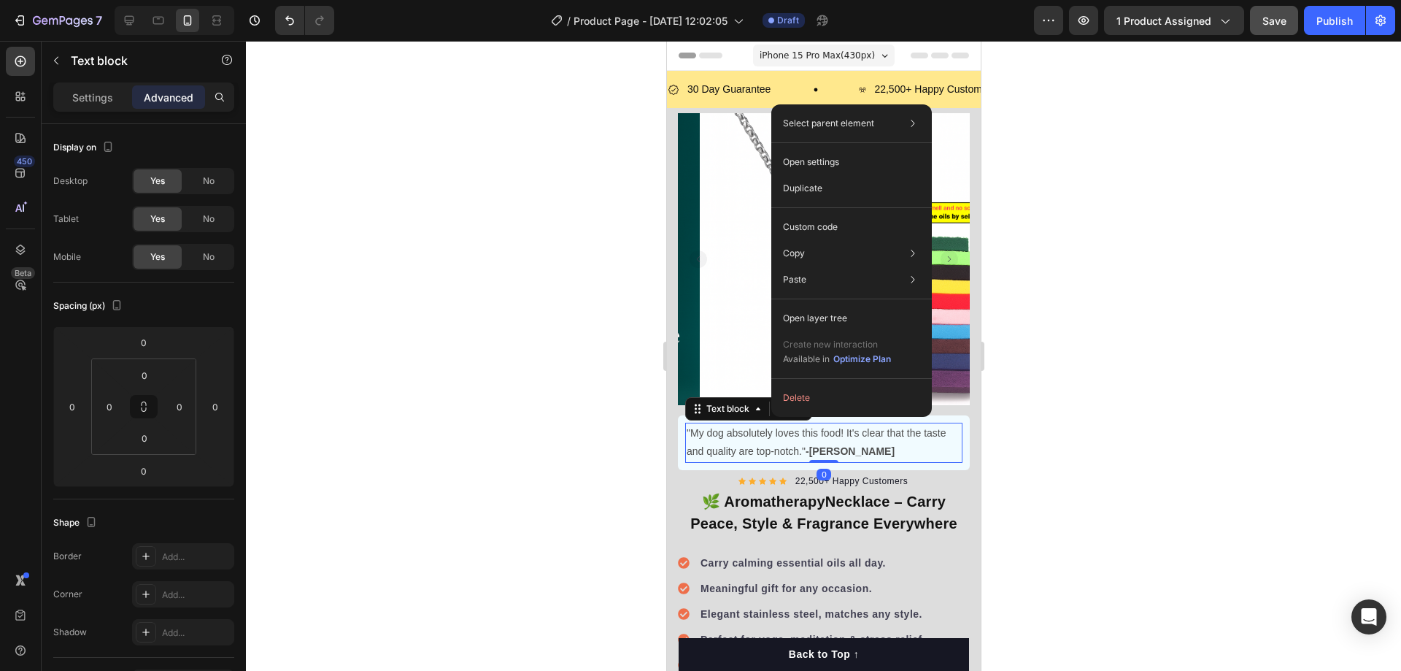
click at [757, 424] on p ""My dog absolutely loves this food! It's clear that the taste and quality are t…" at bounding box center [823, 442] width 274 height 36
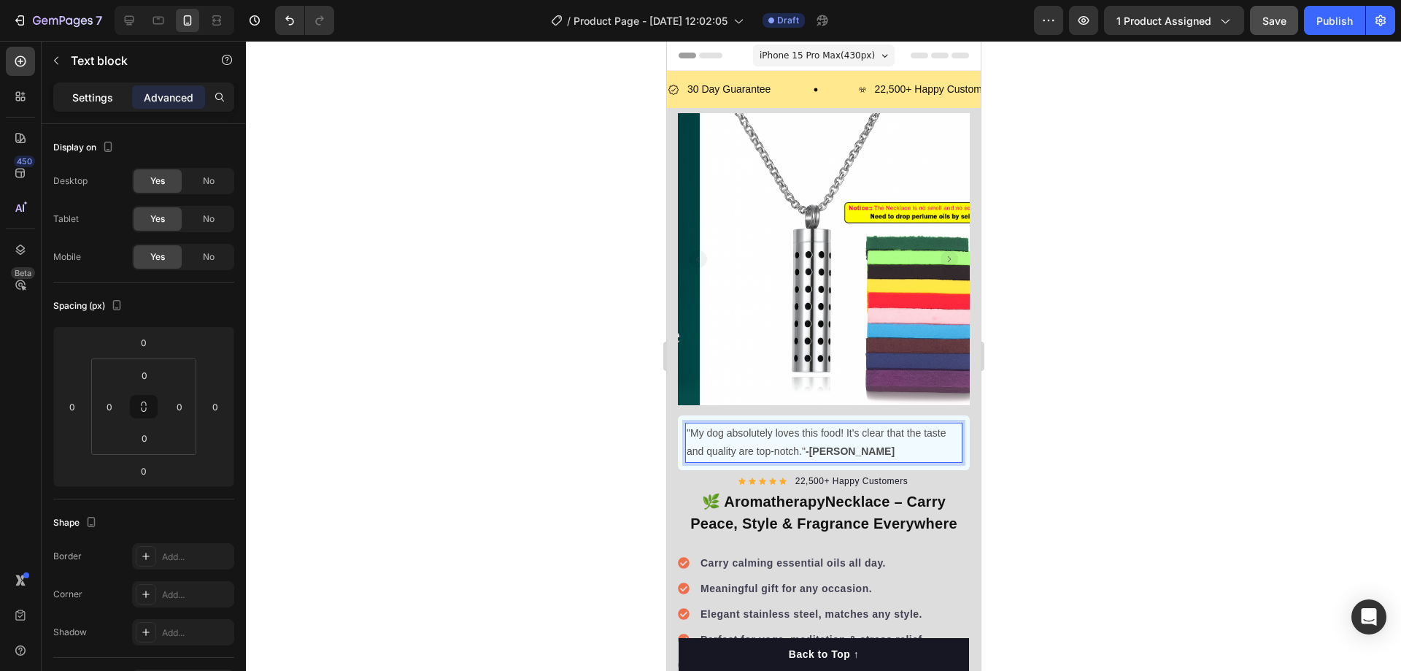
click at [91, 98] on p "Settings" at bounding box center [92, 97] width 41 height 15
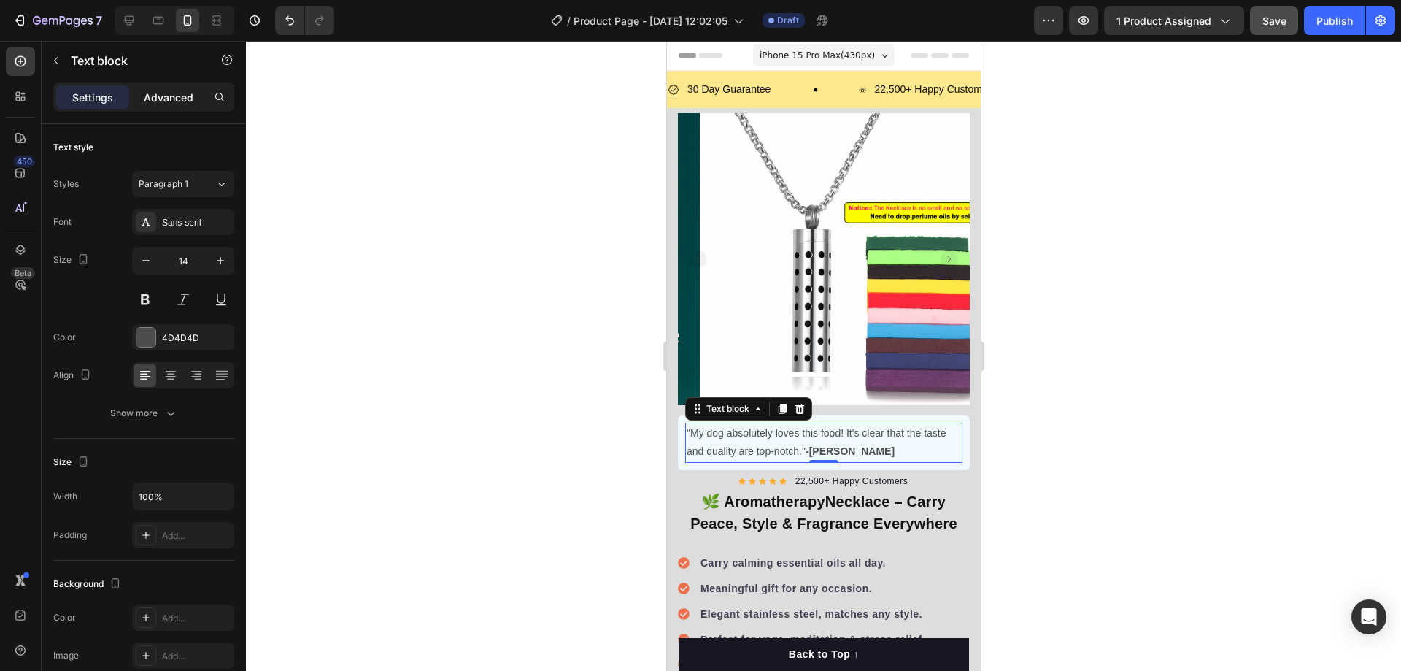
click at [170, 99] on p "Advanced" at bounding box center [169, 97] width 50 height 15
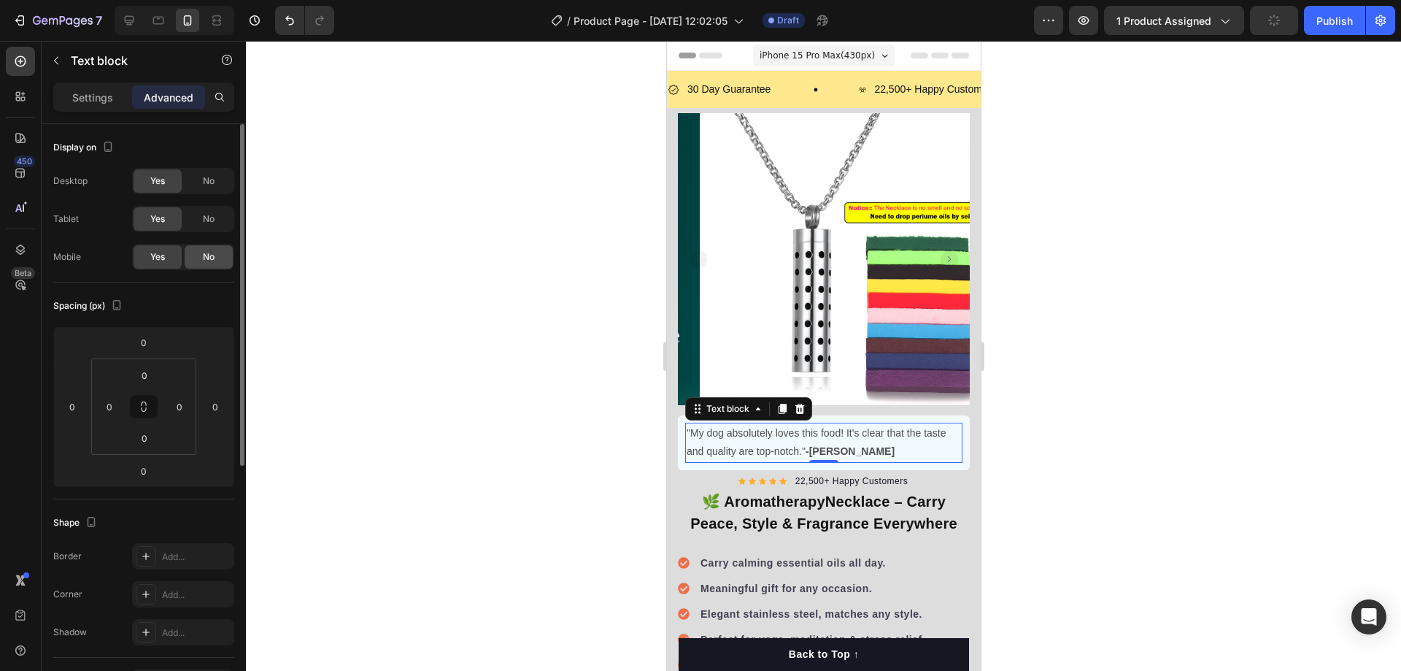
click at [197, 252] on div "No" at bounding box center [209, 256] width 48 height 23
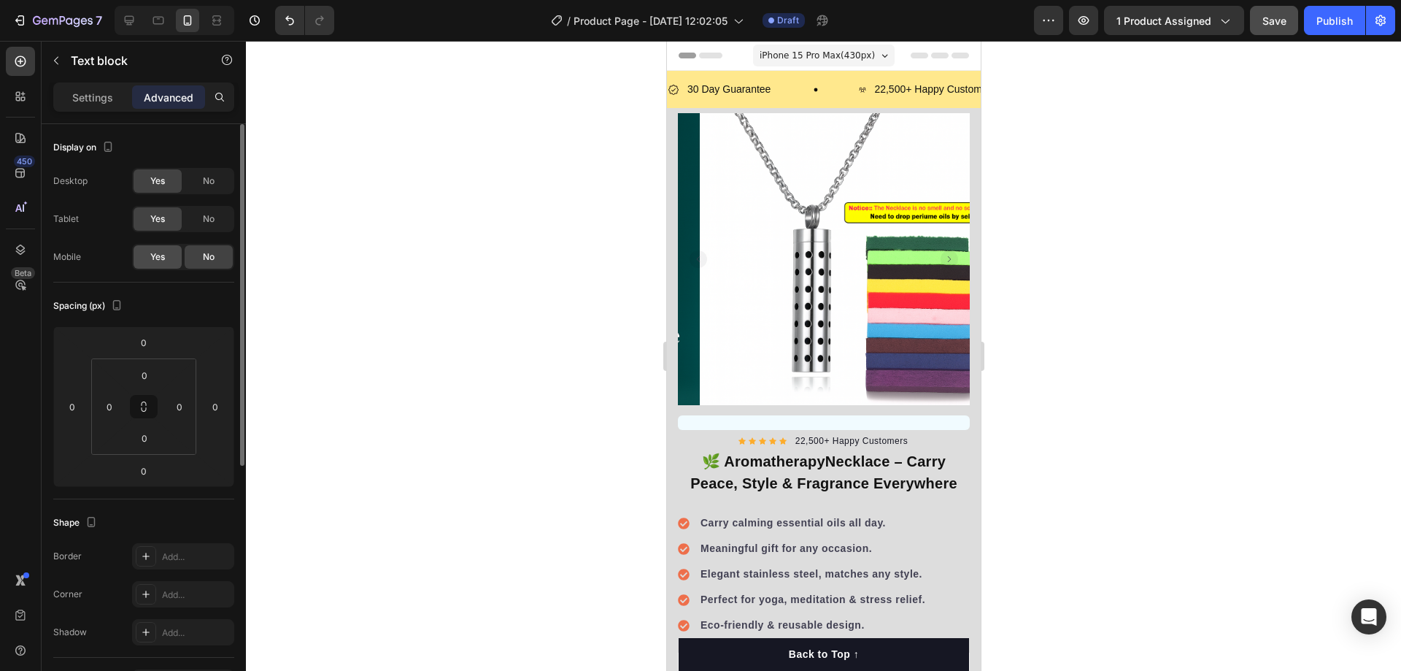
click at [160, 260] on span "Yes" at bounding box center [157, 256] width 15 height 13
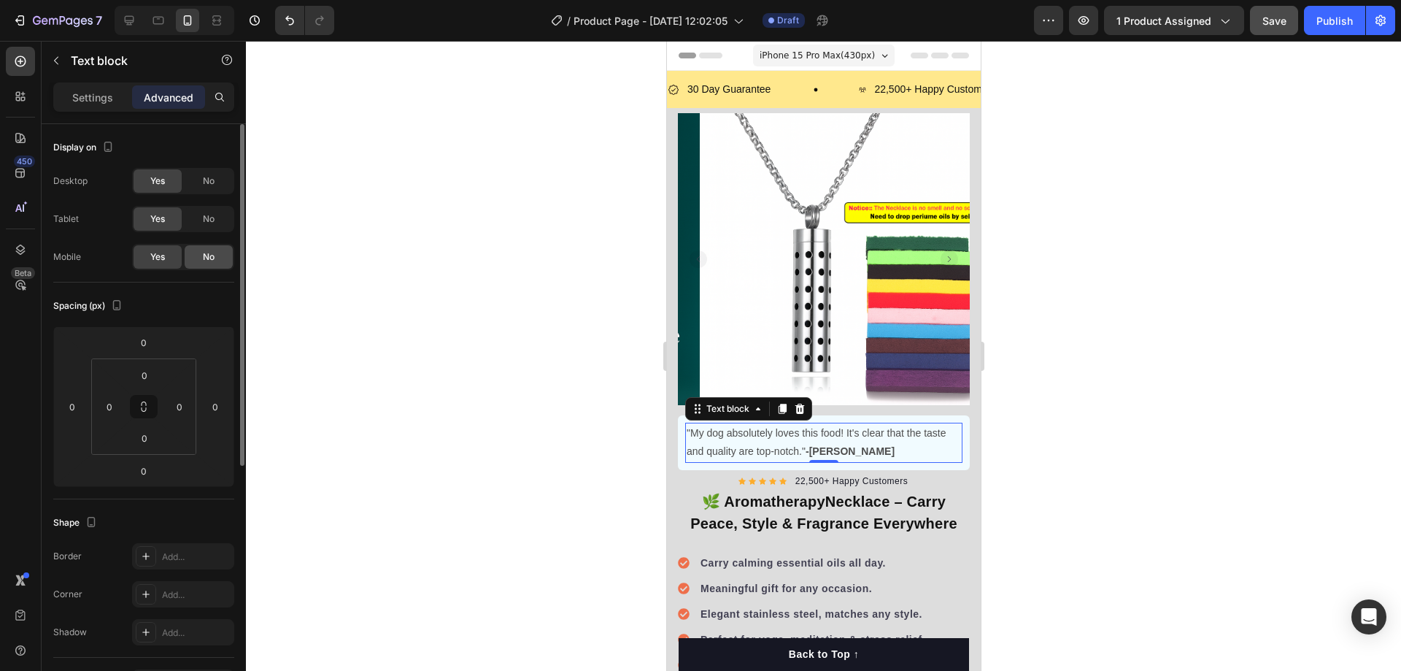
click at [223, 259] on div "No" at bounding box center [209, 256] width 48 height 23
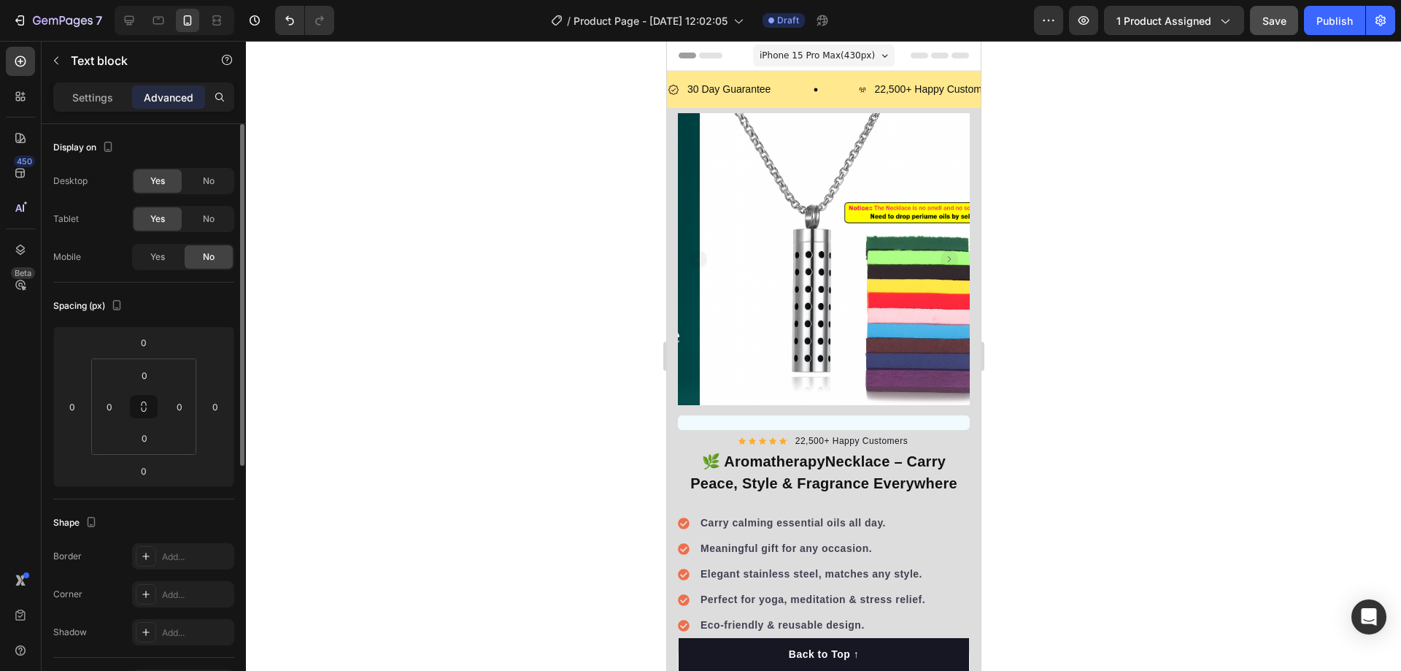
click at [132, 254] on div "Yes No" at bounding box center [183, 257] width 102 height 26
click at [163, 257] on span "Yes" at bounding box center [157, 256] width 15 height 13
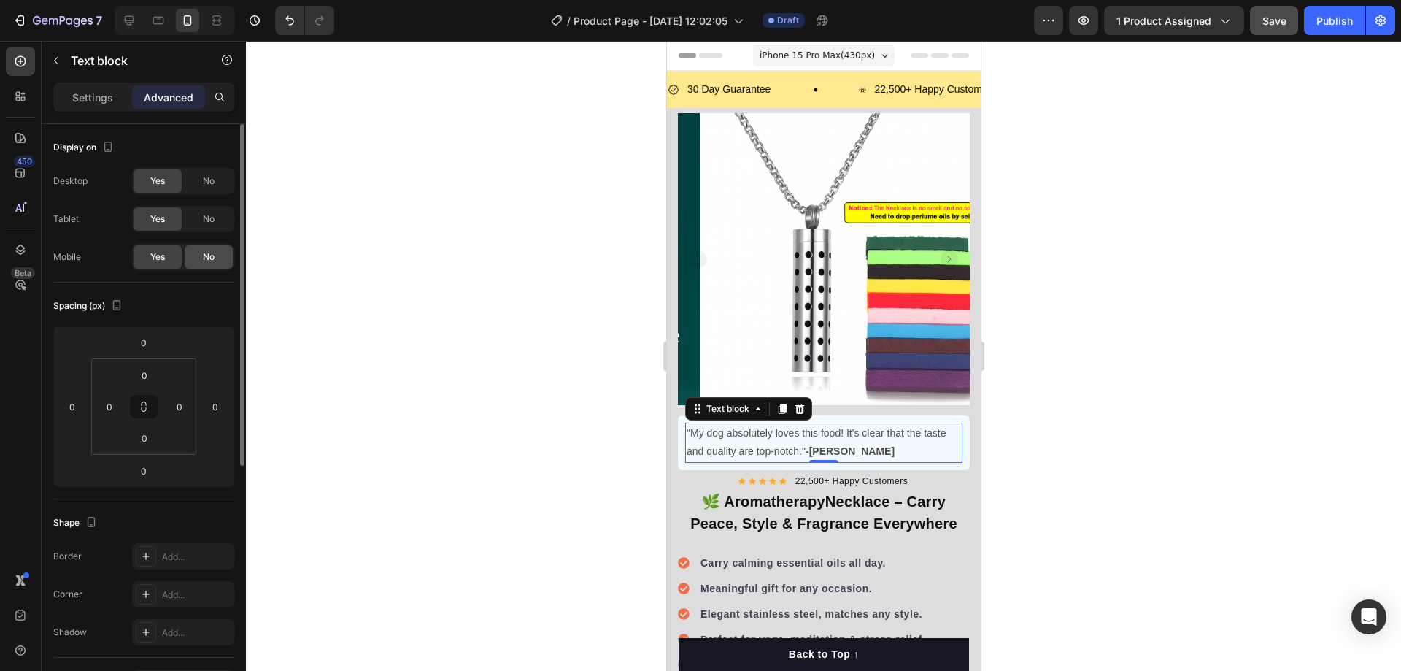
click at [220, 258] on div "No" at bounding box center [209, 256] width 48 height 23
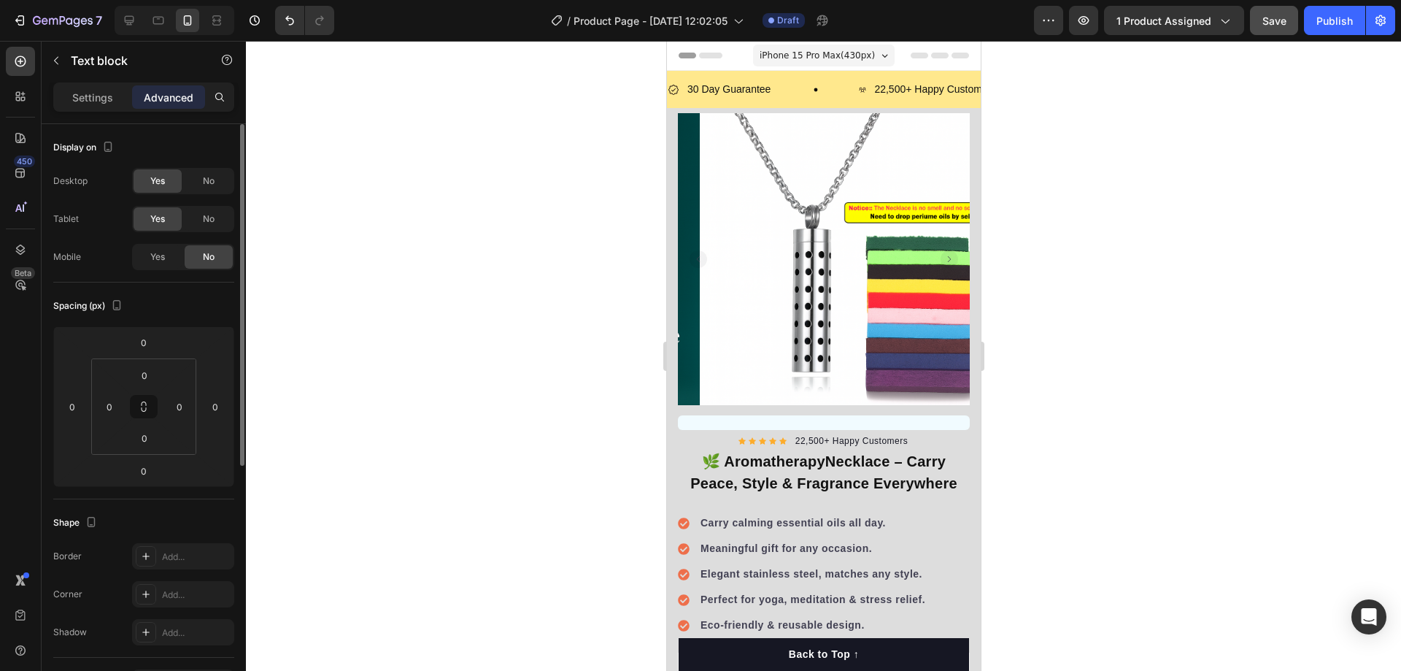
click at [197, 259] on div "No" at bounding box center [209, 256] width 48 height 23
click at [160, 258] on span "Yes" at bounding box center [157, 256] width 15 height 13
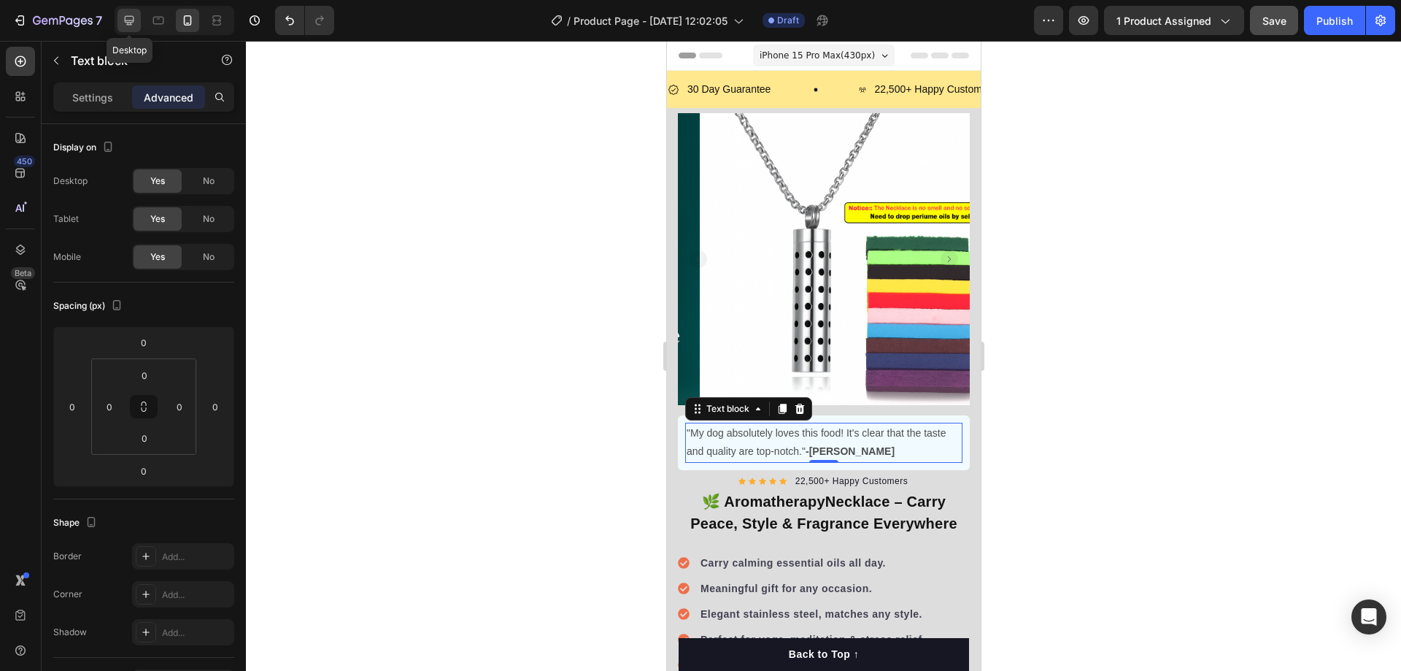
click at [134, 16] on icon at bounding box center [129, 20] width 15 height 15
type input "10"
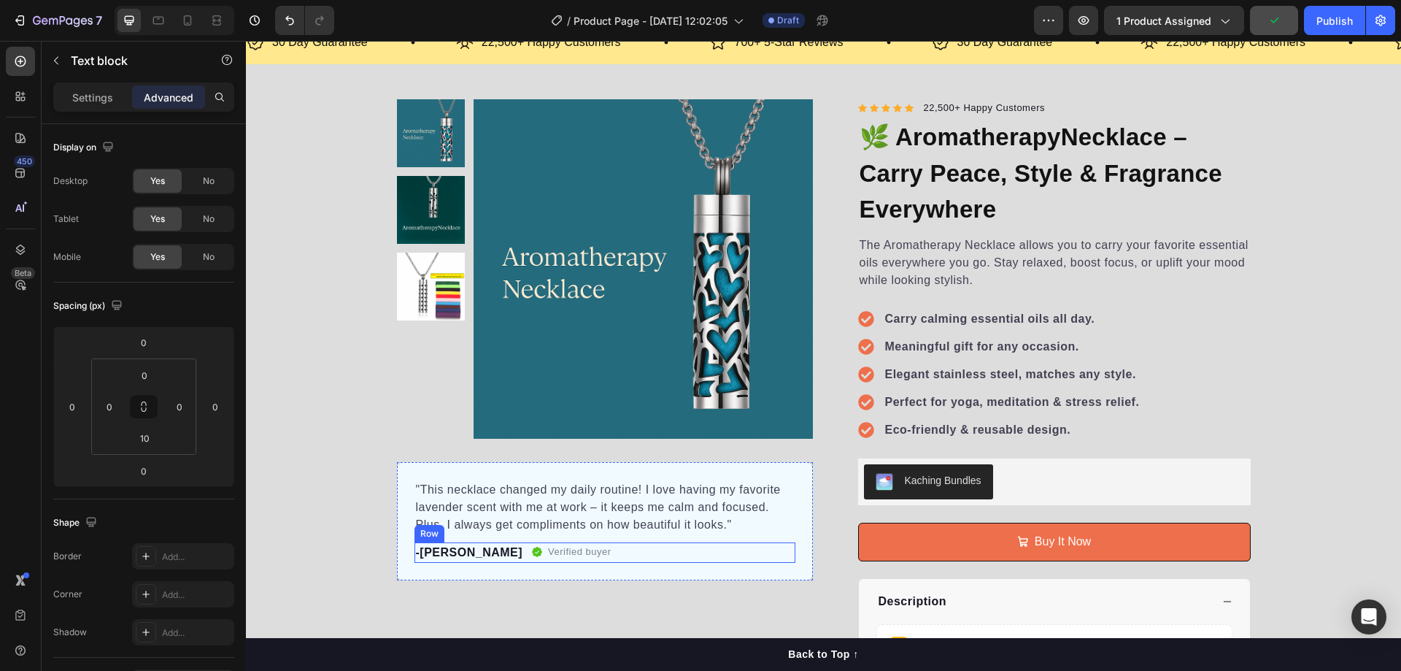
scroll to position [146, 0]
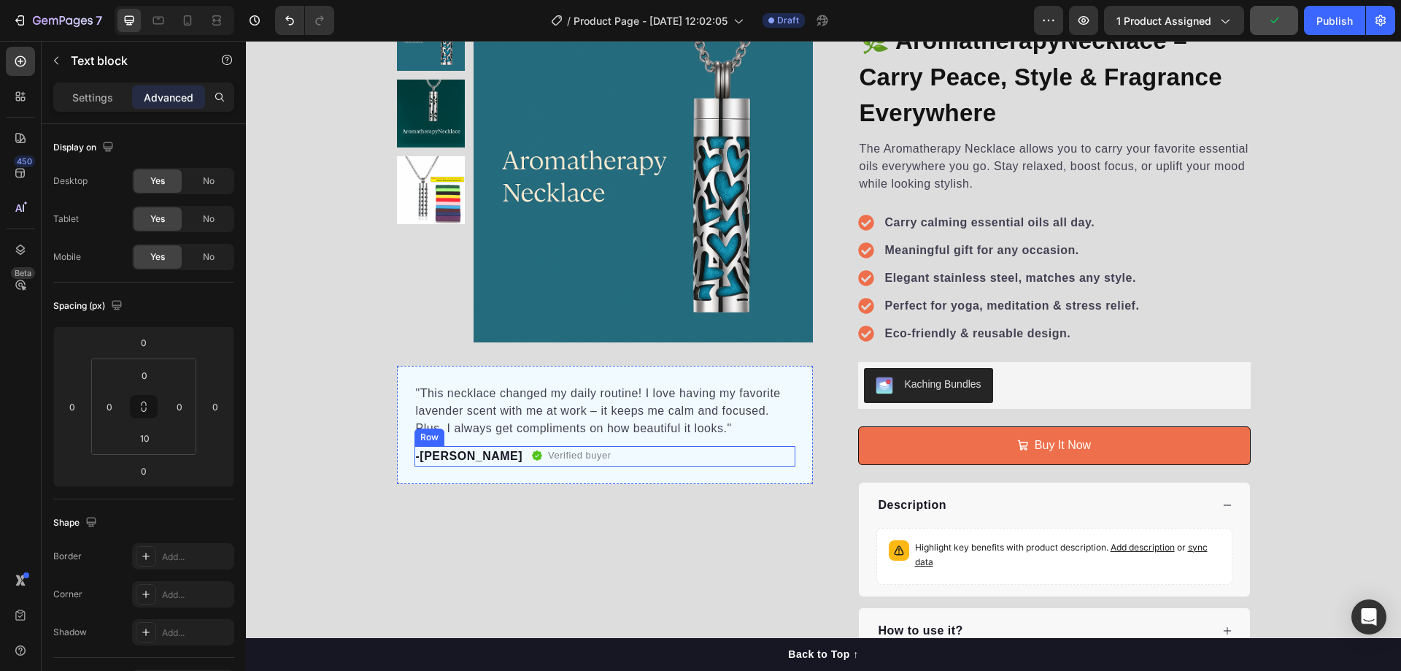
click at [558, 420] on p ""This necklace changed my daily routine! I love having my favorite lavender sce…" at bounding box center [605, 411] width 378 height 53
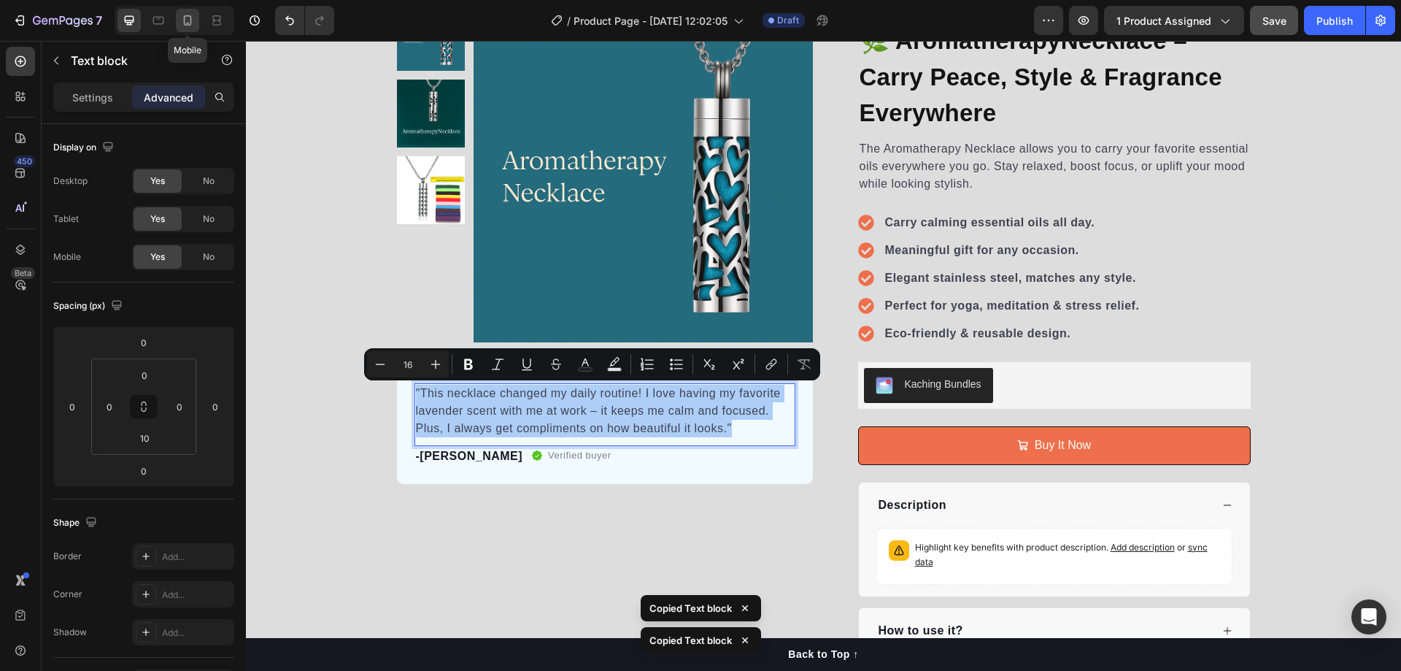
click at [185, 23] on icon at bounding box center [188, 20] width 8 height 10
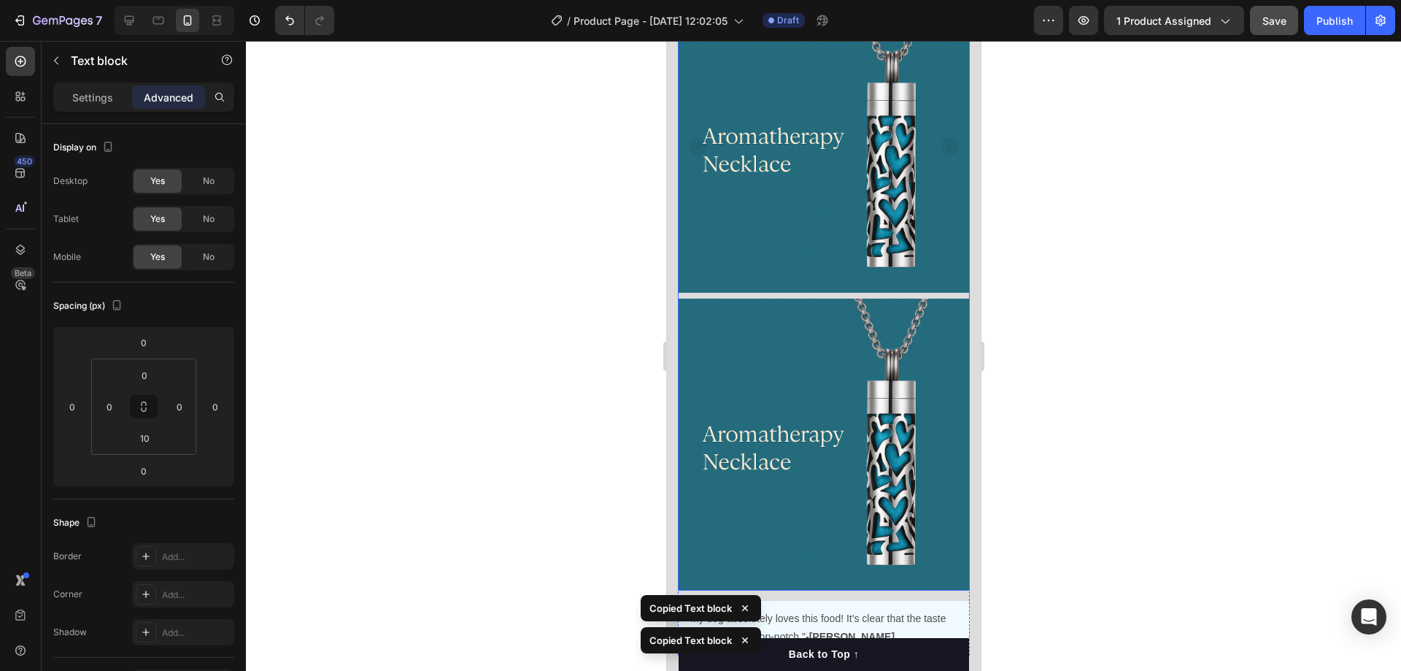
scroll to position [63, 0]
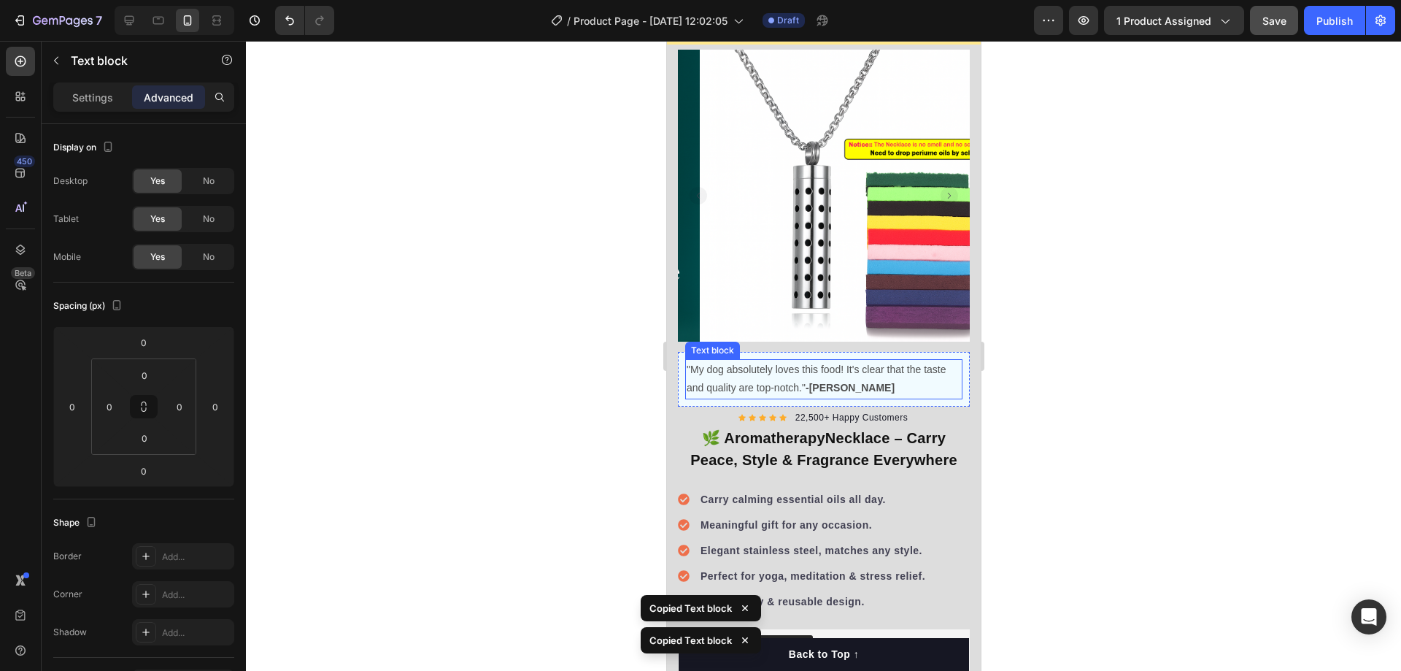
click at [774, 363] on p ""My dog absolutely loves this food! It's clear that the taste and quality are t…" at bounding box center [823, 378] width 274 height 36
click at [801, 377] on p ""My dog absolutely loves this food! It's clear that the taste and quality are t…" at bounding box center [823, 378] width 274 height 36
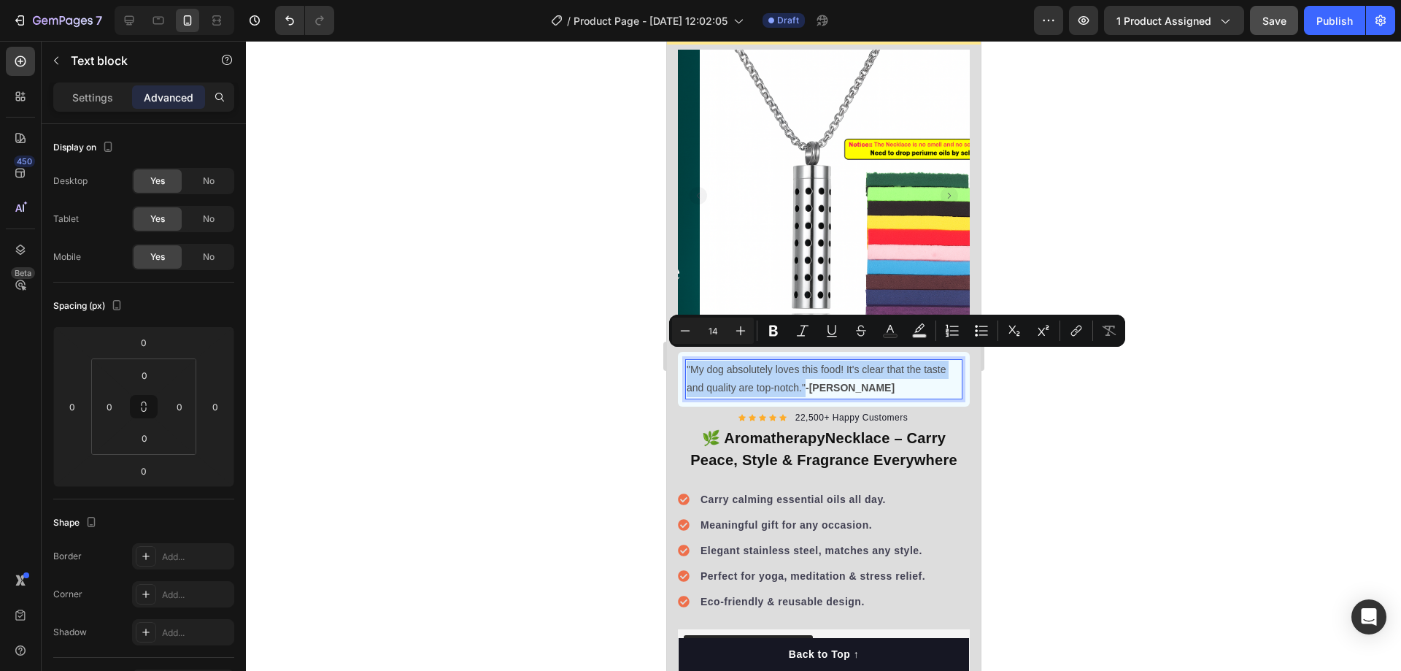
drag, startPoint x: 804, startPoint y: 377, endPoint x: 687, endPoint y: 355, distance: 119.6
click at [687, 360] on p ""My dog absolutely loves this food! It's clear that the taste and quality are t…" at bounding box center [823, 378] width 274 height 36
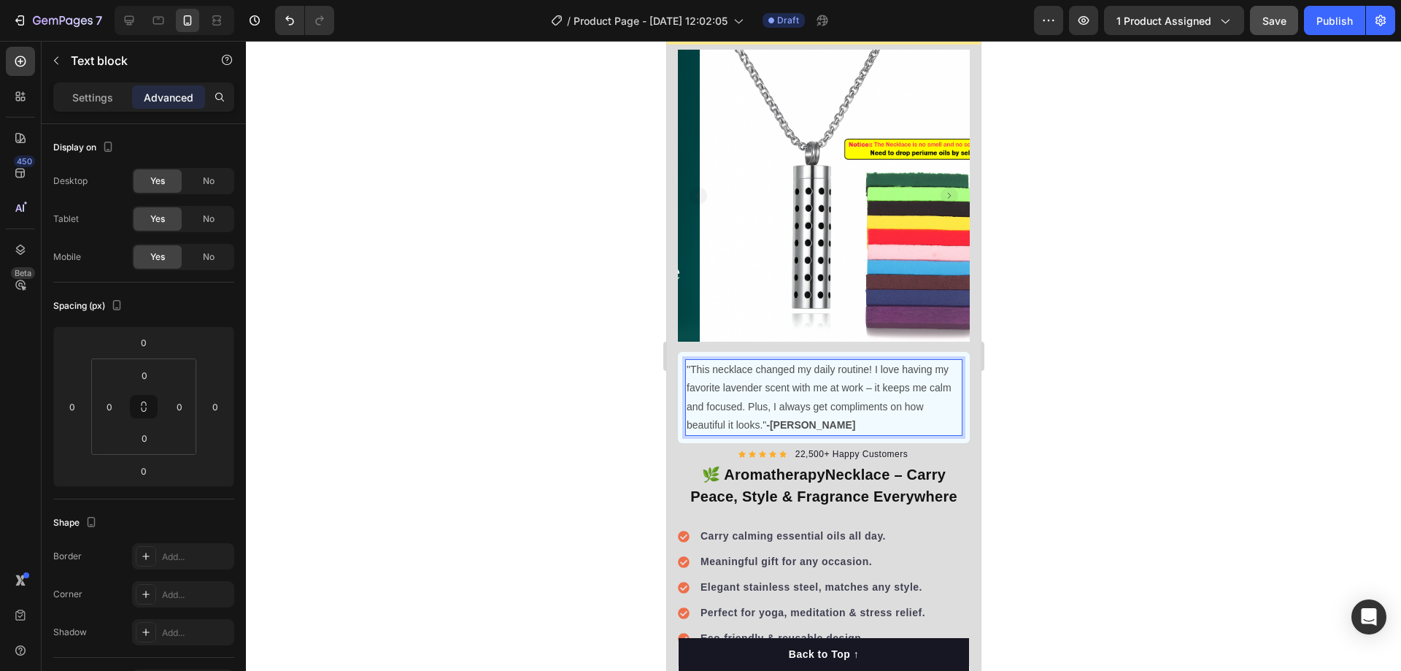
click at [864, 393] on p ""This necklace changed my daily routine! I love having my favorite lavender sce…" at bounding box center [823, 397] width 274 height 74
click at [455, 339] on div at bounding box center [823, 356] width 1155 height 630
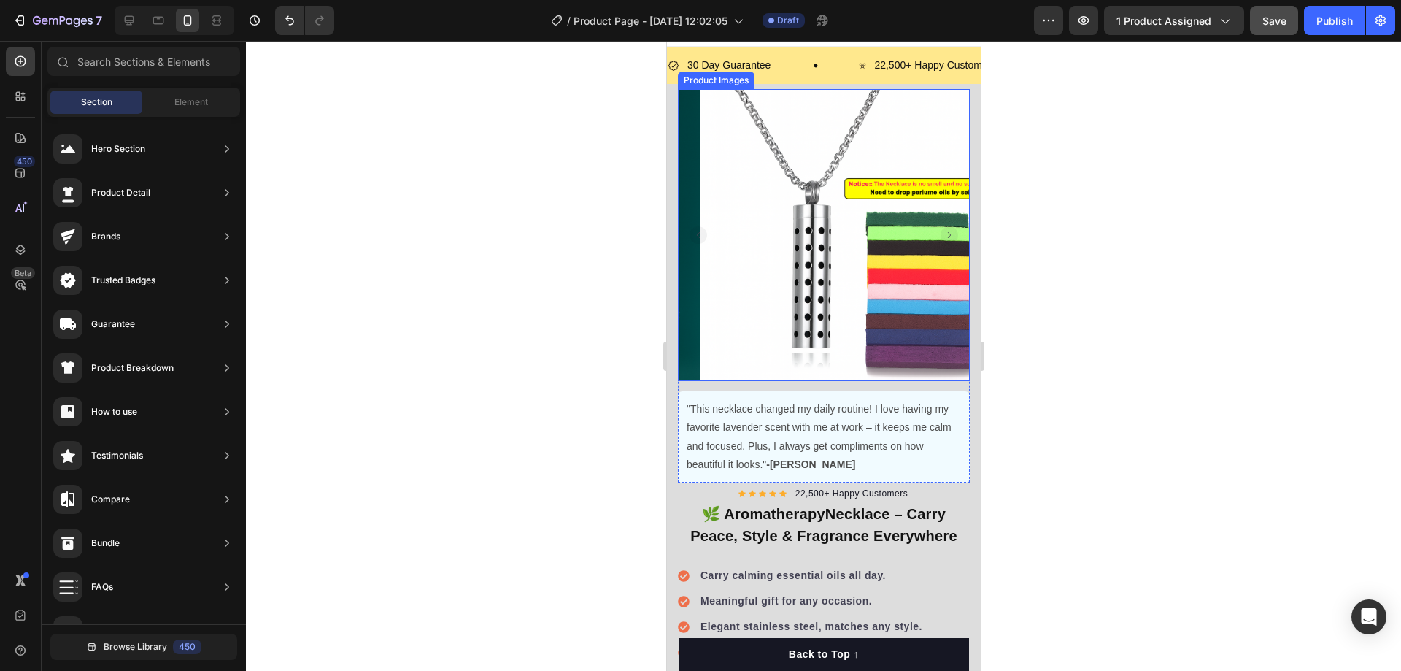
scroll to position [0, 0]
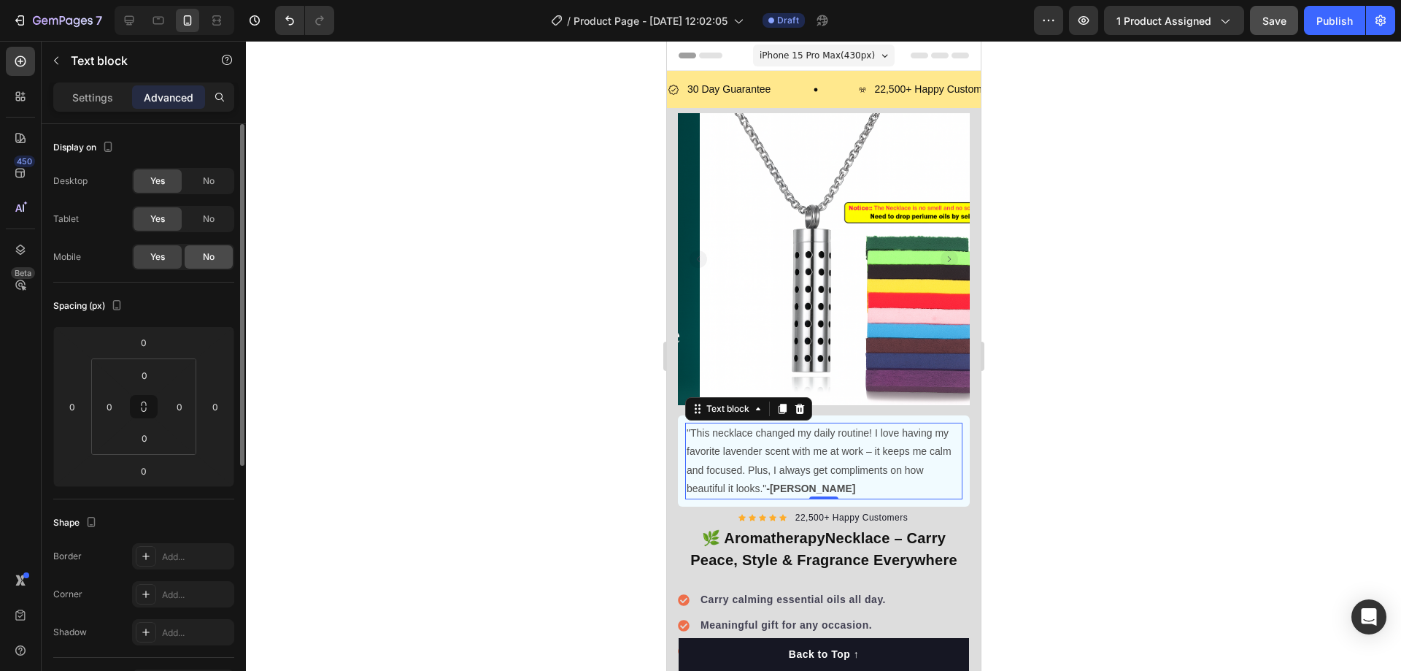
click at [214, 255] on span "No" at bounding box center [209, 256] width 12 height 13
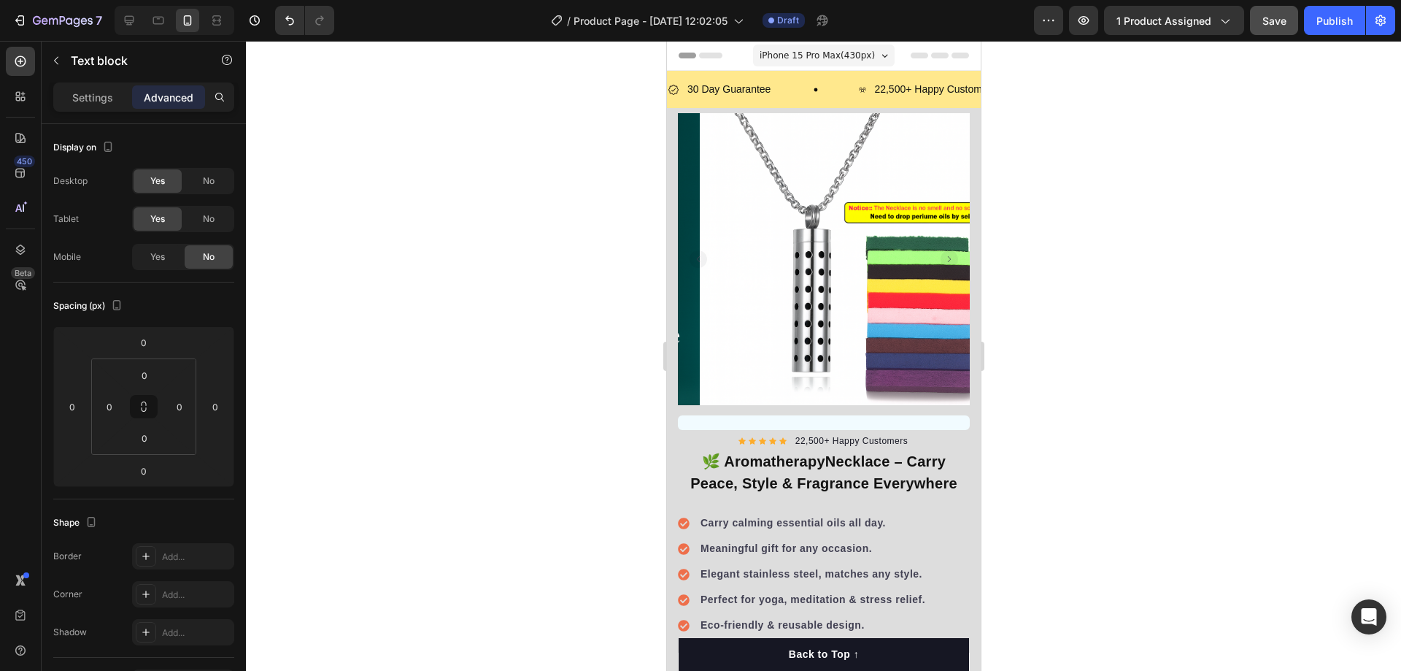
click at [501, 319] on div at bounding box center [823, 356] width 1155 height 630
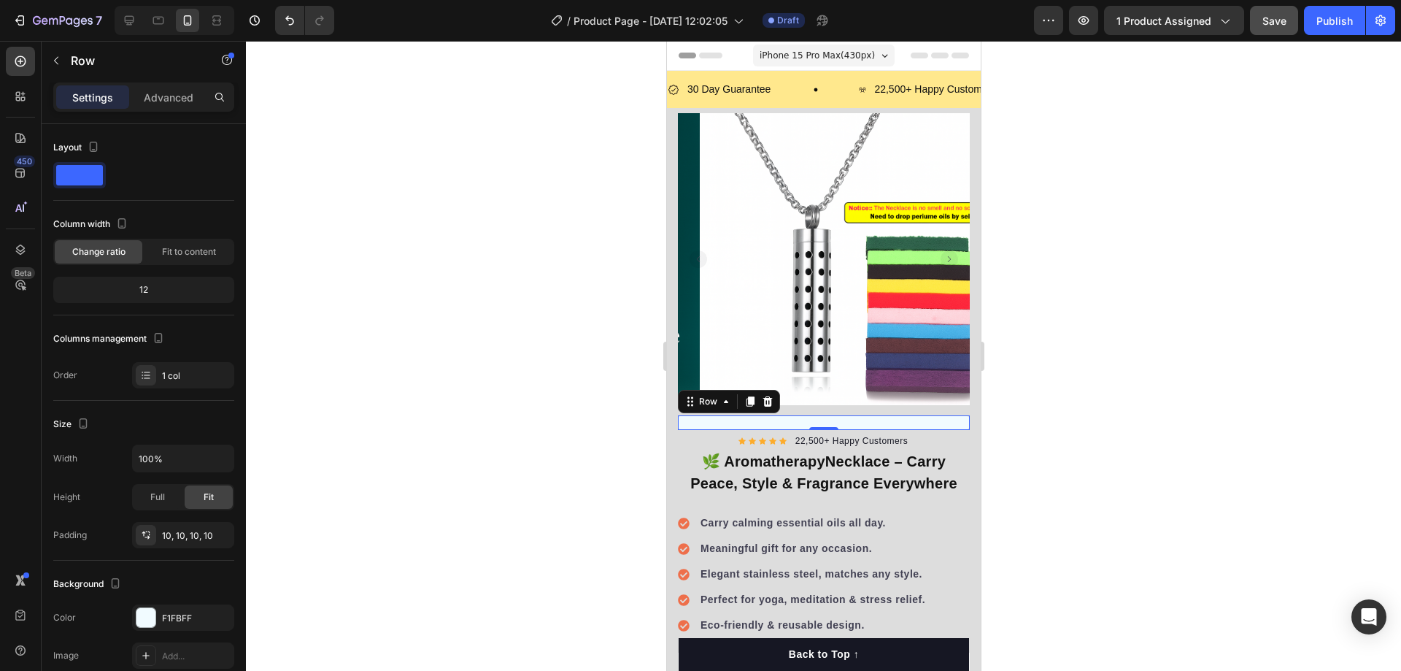
click at [511, 365] on div at bounding box center [823, 356] width 1155 height 630
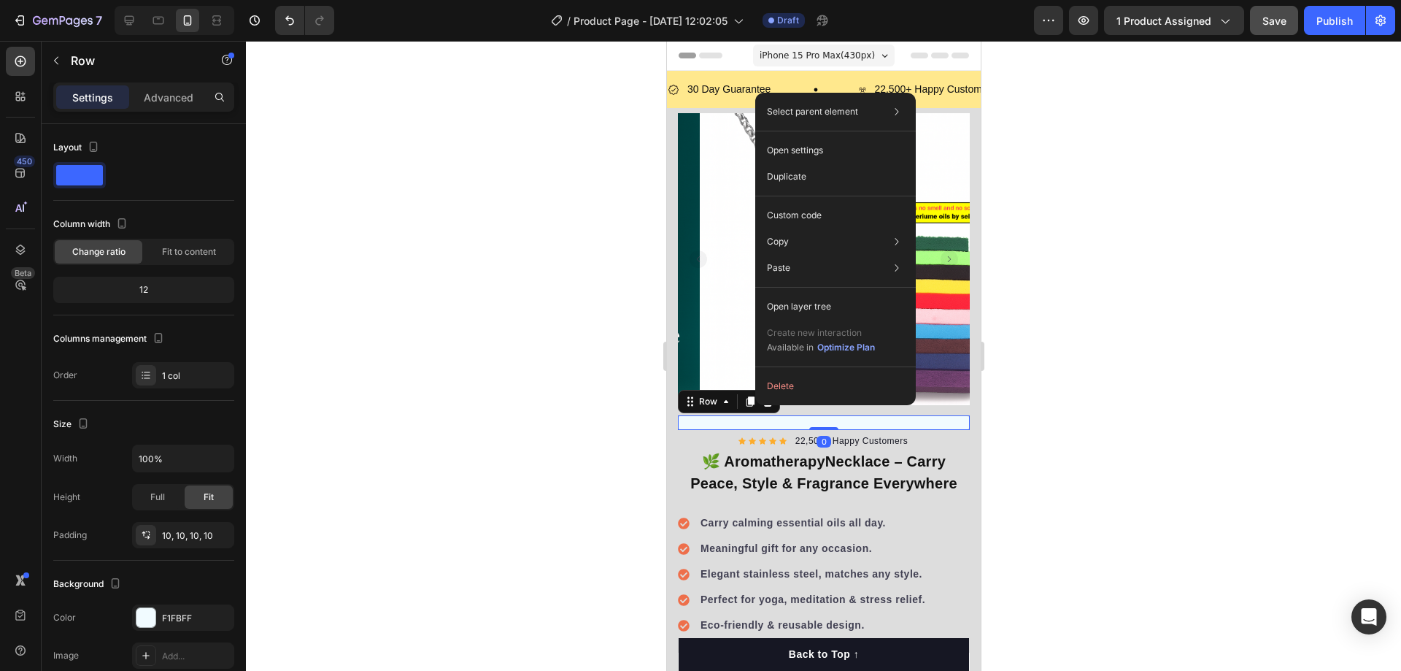
click at [554, 386] on div at bounding box center [823, 356] width 1155 height 630
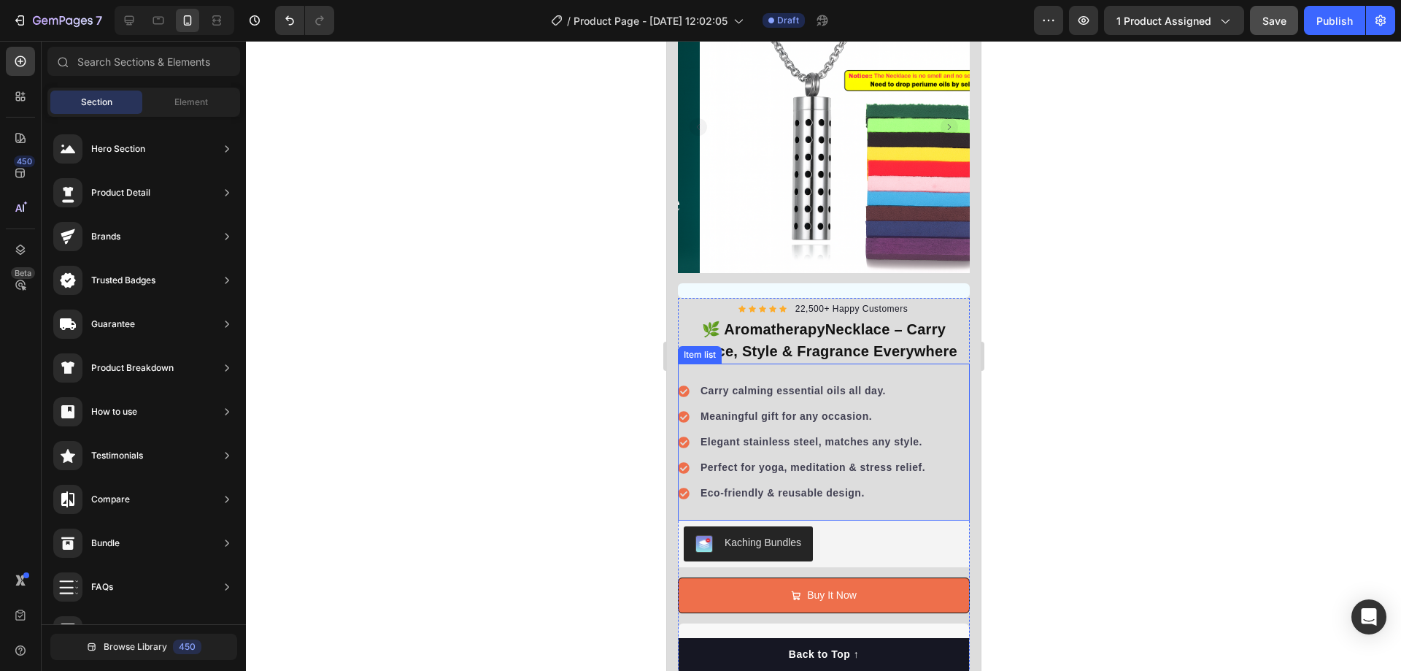
scroll to position [73, 0]
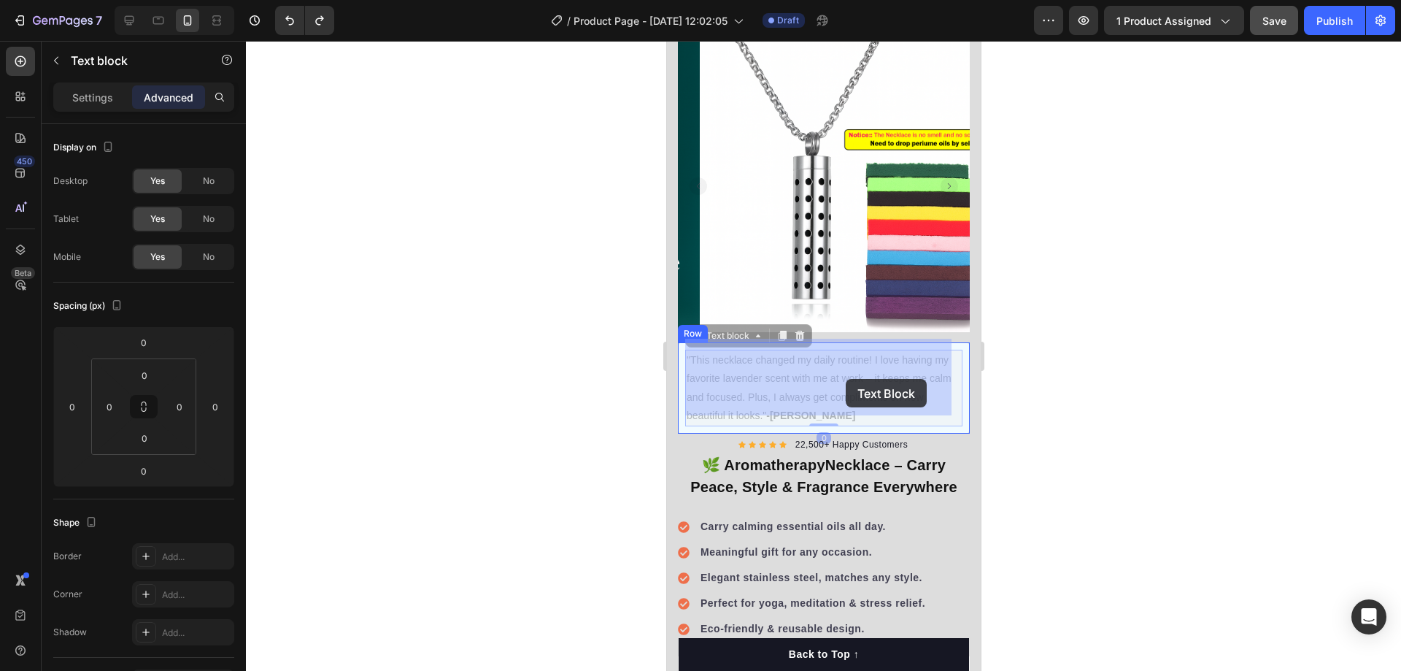
drag, startPoint x: 845, startPoint y: 350, endPoint x: 845, endPoint y: 379, distance: 29.2
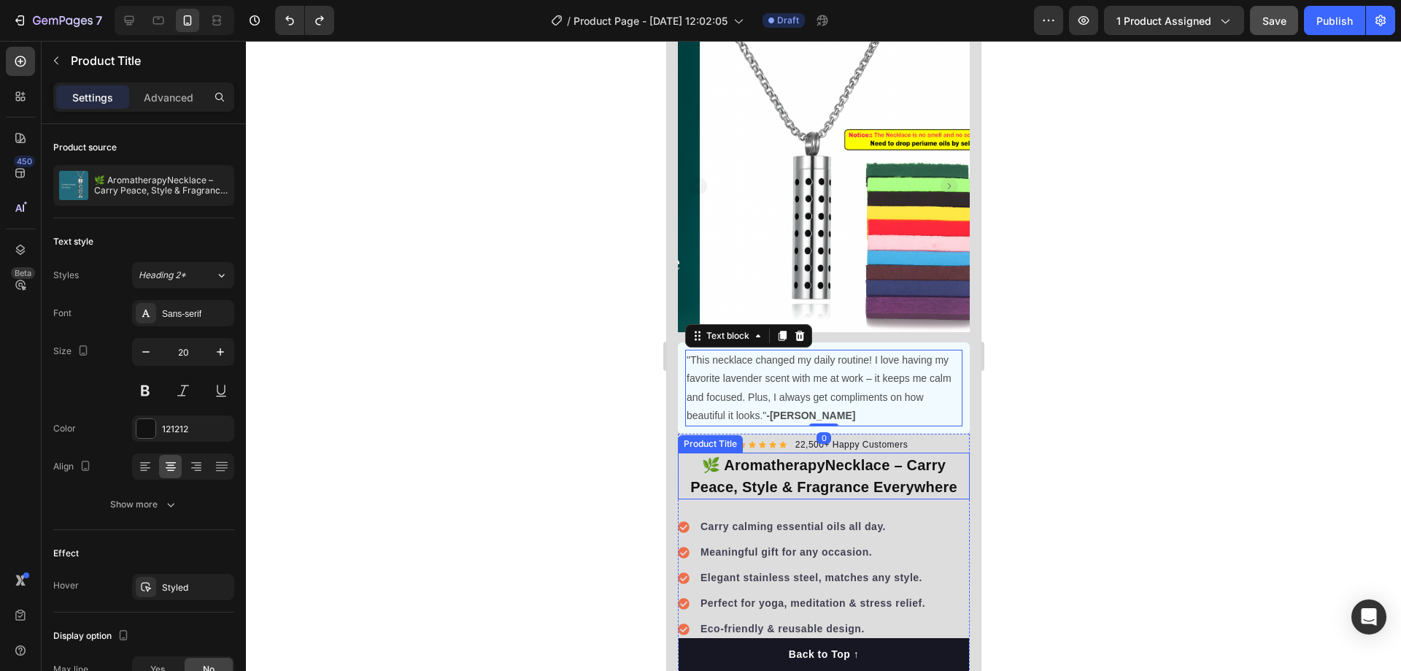
click at [848, 479] on h1 "🌿 AromatherapyNecklace – Carry Peace, Style & Fragrance Everywhere" at bounding box center [823, 475] width 292 height 47
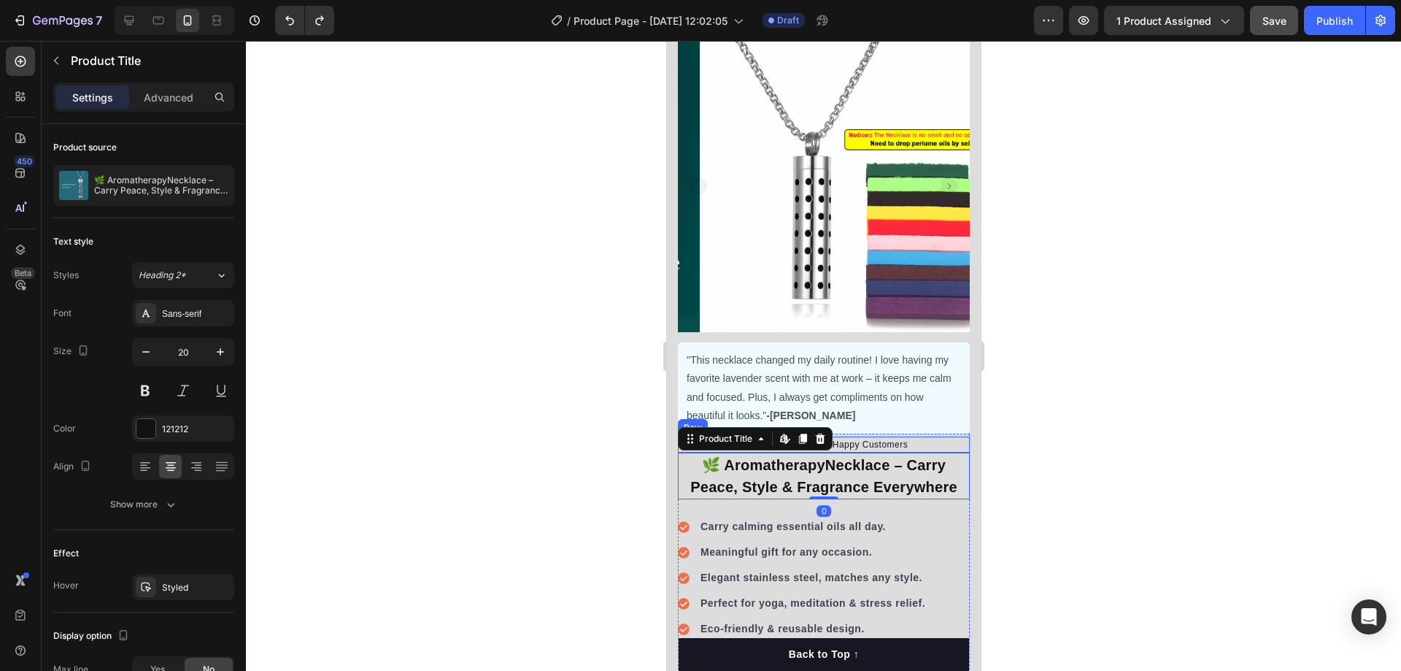
click at [928, 436] on div "Icon Icon Icon Icon Icon Icon List Hoz 22,500+ Happy Customers Text block Row" at bounding box center [823, 444] width 292 height 16
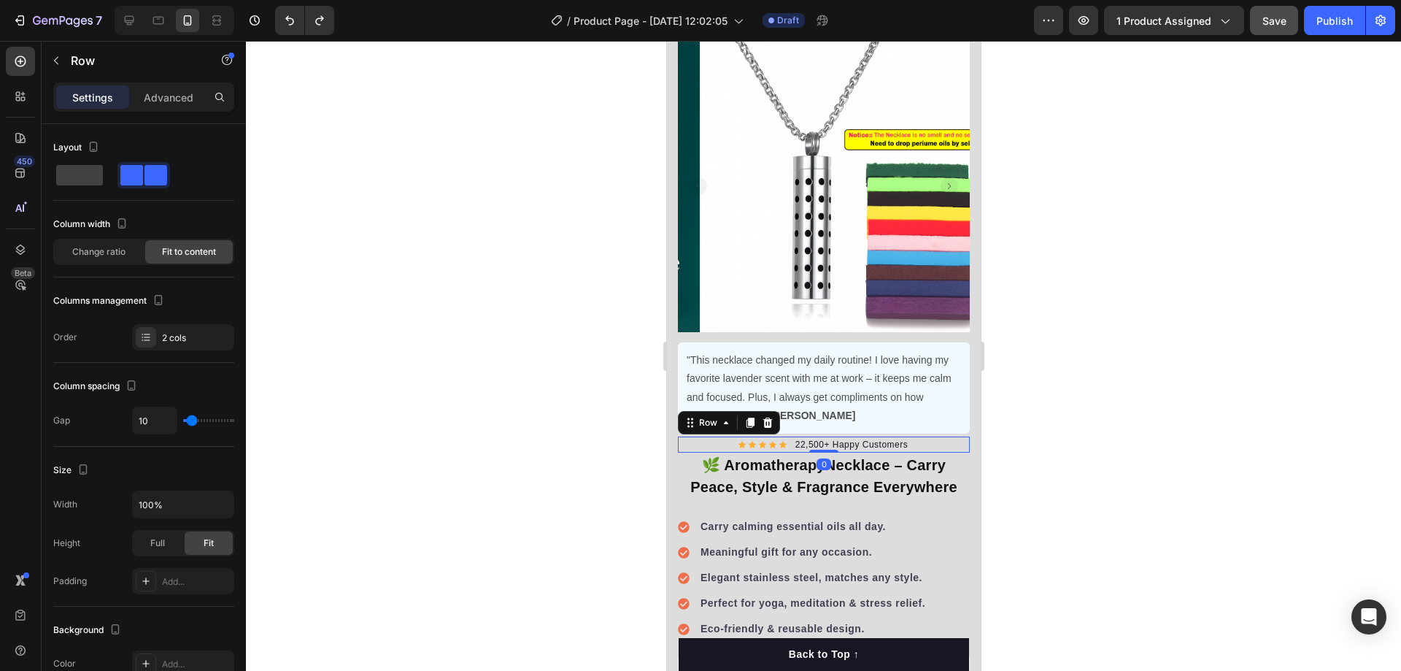
click at [898, 383] on p ""This necklace changed my daily routine! I love having my favorite lavender sce…" at bounding box center [823, 388] width 274 height 74
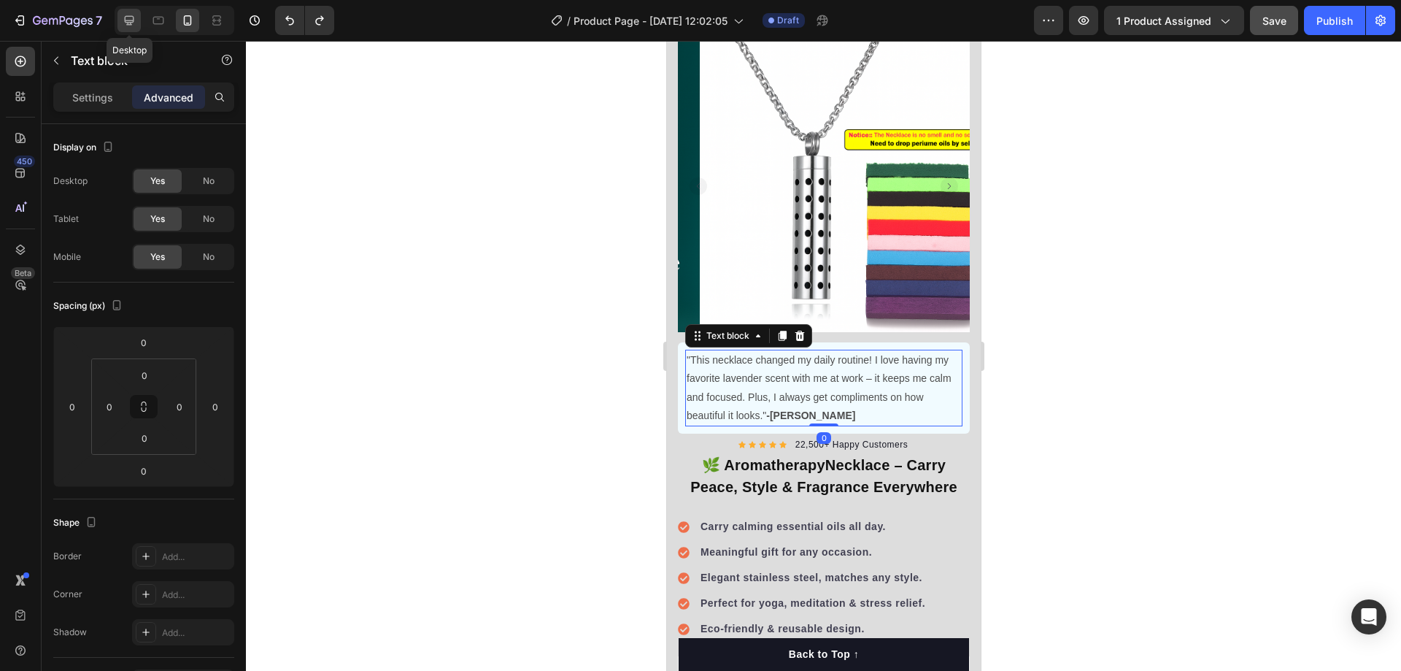
click at [132, 24] on icon at bounding box center [129, 20] width 15 height 15
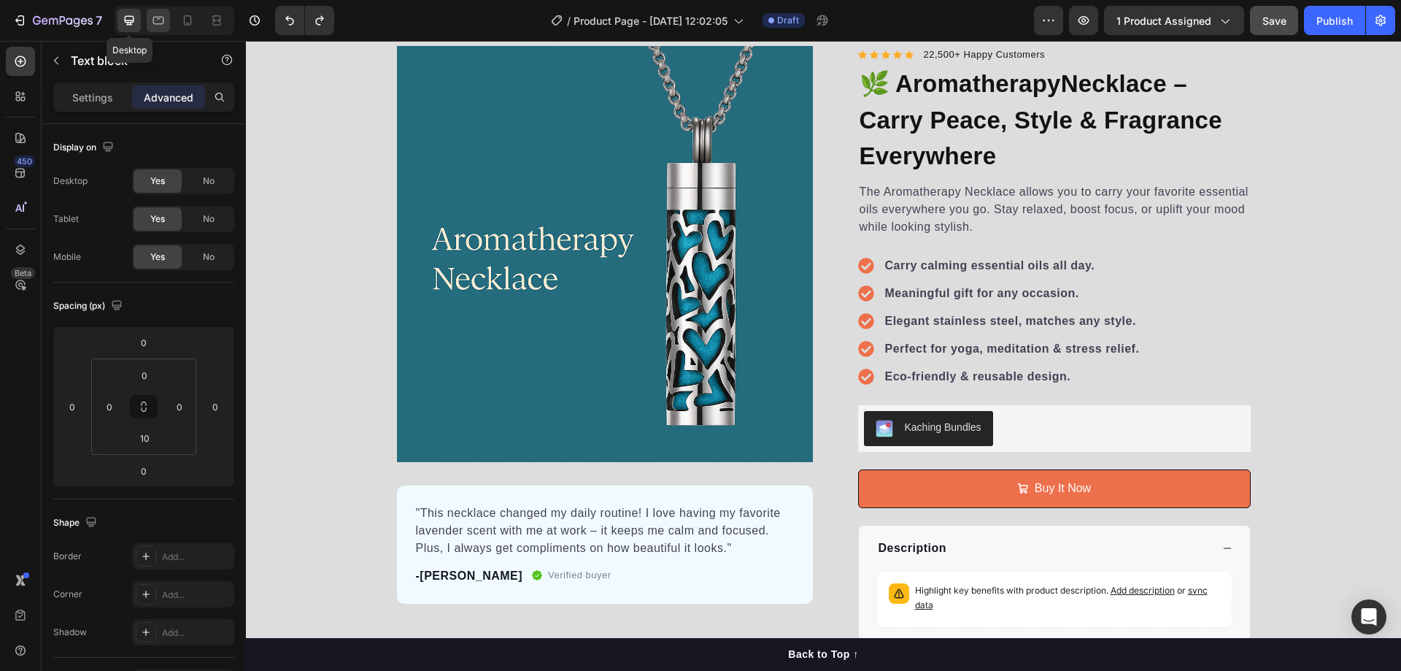
scroll to position [52, 0]
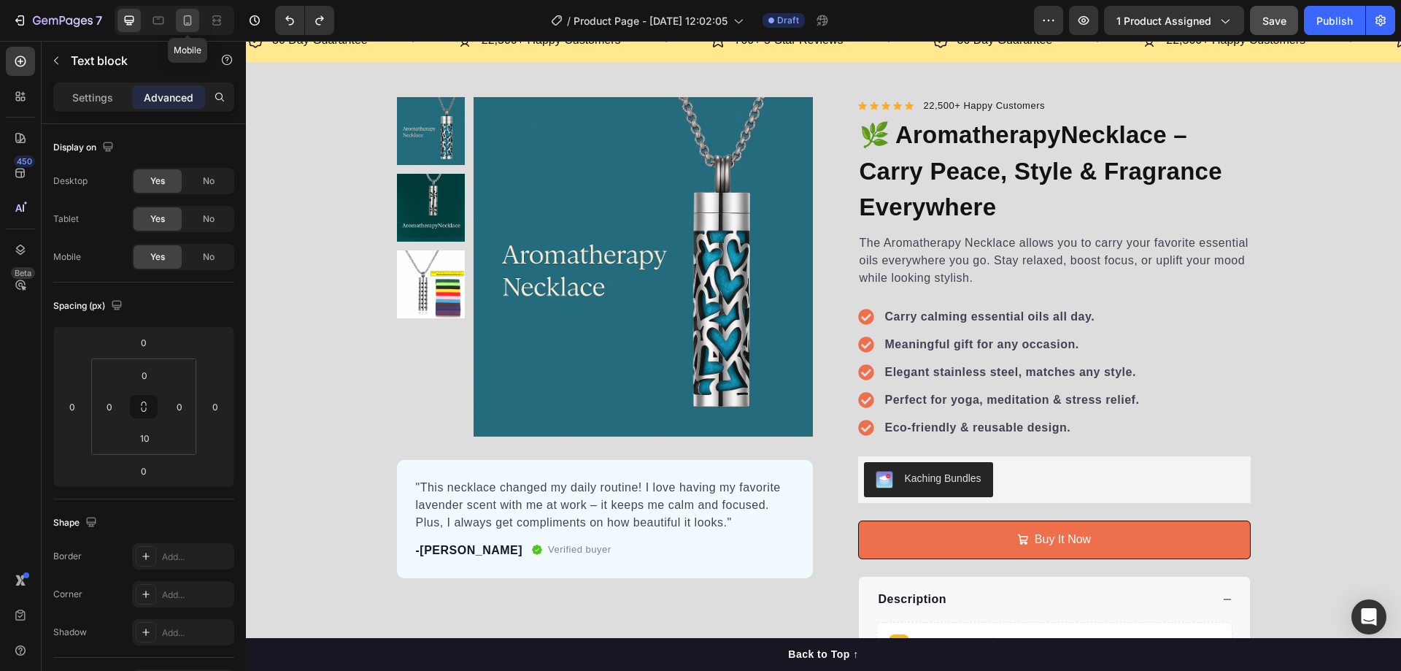
click at [183, 16] on icon at bounding box center [187, 20] width 15 height 15
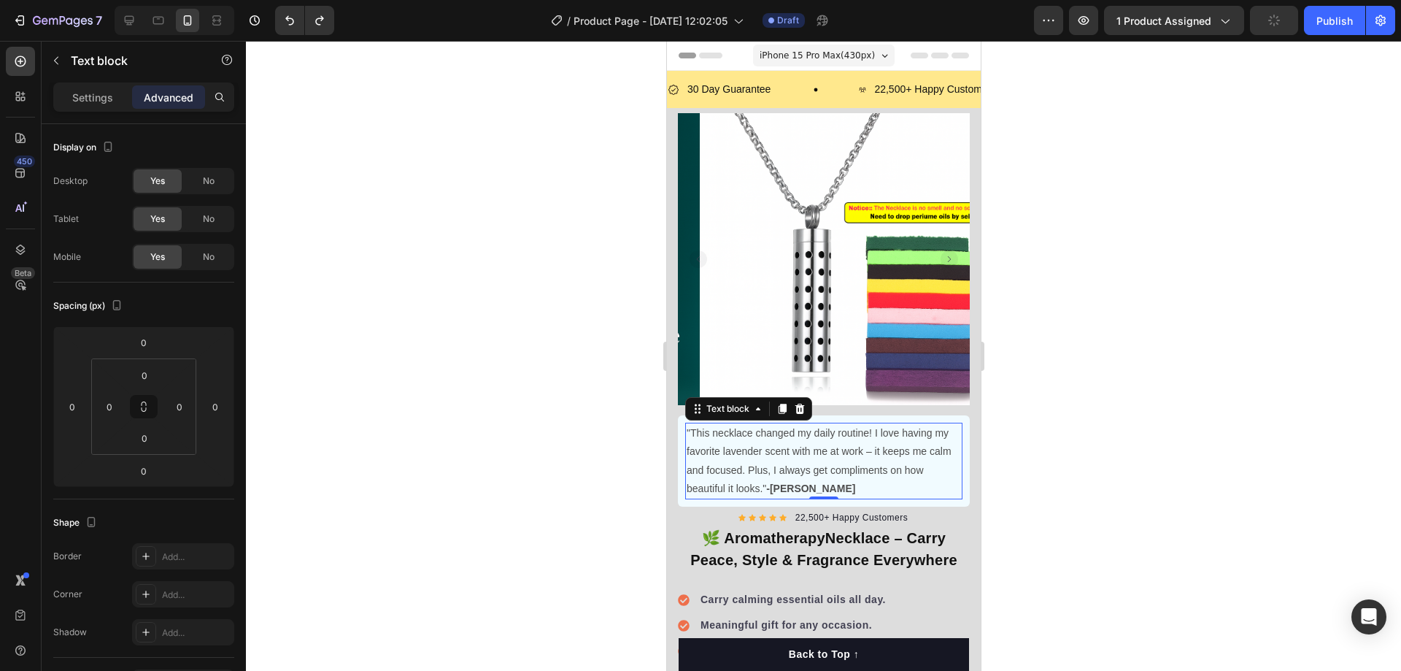
click at [847, 57] on span "iPhone 15 Pro Max ( 430 px)" at bounding box center [816, 55] width 115 height 15
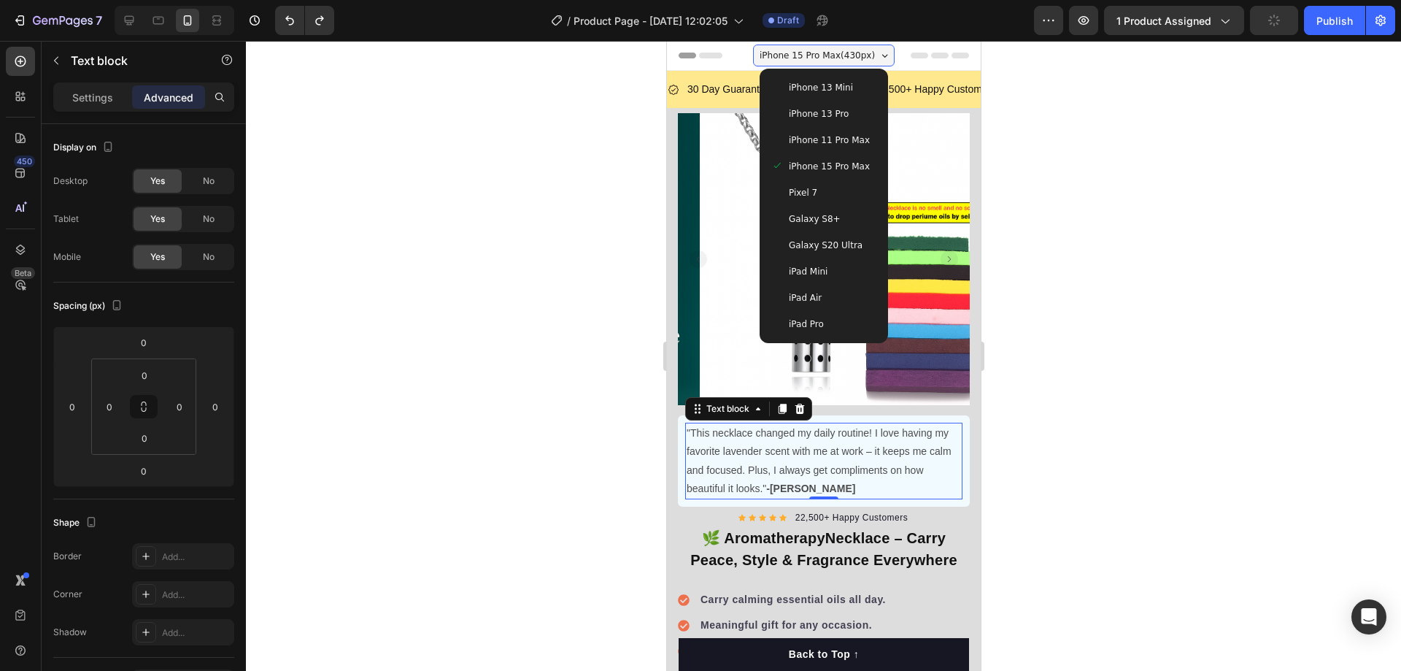
click at [818, 120] on span "iPhone 13 Pro" at bounding box center [818, 114] width 60 height 15
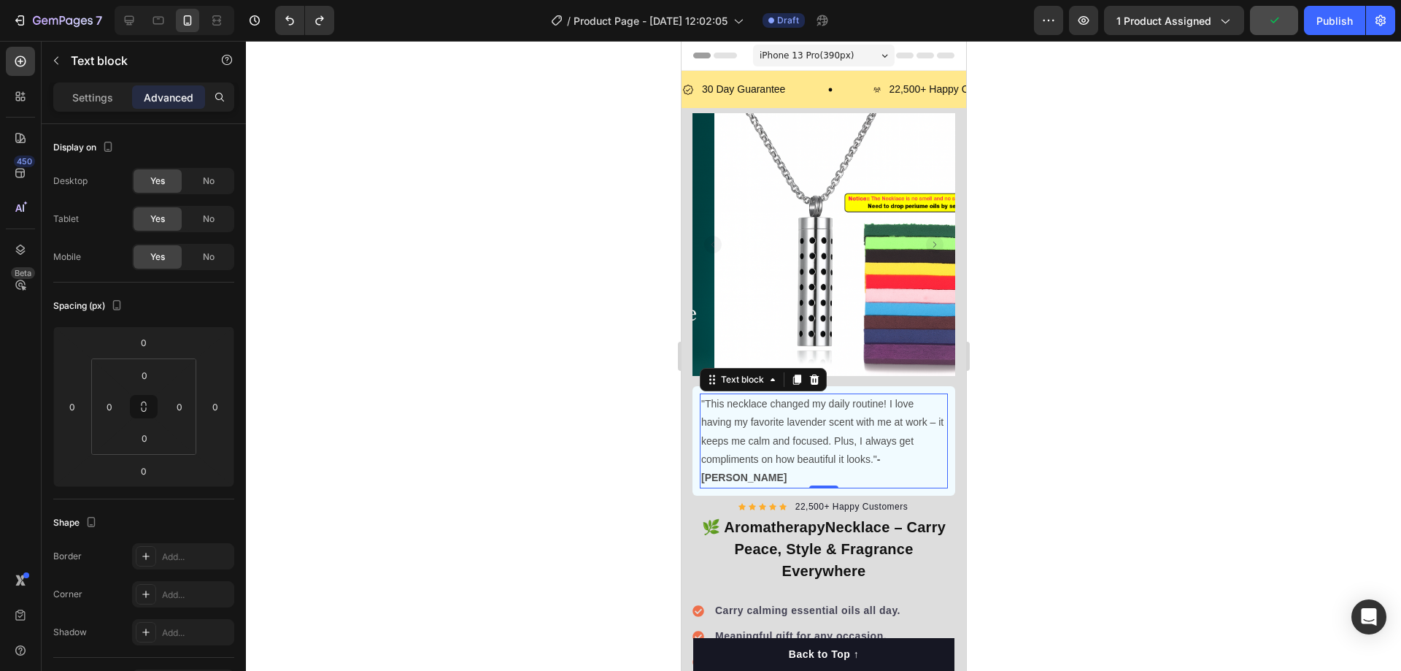
click at [810, 55] on span "iPhone 13 Pro ( 390 px)" at bounding box center [806, 55] width 94 height 15
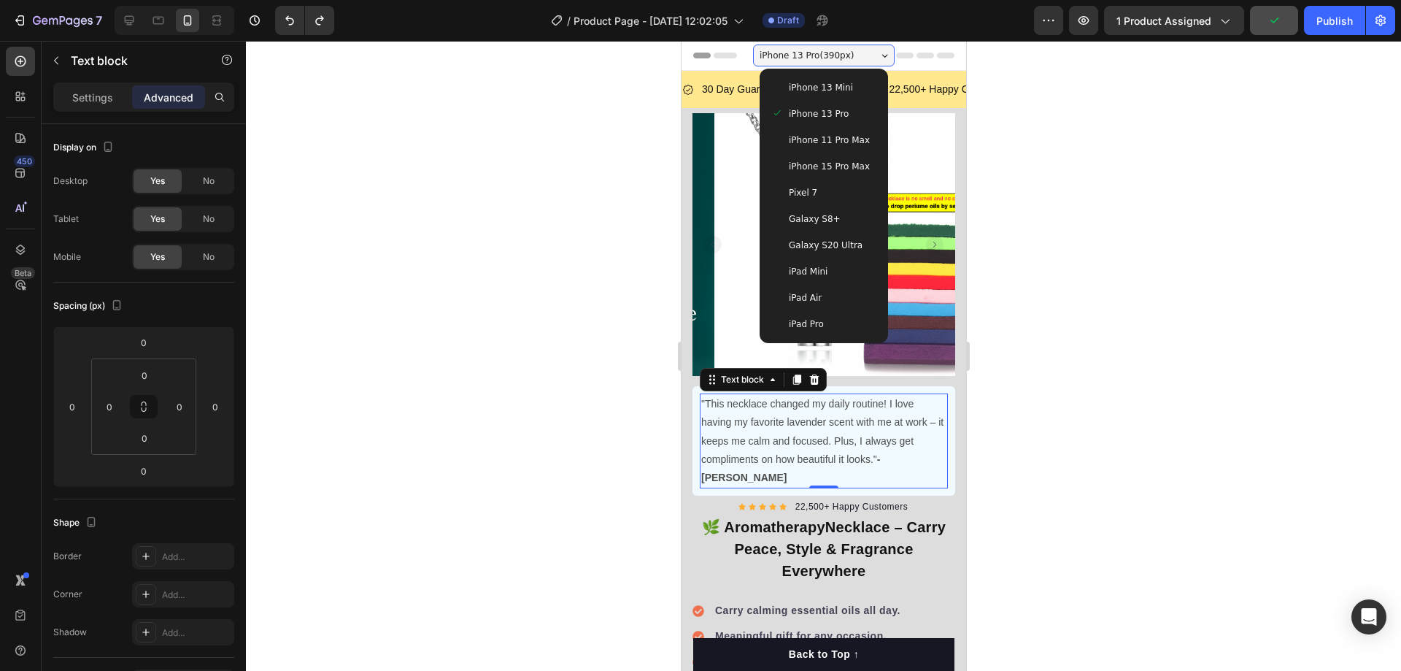
click at [800, 89] on span "iPhone 13 Mini" at bounding box center [820, 87] width 64 height 15
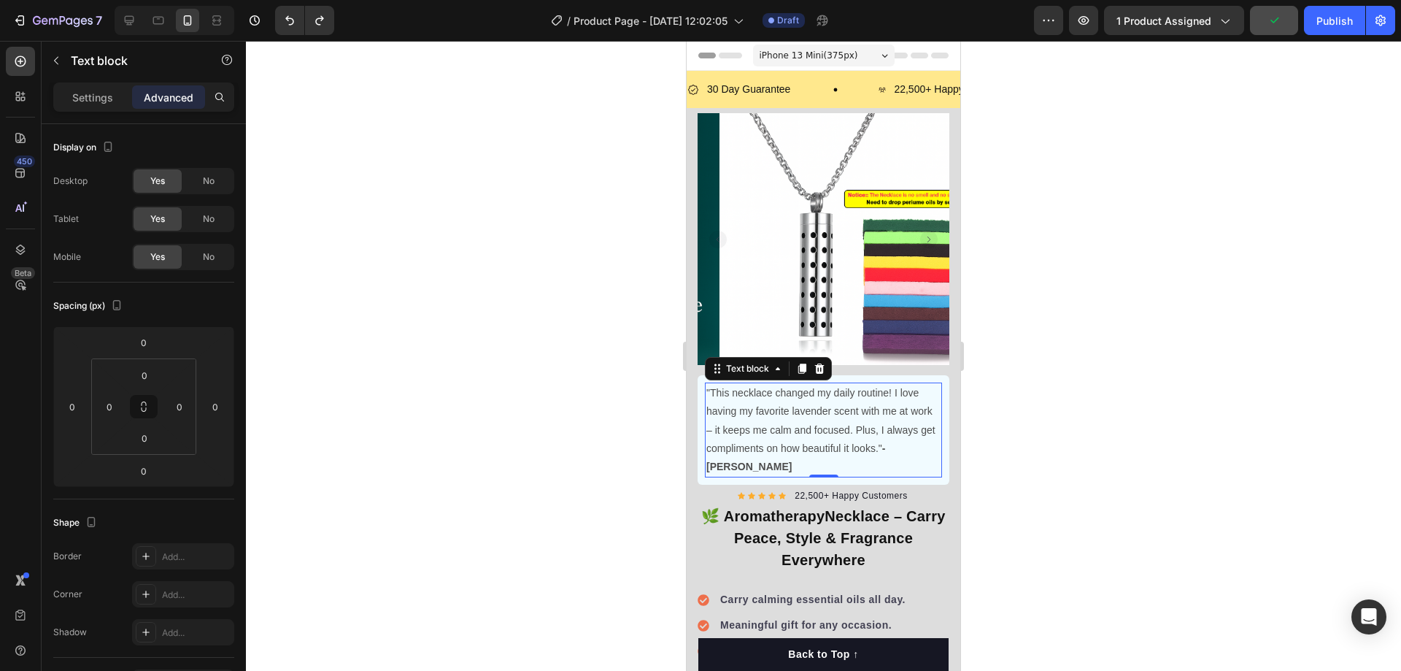
click at [822, 54] on span "iPhone 13 Mini ( 375 px)" at bounding box center [809, 55] width 99 height 15
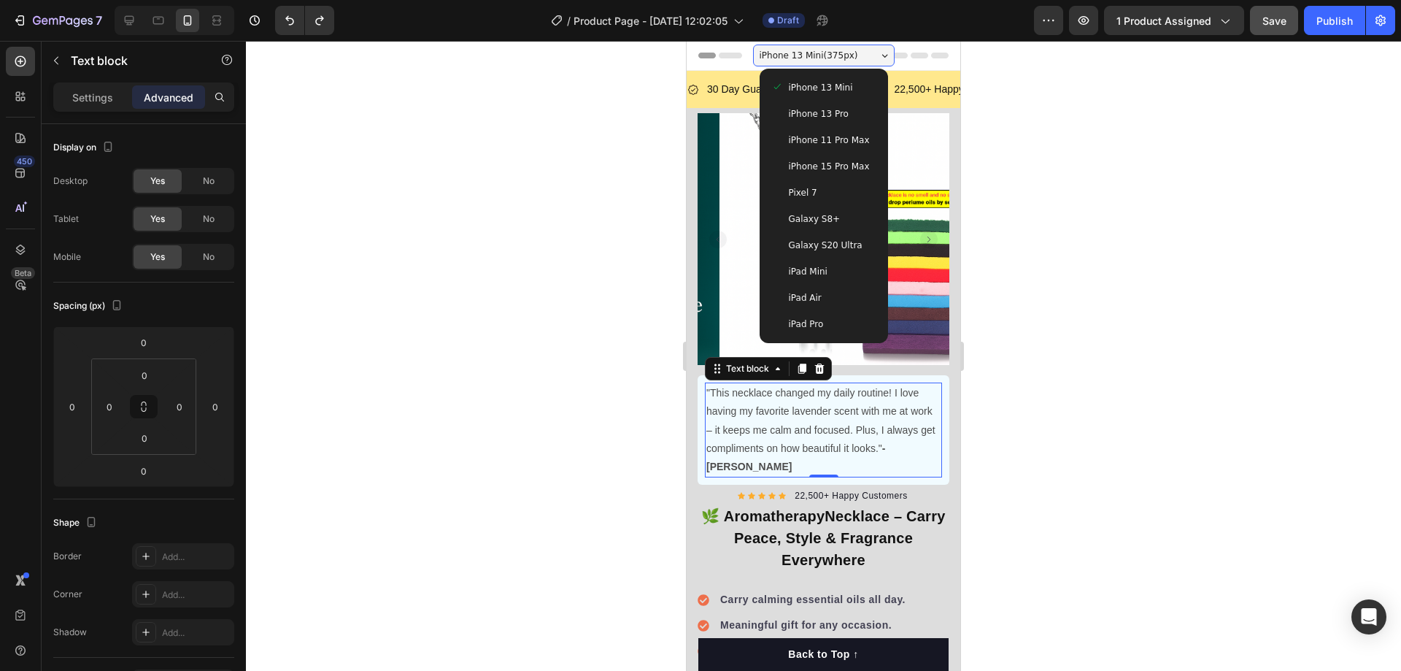
click at [825, 169] on span "iPhone 15 Pro Max" at bounding box center [829, 166] width 81 height 15
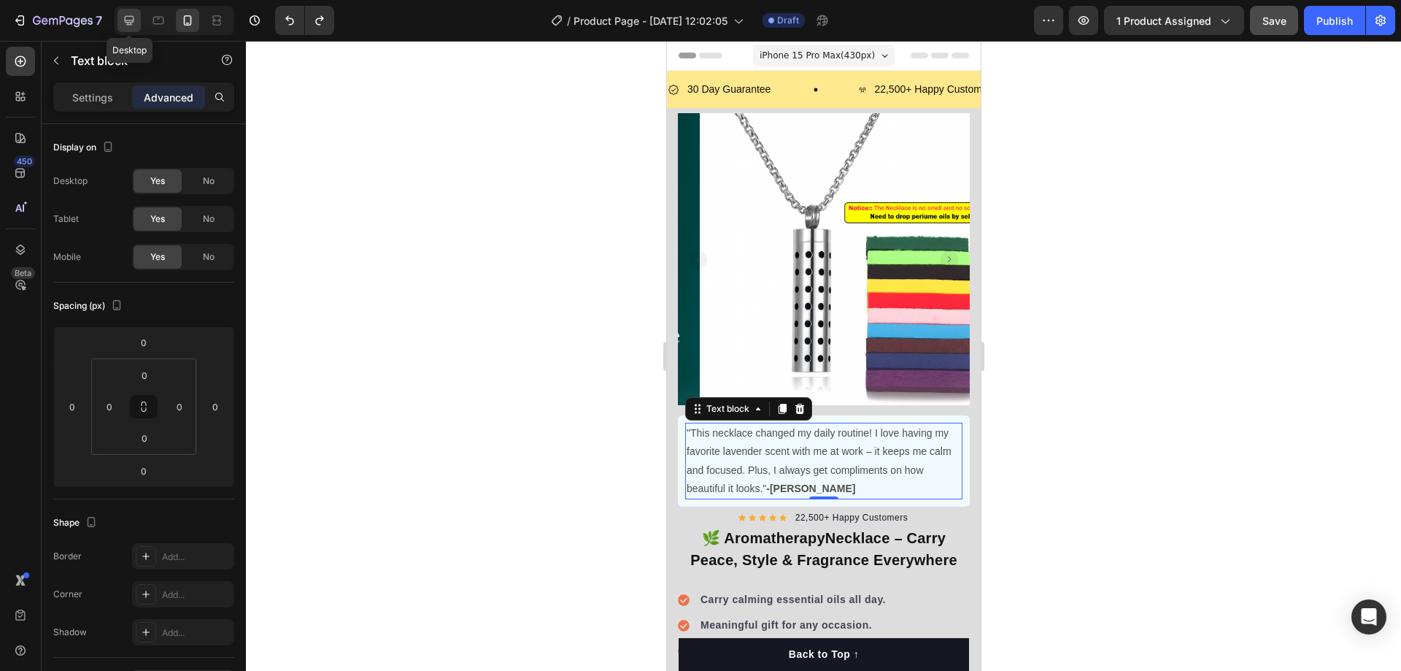
click at [131, 15] on icon at bounding box center [129, 20] width 15 height 15
type input "10"
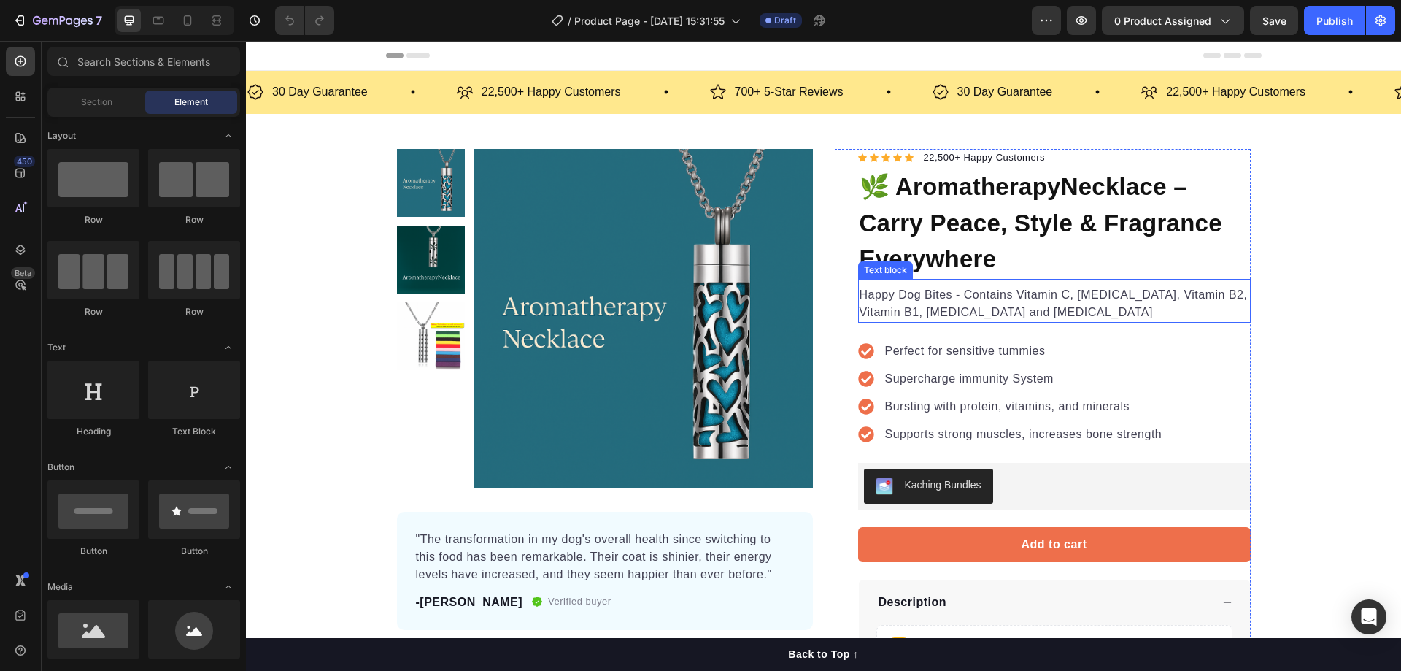
click at [991, 309] on p "Happy Dog Bites - Contains Vitamin C, Vitamin E, Vitamin B2, Vitamin B1, Vitami…" at bounding box center [1055, 303] width 390 height 35
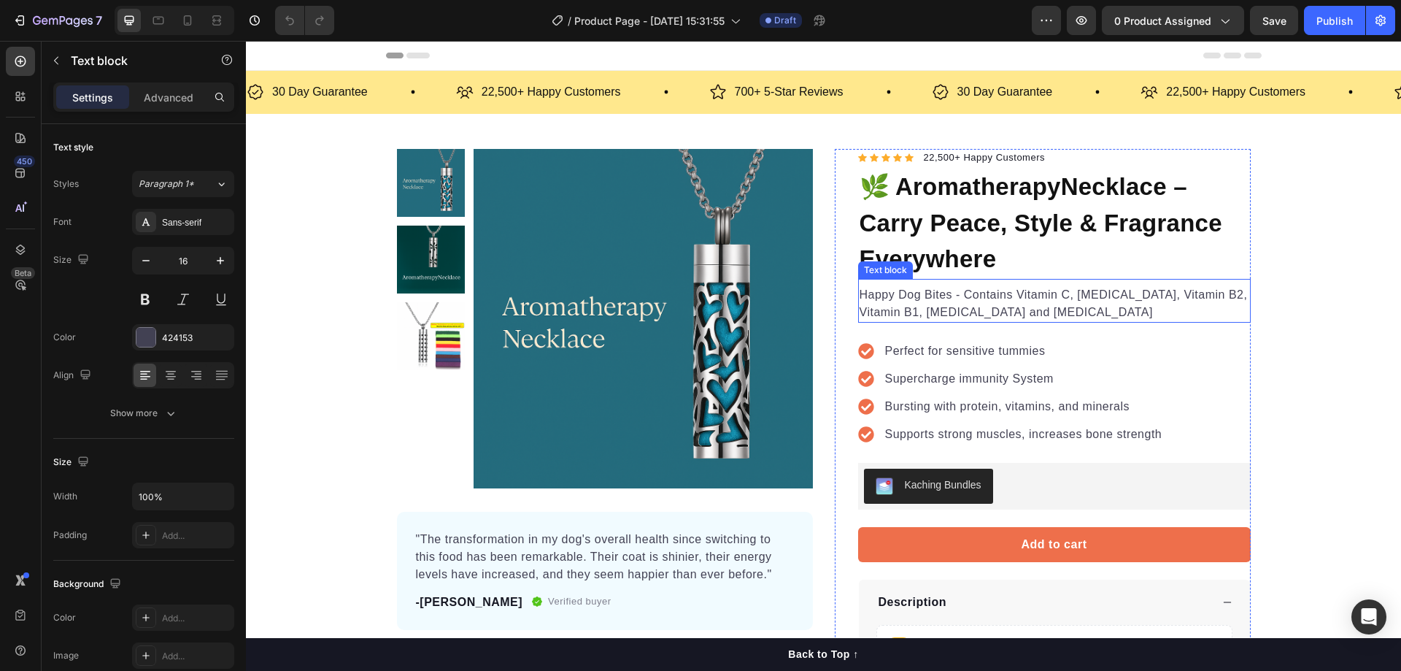
click at [991, 309] on p "Happy Dog Bites - Contains Vitamin C, Vitamin E, Vitamin B2, Vitamin B1, Vitami…" at bounding box center [1055, 303] width 390 height 35
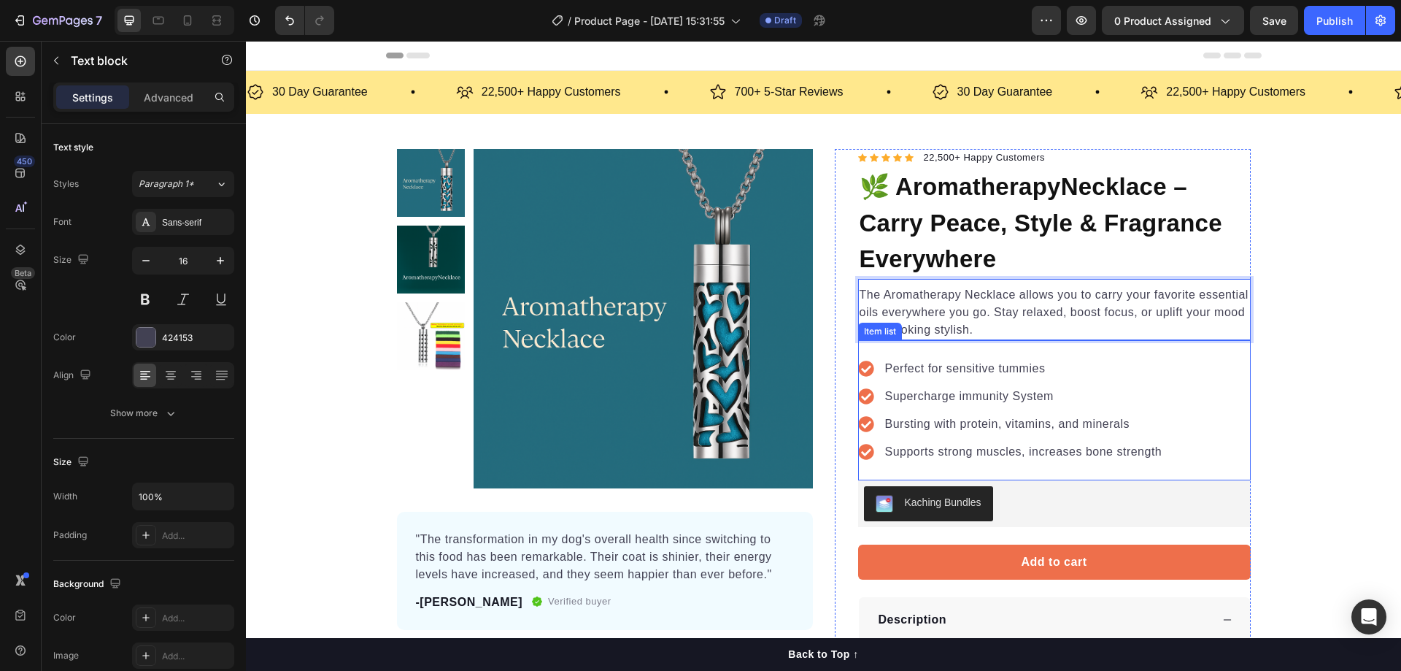
click at [1169, 374] on div "Perfect for sensitive tummies Supercharge immunity System Bursting with protein…" at bounding box center [1054, 410] width 393 height 140
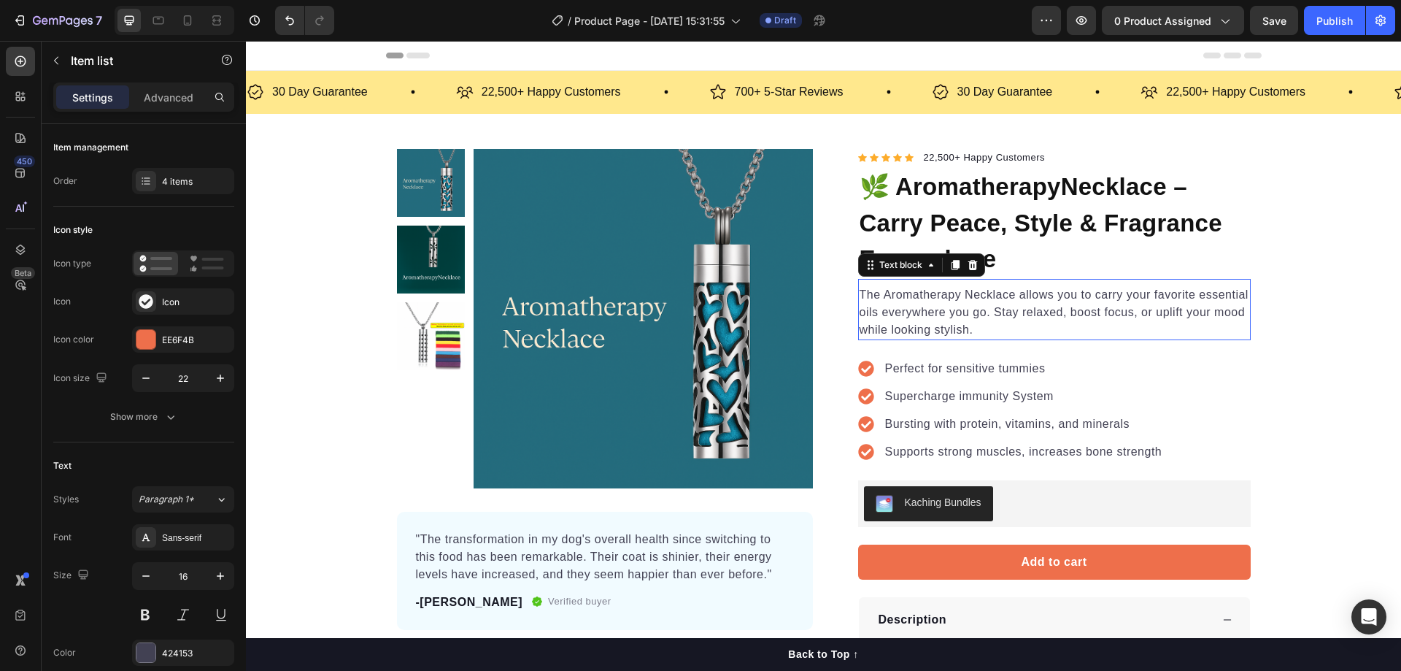
click at [966, 296] on p "The Aromatherapy Necklace allows you to carry your favorite essential oils ever…" at bounding box center [1055, 312] width 390 height 53
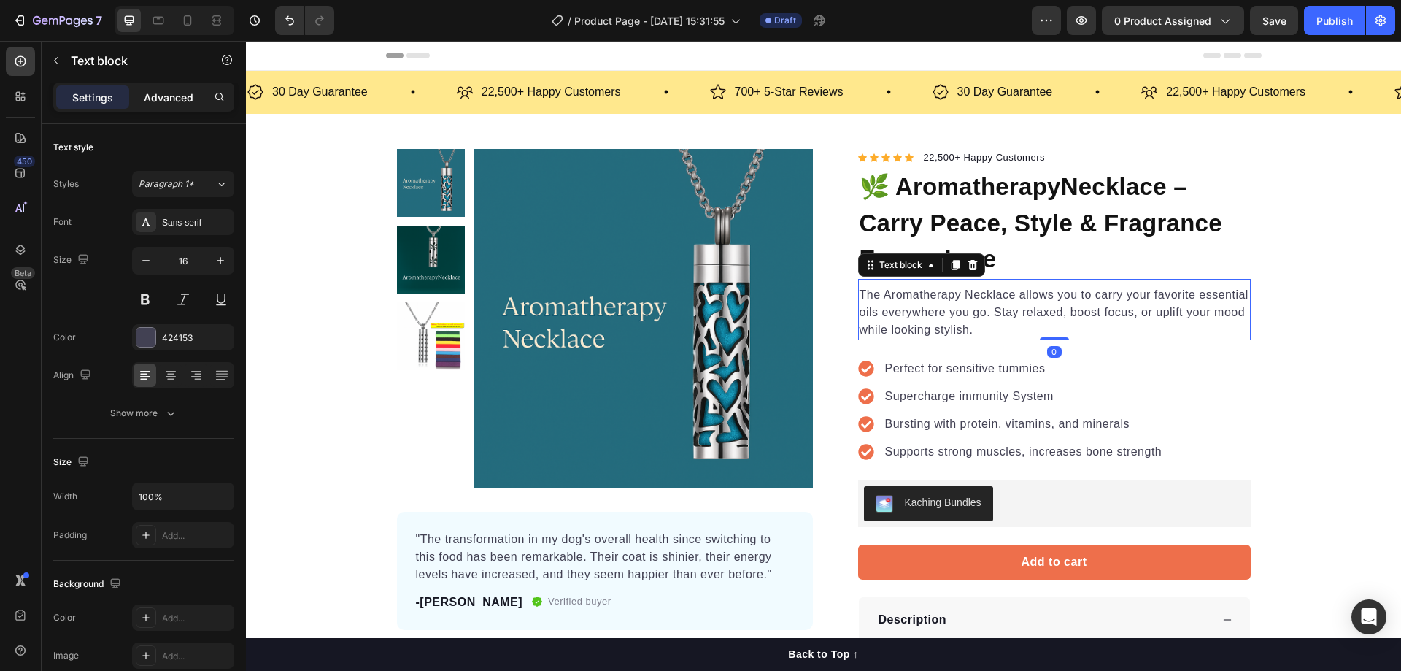
click at [177, 98] on p "Advanced" at bounding box center [169, 97] width 50 height 15
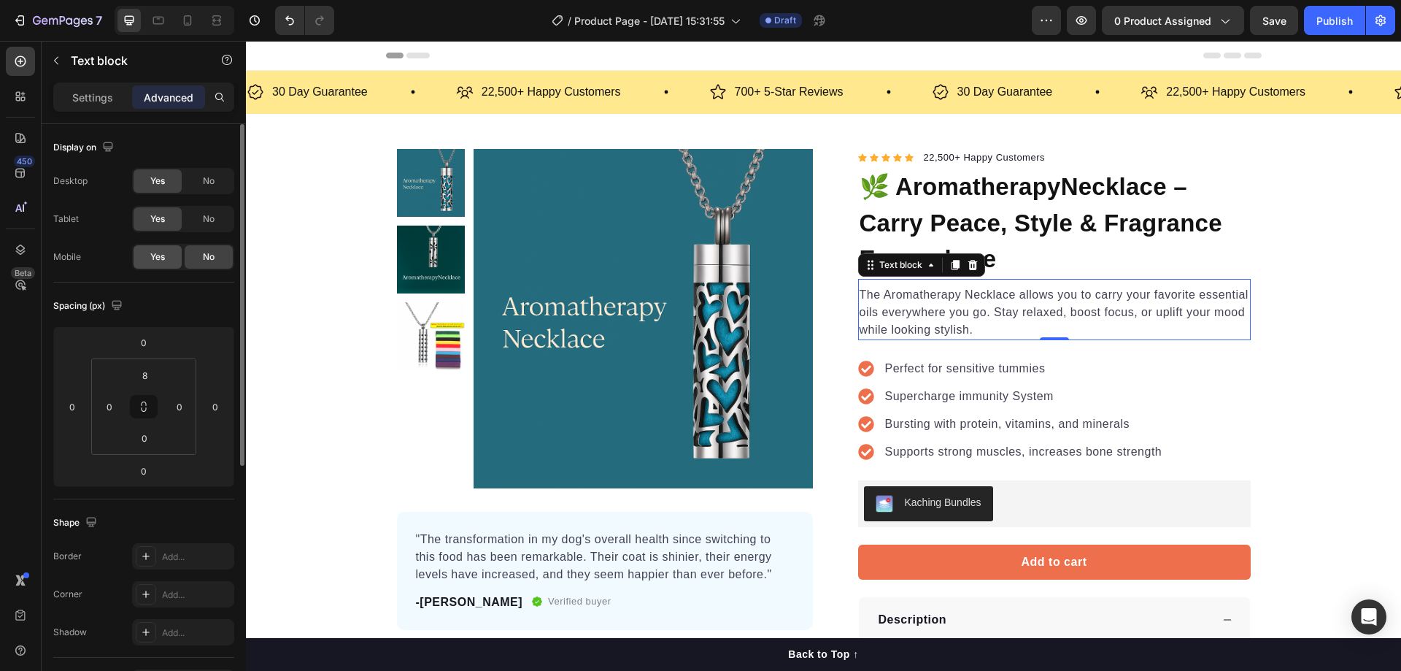
click at [158, 258] on span "Yes" at bounding box center [157, 256] width 15 height 13
click at [93, 98] on p "Settings" at bounding box center [92, 97] width 41 height 15
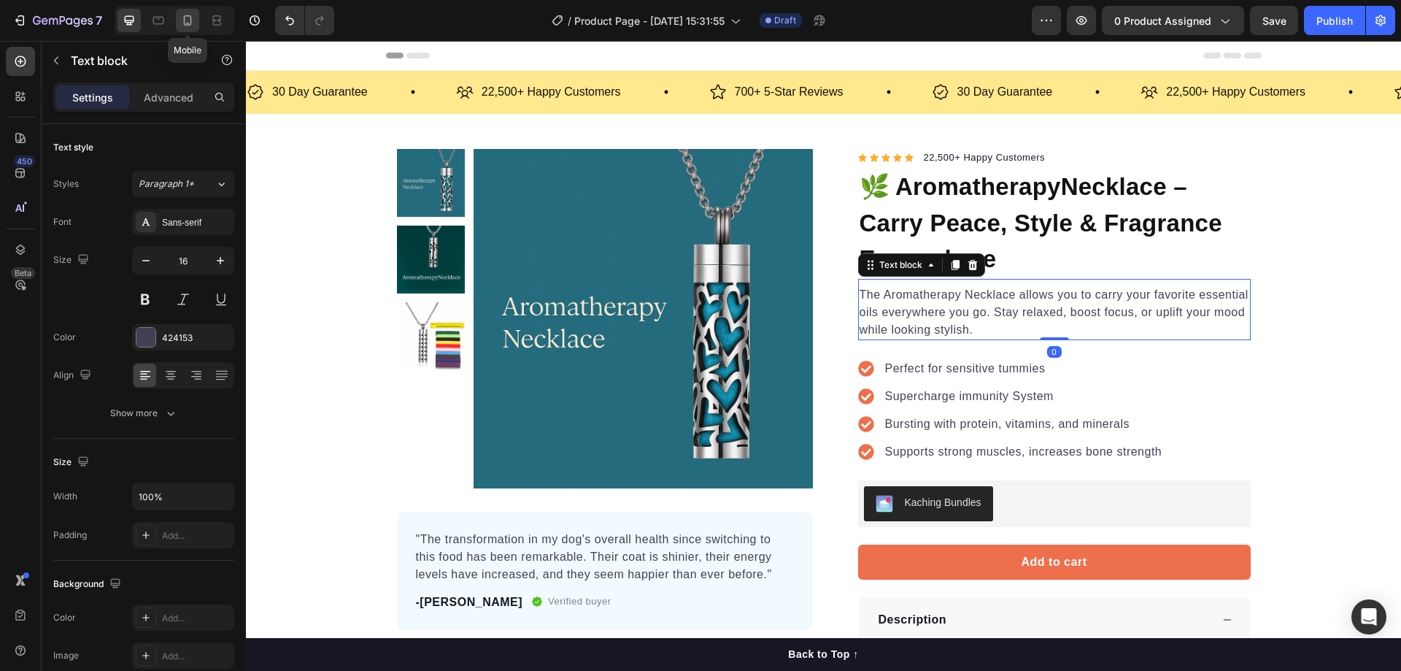
click at [190, 19] on icon at bounding box center [188, 20] width 8 height 10
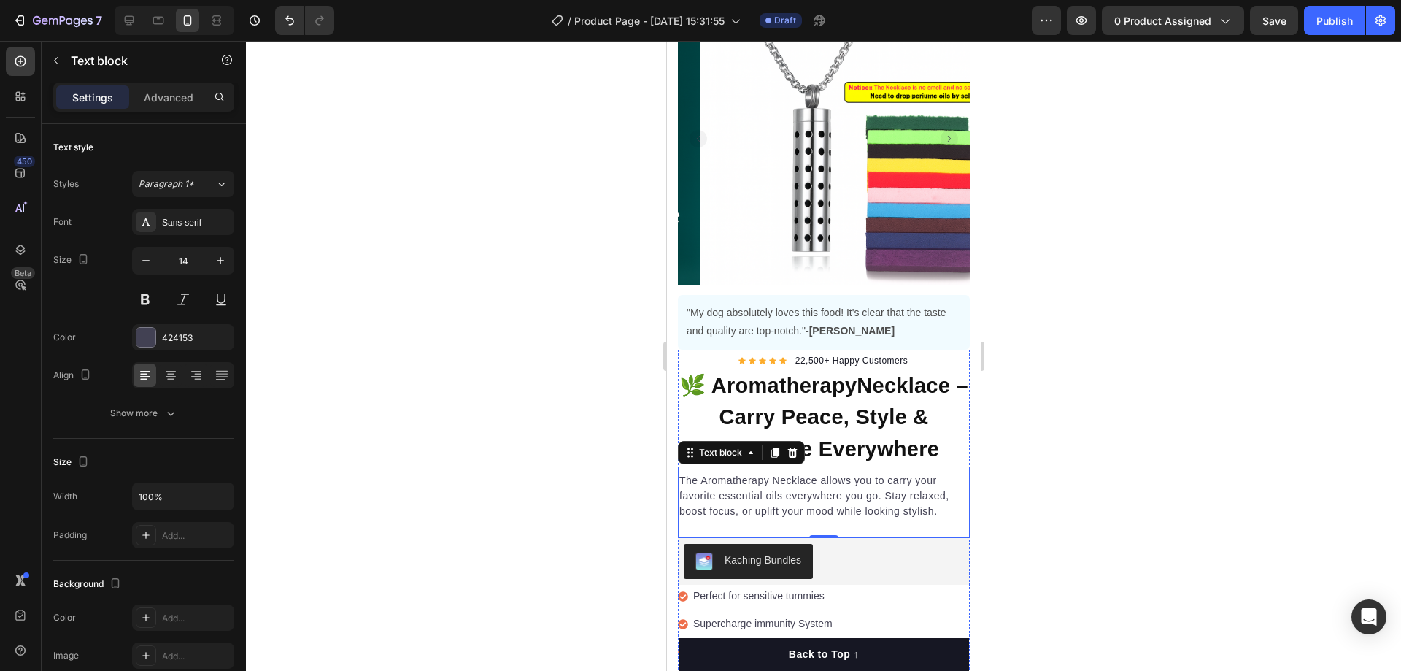
scroll to position [114, 0]
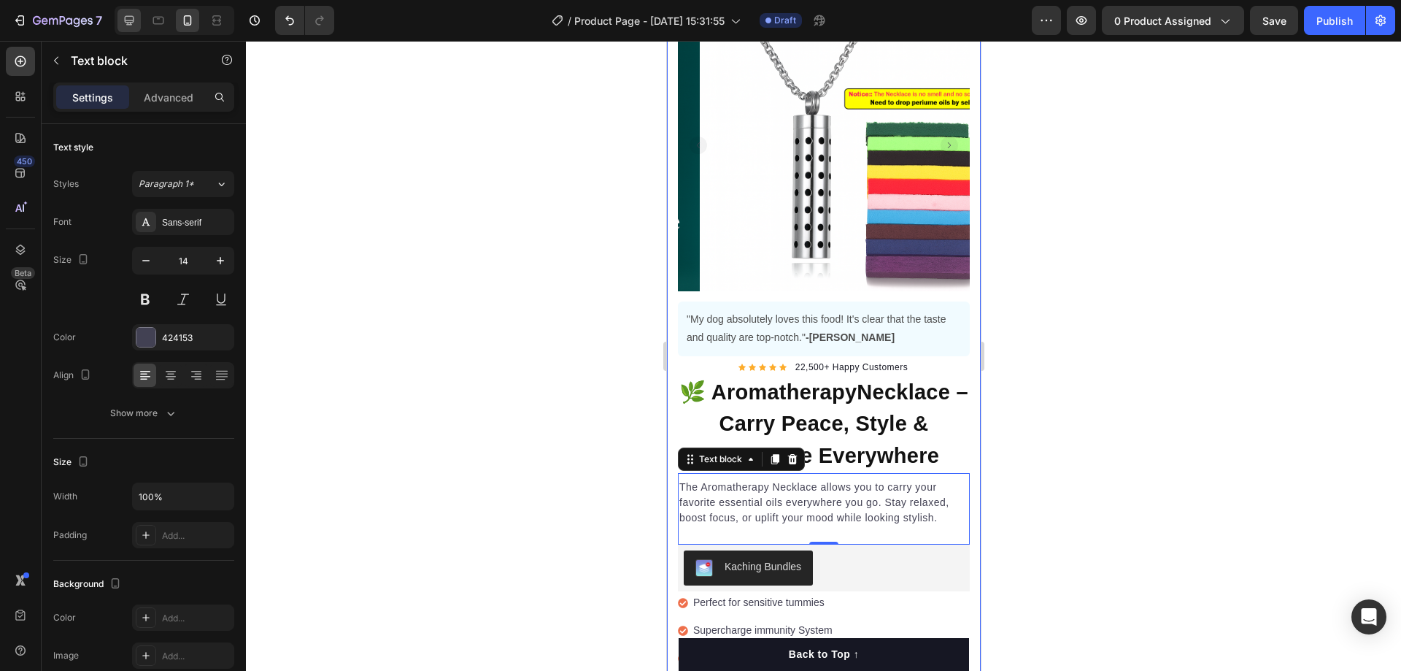
click at [123, 15] on icon at bounding box center [129, 20] width 15 height 15
type input "16"
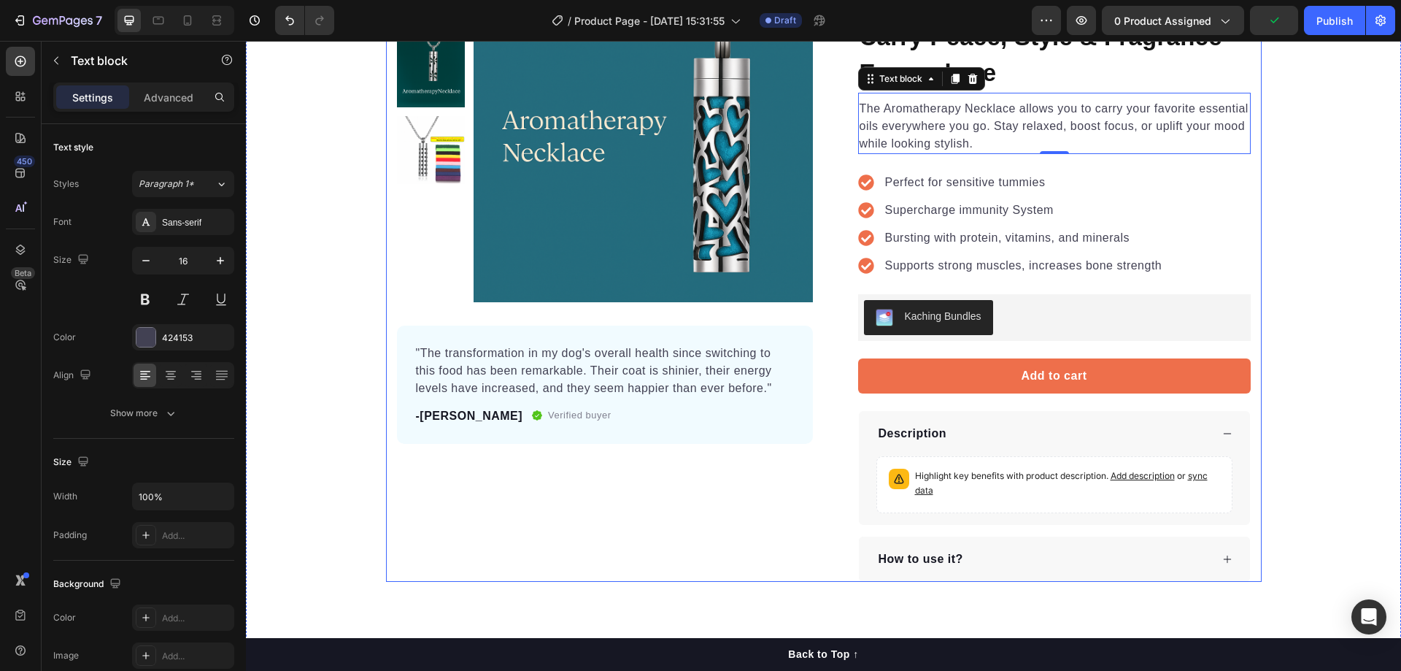
scroll to position [187, 0]
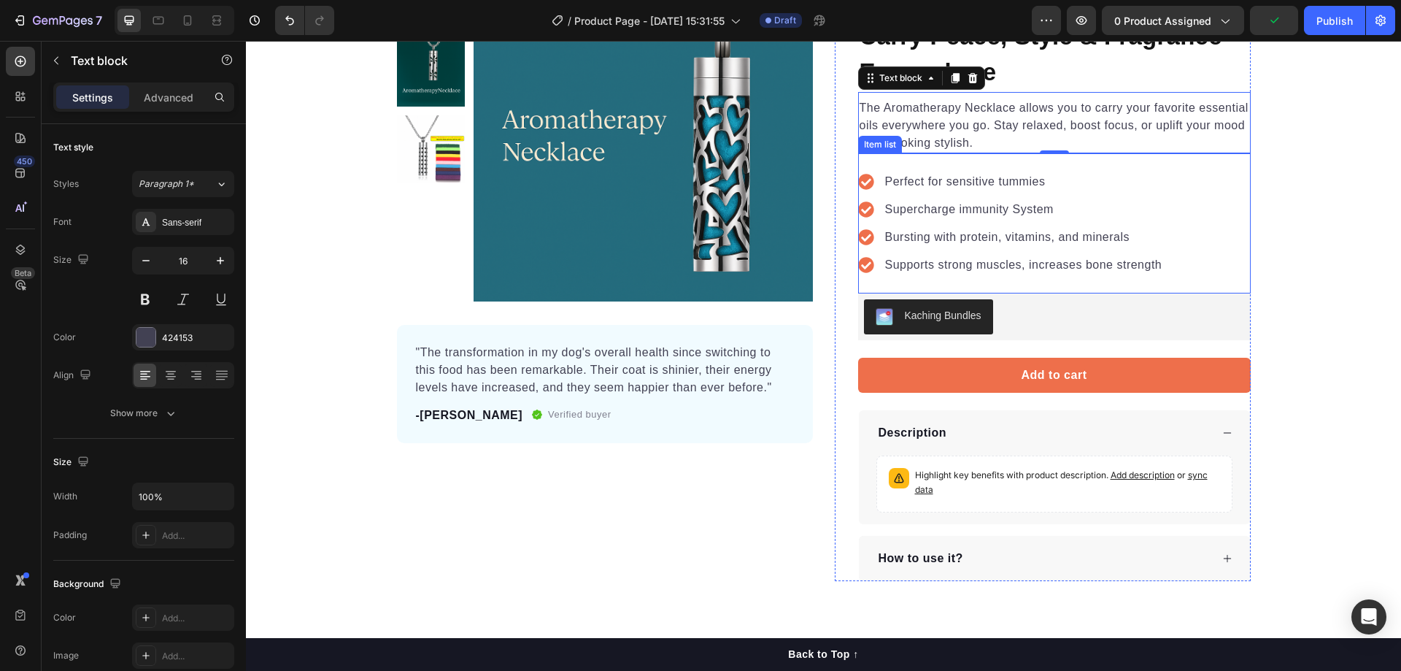
click at [951, 178] on p "Perfect for sensitive tummies" at bounding box center [1023, 182] width 277 height 18
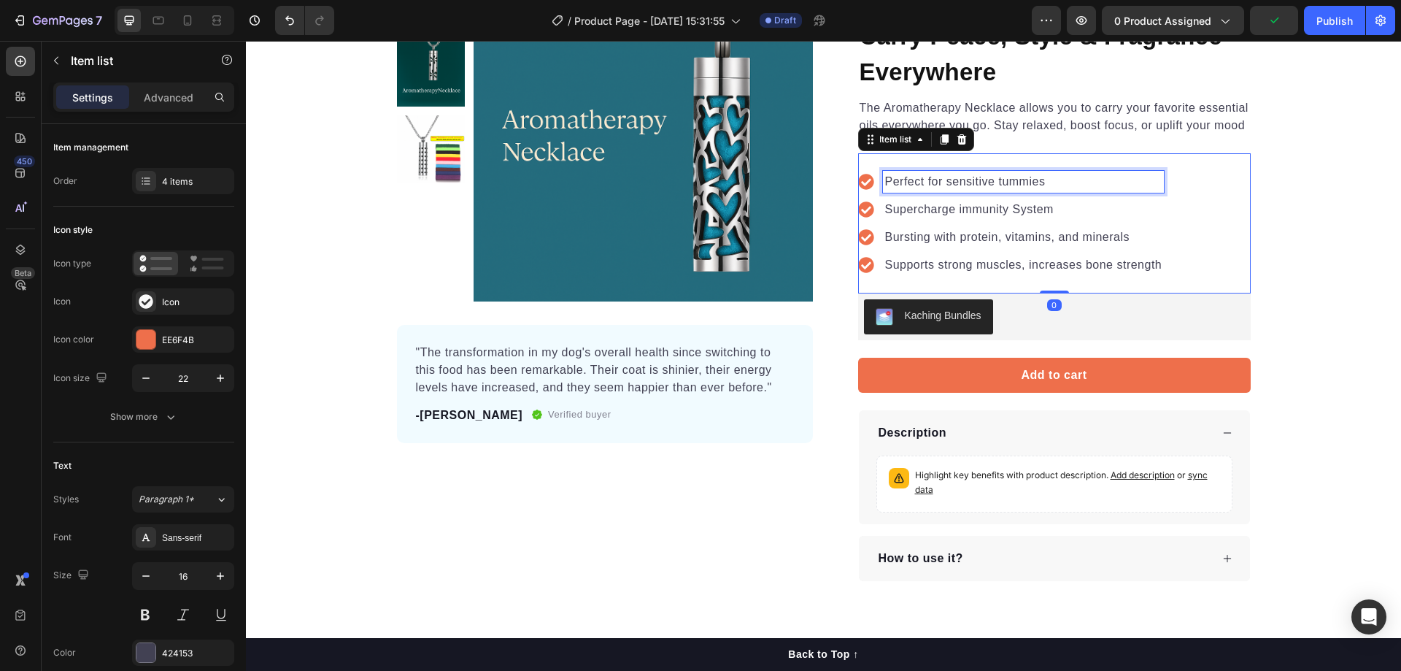
click at [951, 178] on p "Perfect for sensitive tummies" at bounding box center [1023, 182] width 277 height 18
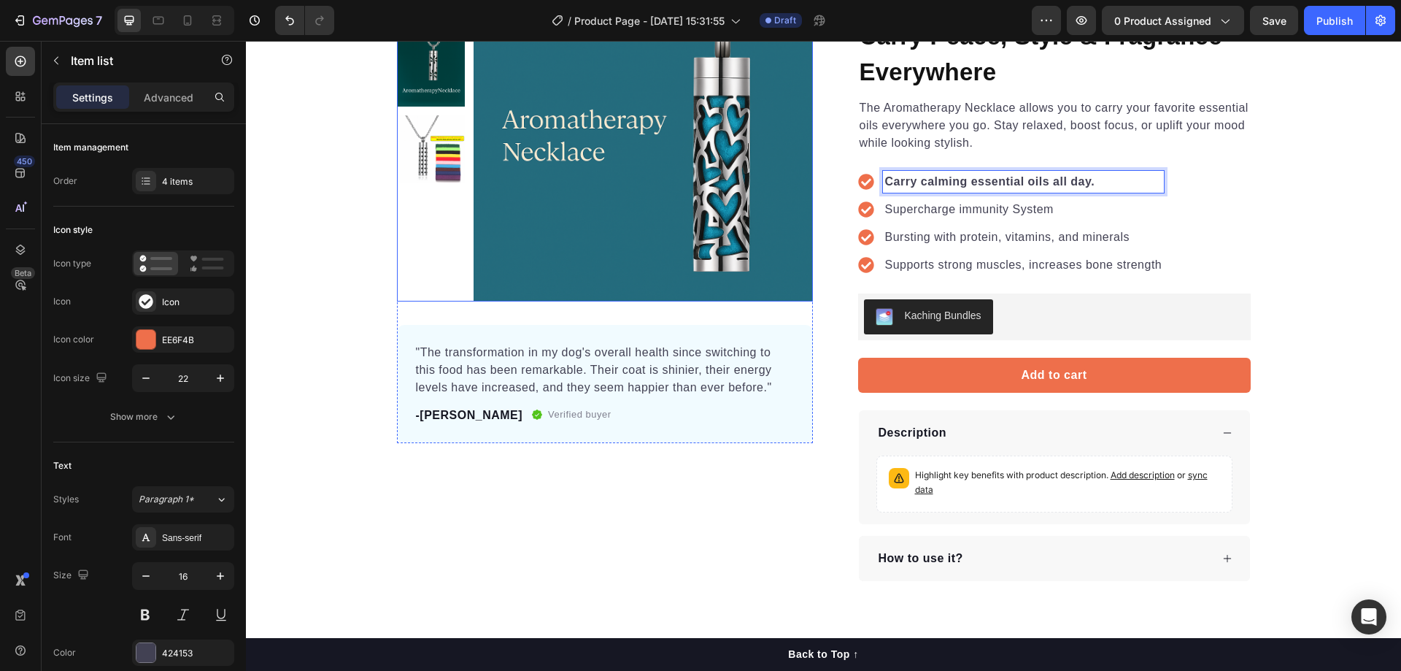
scroll to position [0, 0]
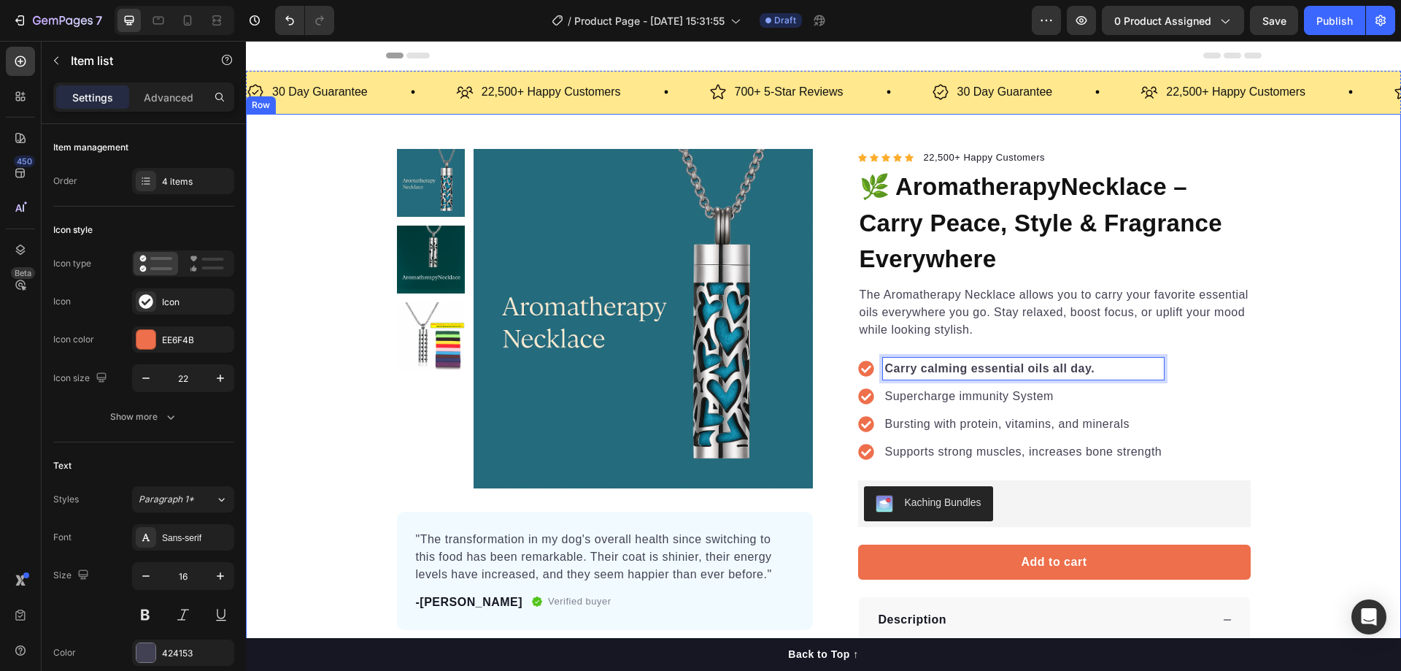
click at [352, 288] on div "Product Images "The transformation in my dog's overall health since switching t…" at bounding box center [823, 458] width 1155 height 619
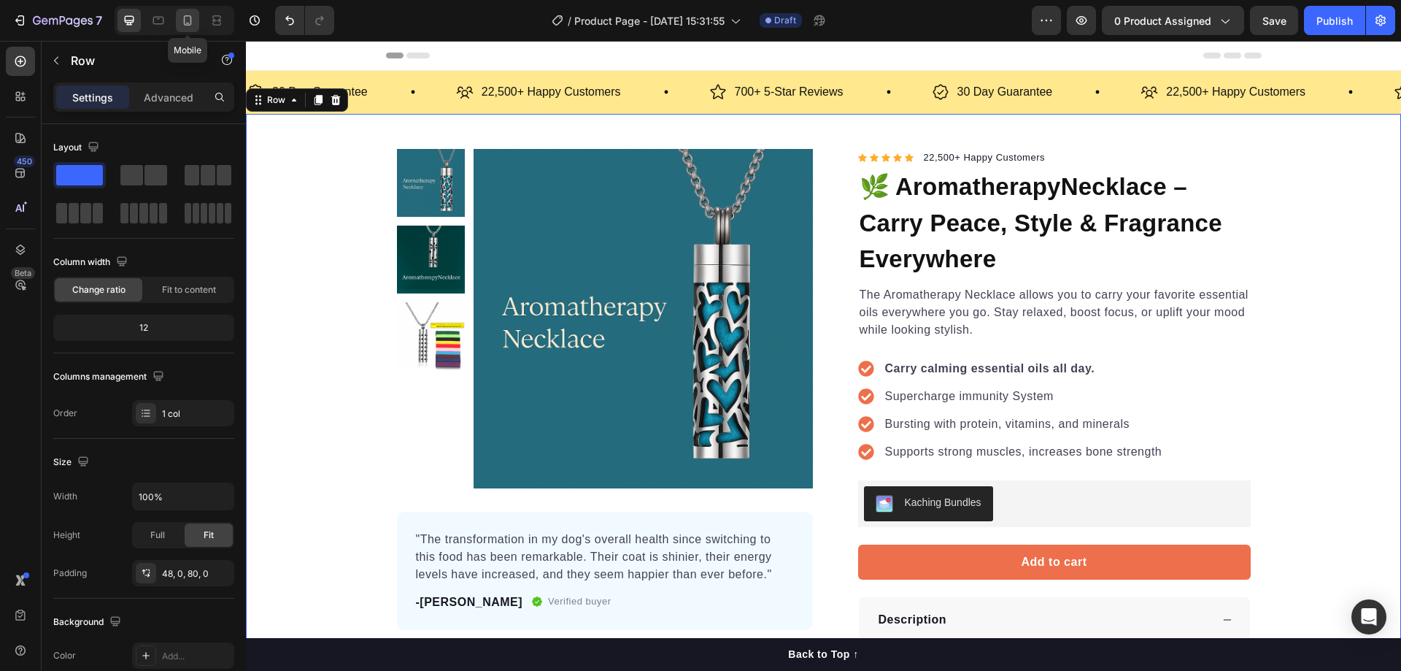
click at [188, 18] on icon at bounding box center [187, 20] width 15 height 15
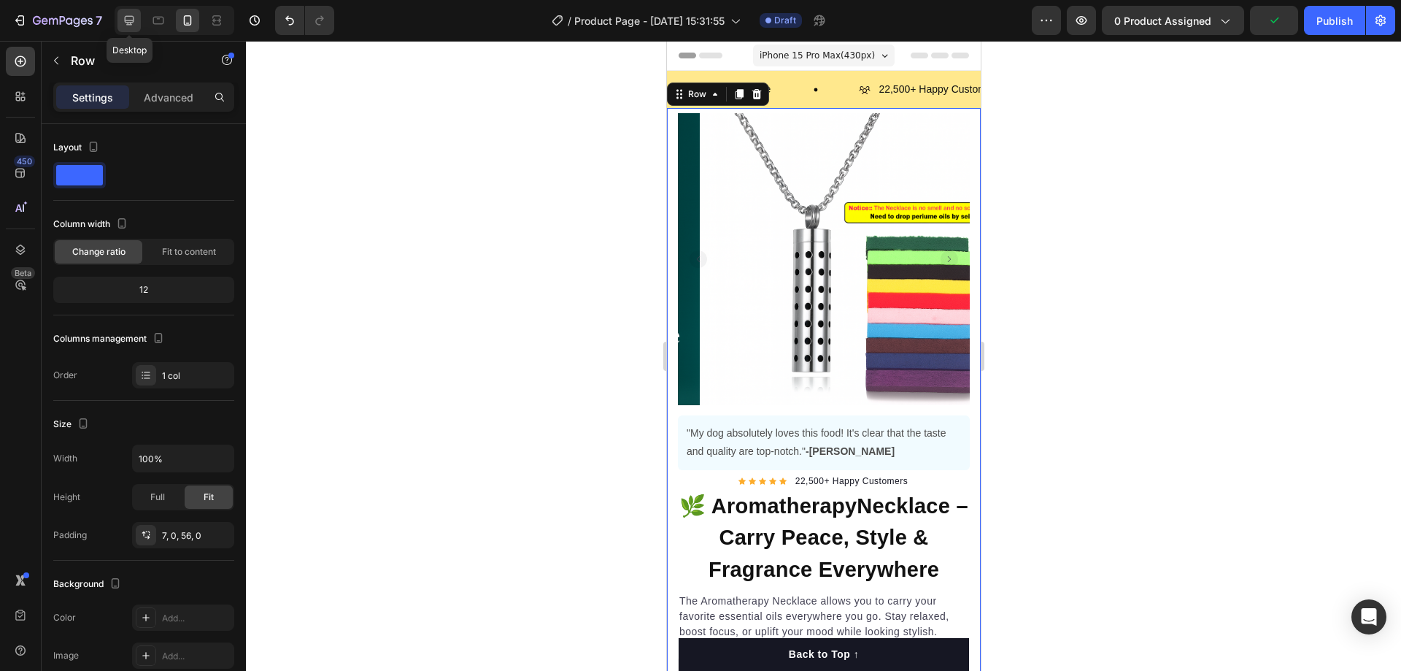
click at [128, 24] on icon at bounding box center [129, 20] width 9 height 9
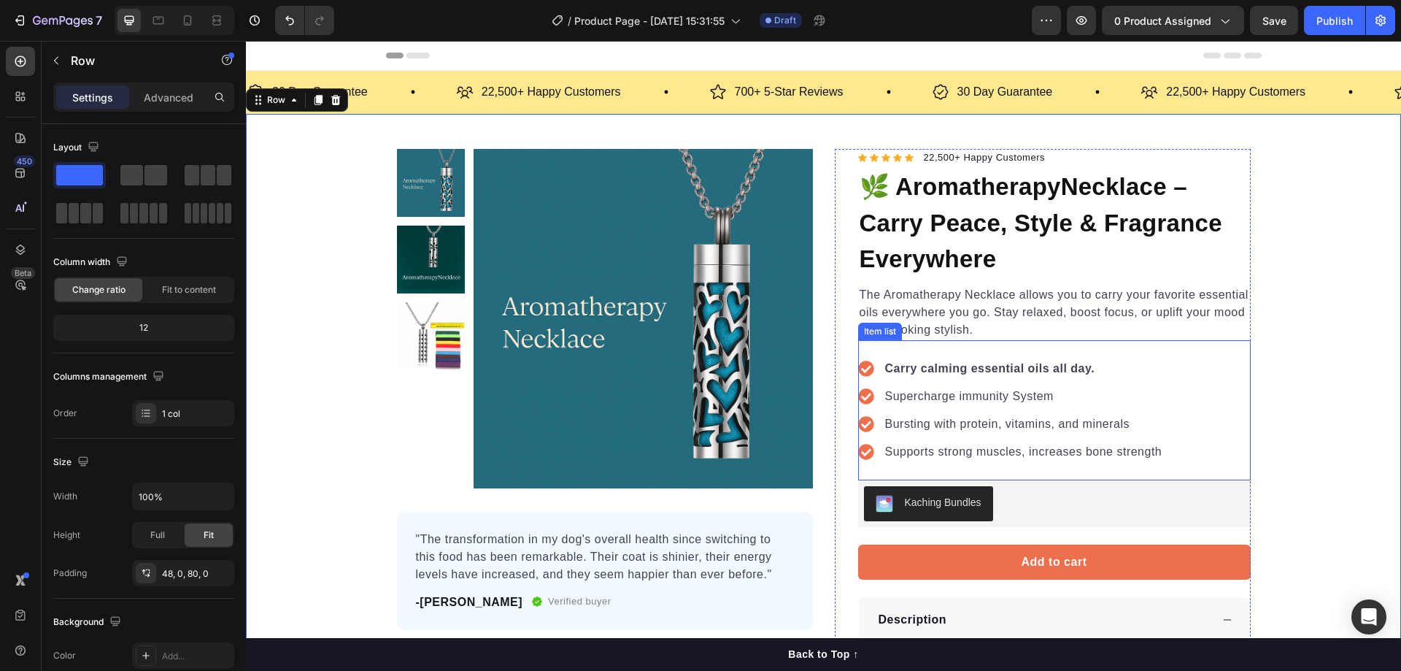
scroll to position [22, 0]
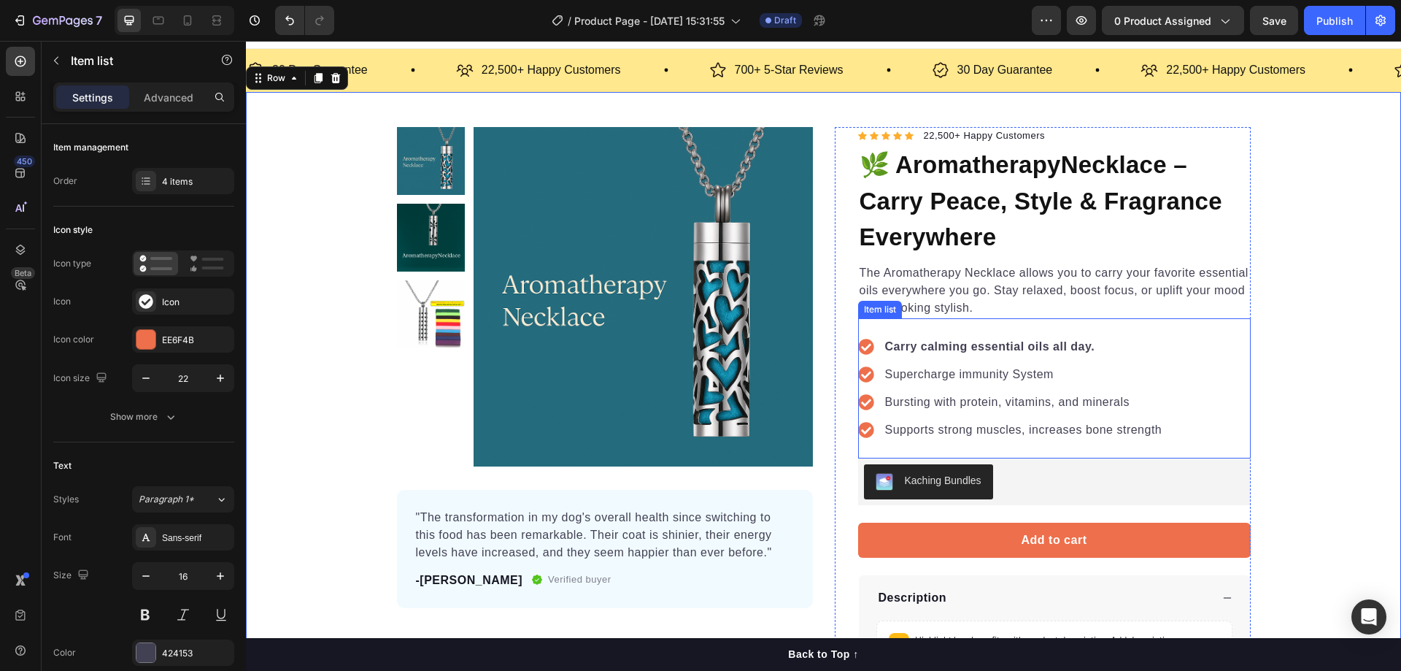
click at [986, 344] on strong "Carry calming essential oils all day." at bounding box center [990, 346] width 210 height 12
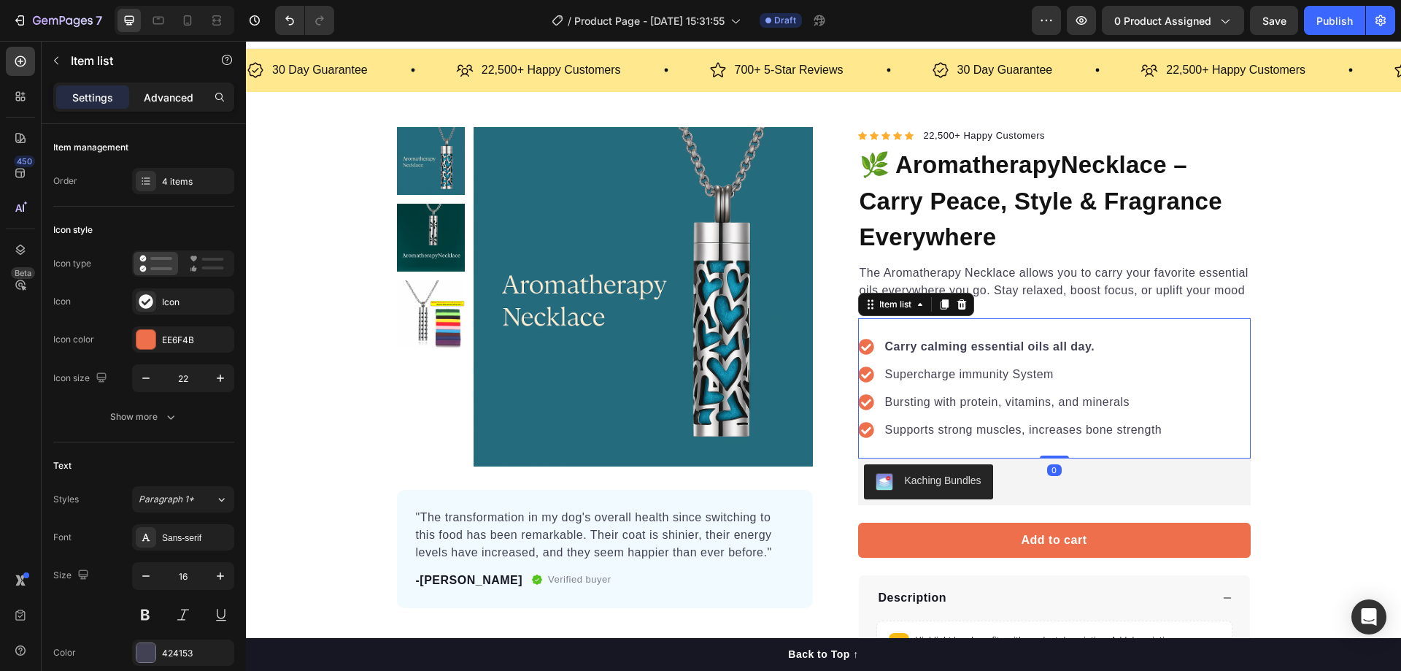
click at [169, 97] on p "Advanced" at bounding box center [169, 97] width 50 height 15
type input "100%"
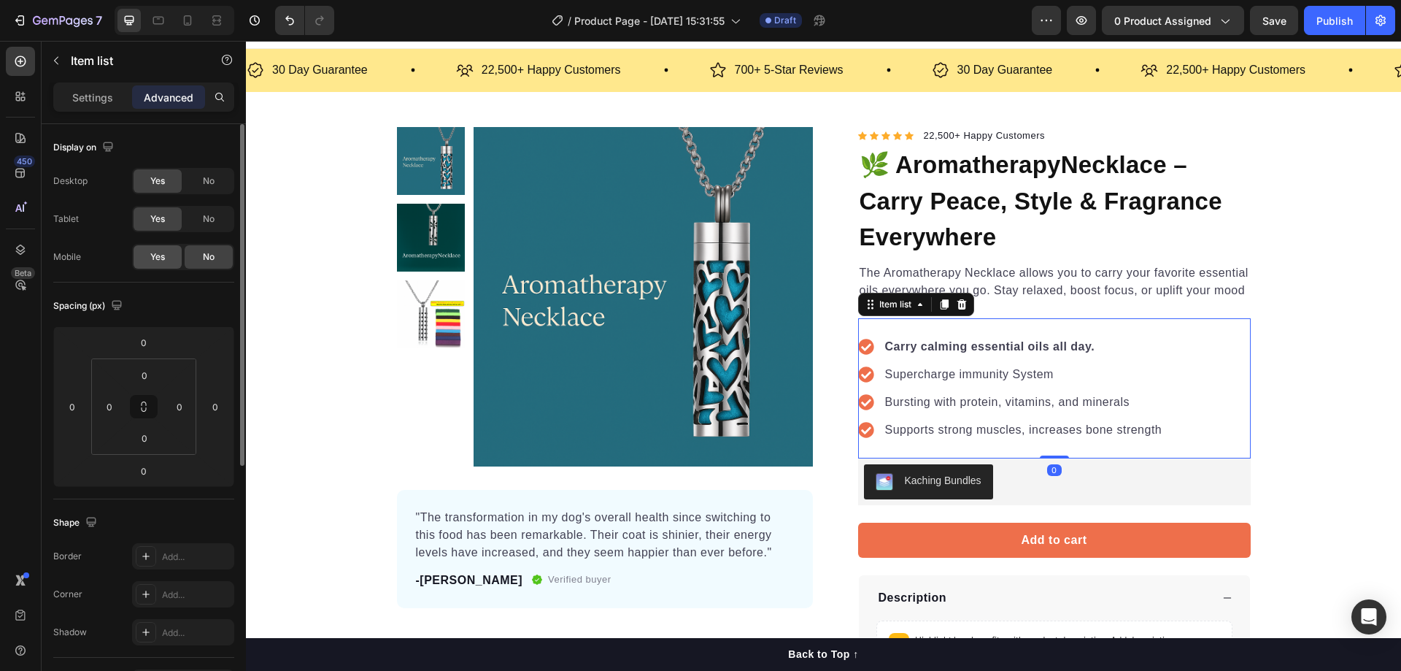
click at [158, 263] on span "Yes" at bounding box center [157, 256] width 15 height 13
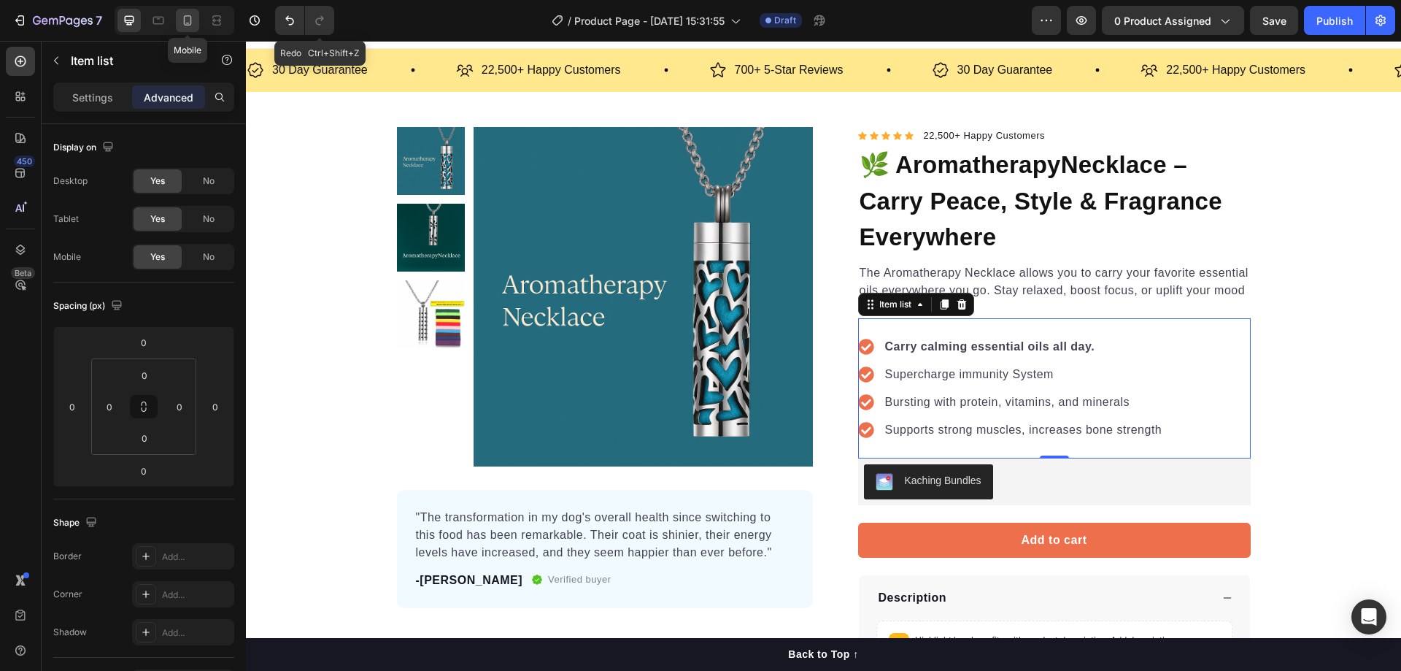
click at [183, 19] on icon at bounding box center [187, 20] width 15 height 15
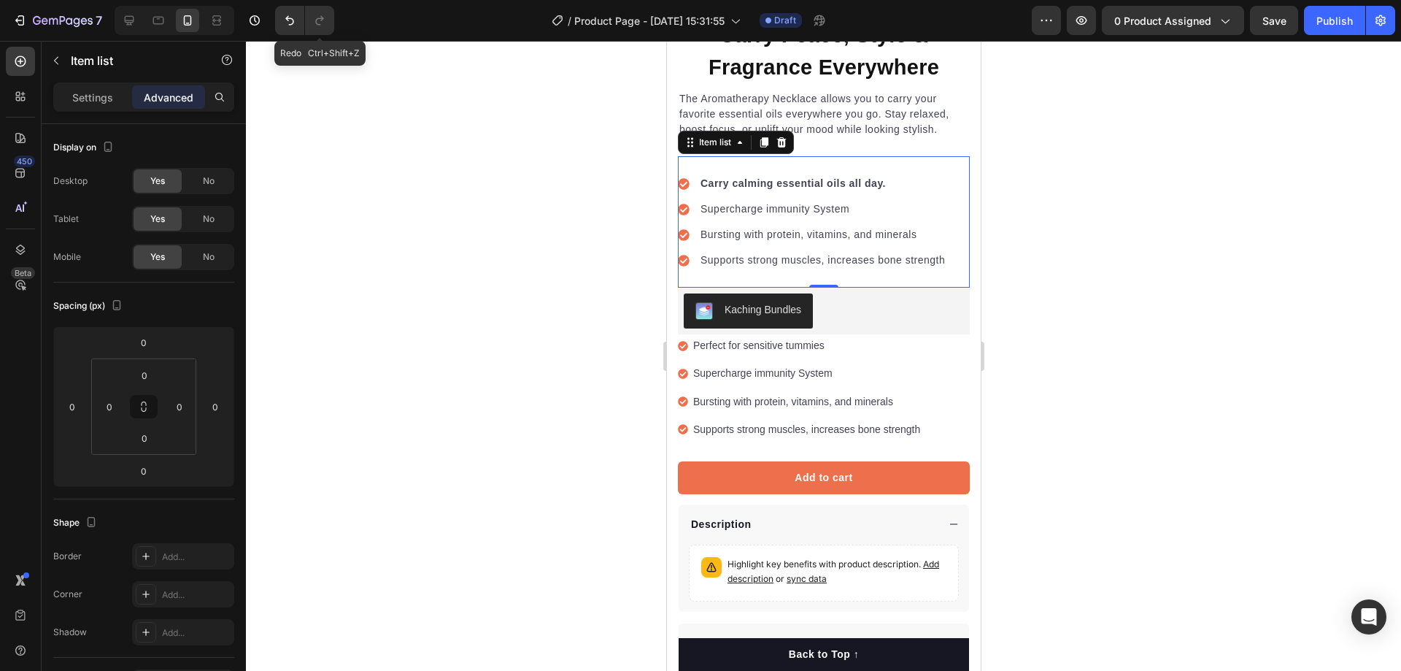
scroll to position [258, 0]
